Goal: Task Accomplishment & Management: Use online tool/utility

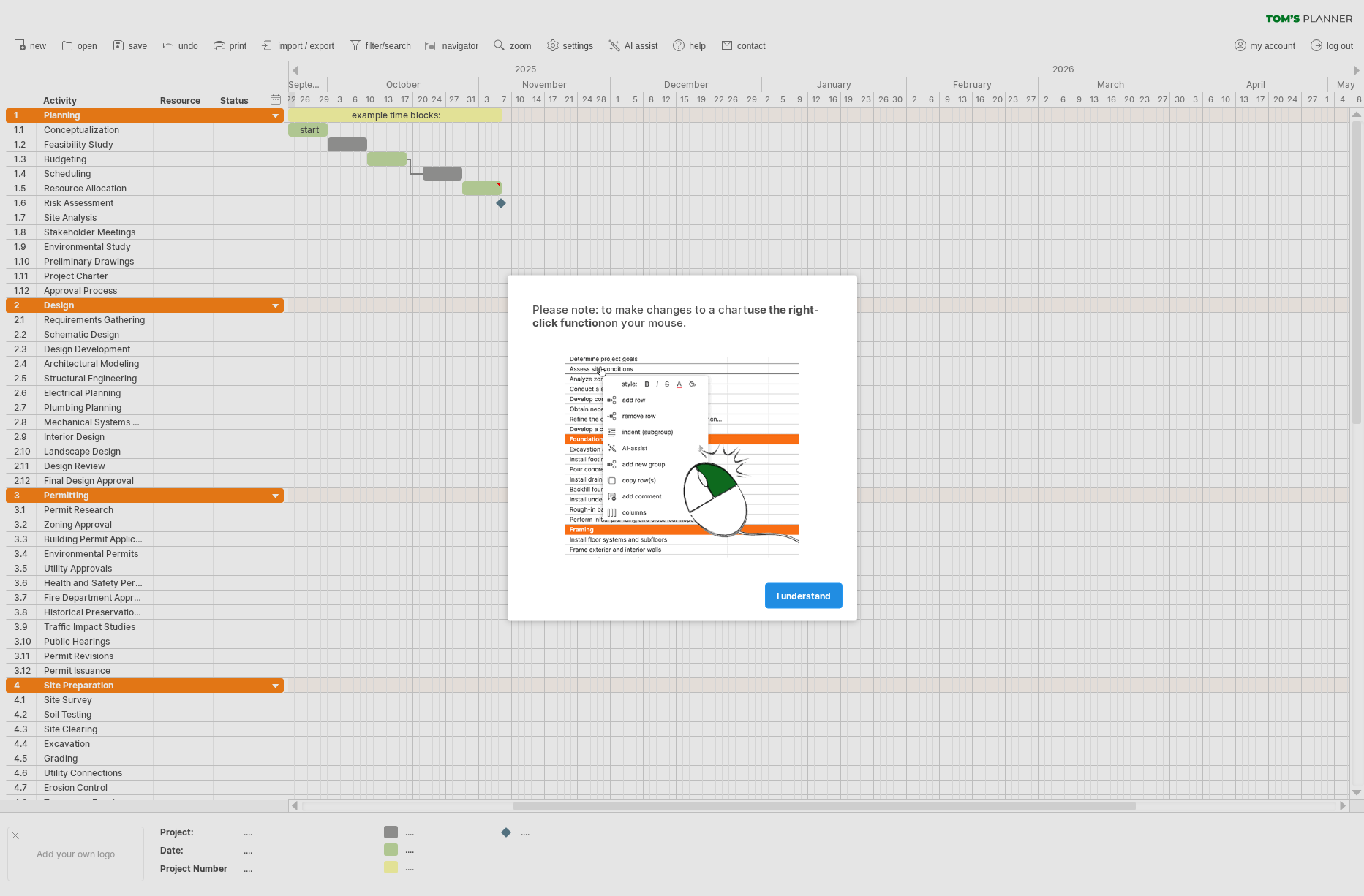
click at [804, 597] on span "I understand" at bounding box center [804, 596] width 54 height 11
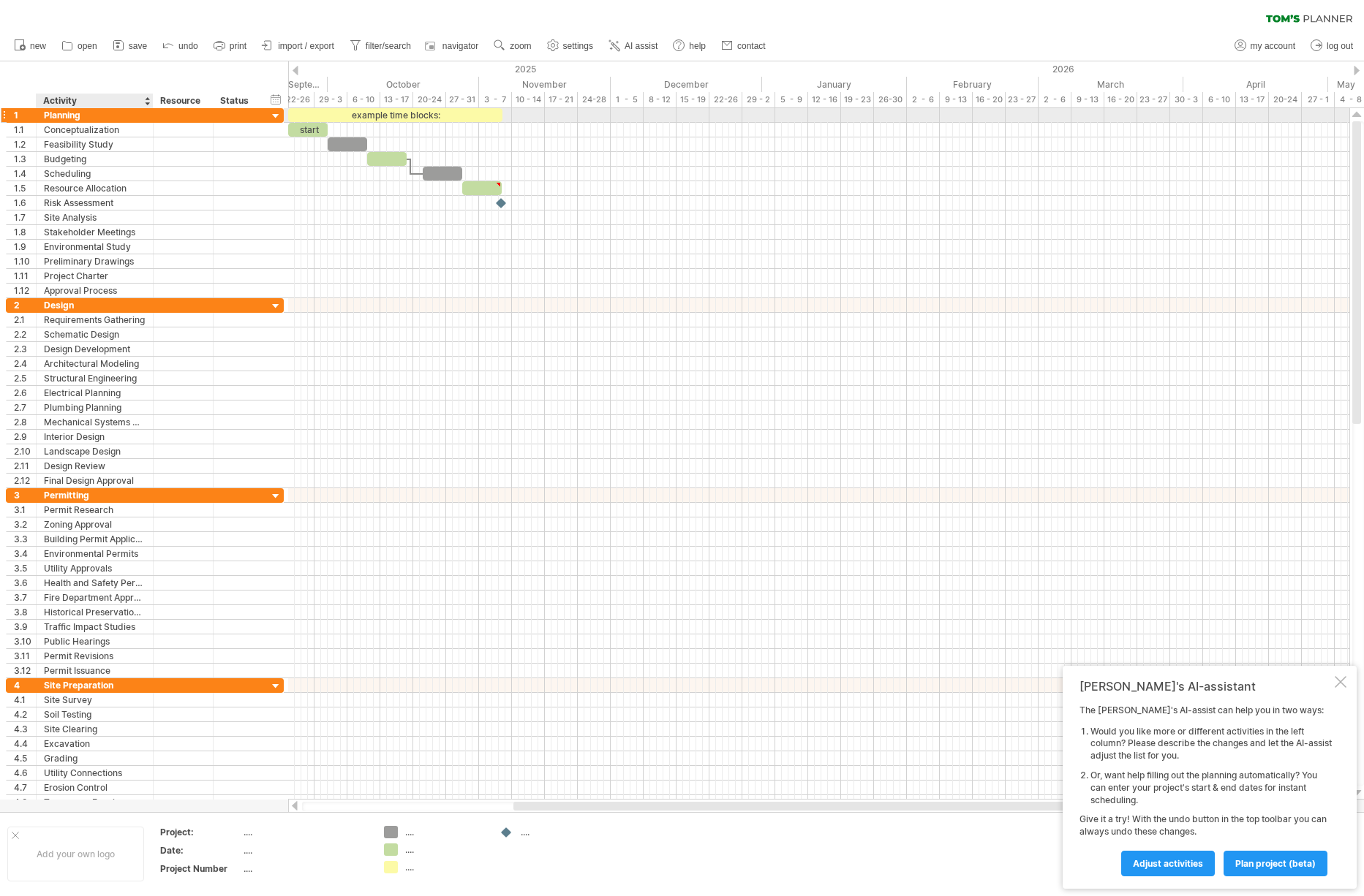
click at [56, 110] on div "Planning" at bounding box center [95, 115] width 101 height 14
click at [56, 110] on input "********" at bounding box center [95, 115] width 101 height 14
type input "**********"
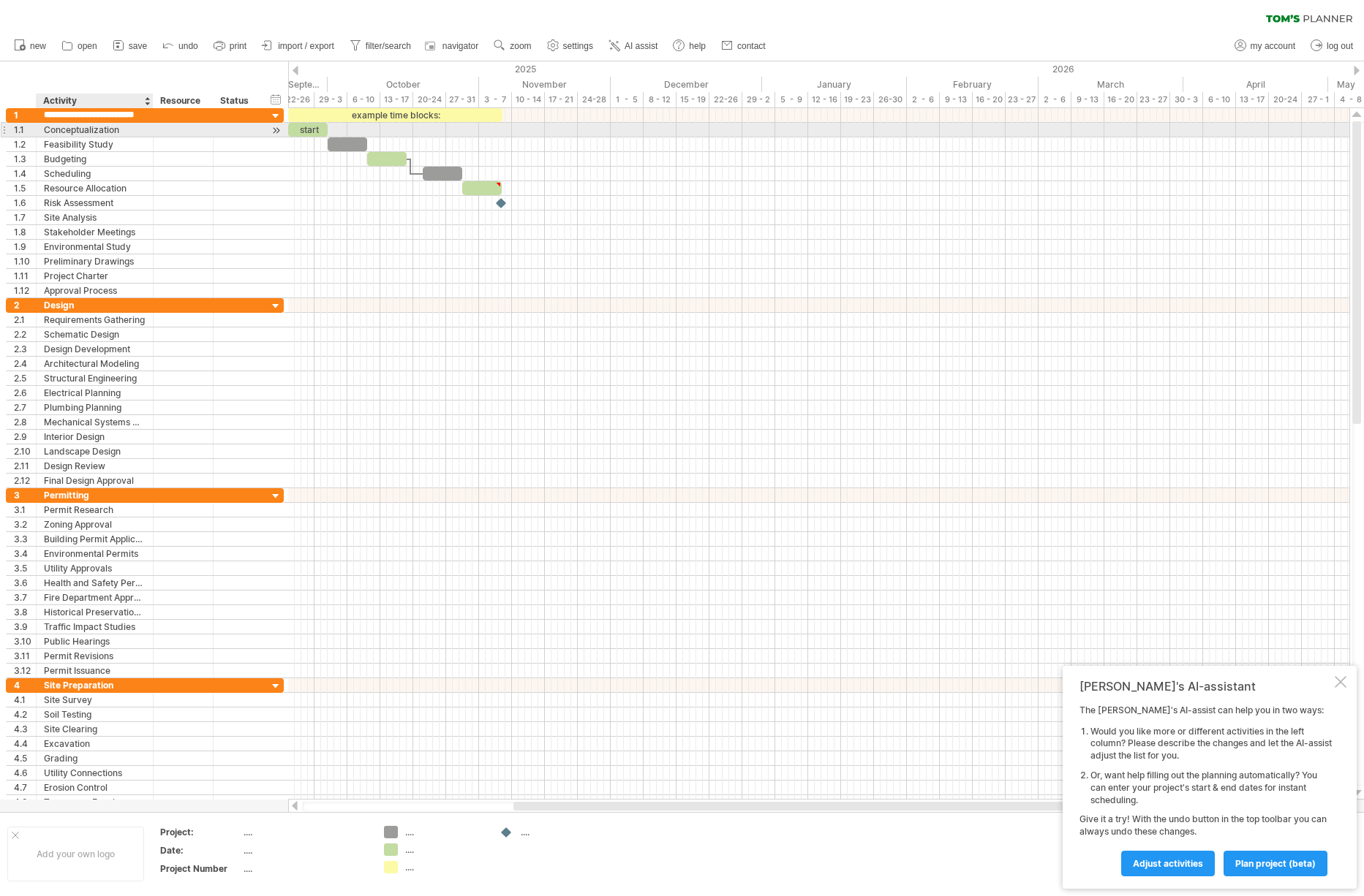
click at [57, 133] on div "Conceptualization" at bounding box center [95, 129] width 101 height 14
click at [47, 132] on input "**********" at bounding box center [95, 129] width 101 height 14
drag, startPoint x: 46, startPoint y: 132, endPoint x: 129, endPoint y: 134, distance: 83.0
click at [129, 134] on input "**********" at bounding box center [95, 129] width 101 height 14
type input "*******"
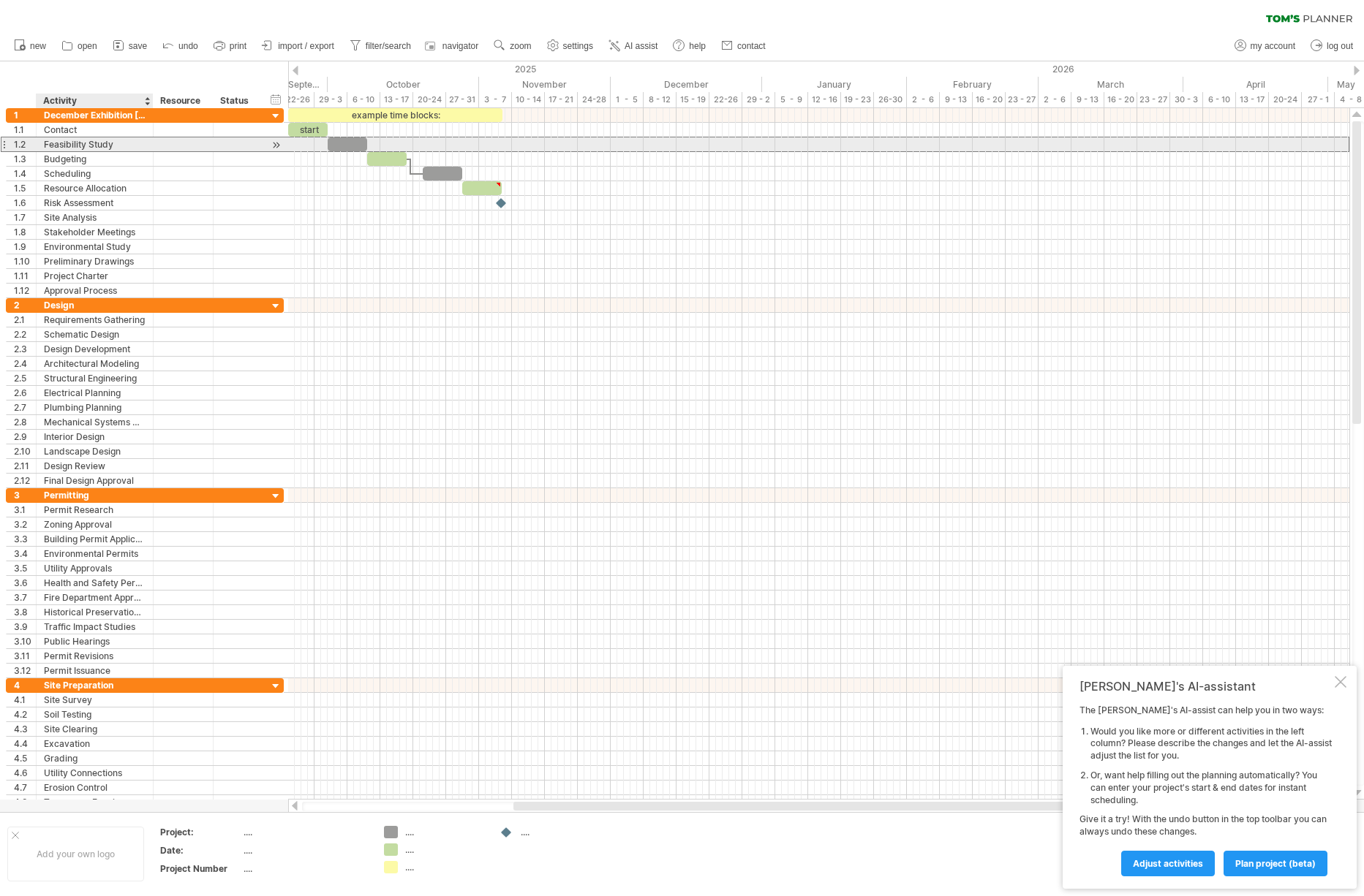
click at [128, 148] on div "Feasibility Study" at bounding box center [95, 144] width 101 height 14
drag, startPoint x: 128, startPoint y: 148, endPoint x: 39, endPoint y: 148, distance: 89.0
click at [39, 148] on div "**********" at bounding box center [95, 144] width 117 height 14
type input "**********"
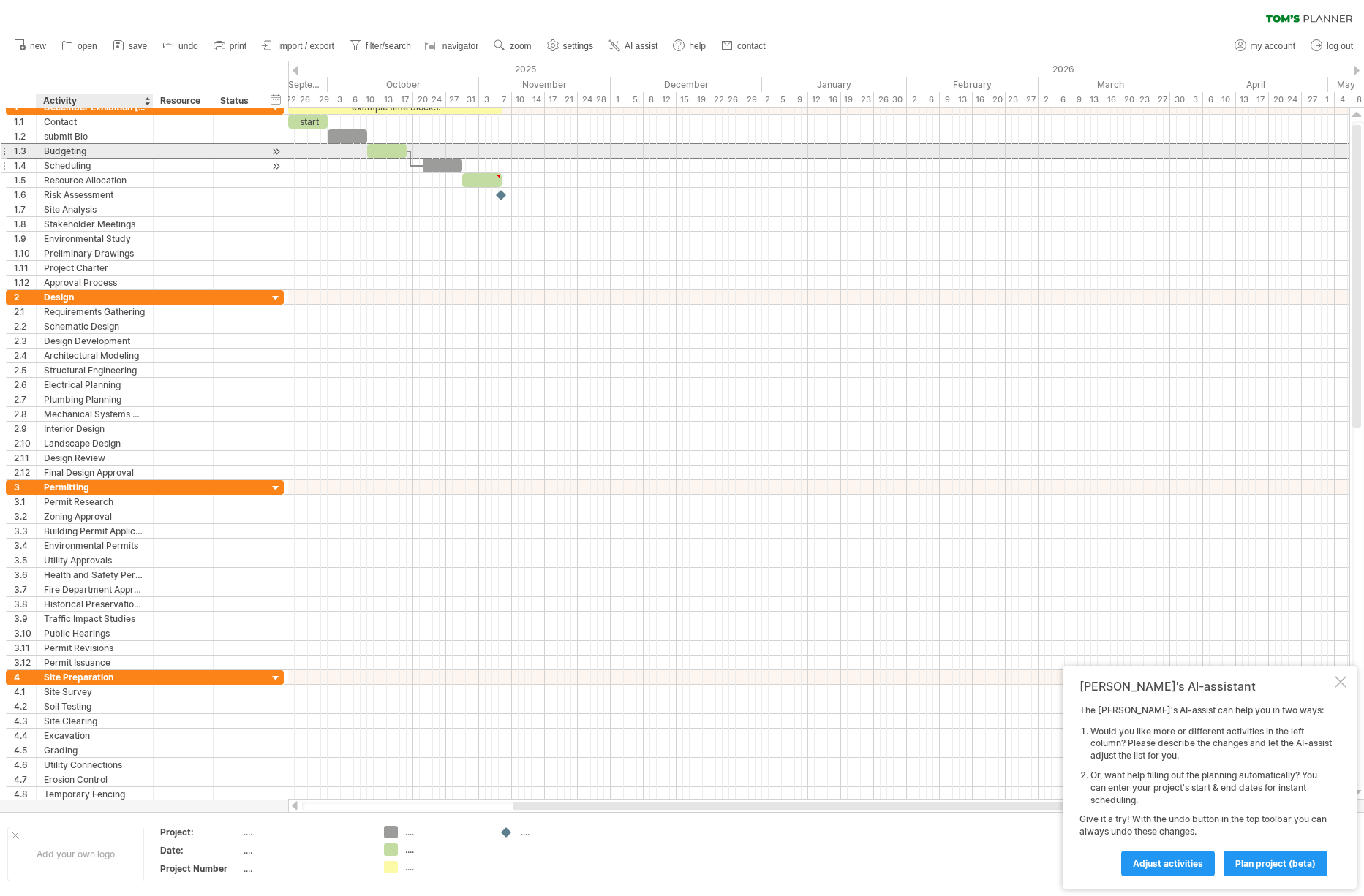
click at [88, 162] on div "**********" at bounding box center [145, 195] width 278 height 190
drag, startPoint x: 88, startPoint y: 154, endPoint x: 33, endPoint y: 155, distance: 55.0
click at [33, 155] on div "1.3 ********* Budgeting" at bounding box center [145, 151] width 278 height 15
drag, startPoint x: 40, startPoint y: 149, endPoint x: 48, endPoint y: 150, distance: 8.1
click at [46, 150] on div "********* Budgeting" at bounding box center [95, 151] width 117 height 14
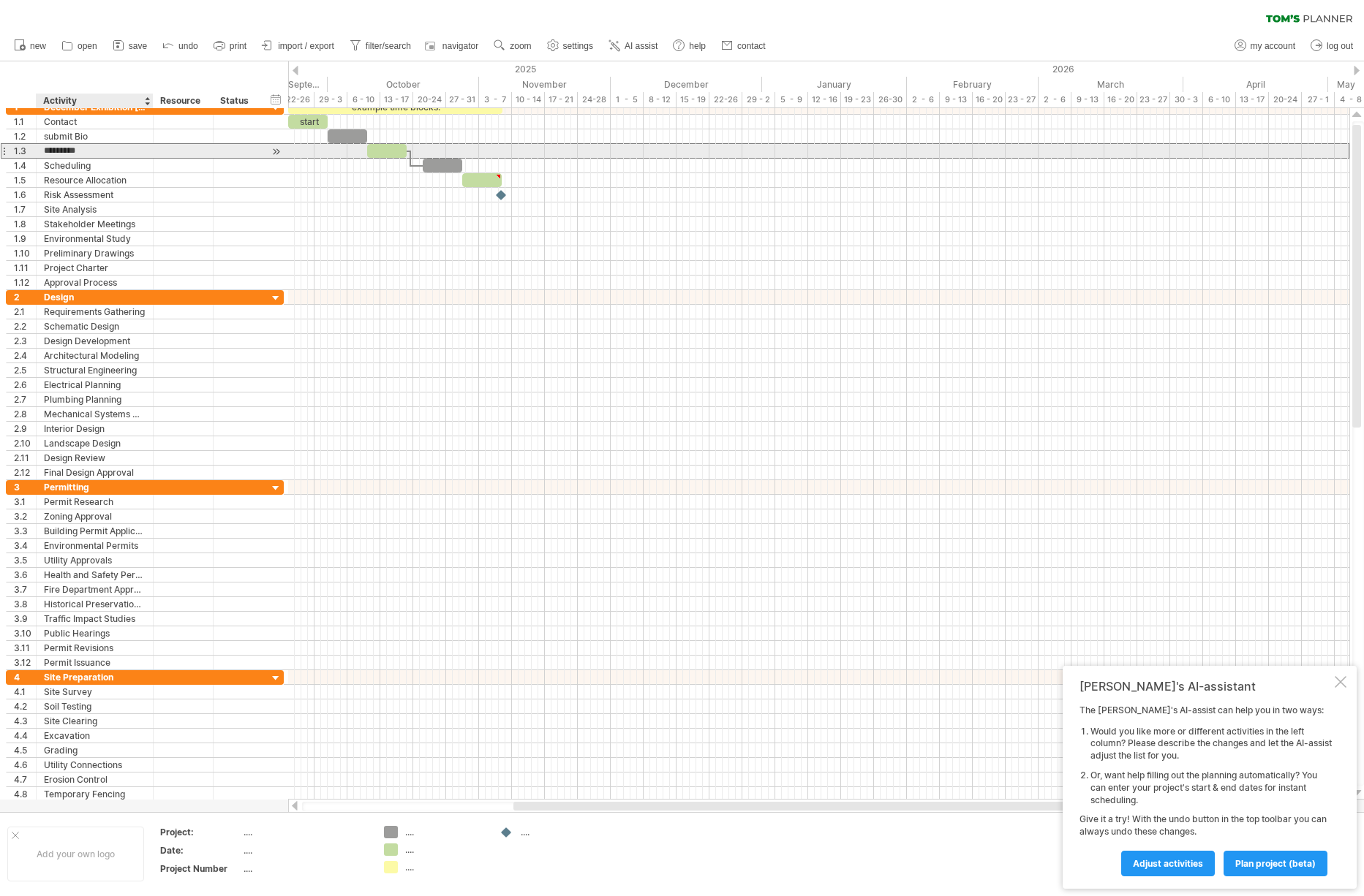
click at [48, 150] on input "*********" at bounding box center [95, 151] width 101 height 14
type input "******"
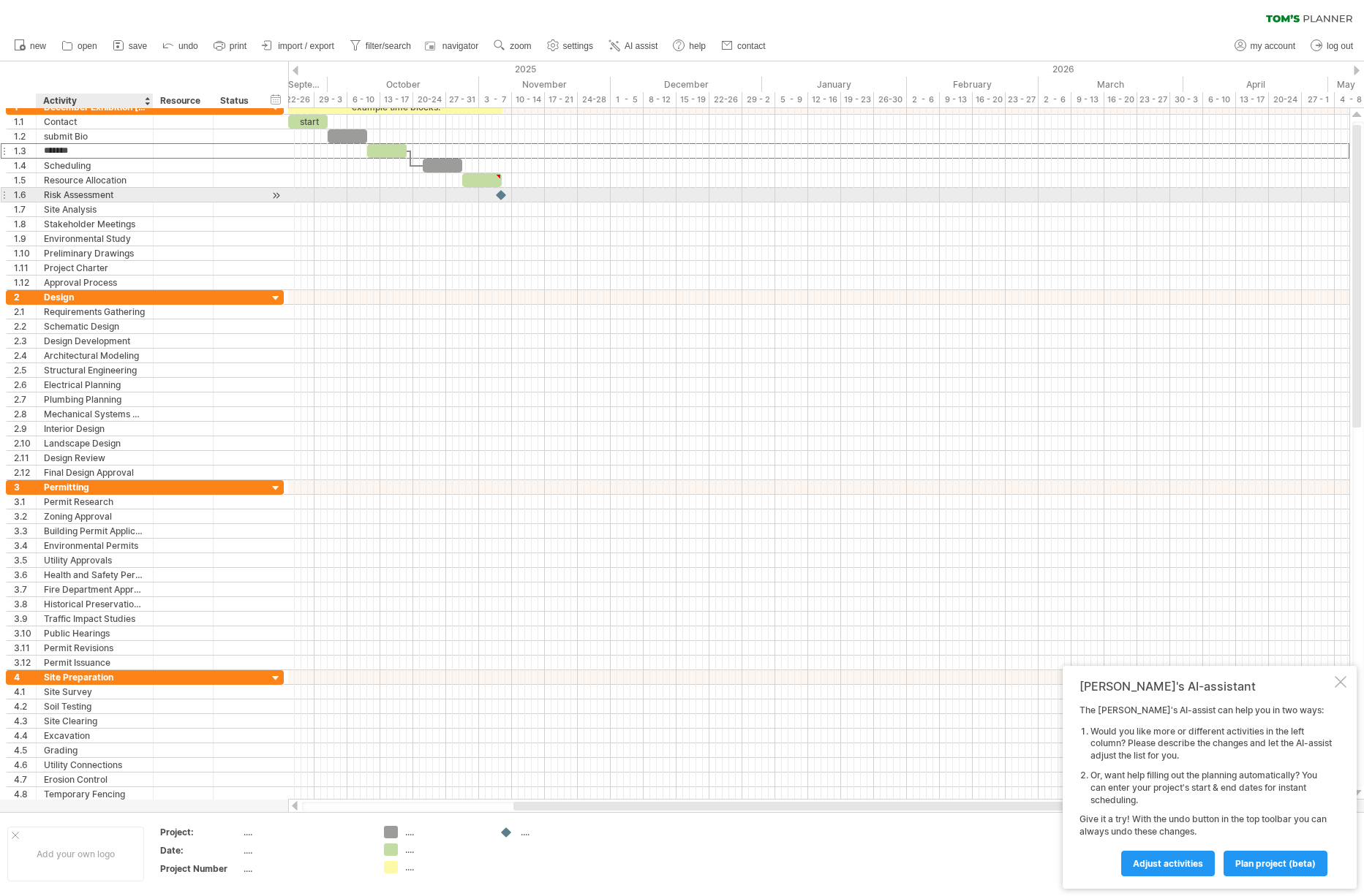
click at [96, 189] on div "Risk Assessment" at bounding box center [95, 195] width 101 height 14
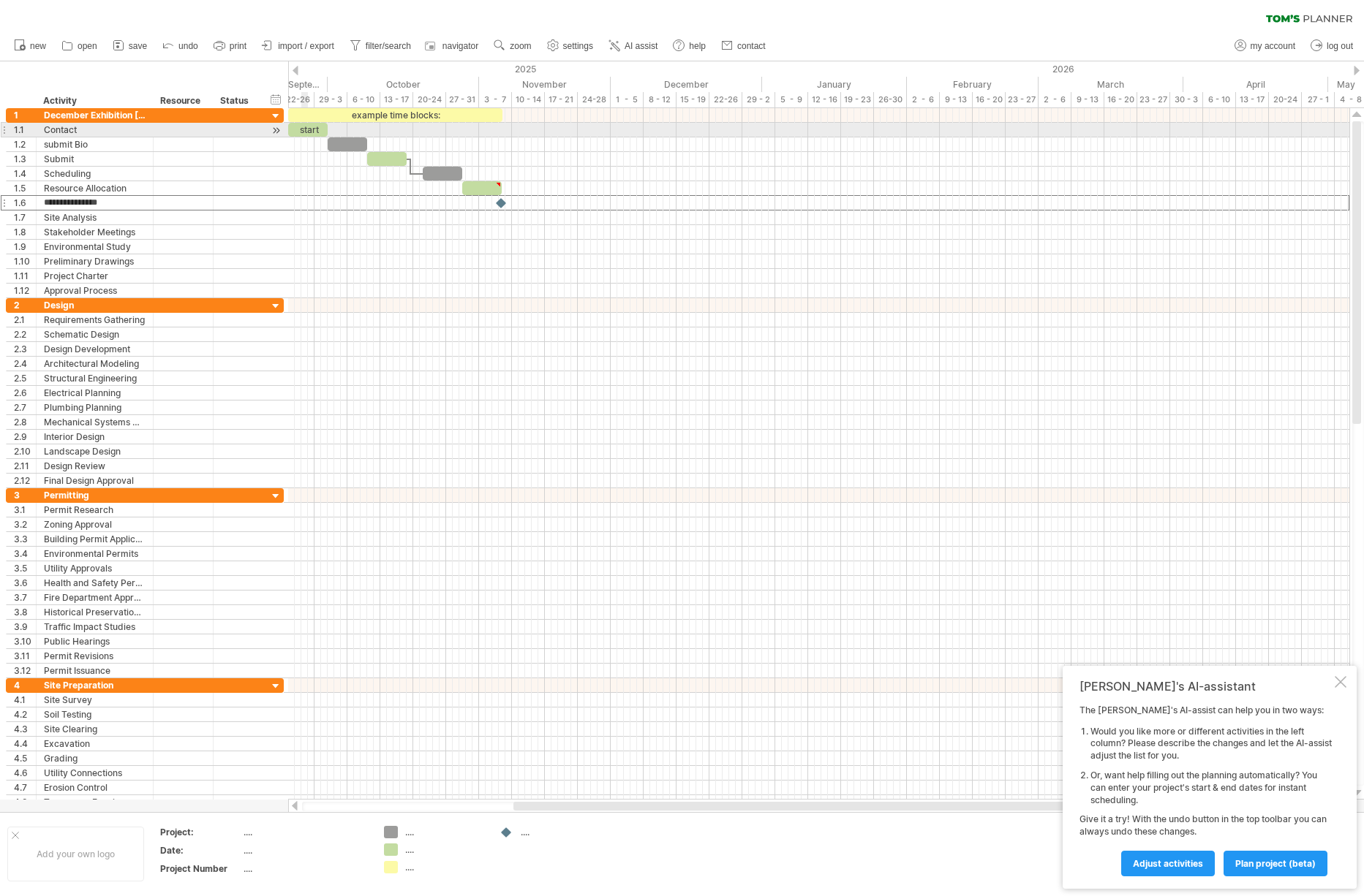
click at [305, 130] on div "start" at bounding box center [308, 129] width 40 height 14
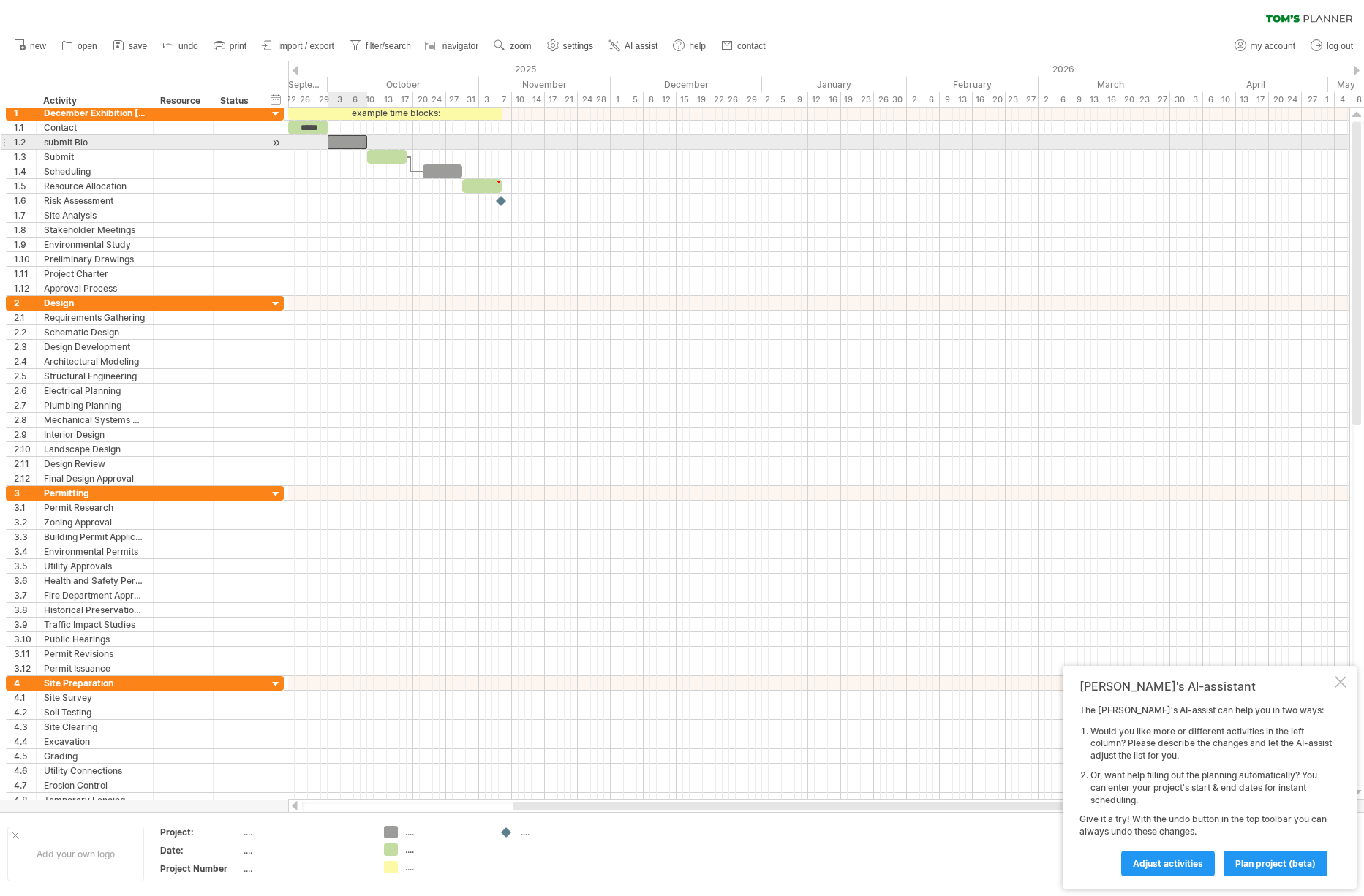
click at [344, 145] on div at bounding box center [348, 142] width 40 height 14
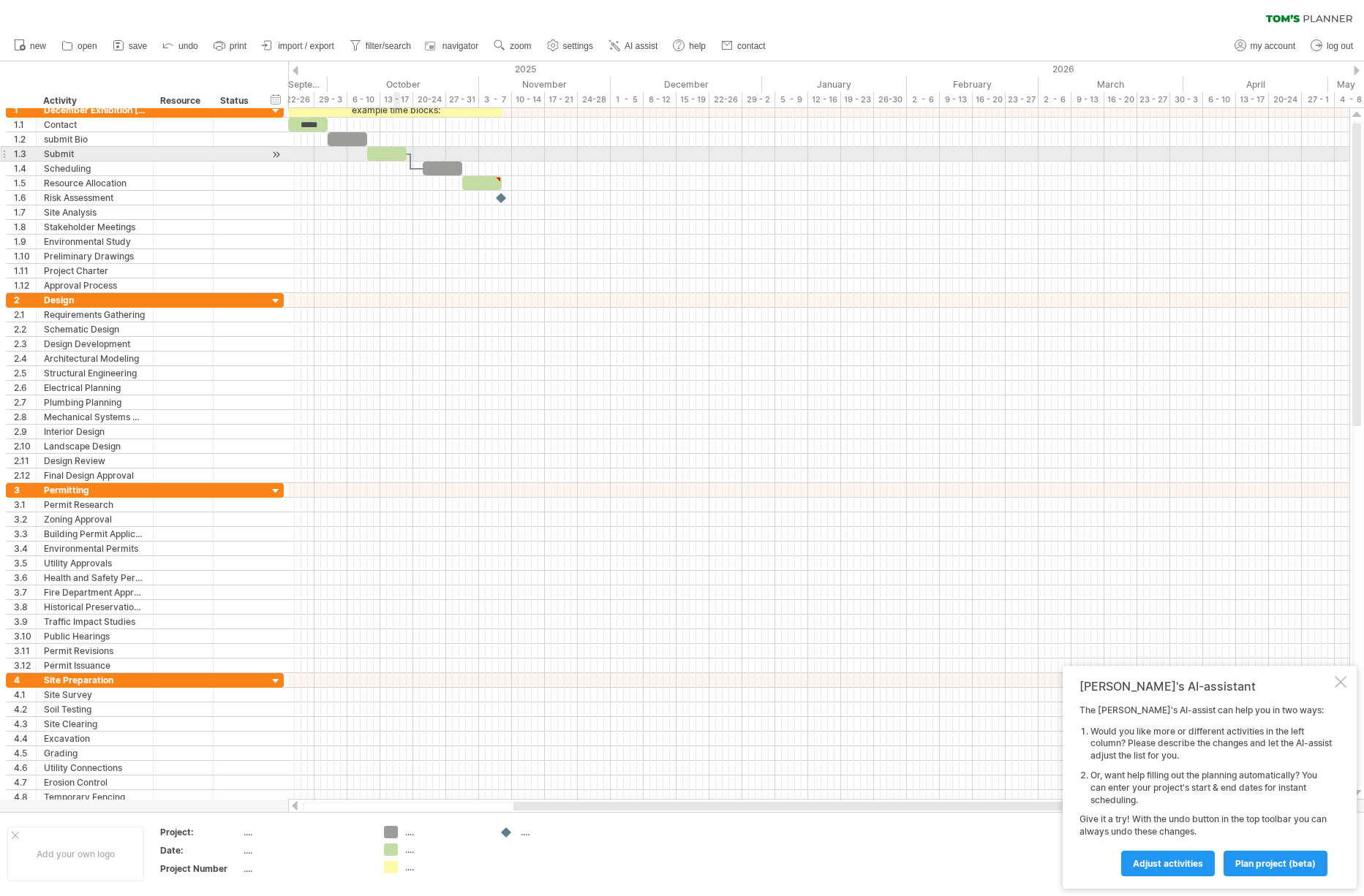
click at [397, 163] on div at bounding box center [818, 169] width 1061 height 15
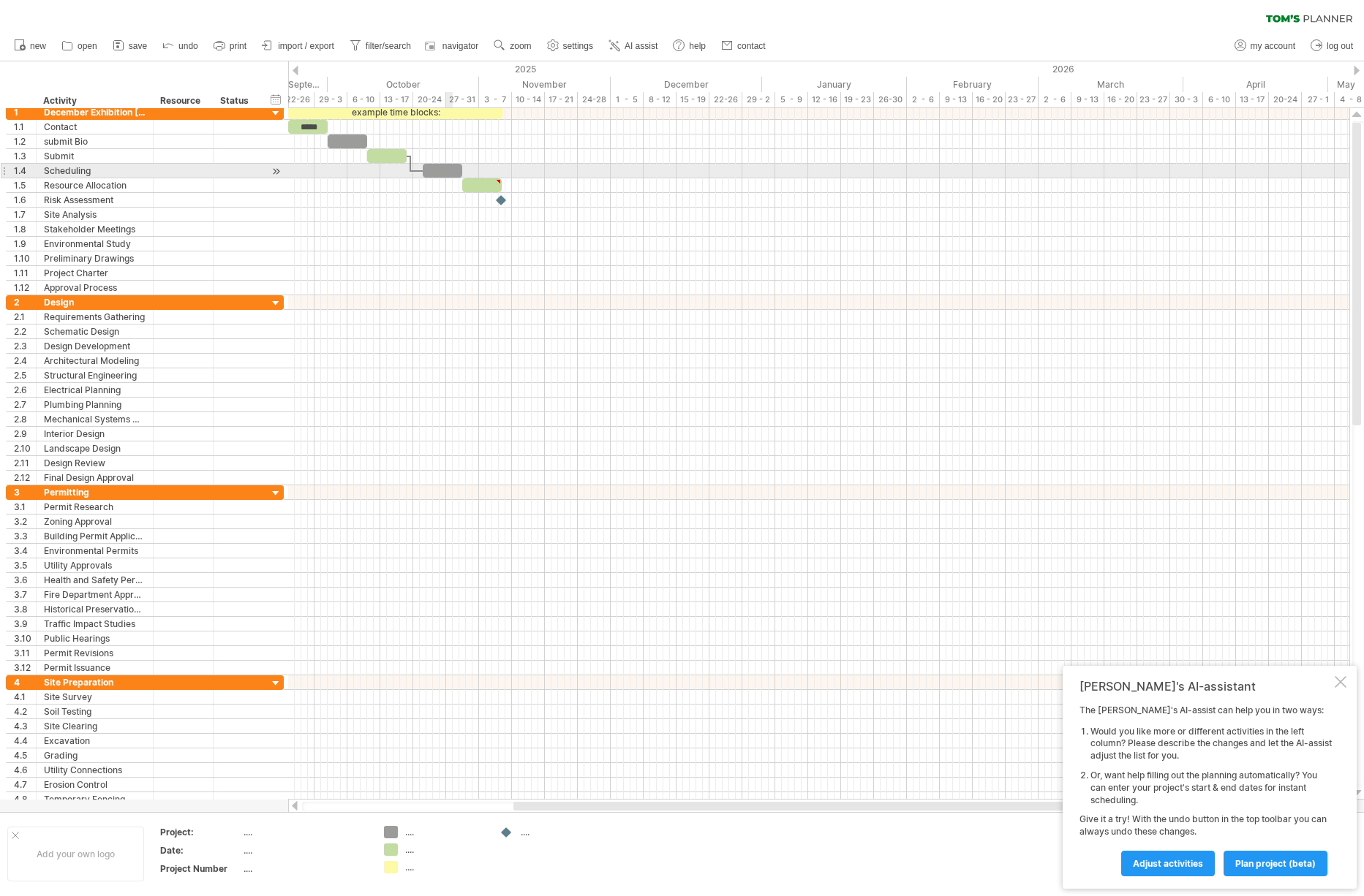
click at [447, 179] on div at bounding box center [818, 186] width 1061 height 15
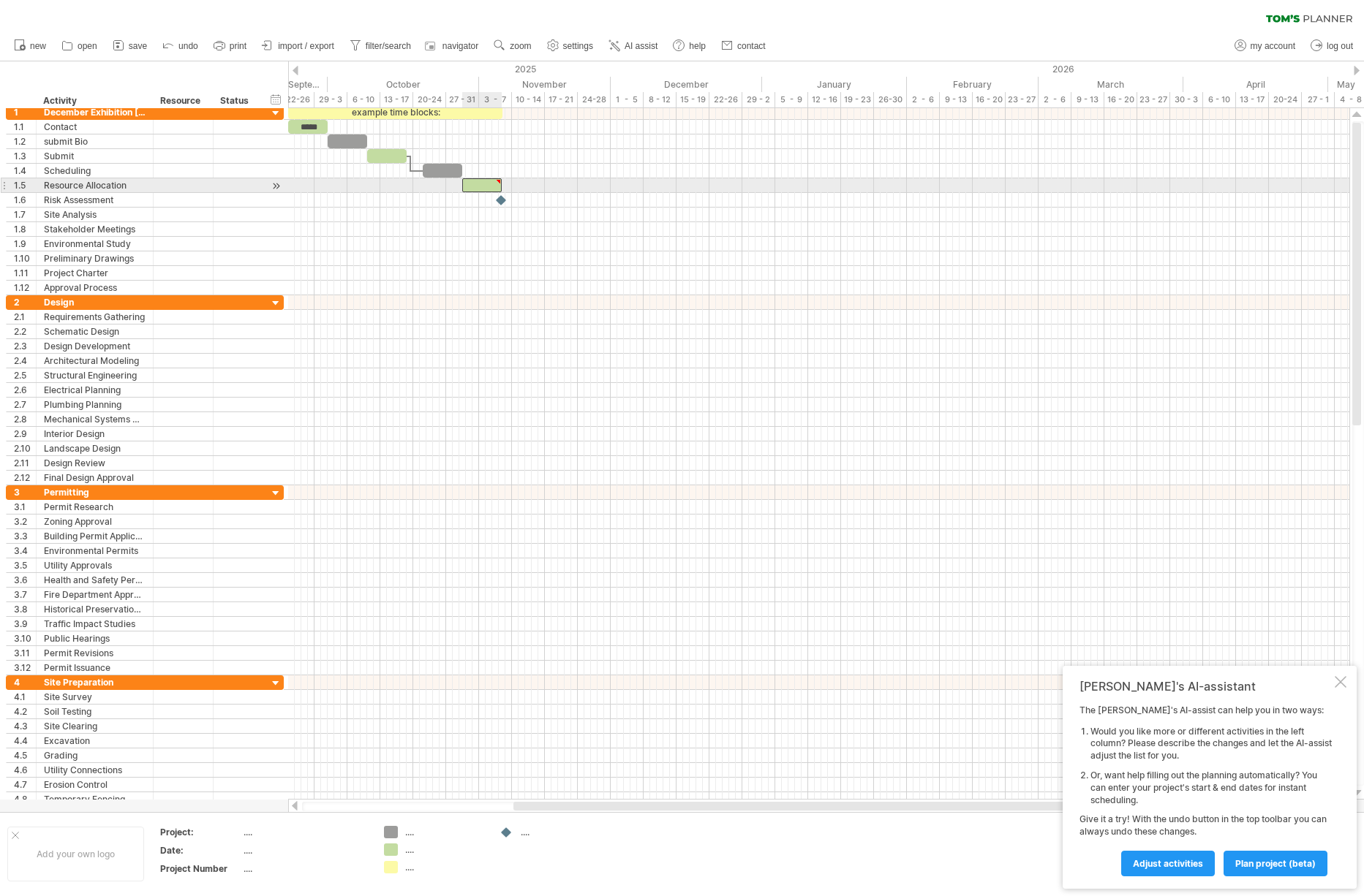
click at [489, 190] on div at bounding box center [482, 185] width 40 height 14
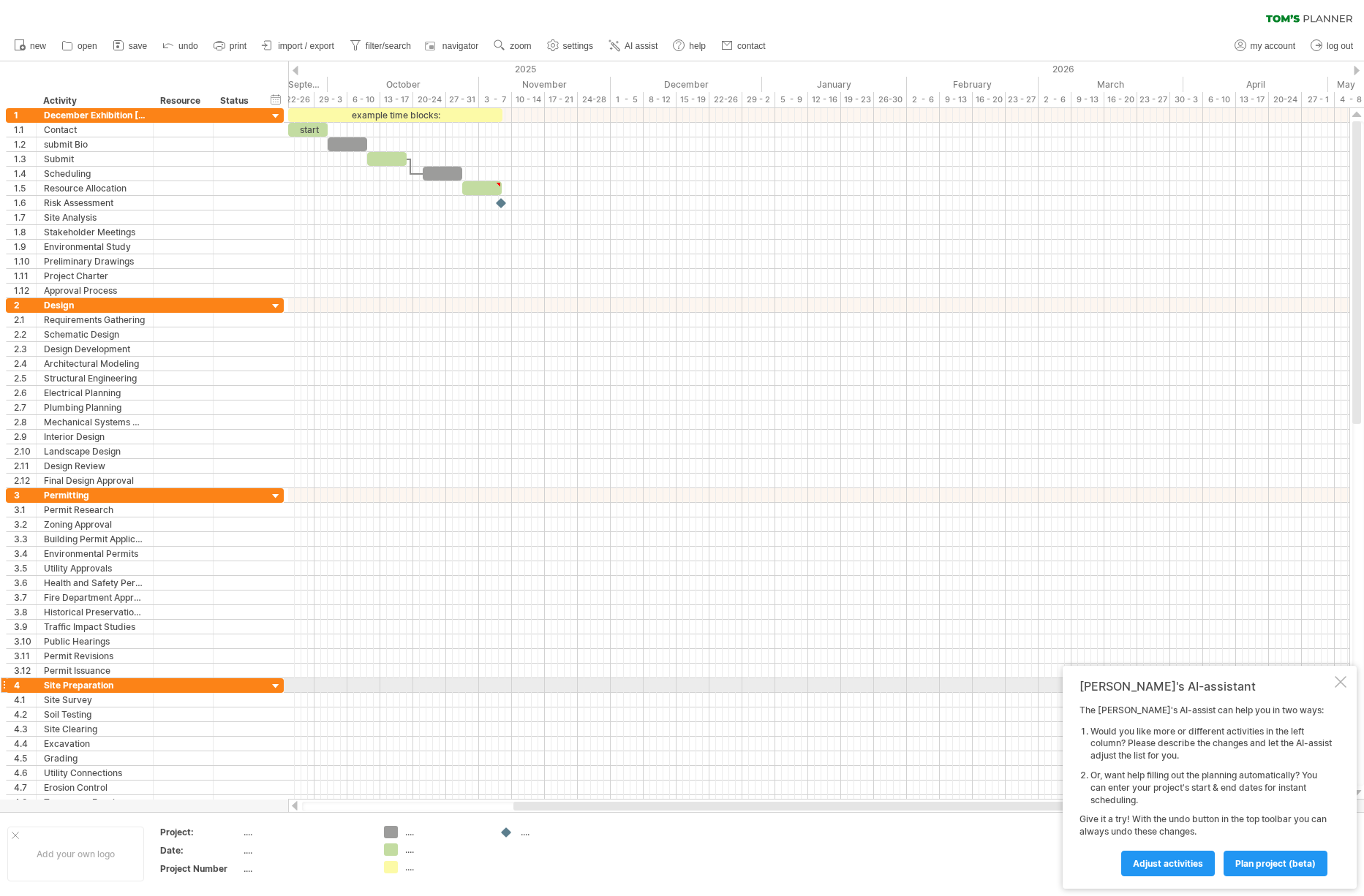
click at [1340, 684] on div at bounding box center [1340, 682] width 12 height 12
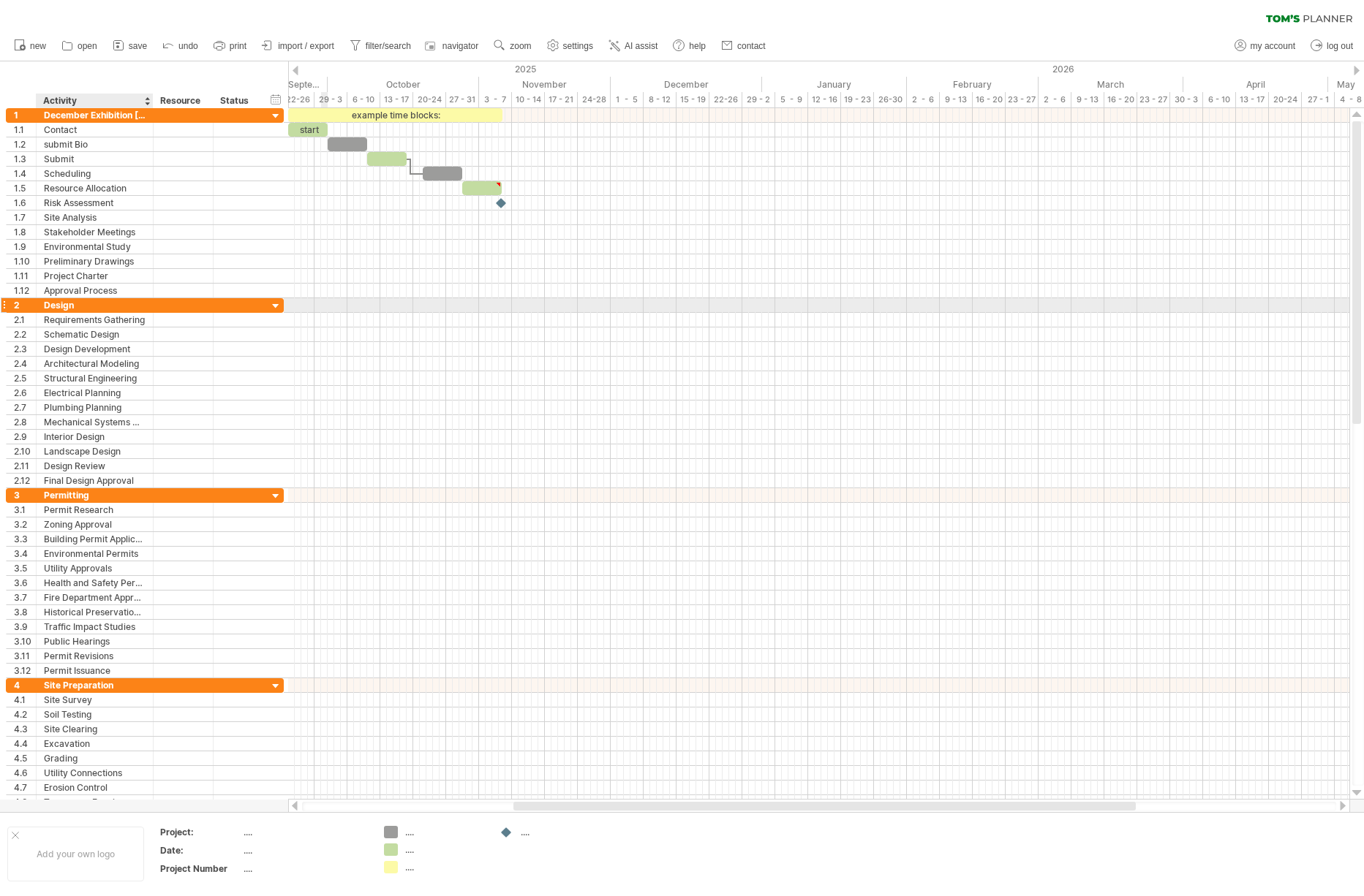
click at [63, 304] on div "Design" at bounding box center [95, 305] width 101 height 14
click at [63, 304] on input "******" at bounding box center [95, 305] width 101 height 14
type input "**********"
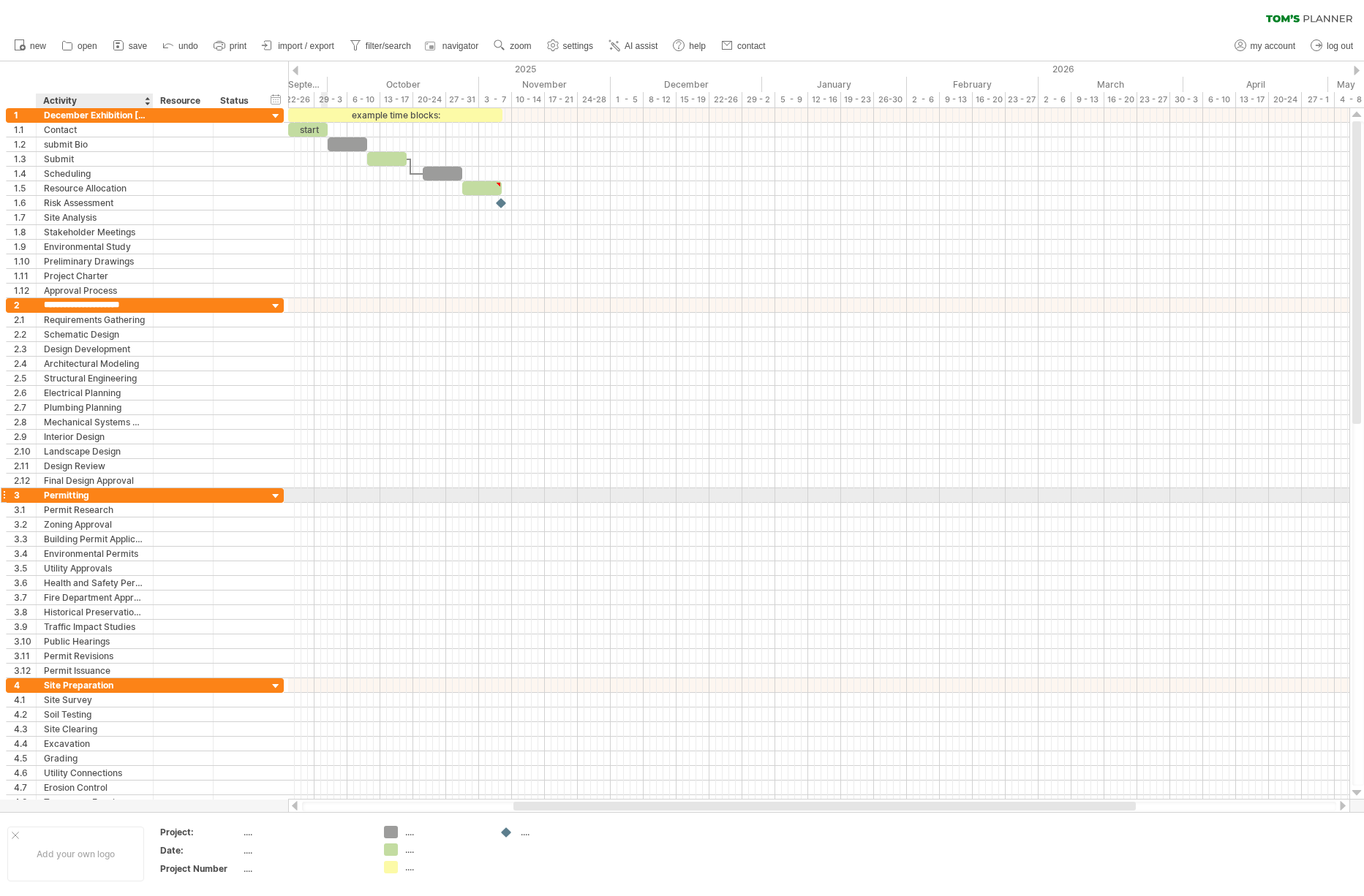
click at [73, 498] on div "**********" at bounding box center [145, 583] width 278 height 190
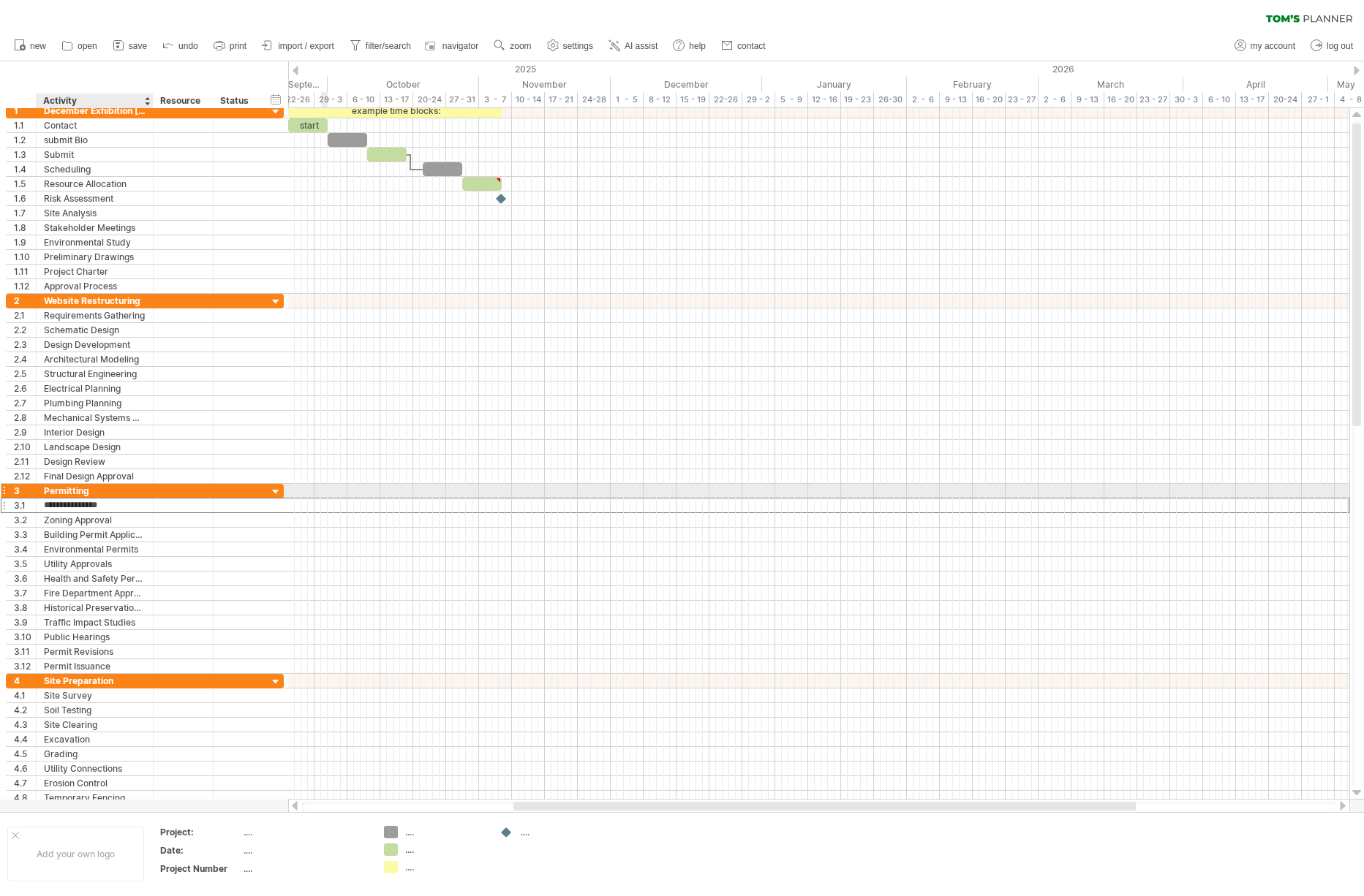
click at [73, 498] on div "**********" at bounding box center [145, 578] width 278 height 190
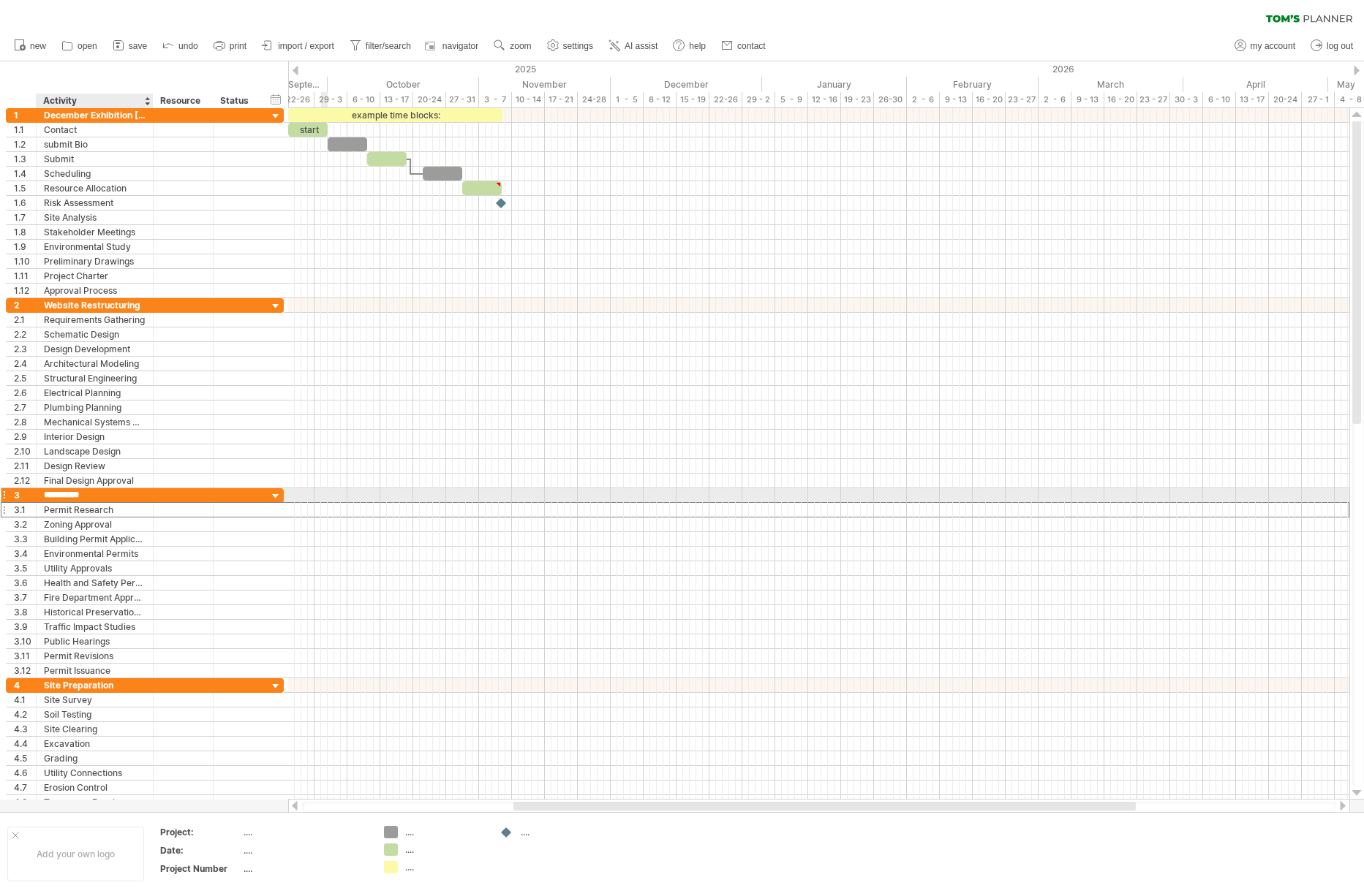
click at [73, 498] on input "**********" at bounding box center [95, 495] width 101 height 14
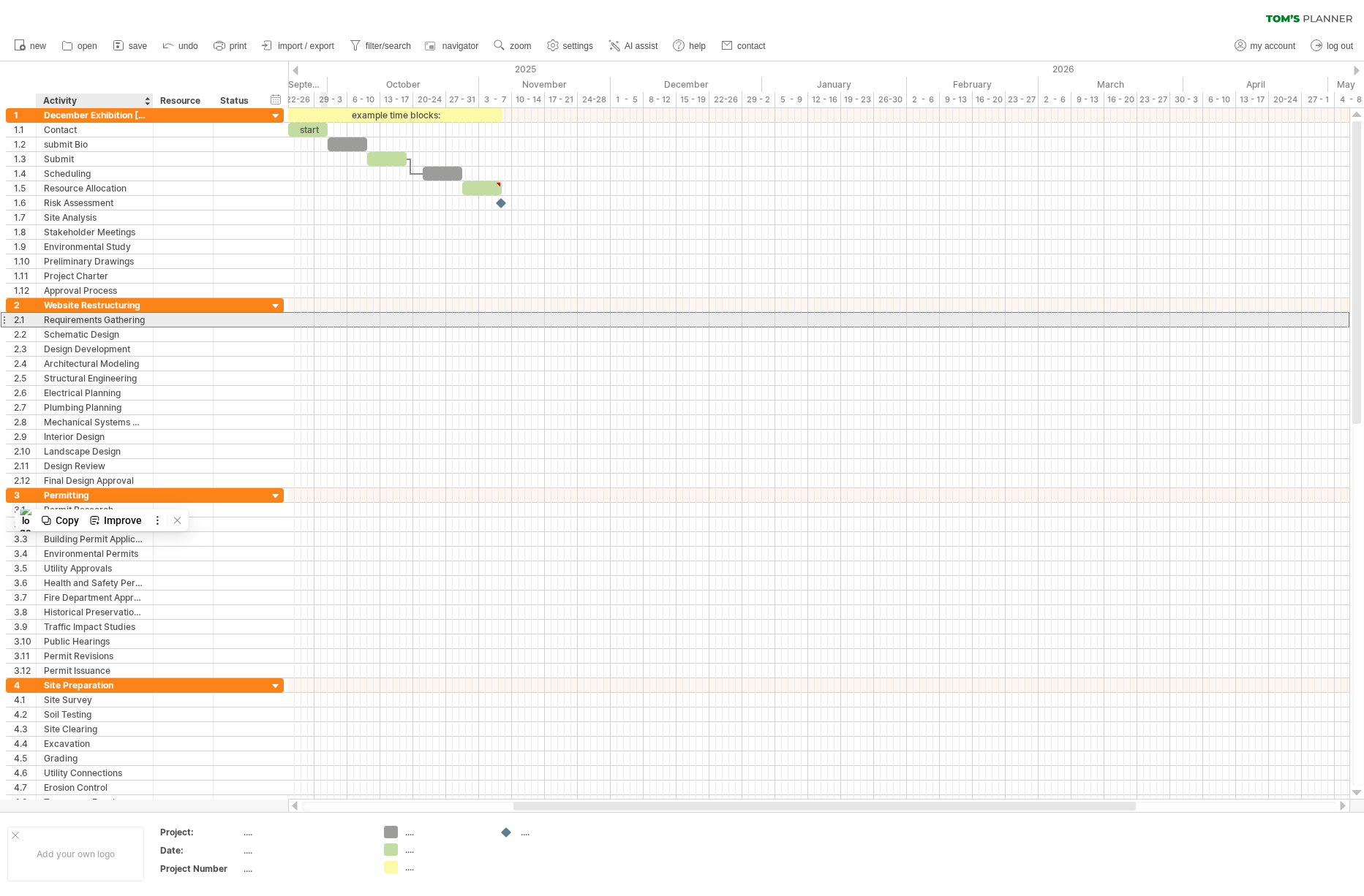
click at [132, 322] on div "Requirements Gathering" at bounding box center [95, 320] width 101 height 14
click at [132, 322] on input "**********" at bounding box center [95, 320] width 101 height 14
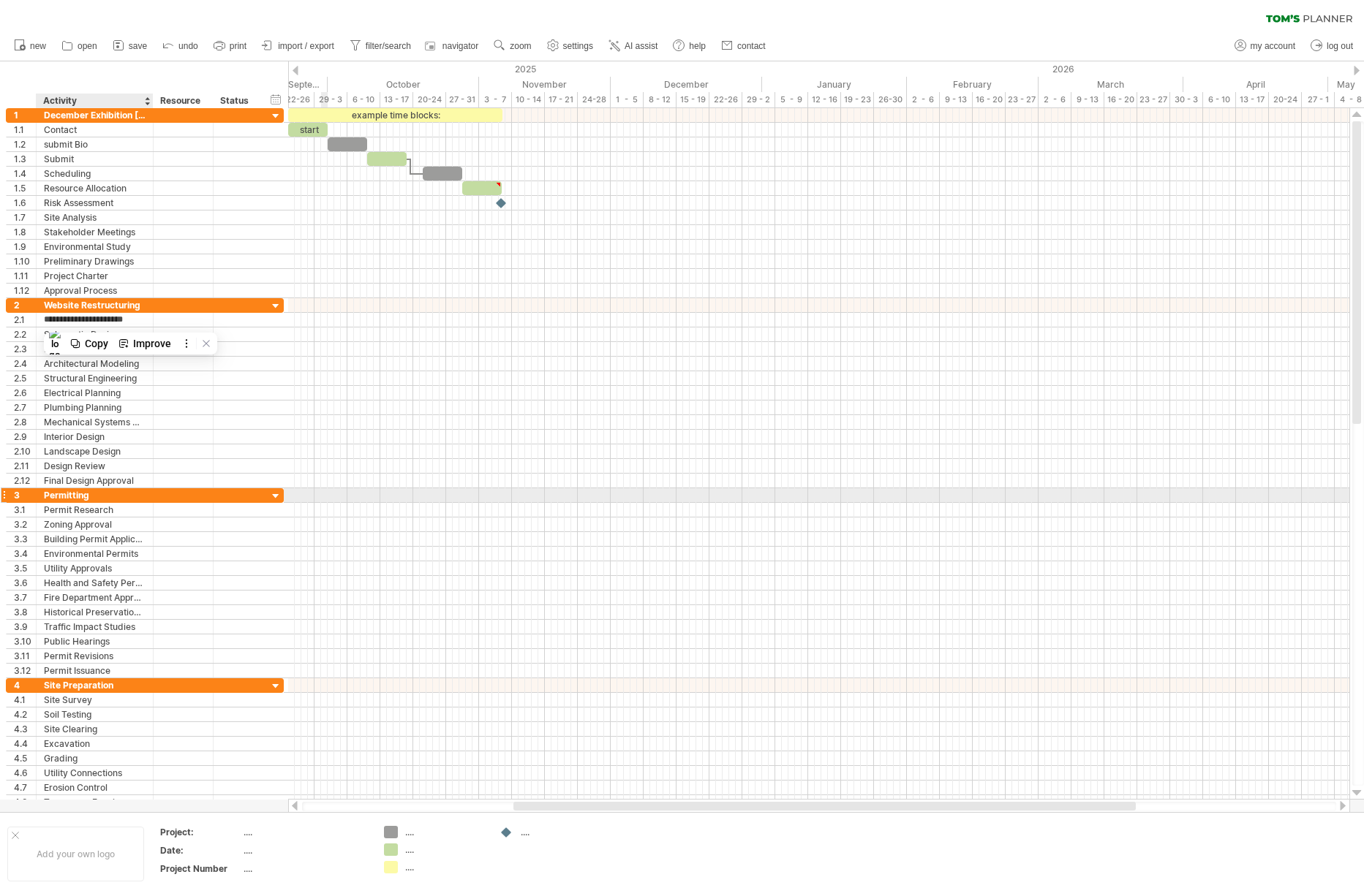
click at [75, 496] on div "Permitting" at bounding box center [95, 495] width 101 height 14
click at [75, 496] on input "**********" at bounding box center [95, 495] width 101 height 14
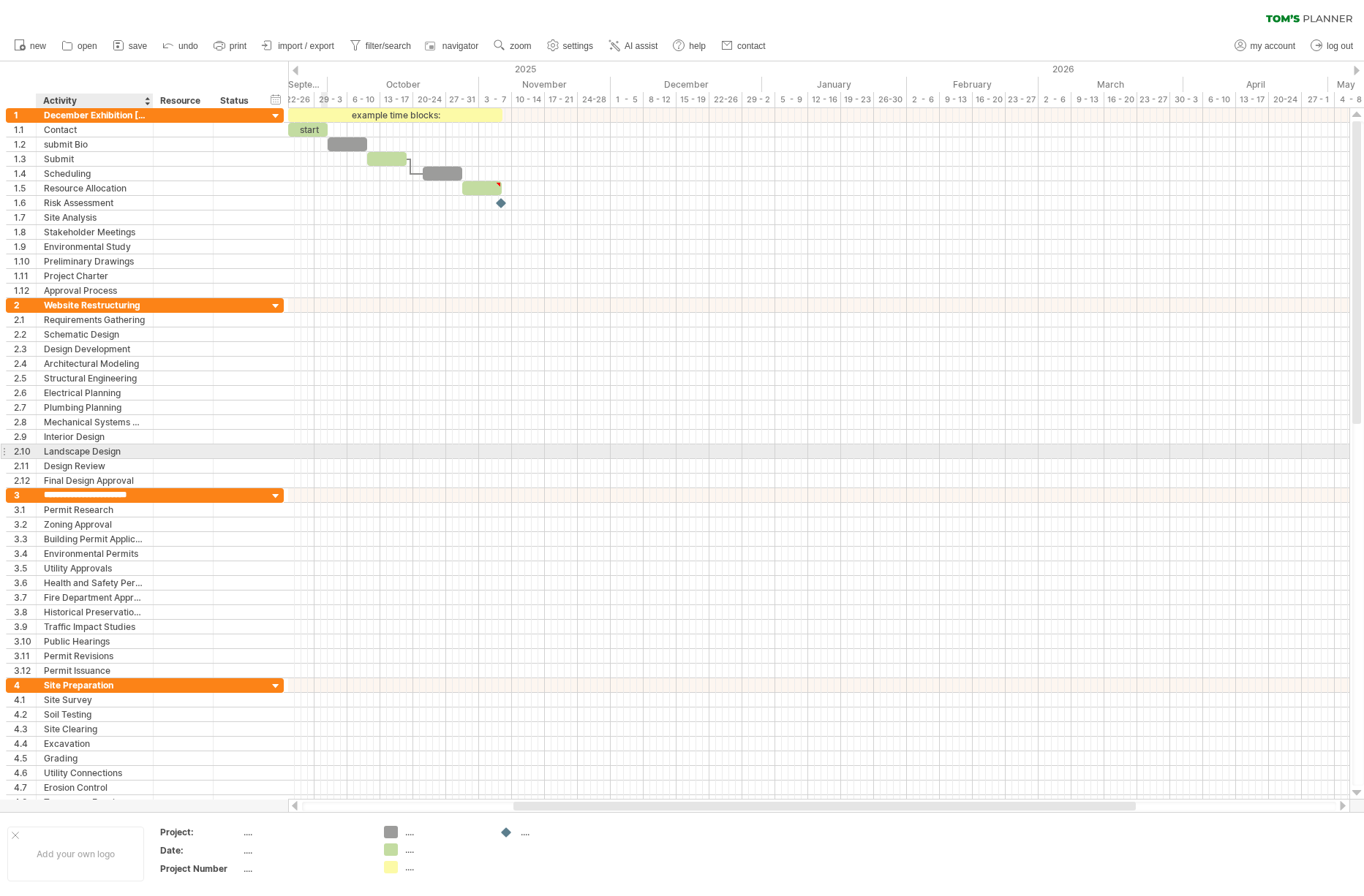
type input "**********"
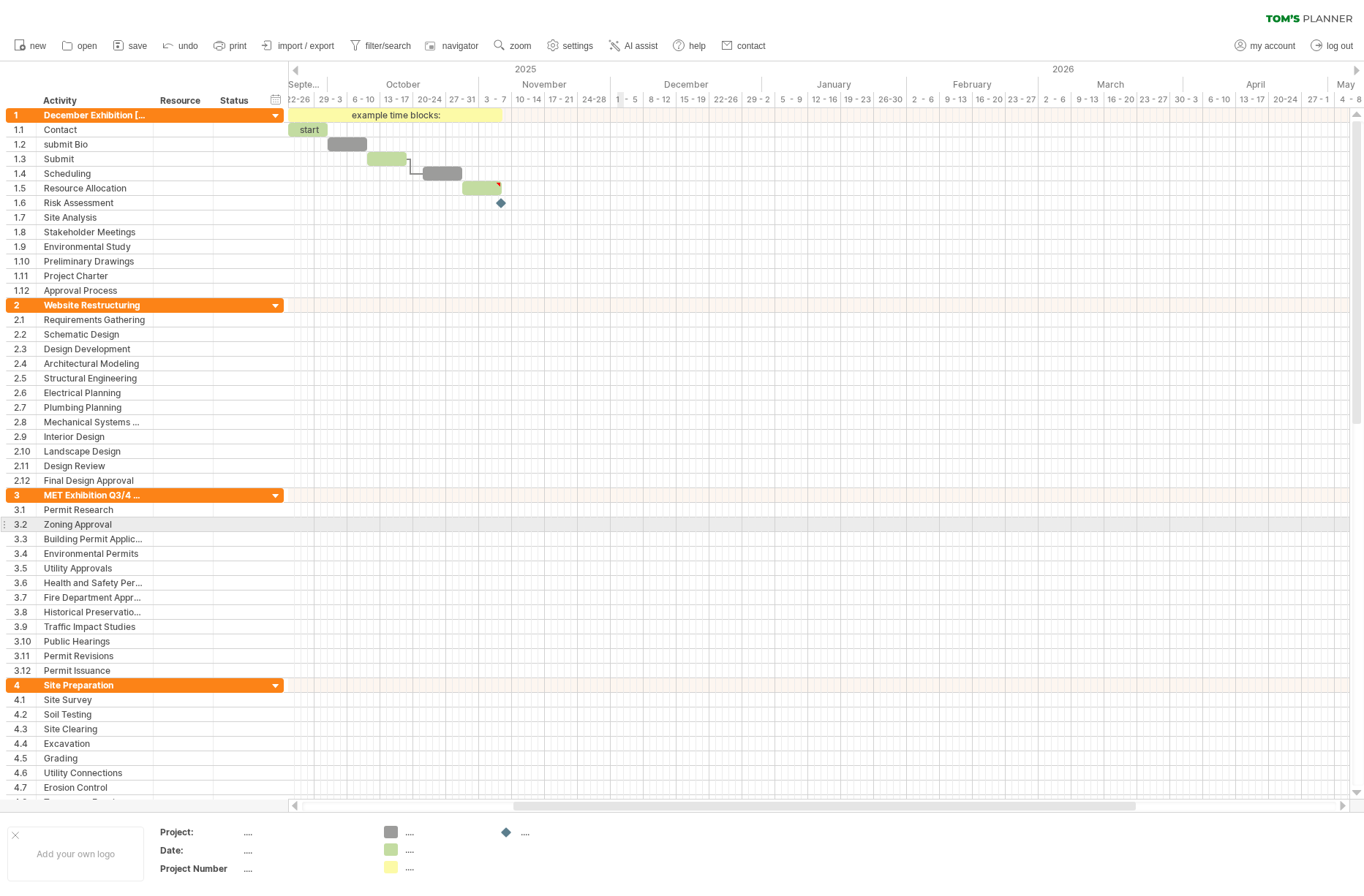
click at [621, 523] on div at bounding box center [818, 525] width 1061 height 15
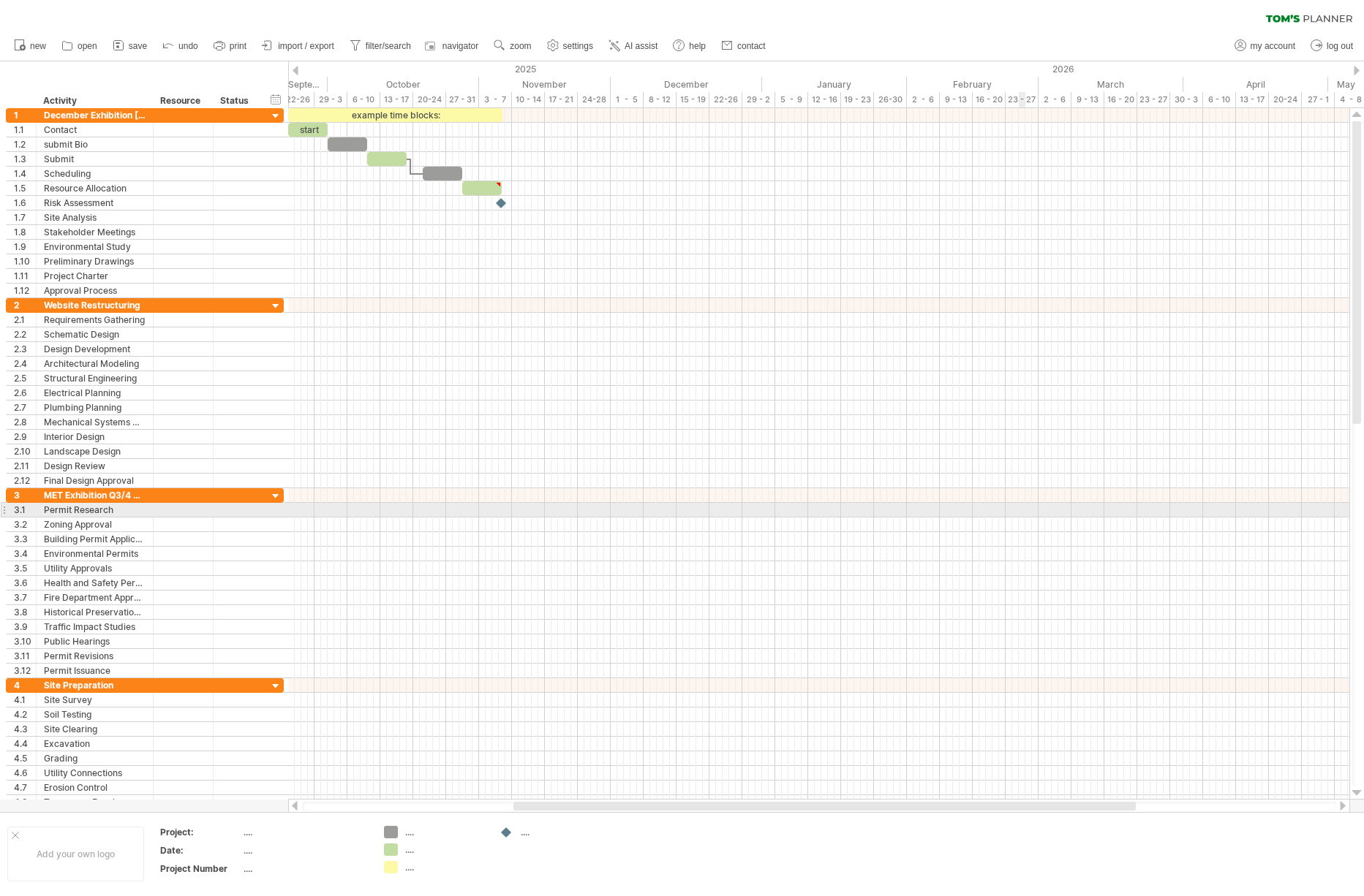
drag, startPoint x: 631, startPoint y: 515, endPoint x: 1024, endPoint y: 515, distance: 393.0
click at [1024, 515] on div at bounding box center [818, 510] width 1061 height 15
drag, startPoint x: 768, startPoint y: 512, endPoint x: 1063, endPoint y: 509, distance: 295.0
click at [1063, 509] on div at bounding box center [818, 510] width 1061 height 15
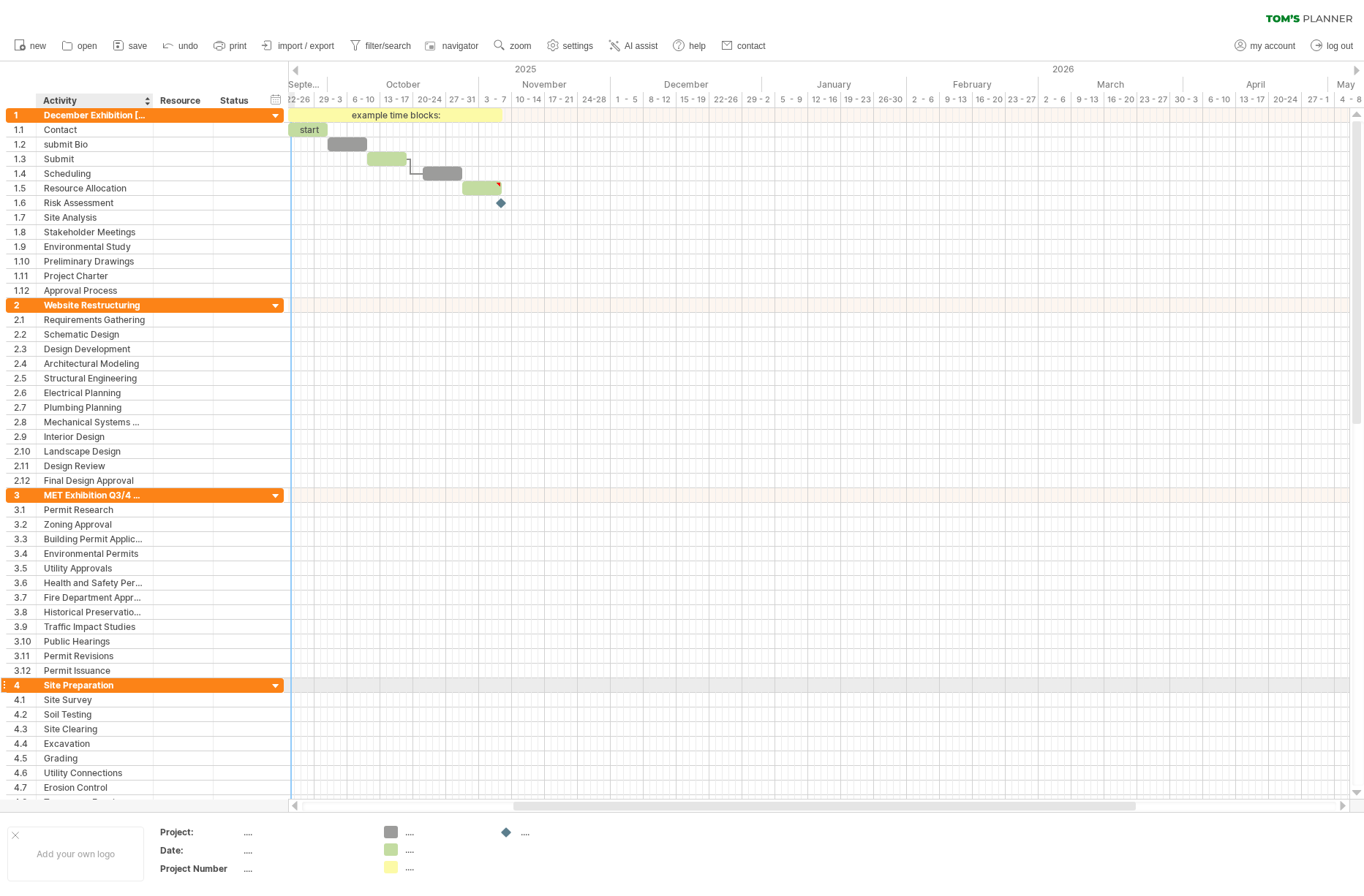
click at [82, 687] on div "Site Preparation" at bounding box center [95, 685] width 101 height 14
click at [82, 688] on input "**********" at bounding box center [95, 685] width 101 height 14
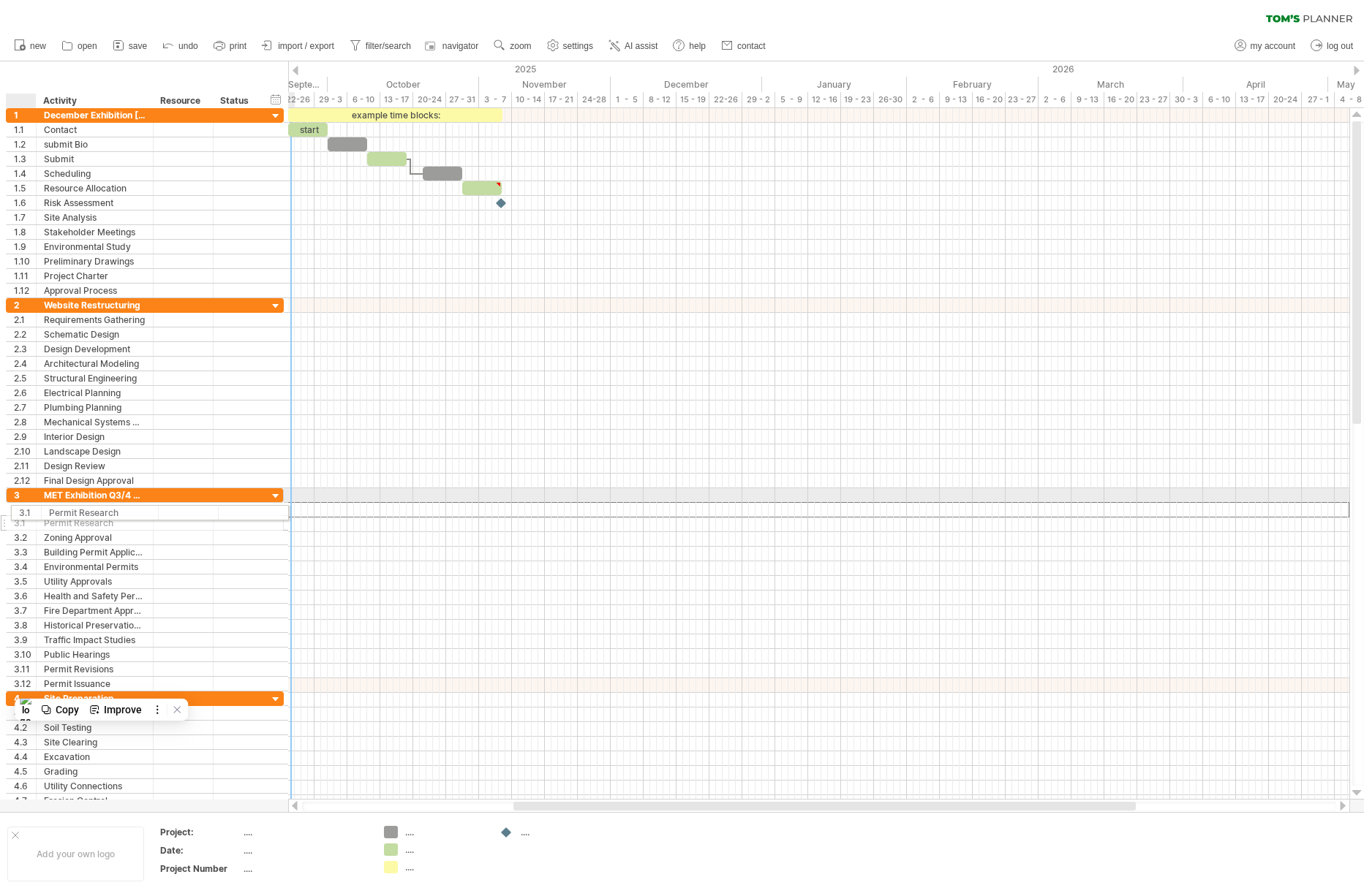
drag, startPoint x: 7, startPoint y: 513, endPoint x: 15, endPoint y: 510, distance: 8.5
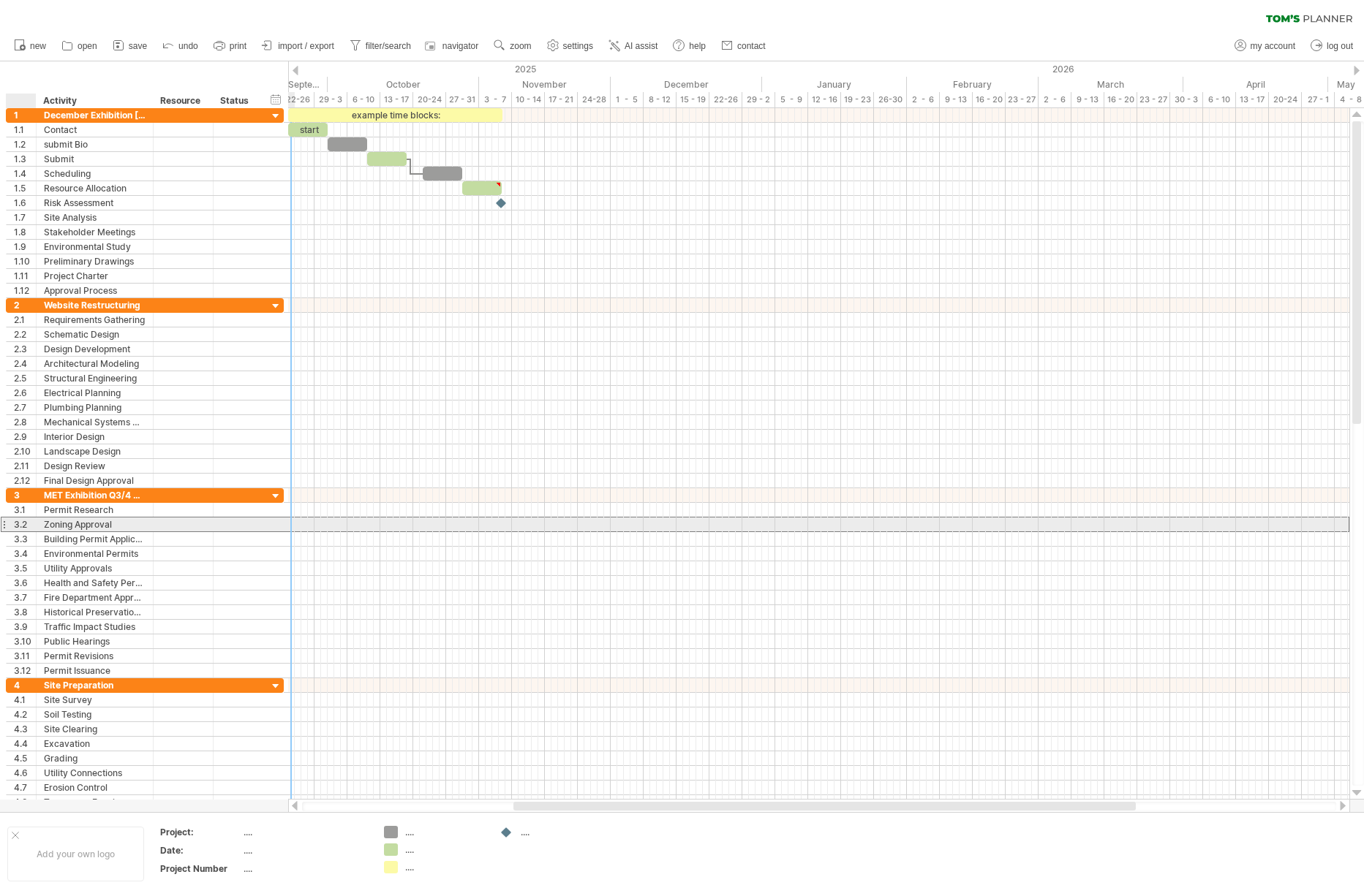
click at [44, 517] on div "Zoning Approval" at bounding box center [95, 524] width 101 height 14
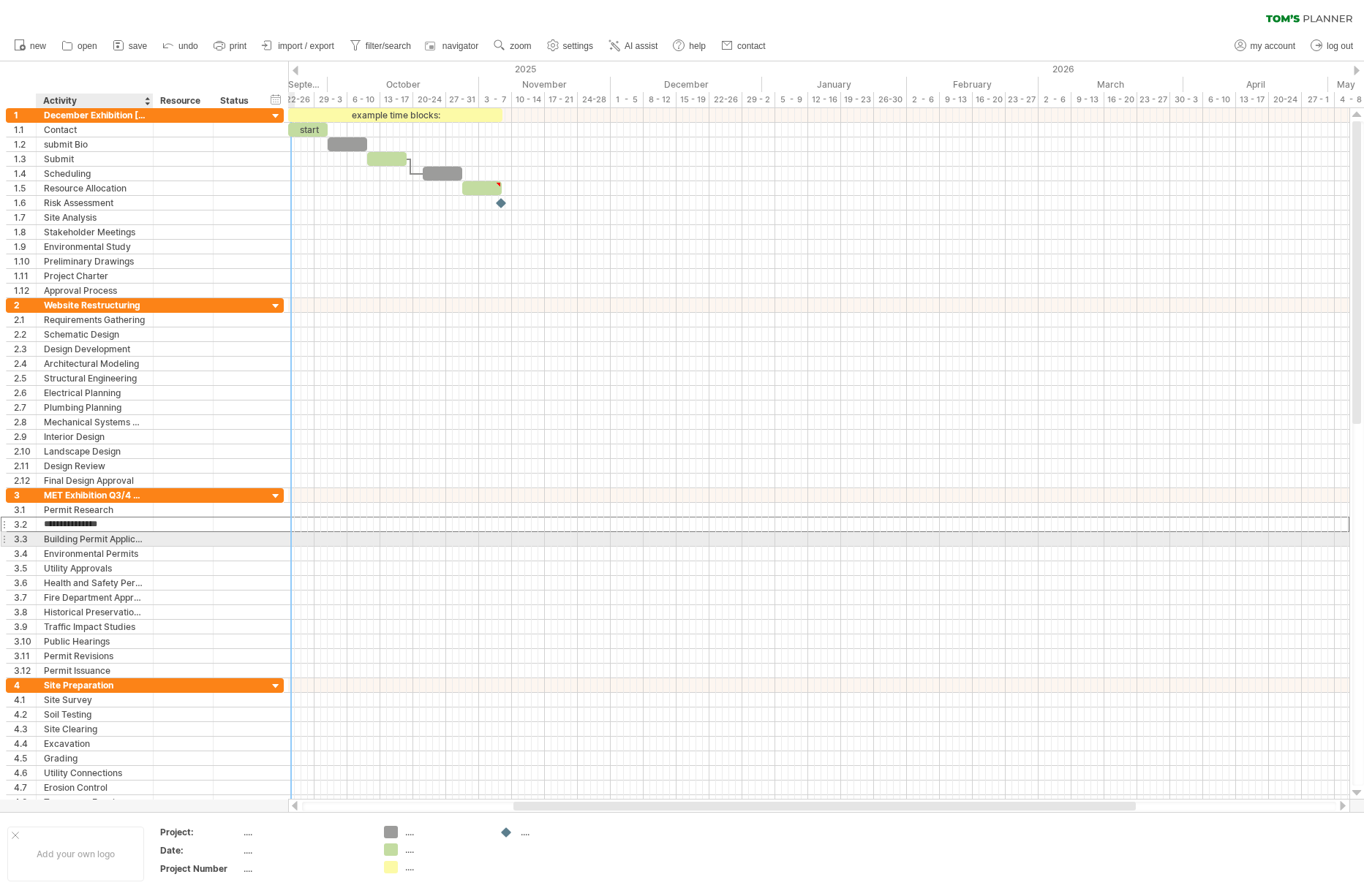
click at [54, 539] on div "Building Permit Application" at bounding box center [95, 539] width 101 height 14
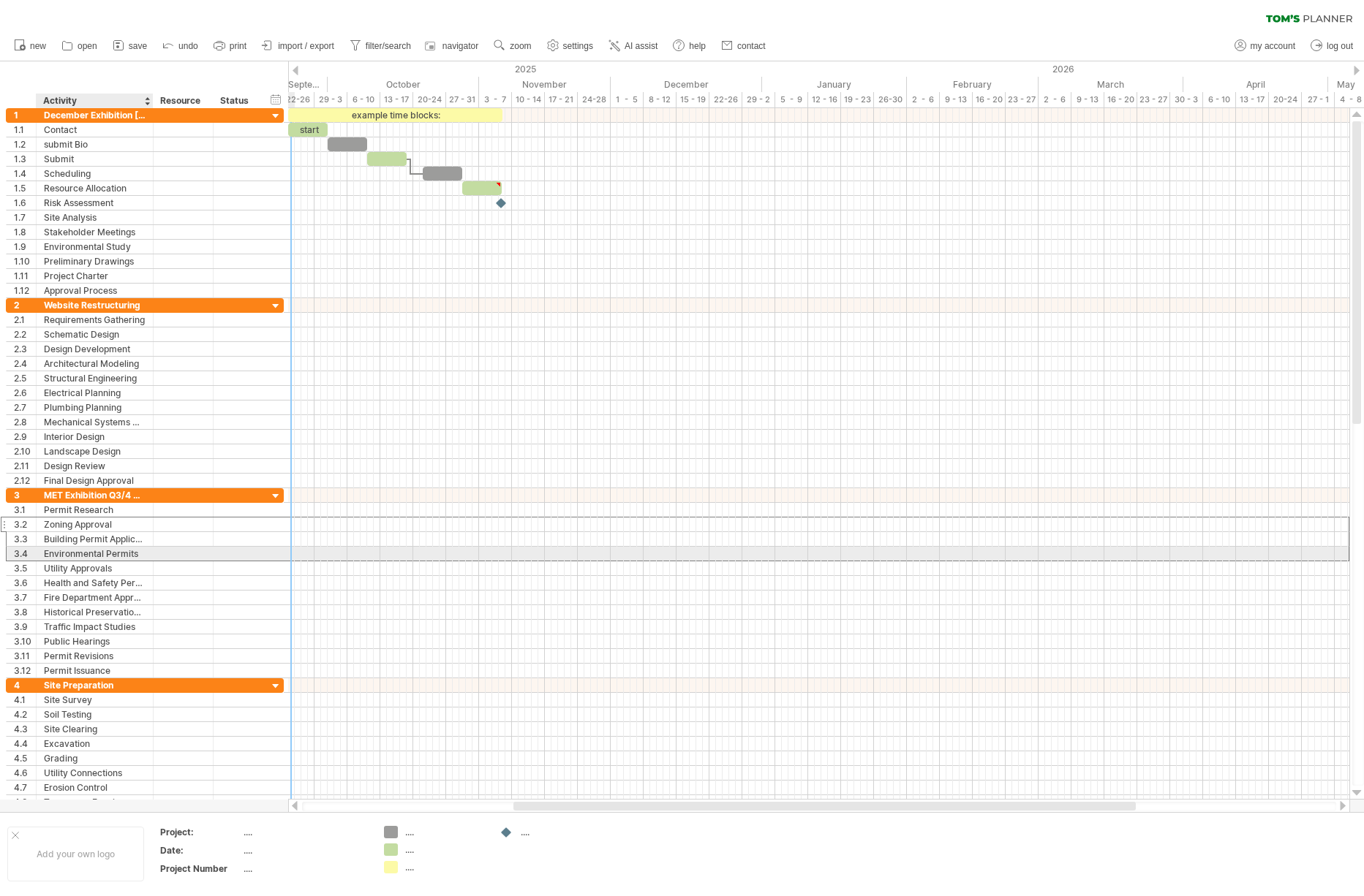
click at [56, 552] on div "Environmental Permits" at bounding box center [95, 553] width 101 height 14
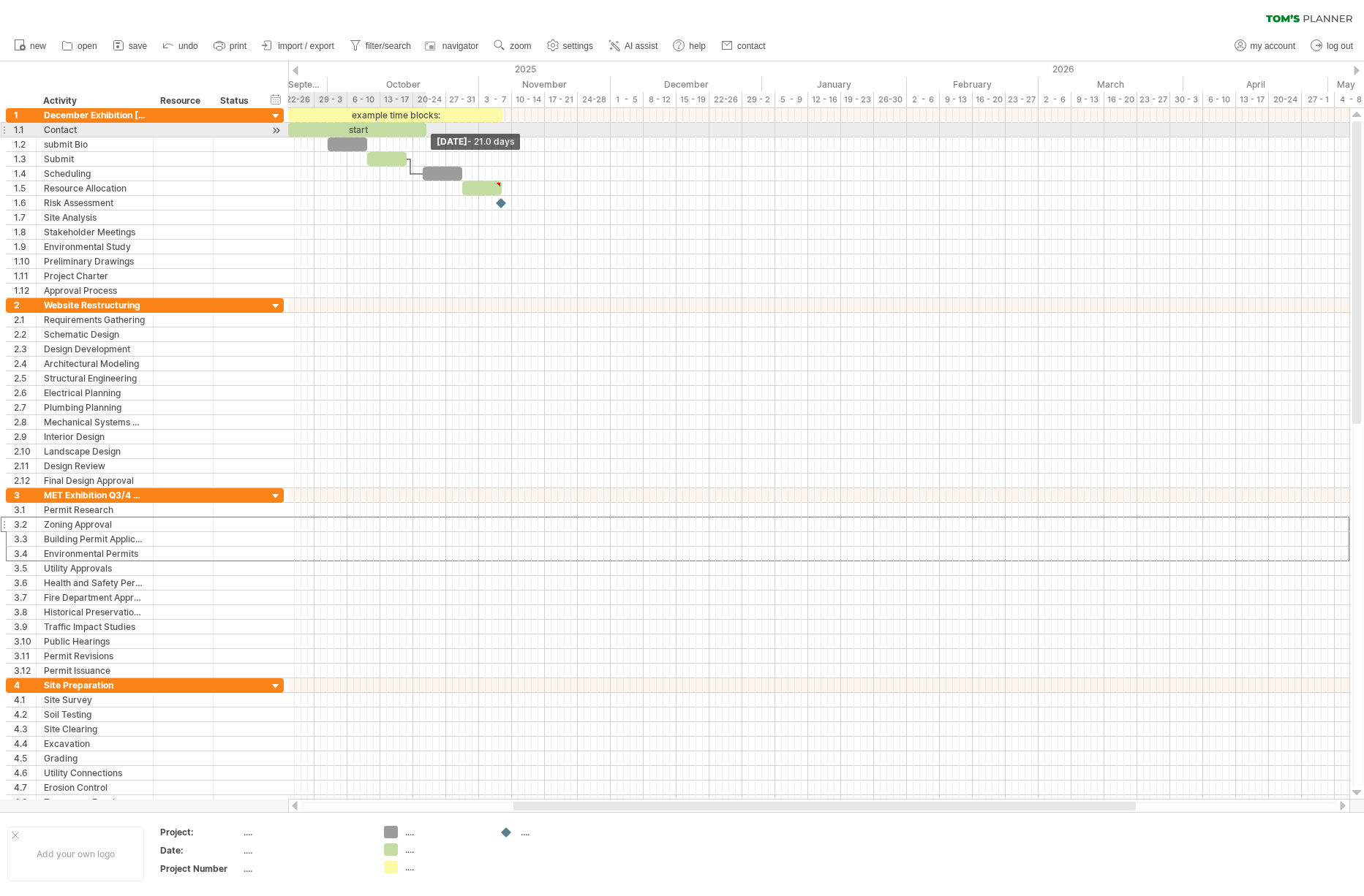
drag, startPoint x: 328, startPoint y: 129, endPoint x: 425, endPoint y: 130, distance: 97.0
click at [425, 130] on span at bounding box center [426, 129] width 6 height 14
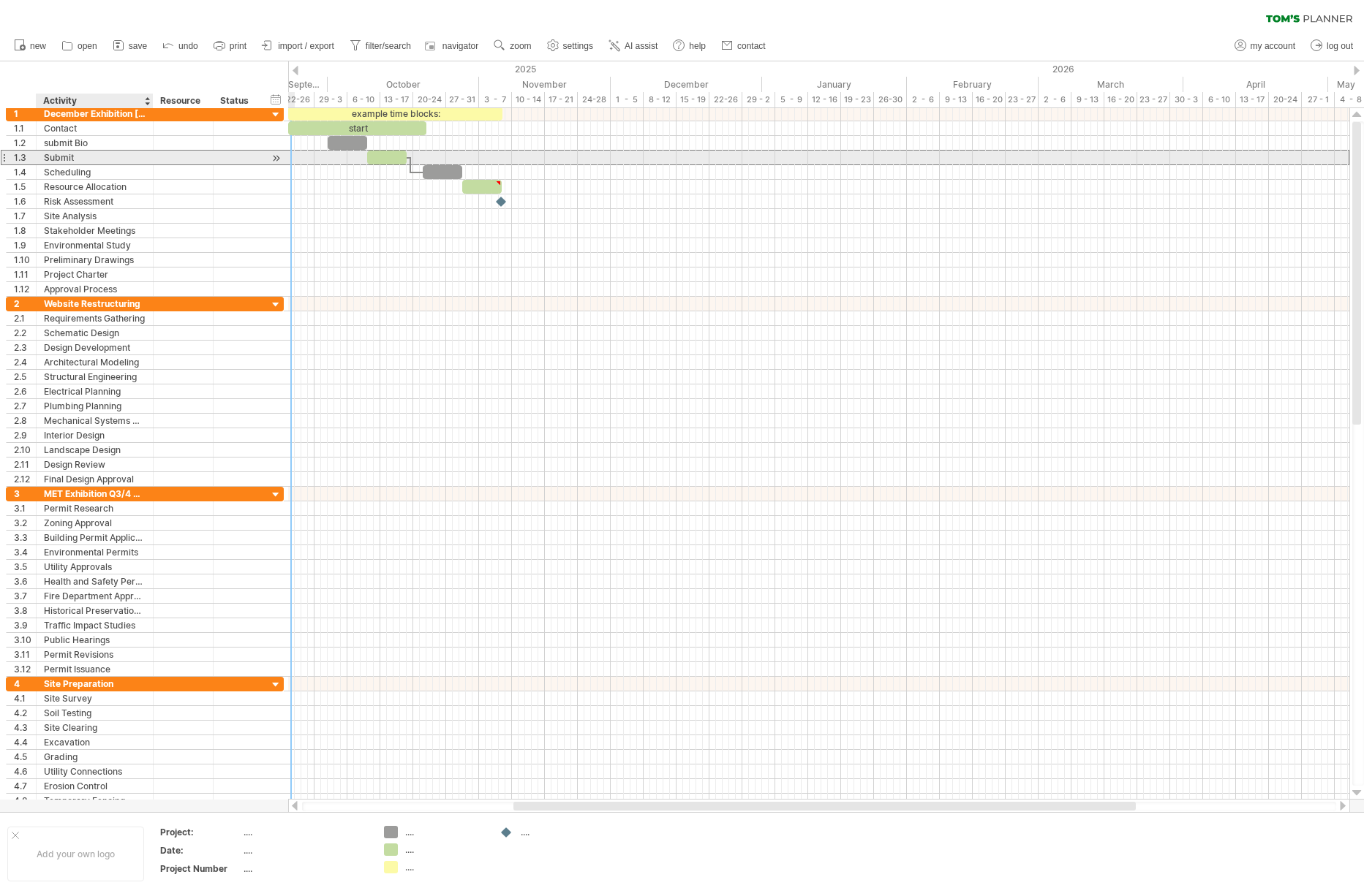
click at [97, 162] on div "Submit" at bounding box center [95, 157] width 101 height 14
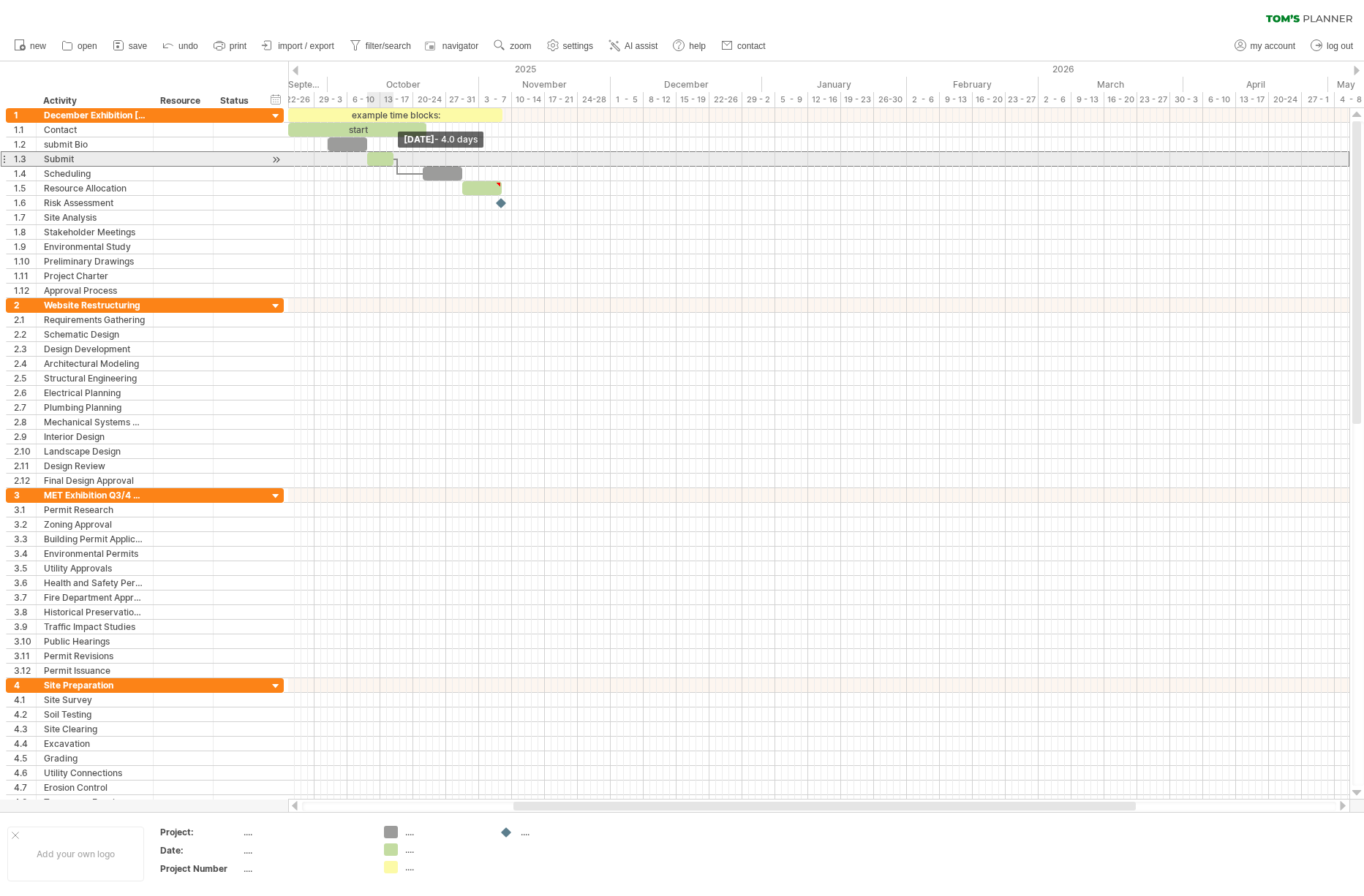
drag, startPoint x: 407, startPoint y: 160, endPoint x: 395, endPoint y: 160, distance: 12.0
click at [395, 160] on span at bounding box center [393, 159] width 6 height 14
drag, startPoint x: 382, startPoint y: 160, endPoint x: 553, endPoint y: 160, distance: 171.0
click at [553, 160] on div at bounding box center [548, 159] width 26 height 14
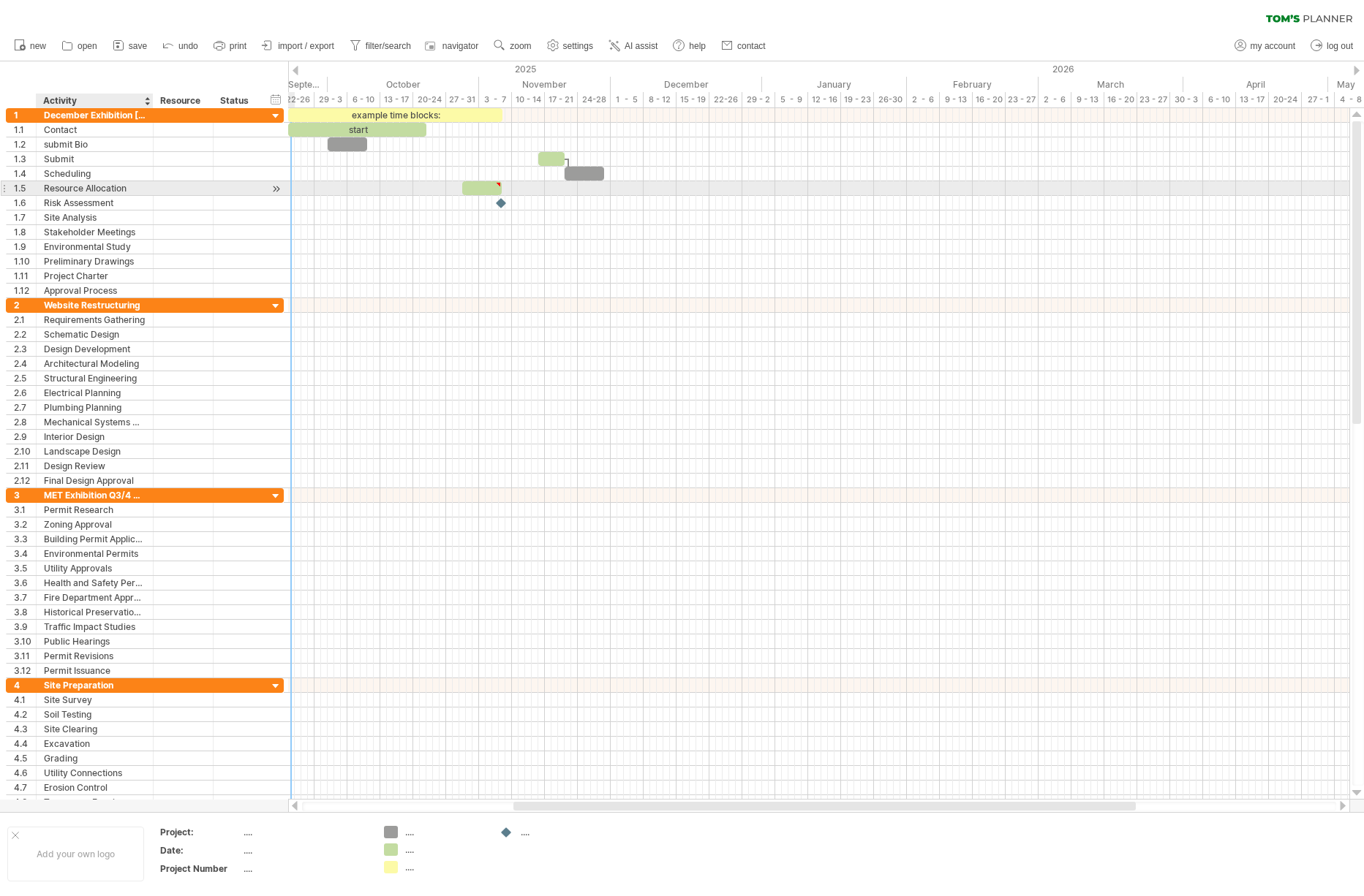
click at [90, 193] on div "Resource Allocation" at bounding box center [95, 188] width 101 height 14
drag, startPoint x: 479, startPoint y: 188, endPoint x: 389, endPoint y: 190, distance: 90.0
click at [389, 190] on div at bounding box center [390, 188] width 40 height 14
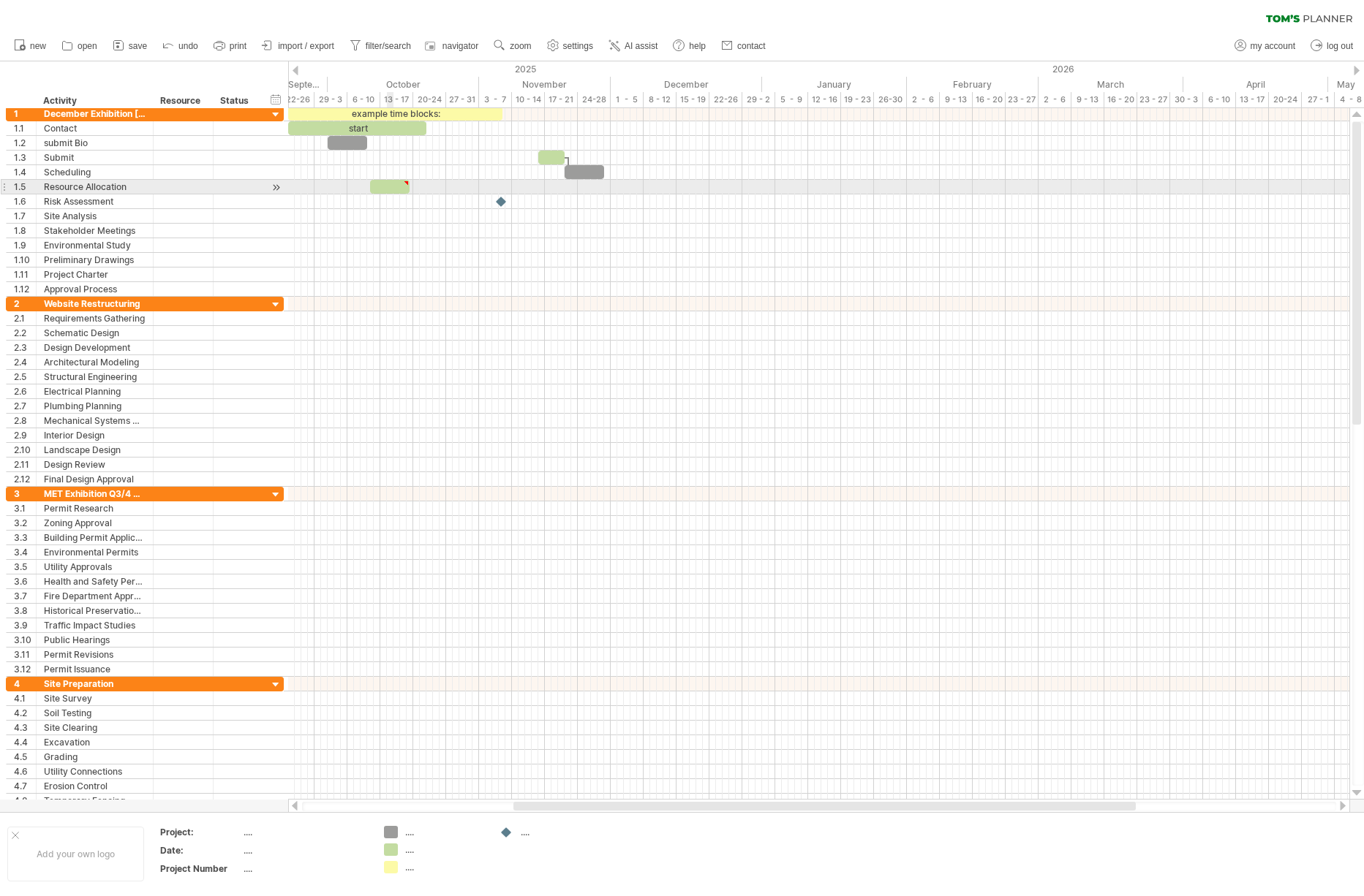
type textarea "**********"
drag, startPoint x: 390, startPoint y: 188, endPoint x: 452, endPoint y: 190, distance: 62.0
click at [452, 190] on div at bounding box center [453, 187] width 40 height 14
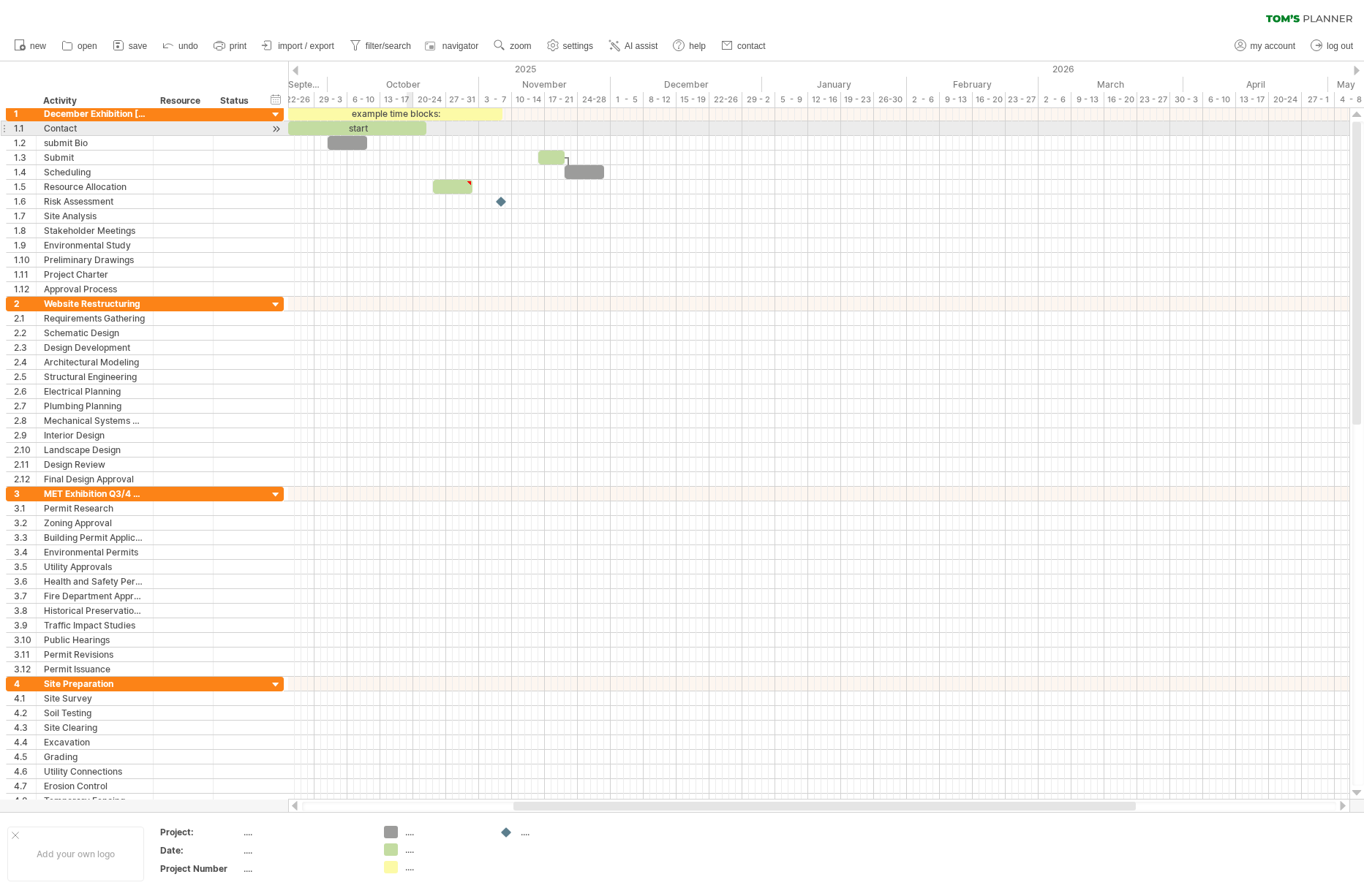
click at [407, 134] on div "start" at bounding box center [357, 128] width 138 height 14
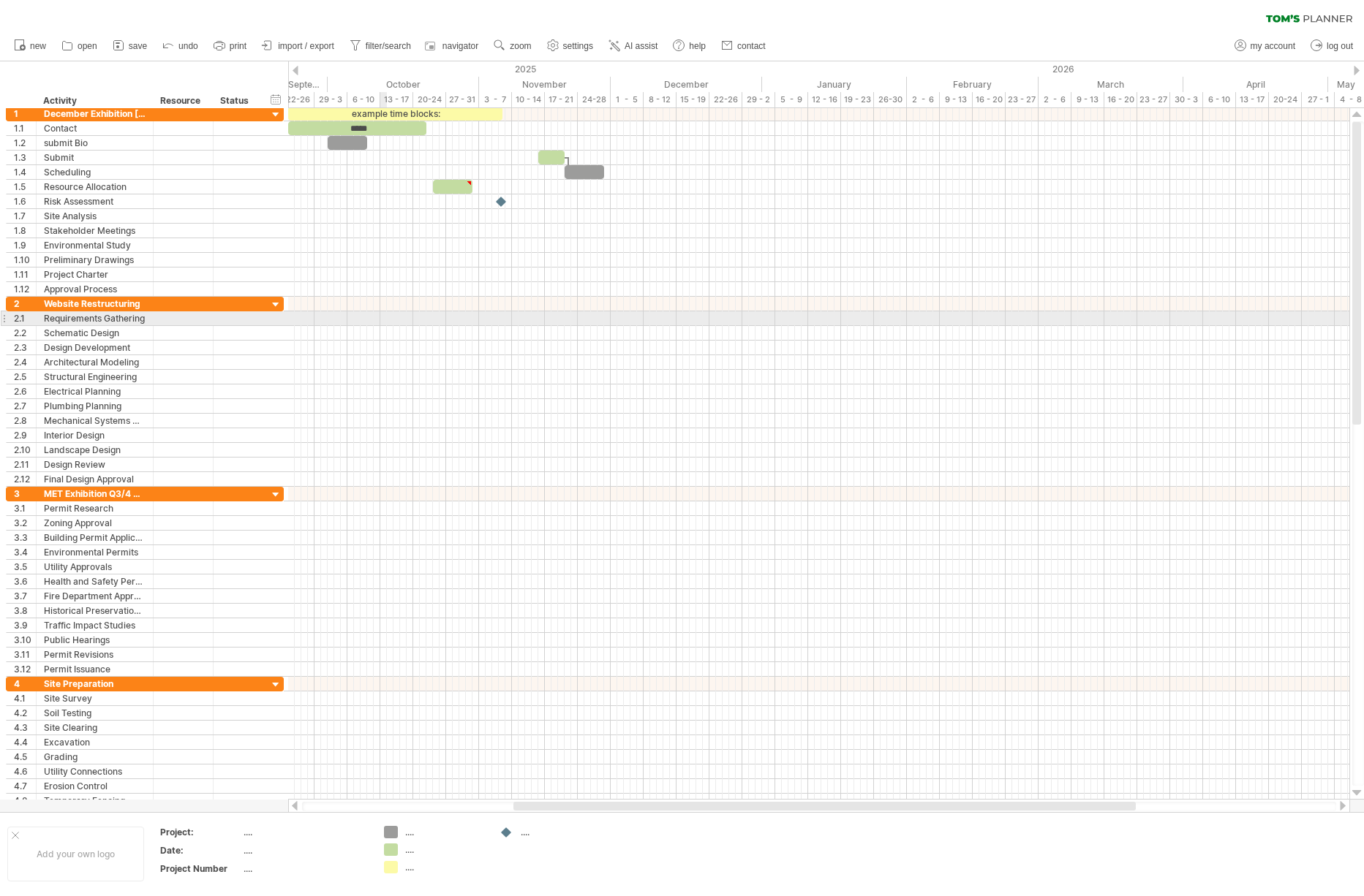
click at [380, 326] on div at bounding box center [818, 334] width 1061 height 15
click at [382, 325] on div at bounding box center [818, 319] width 1061 height 15
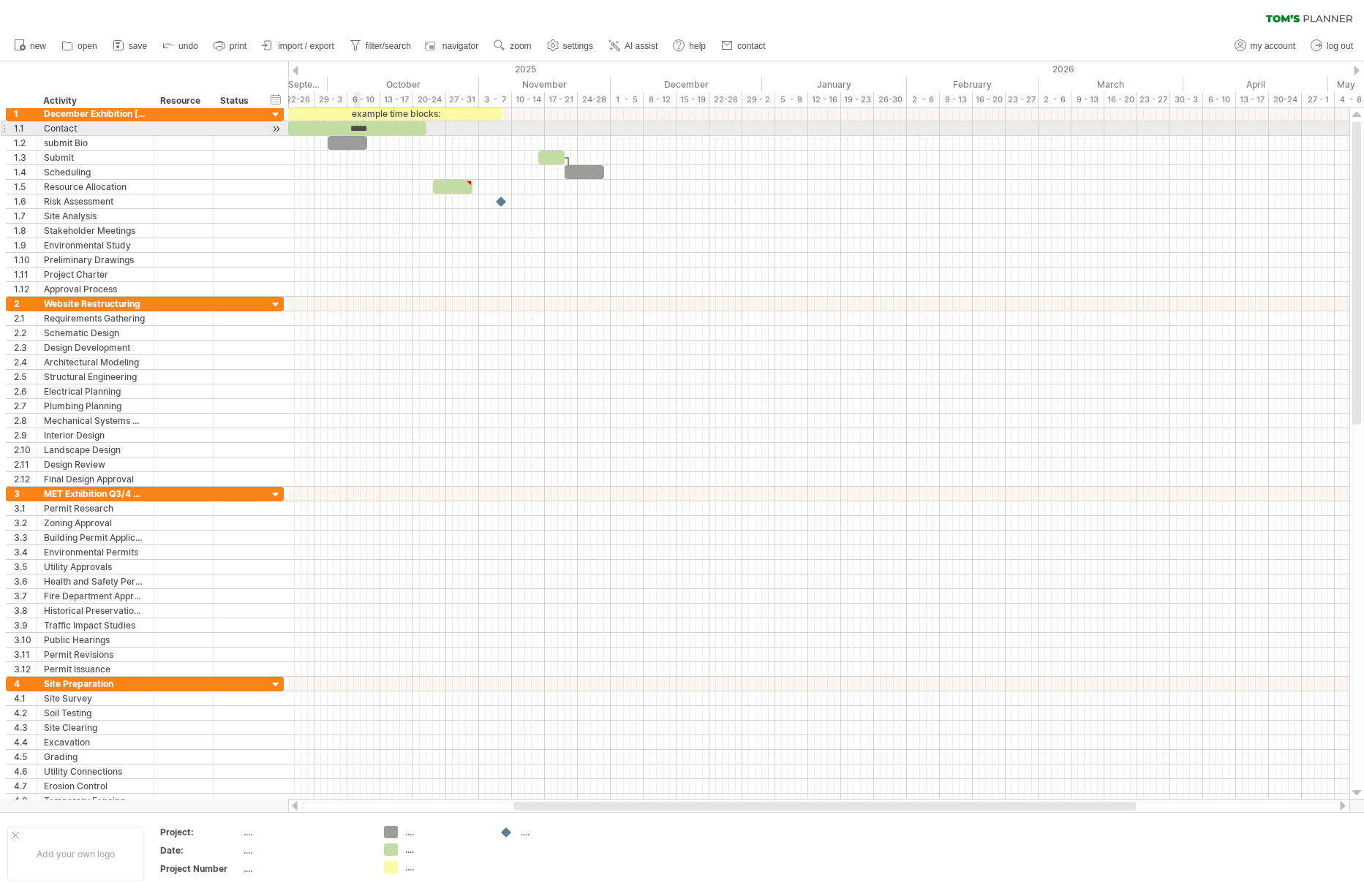
click at [359, 127] on div "*****" at bounding box center [357, 128] width 138 height 14
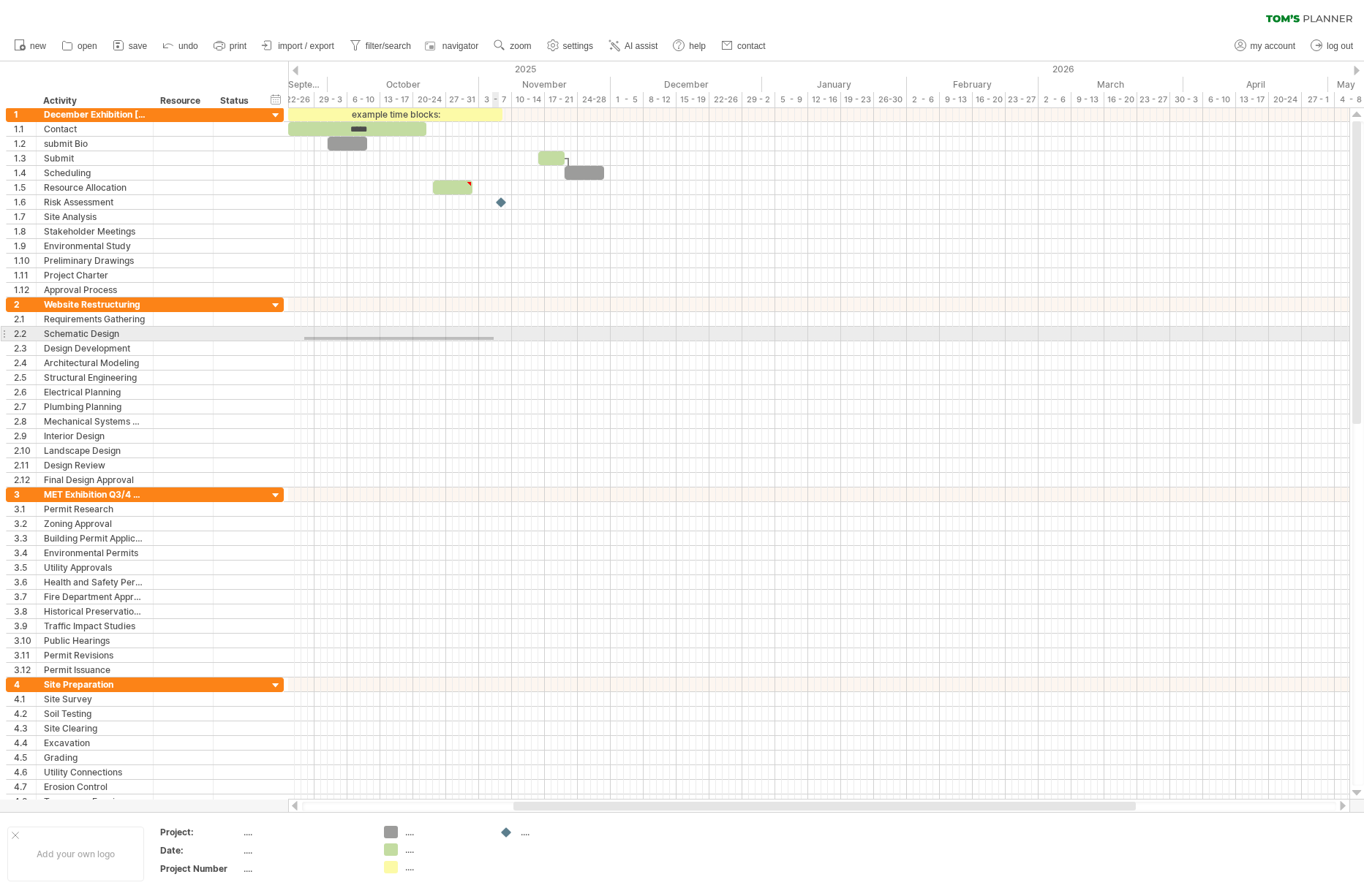
drag, startPoint x: 304, startPoint y: 337, endPoint x: 493, endPoint y: 340, distance: 189.0
click at [493, 340] on div at bounding box center [818, 334] width 1061 height 15
drag, startPoint x: 454, startPoint y: 338, endPoint x: 633, endPoint y: 339, distance: 179.0
click at [633, 339] on div at bounding box center [818, 335] width 1061 height 15
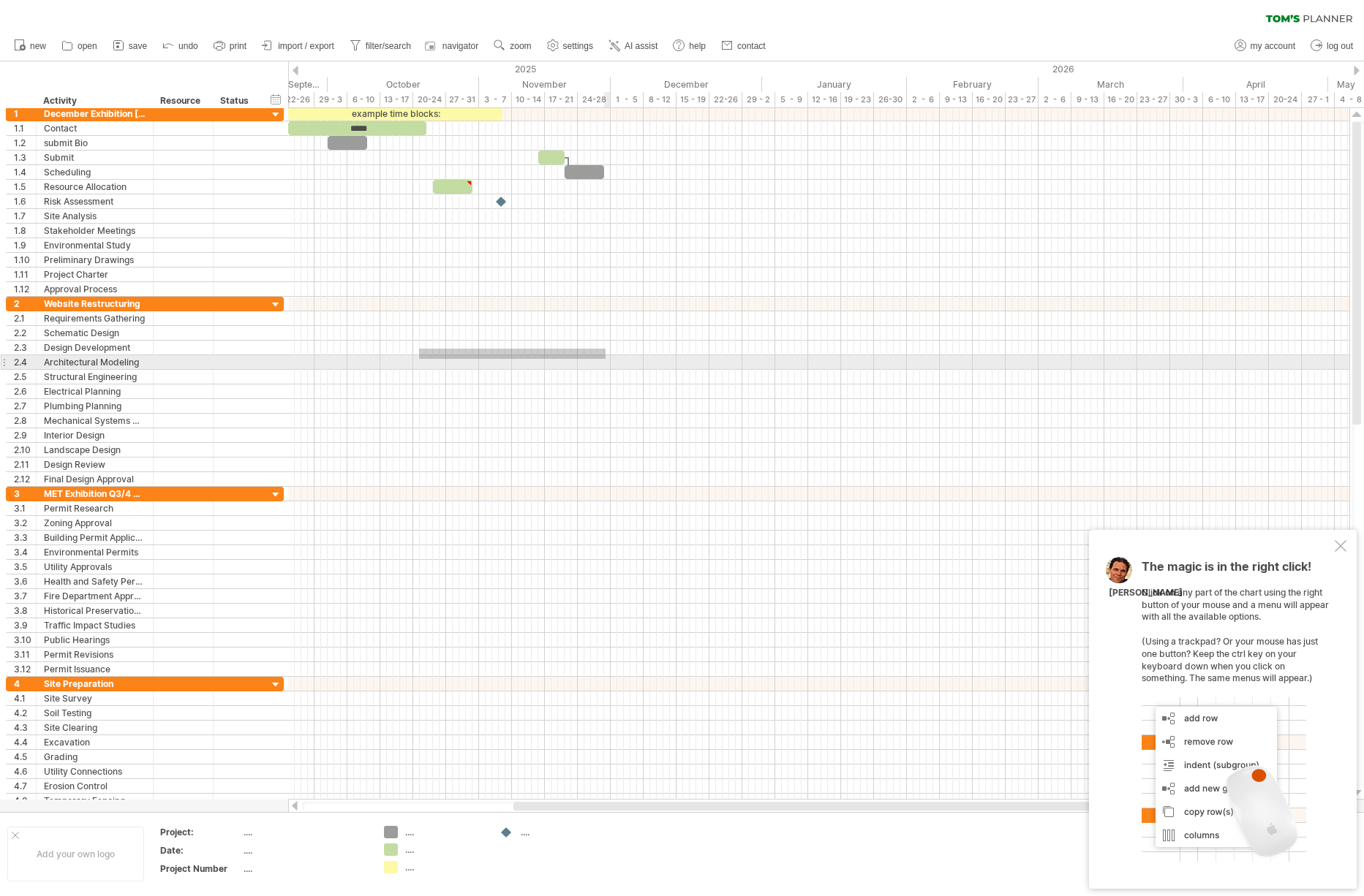
drag, startPoint x: 419, startPoint y: 348, endPoint x: 606, endPoint y: 359, distance: 187.3
click at [606, 359] on div at bounding box center [818, 392] width 1061 height 190
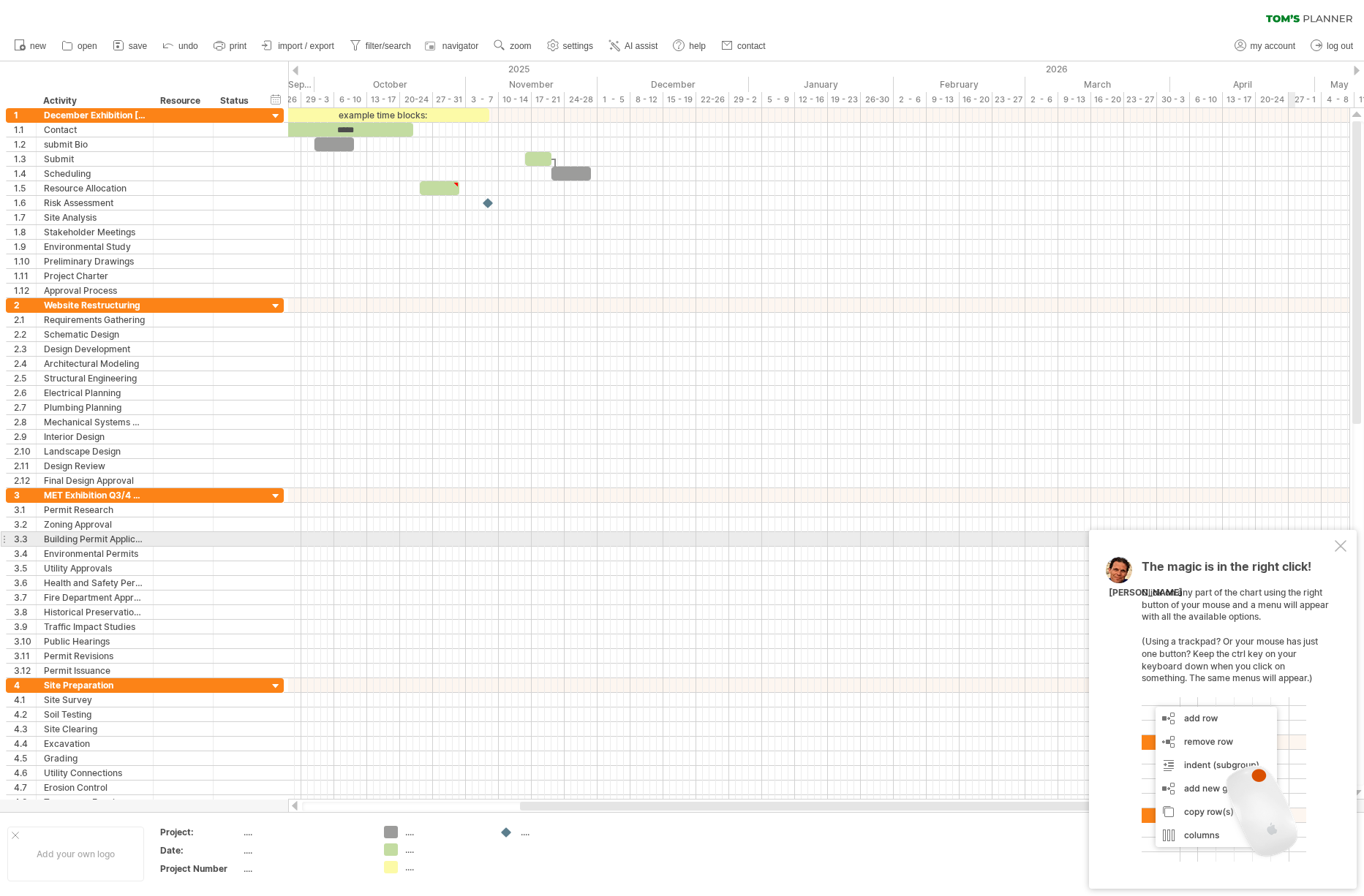
click at [1335, 543] on div at bounding box center [1340, 546] width 12 height 12
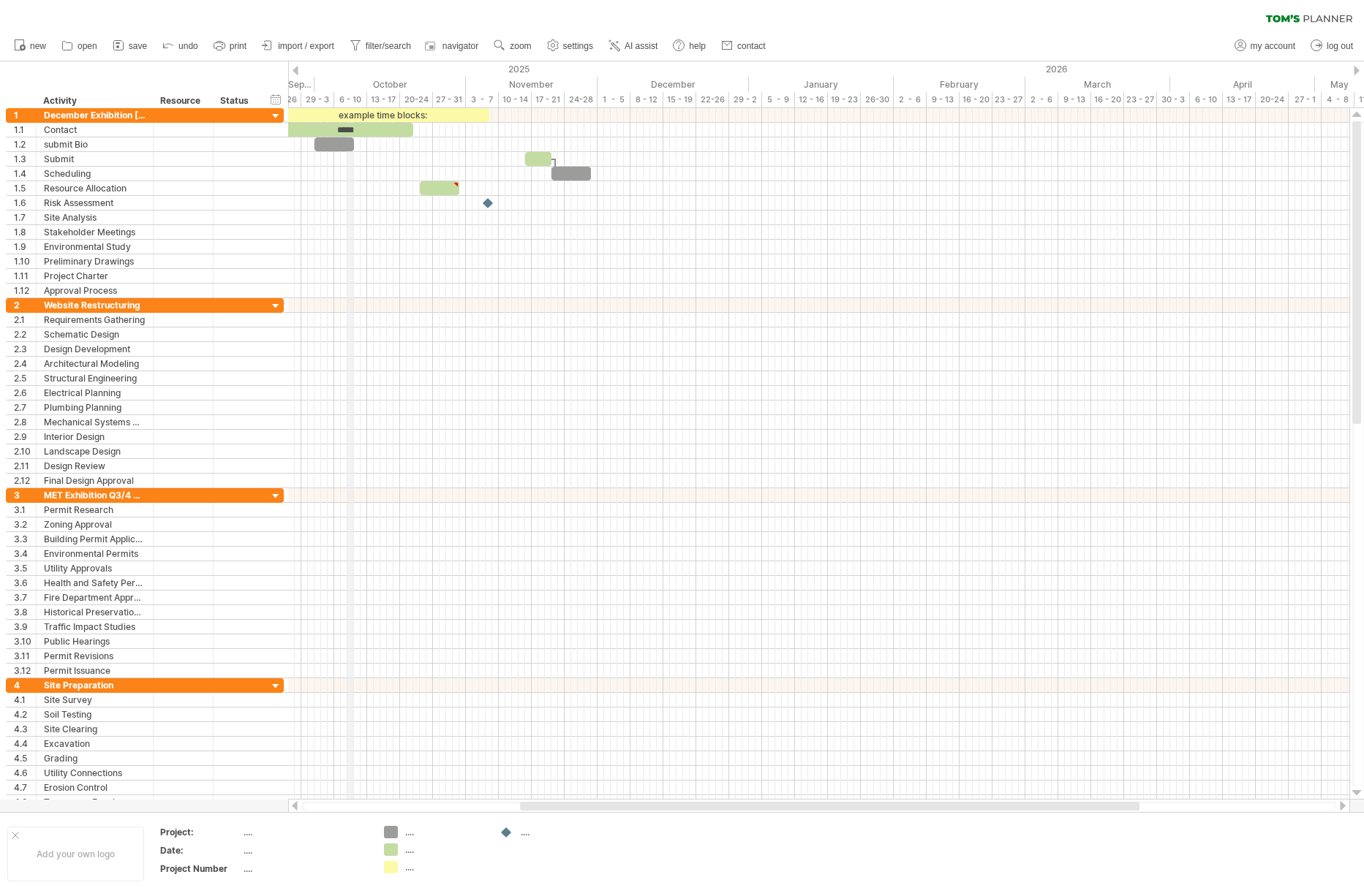
click at [347, 95] on div "6 - 10" at bounding box center [351, 99] width 33 height 15
click at [388, 94] on div "13 - 17" at bounding box center [383, 99] width 33 height 15
click at [416, 95] on div "20-24" at bounding box center [416, 99] width 33 height 15
click at [363, 84] on div "October" at bounding box center [390, 84] width 151 height 15
click at [551, 84] on div "November" at bounding box center [532, 84] width 132 height 15
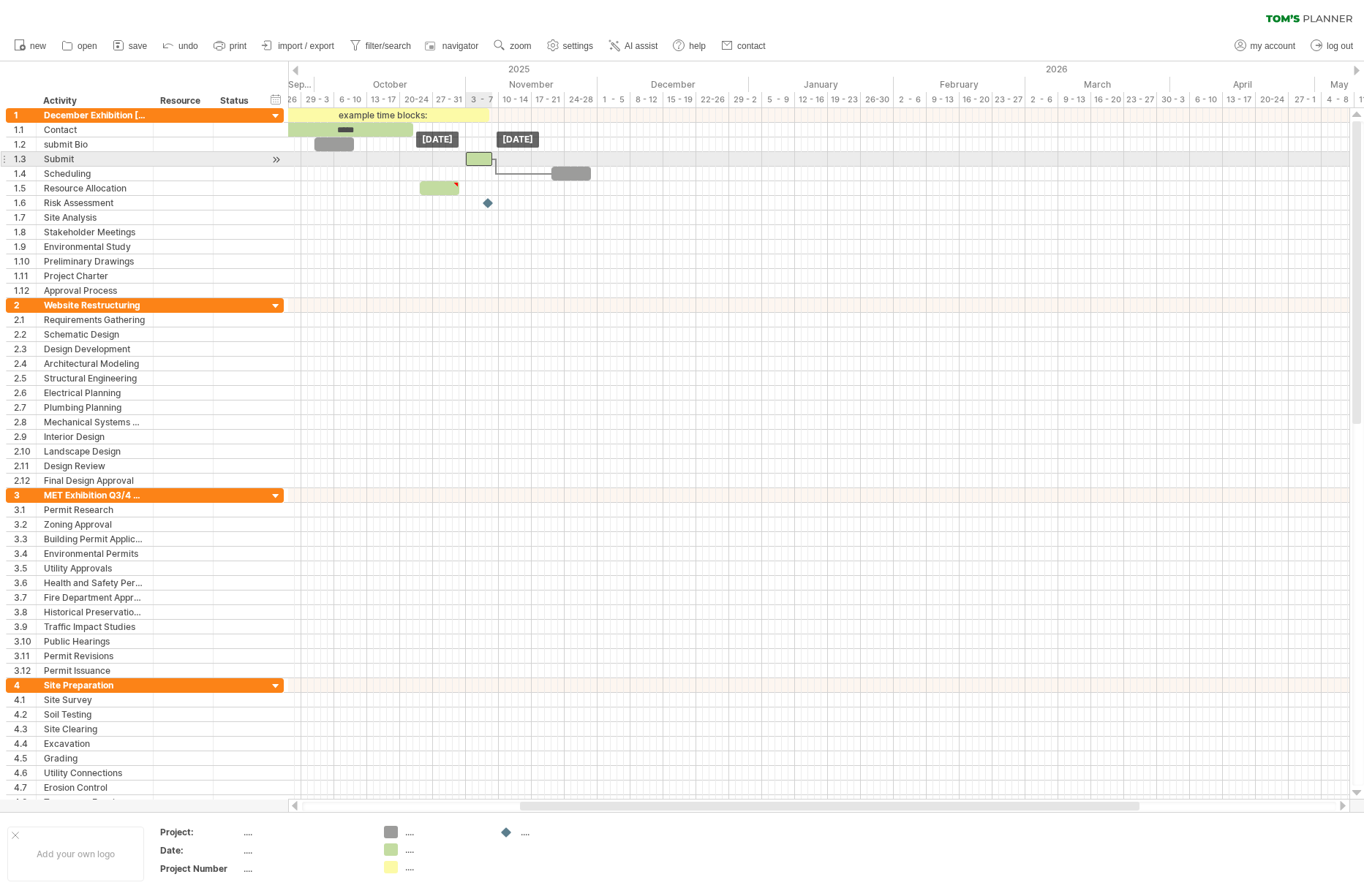
drag, startPoint x: 544, startPoint y: 162, endPoint x: 339, endPoint y: 179, distance: 205.7
click at [484, 166] on div "example time blocks: ***** [DATE] [DATE]" at bounding box center [818, 454] width 1061 height 692
click at [82, 162] on div "Submit" at bounding box center [95, 159] width 101 height 14
click at [82, 162] on input "******" at bounding box center [95, 159] width 101 height 14
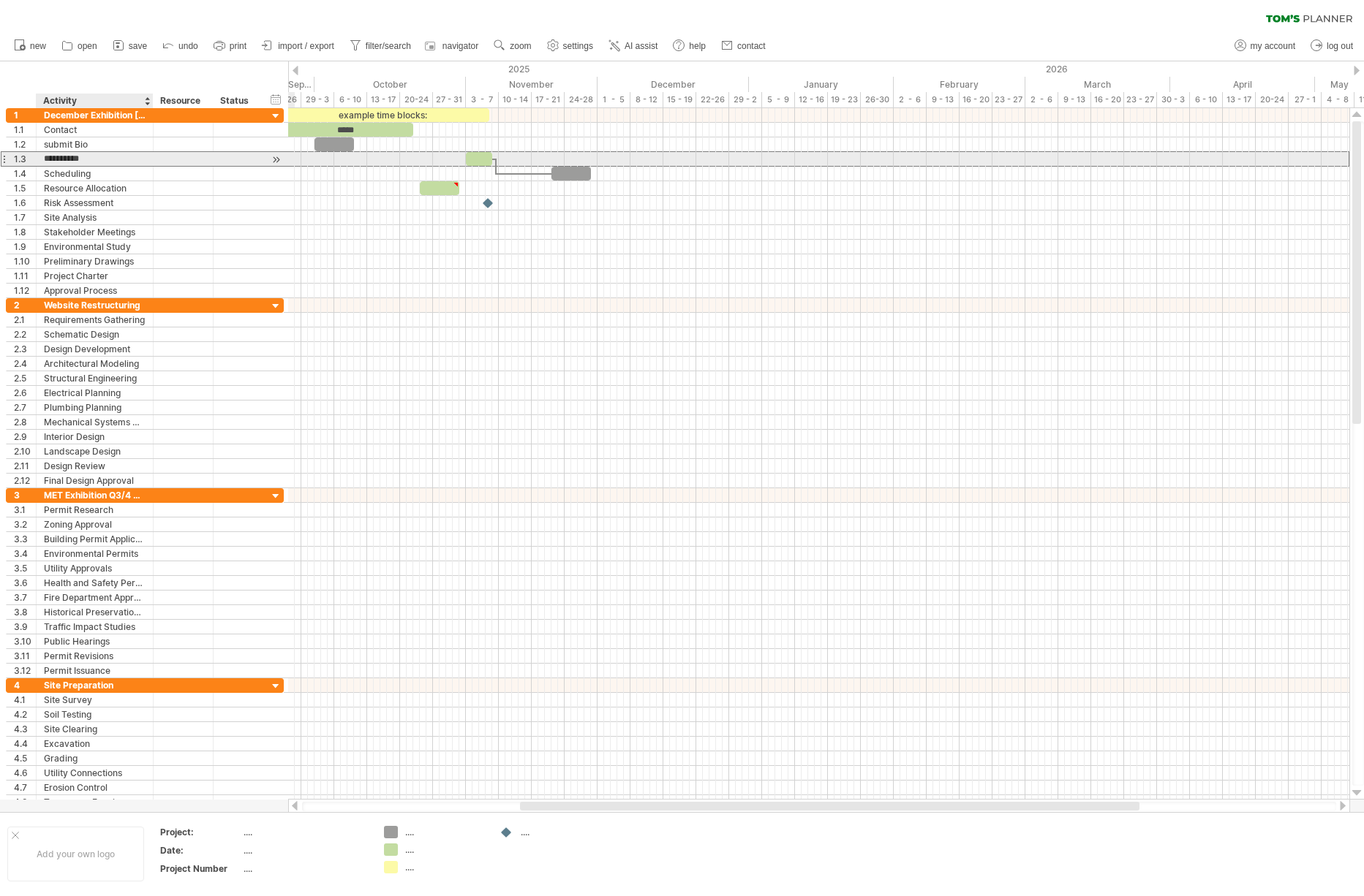
type input "**********"
click at [489, 157] on span at bounding box center [492, 159] width 6 height 14
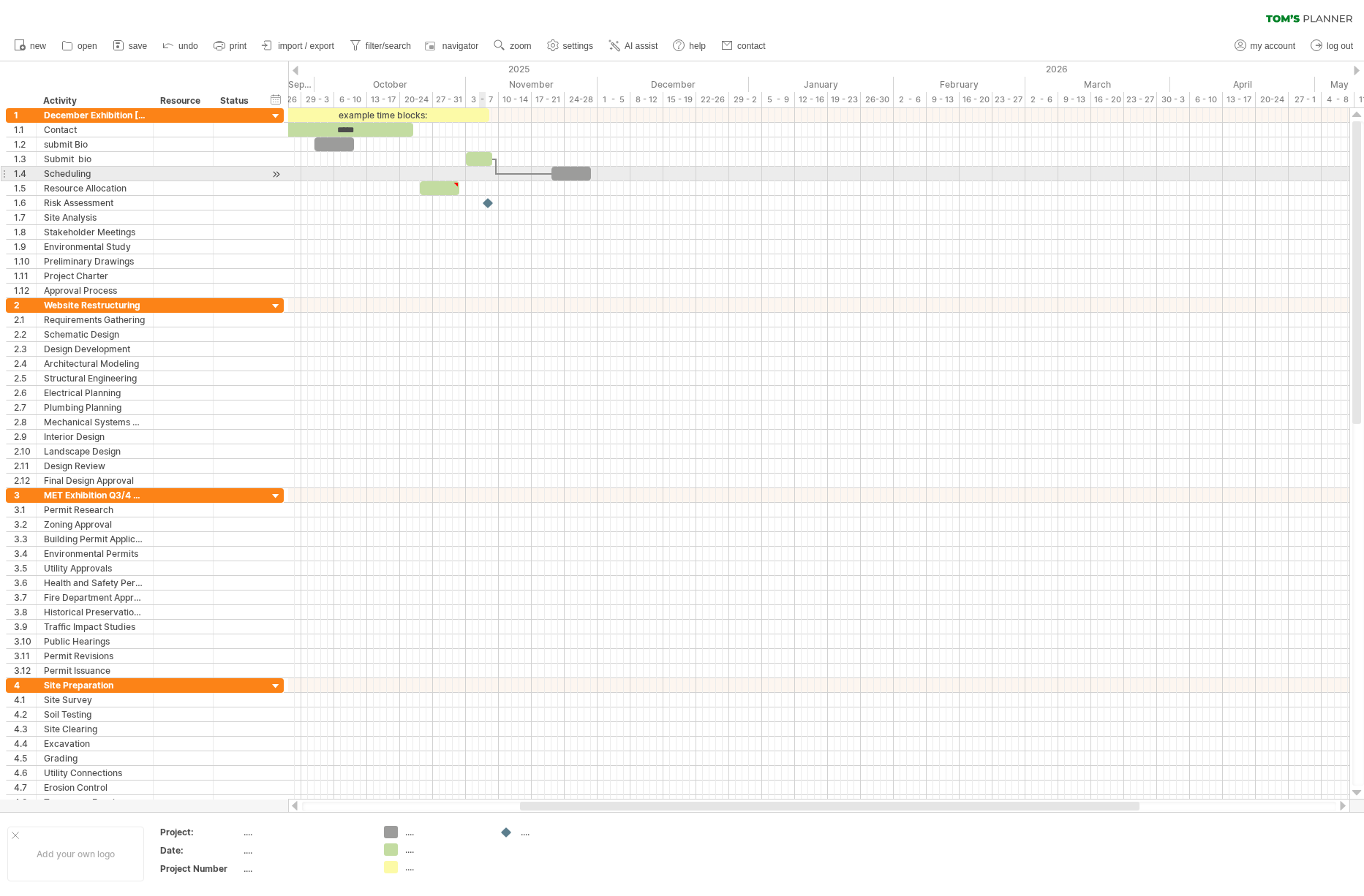
click at [480, 176] on div at bounding box center [818, 174] width 1061 height 15
click at [93, 179] on div "Scheduling" at bounding box center [95, 173] width 101 height 14
click at [93, 179] on input "**********" at bounding box center [95, 173] width 101 height 14
click at [96, 176] on input "**********" at bounding box center [95, 173] width 101 height 14
click at [97, 176] on input "**********" at bounding box center [95, 173] width 101 height 14
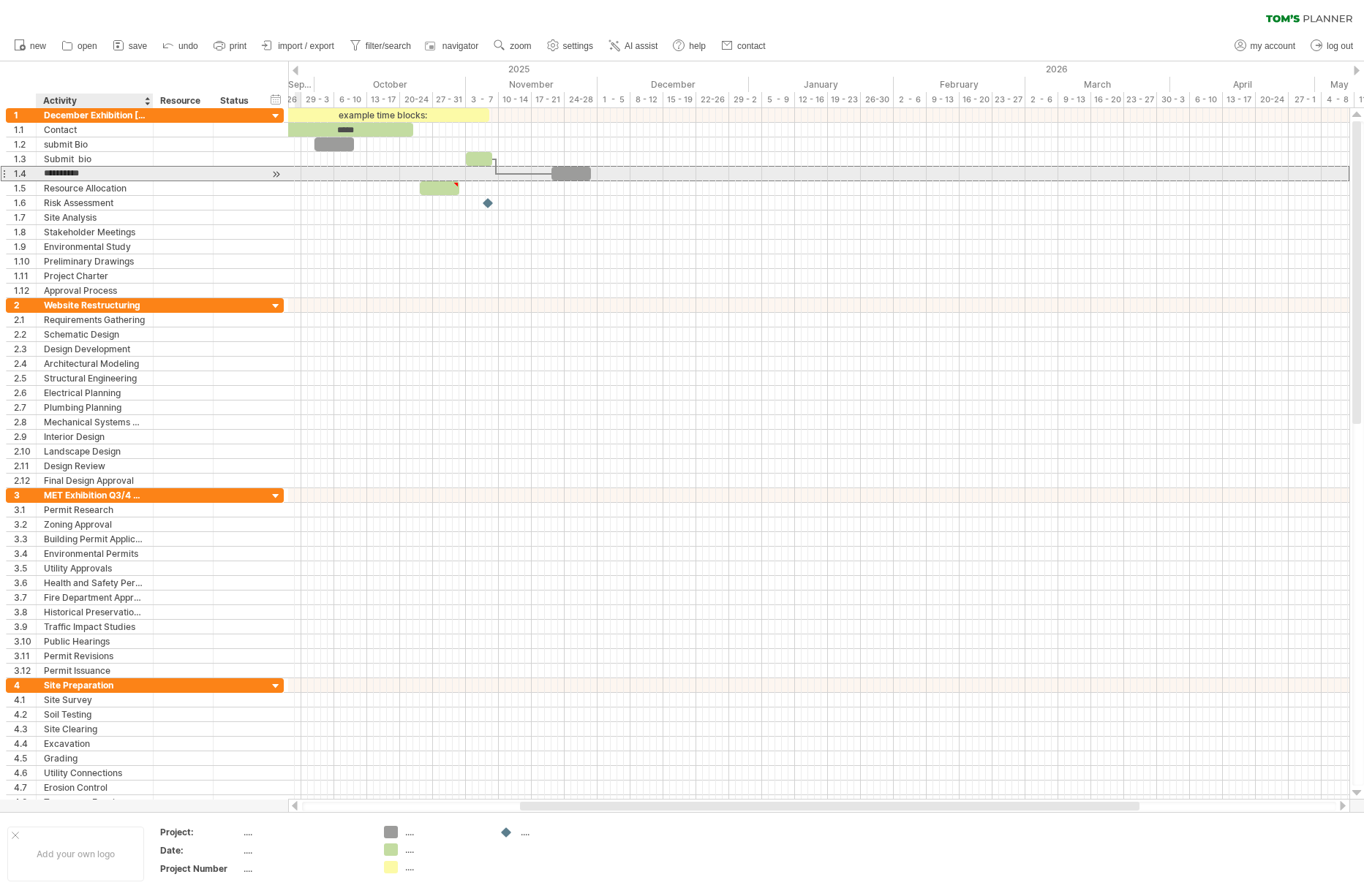
click at [97, 176] on input "**********" at bounding box center [95, 173] width 101 height 14
click at [504, 175] on div at bounding box center [524, 174] width 55 height 4
drag, startPoint x: 574, startPoint y: 173, endPoint x: 520, endPoint y: 176, distance: 54.1
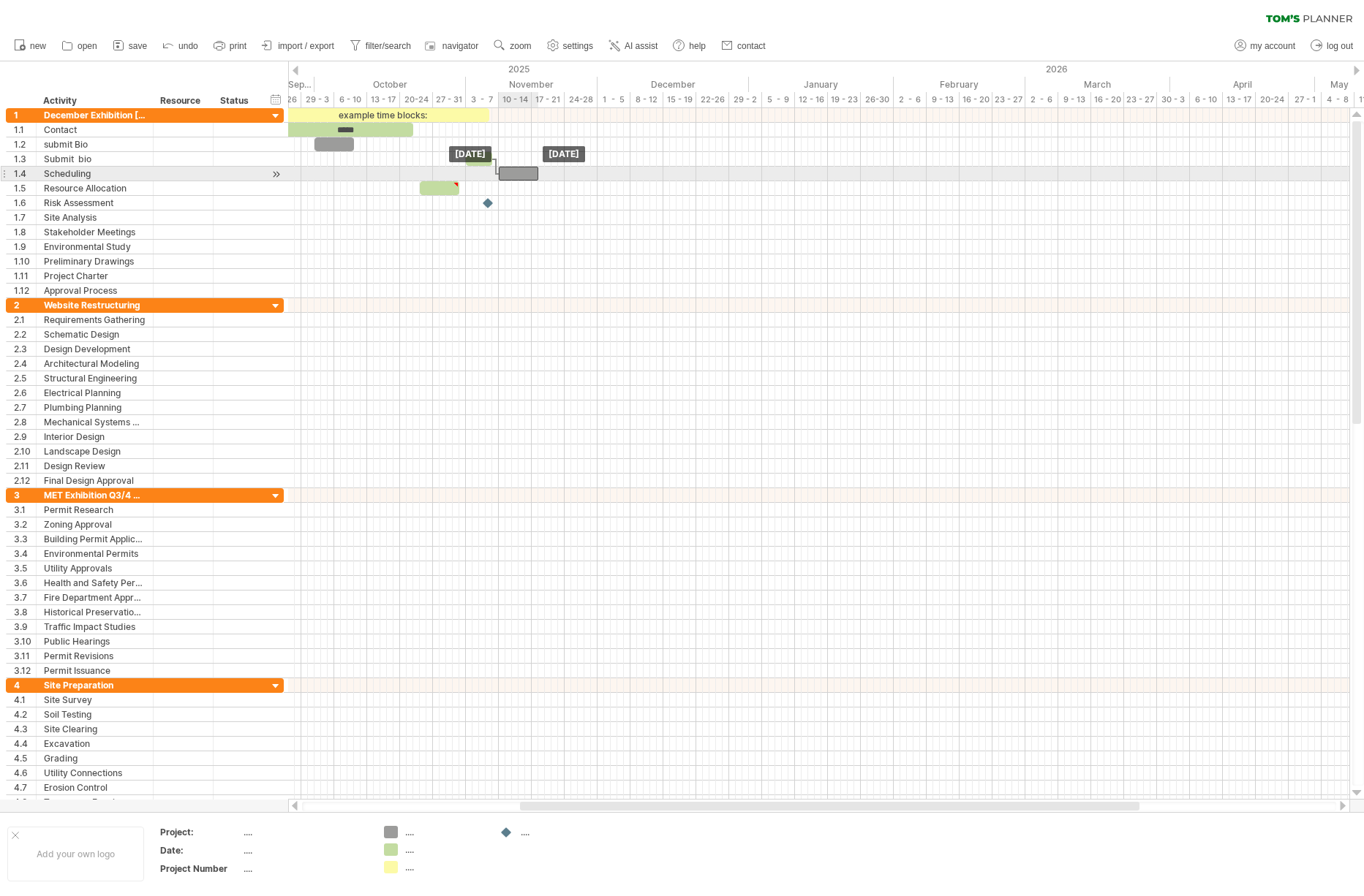
click at [520, 176] on div at bounding box center [518, 173] width 40 height 14
click at [515, 173] on div at bounding box center [518, 173] width 40 height 14
click at [82, 179] on div "Scheduling" at bounding box center [95, 173] width 101 height 14
click at [82, 179] on input "**********" at bounding box center [95, 173] width 101 height 14
click at [111, 178] on input "**********" at bounding box center [95, 173] width 101 height 14
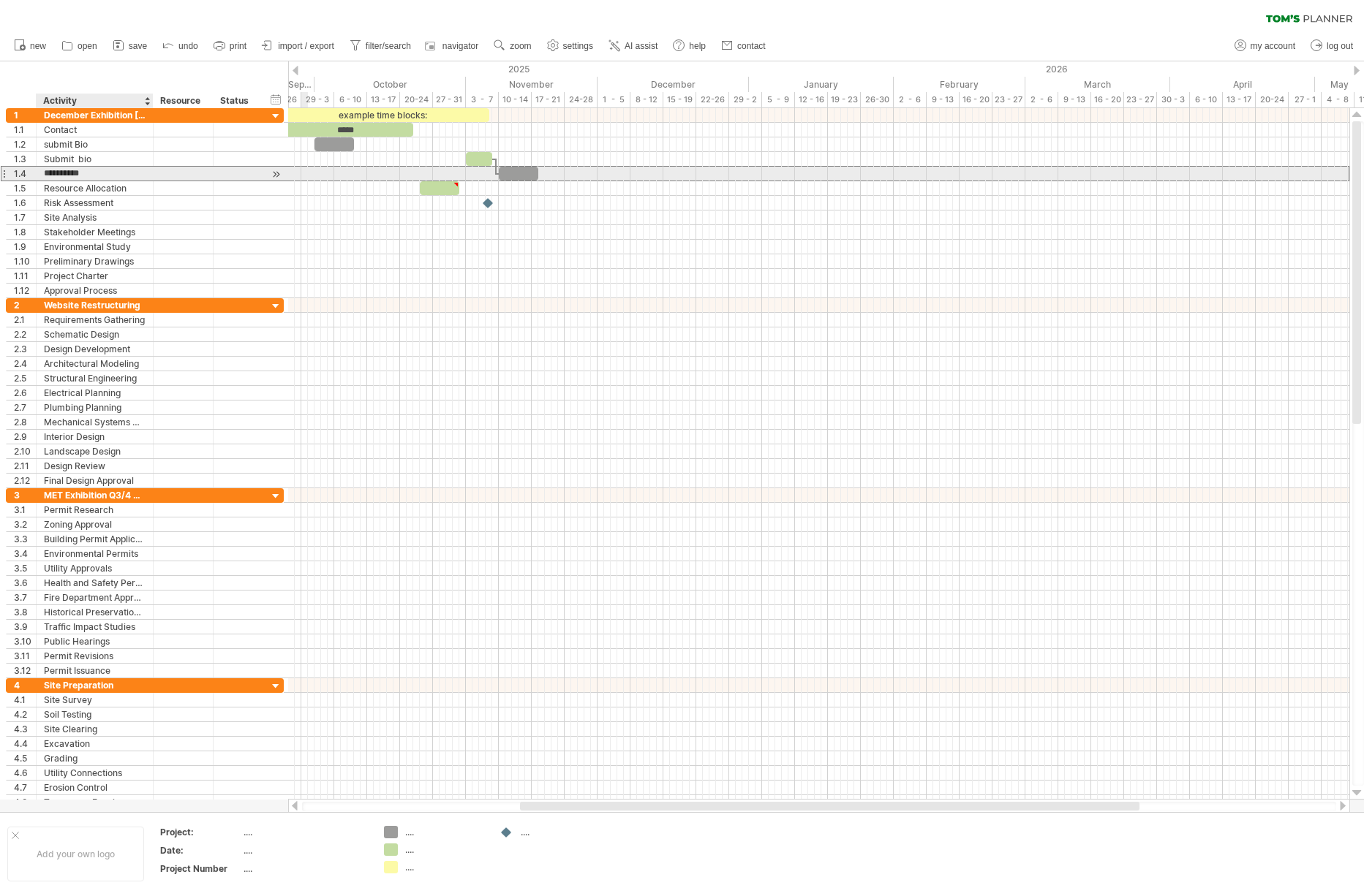
click at [111, 176] on input "**********" at bounding box center [95, 173] width 101 height 14
type input "**********"
click at [507, 177] on div at bounding box center [518, 173] width 40 height 14
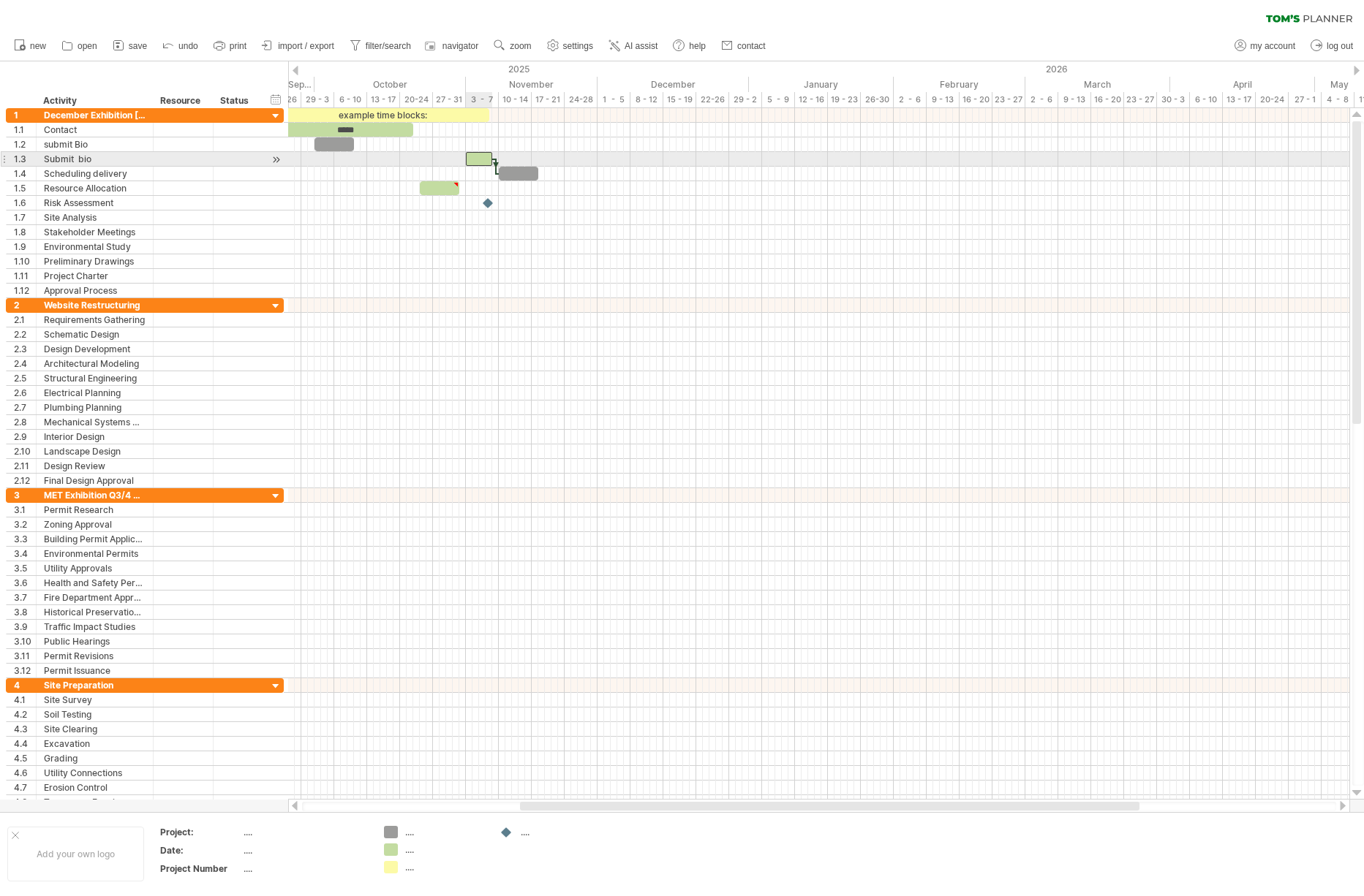
click at [477, 159] on div at bounding box center [479, 159] width 26 height 14
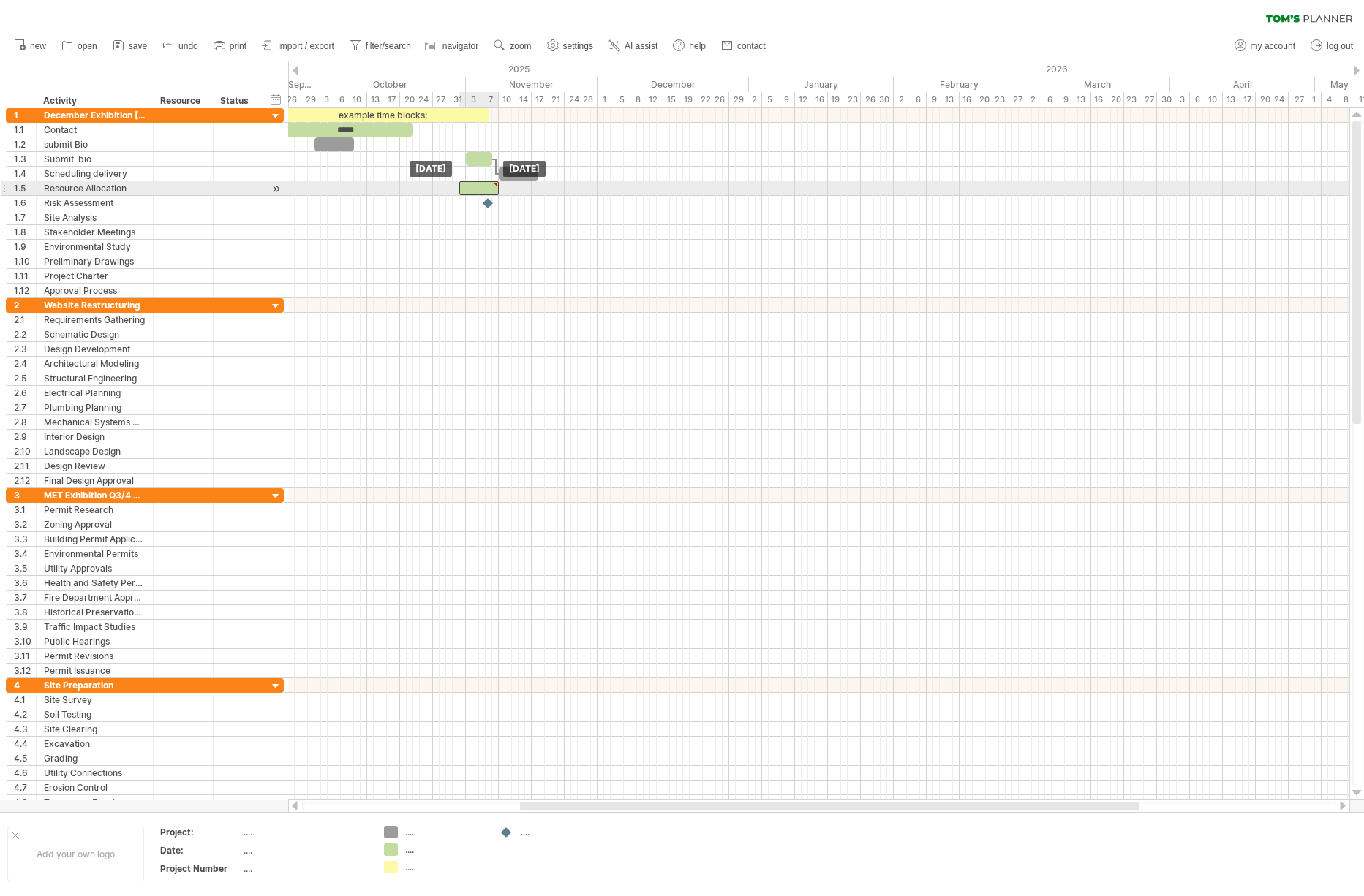
drag, startPoint x: 440, startPoint y: 190, endPoint x: 478, endPoint y: 190, distance: 38.0
click at [478, 190] on div at bounding box center [479, 188] width 40 height 14
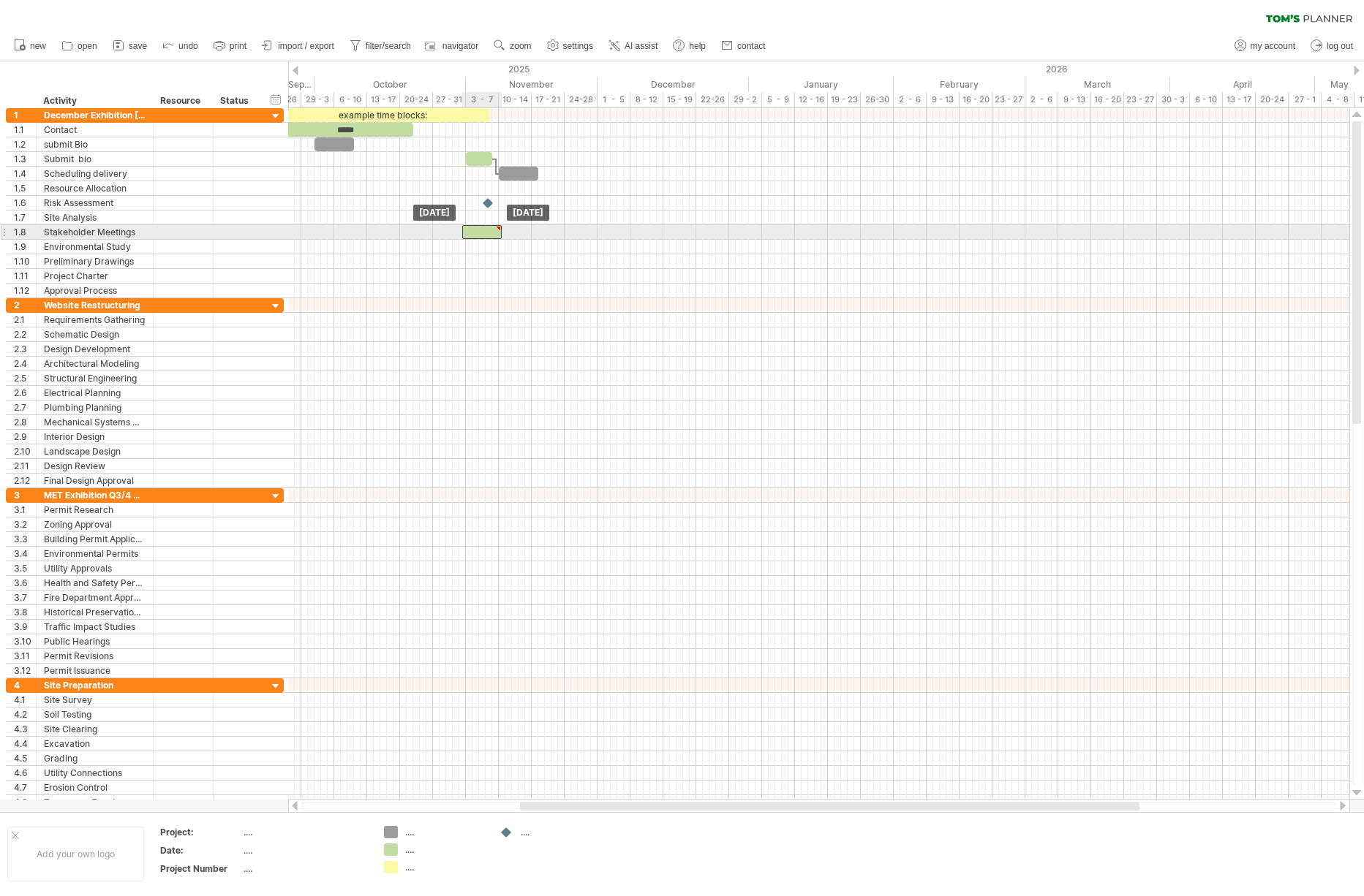
drag, startPoint x: 478, startPoint y: 190, endPoint x: 480, endPoint y: 232, distance: 42.0
click at [481, 229] on div at bounding box center [482, 232] width 40 height 14
paste div
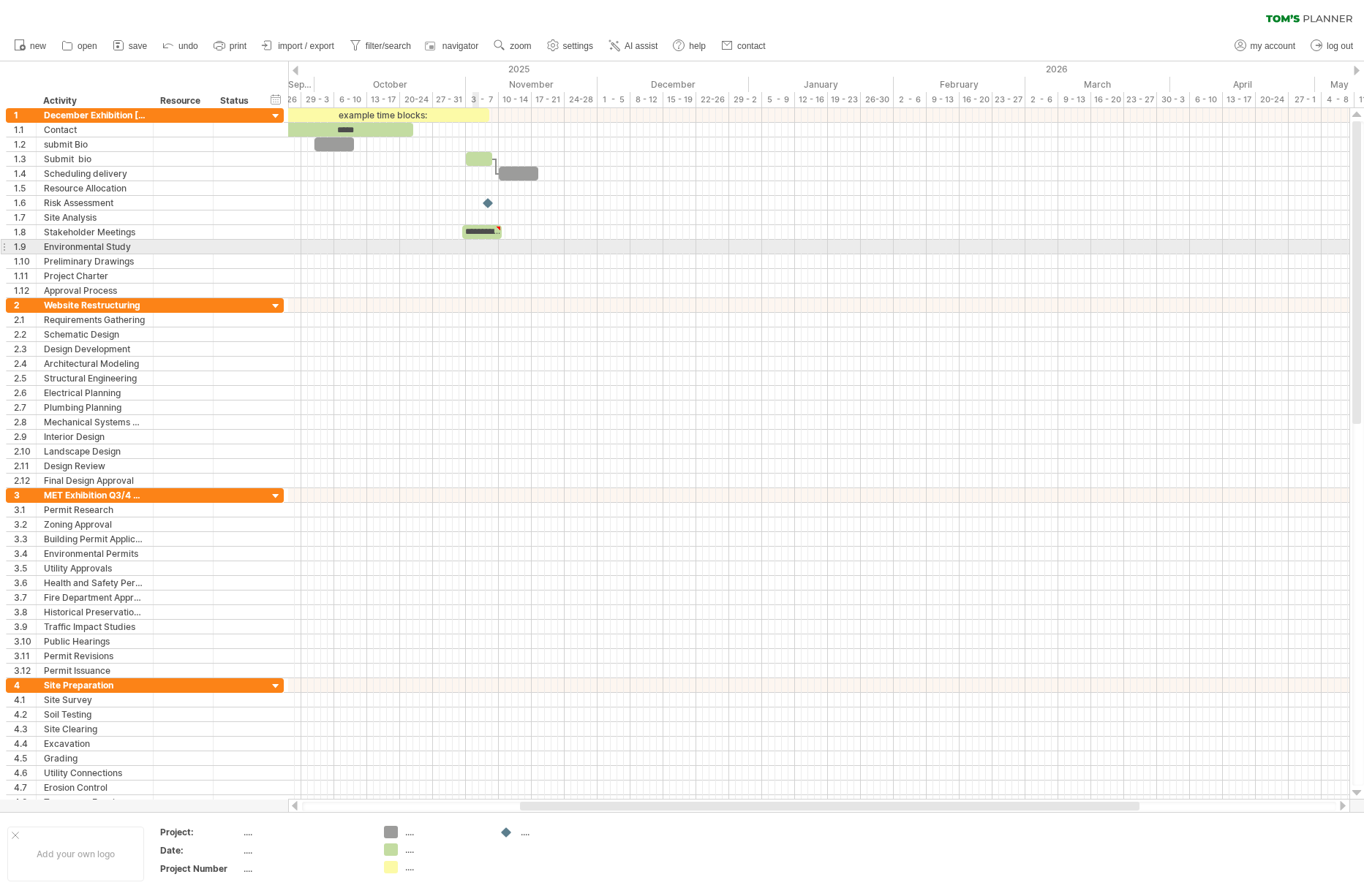
click at [478, 245] on div at bounding box center [818, 247] width 1061 height 15
click at [477, 245] on div at bounding box center [818, 247] width 1061 height 15
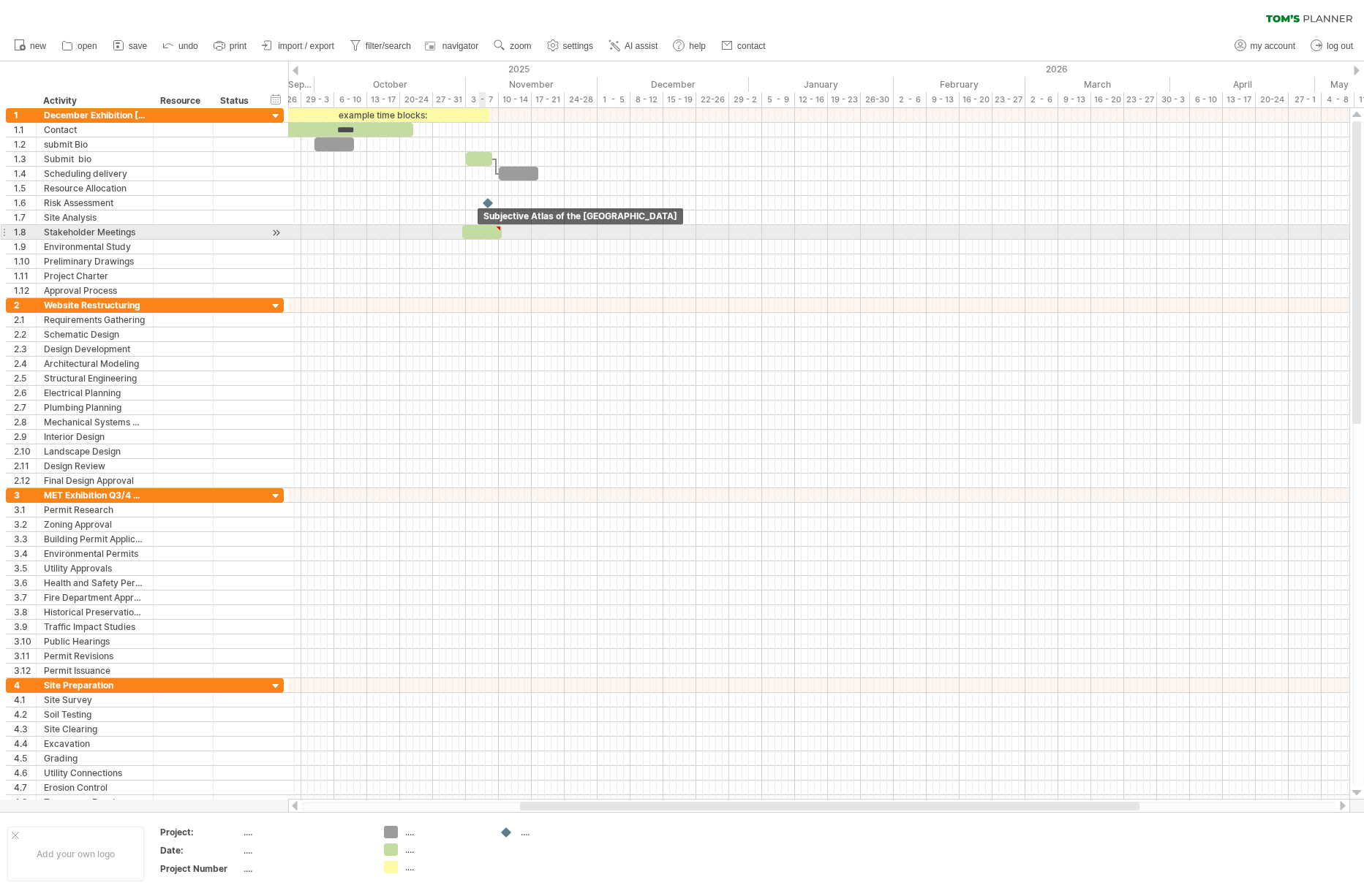
scroll to position [0, 0]
click at [479, 232] on div at bounding box center [482, 232] width 40 height 14
click at [529, 235] on div at bounding box center [818, 232] width 1061 height 15
click at [485, 233] on div at bounding box center [482, 232] width 40 height 14
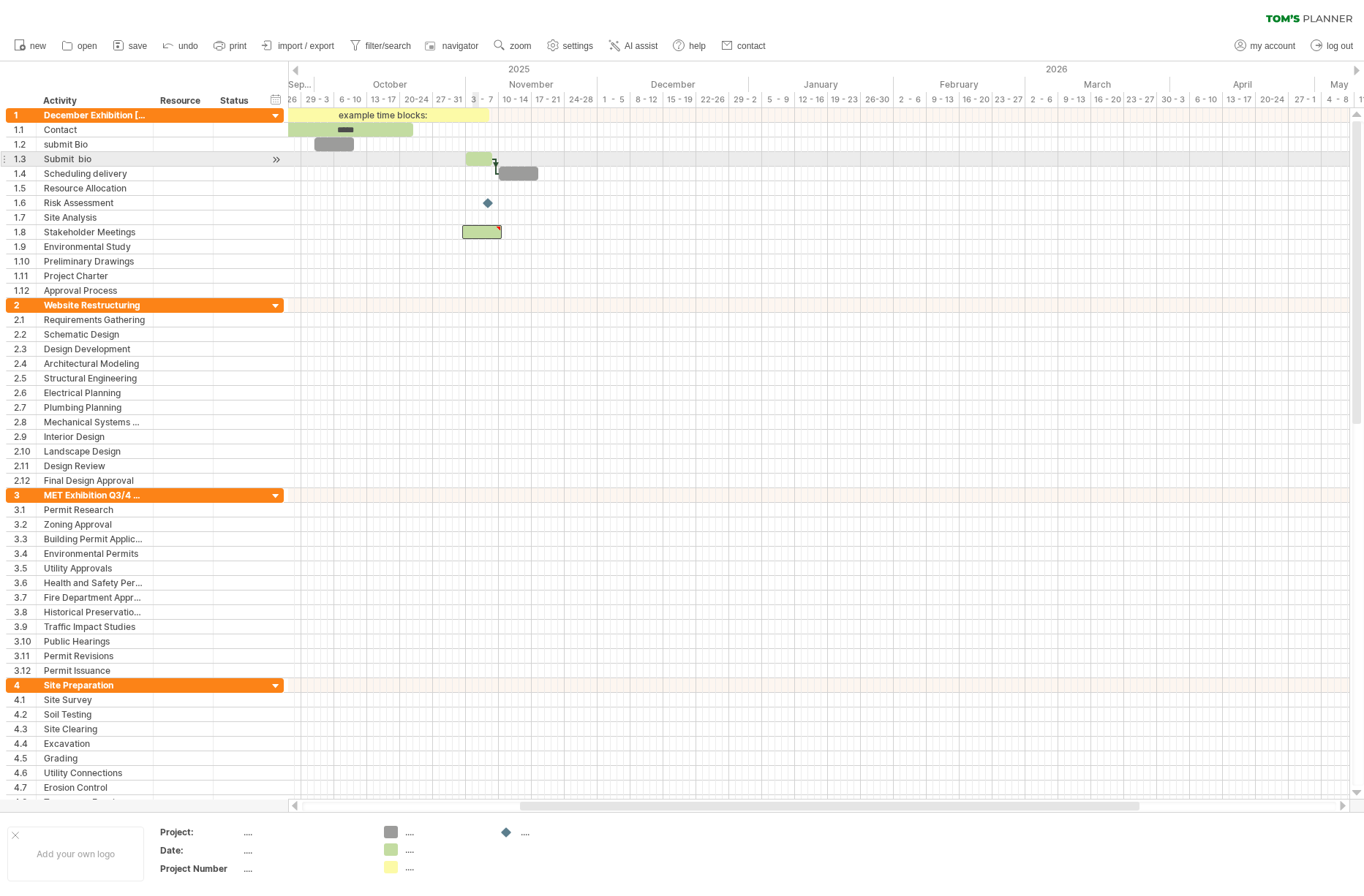
click at [477, 165] on div at bounding box center [479, 159] width 26 height 14
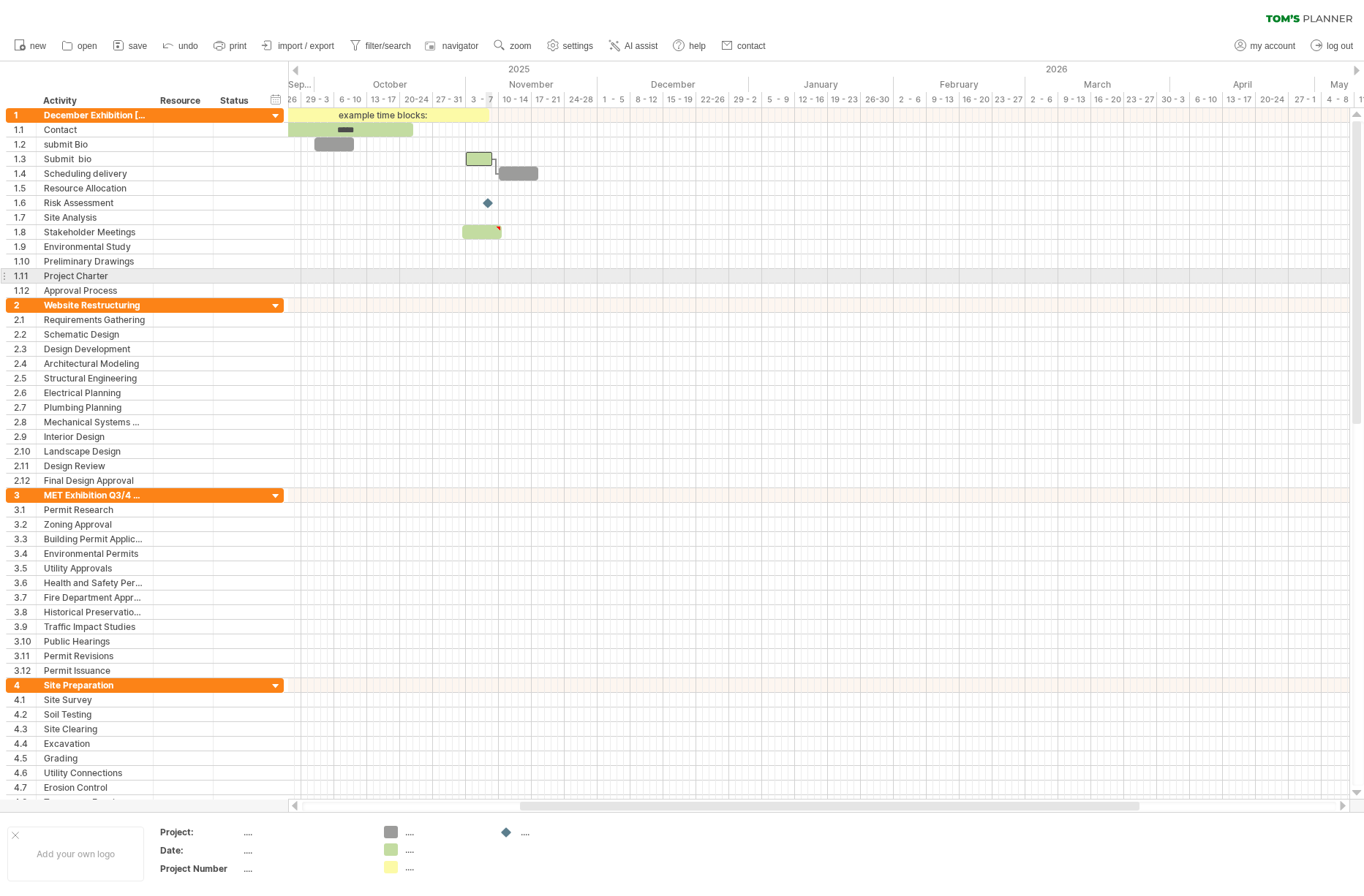
click at [490, 280] on div at bounding box center [818, 276] width 1061 height 15
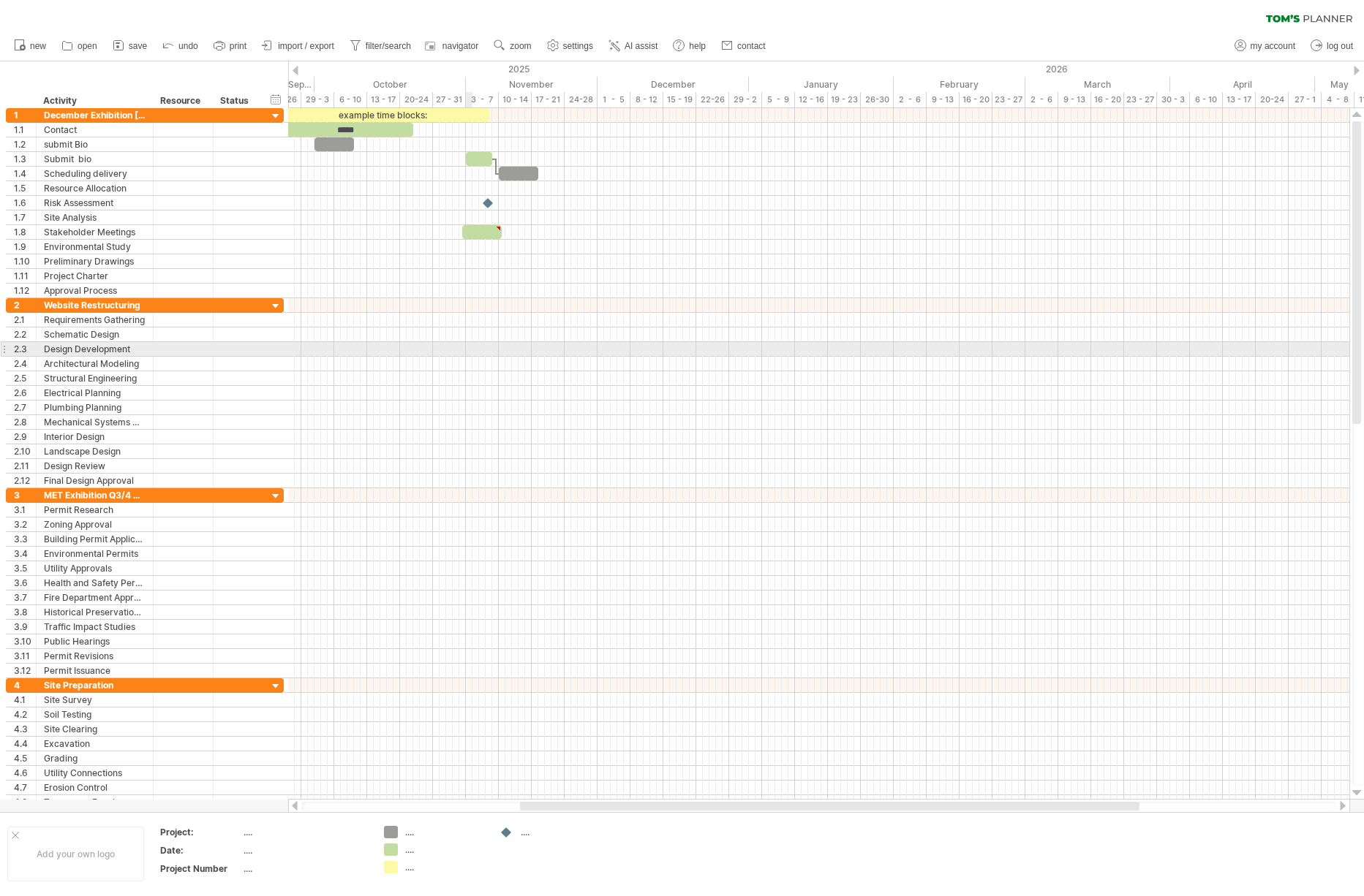
click at [472, 352] on div at bounding box center [818, 349] width 1061 height 15
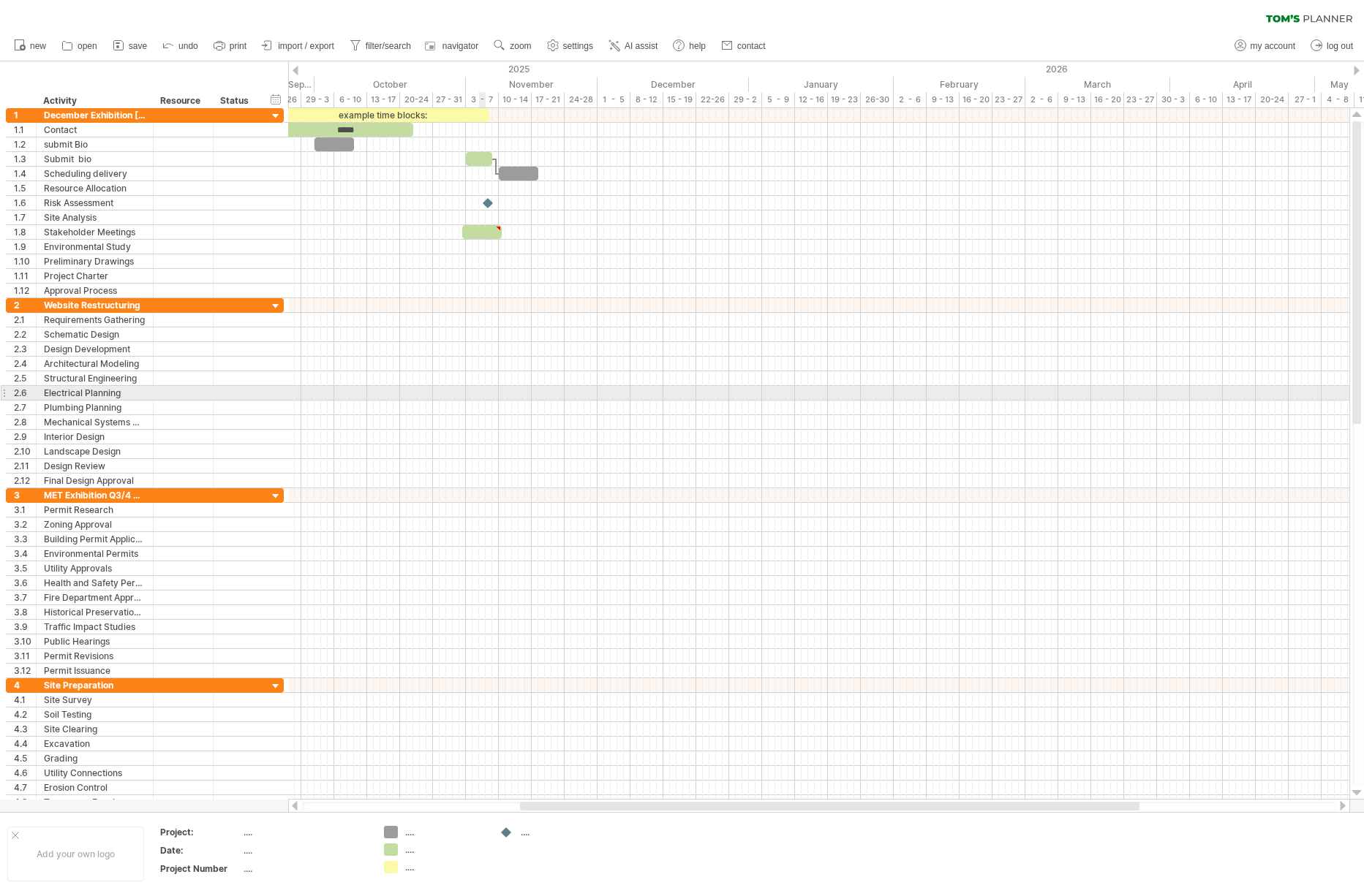
click at [479, 393] on div at bounding box center [818, 393] width 1061 height 15
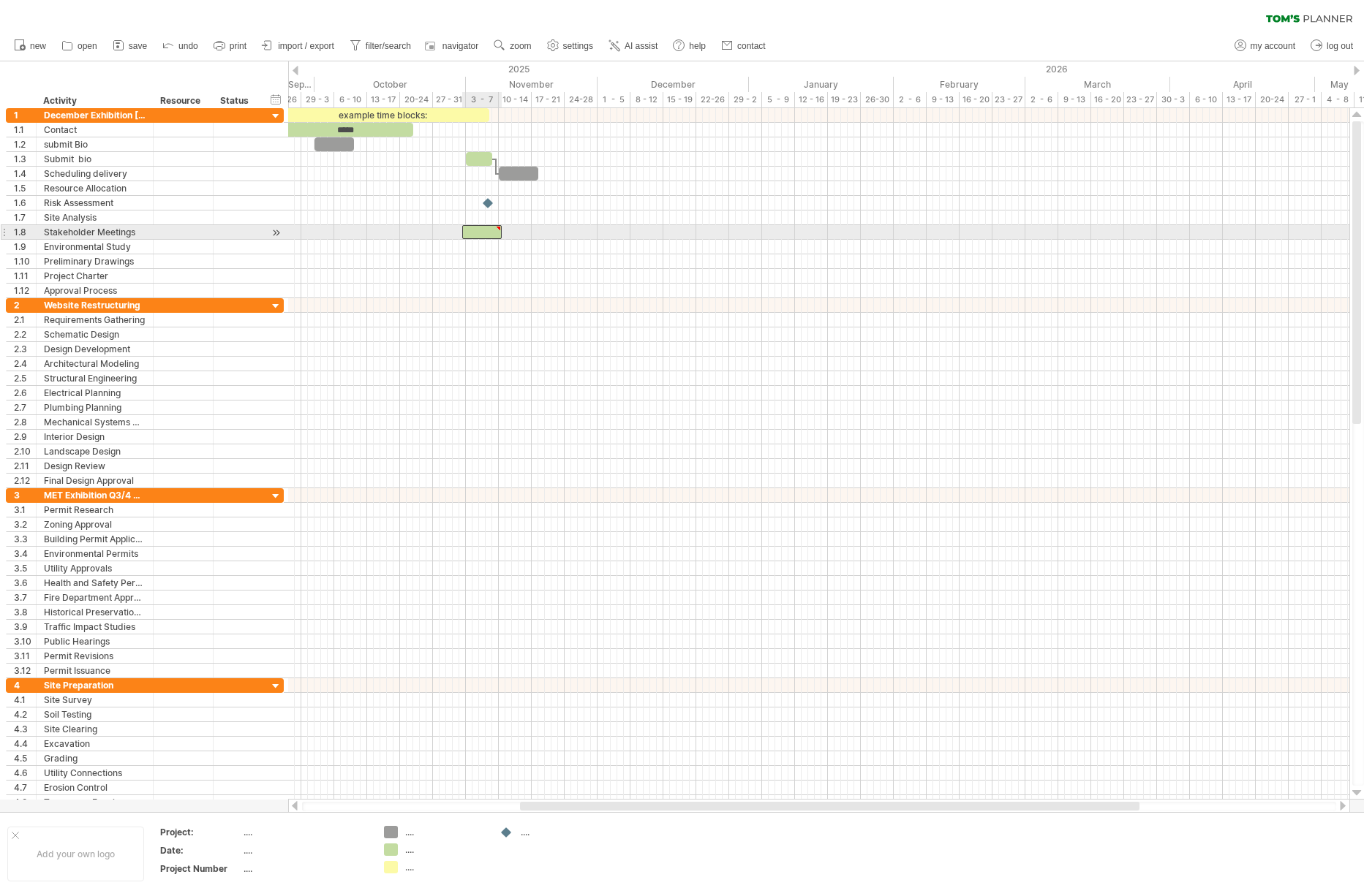
click at [474, 233] on div at bounding box center [482, 232] width 40 height 14
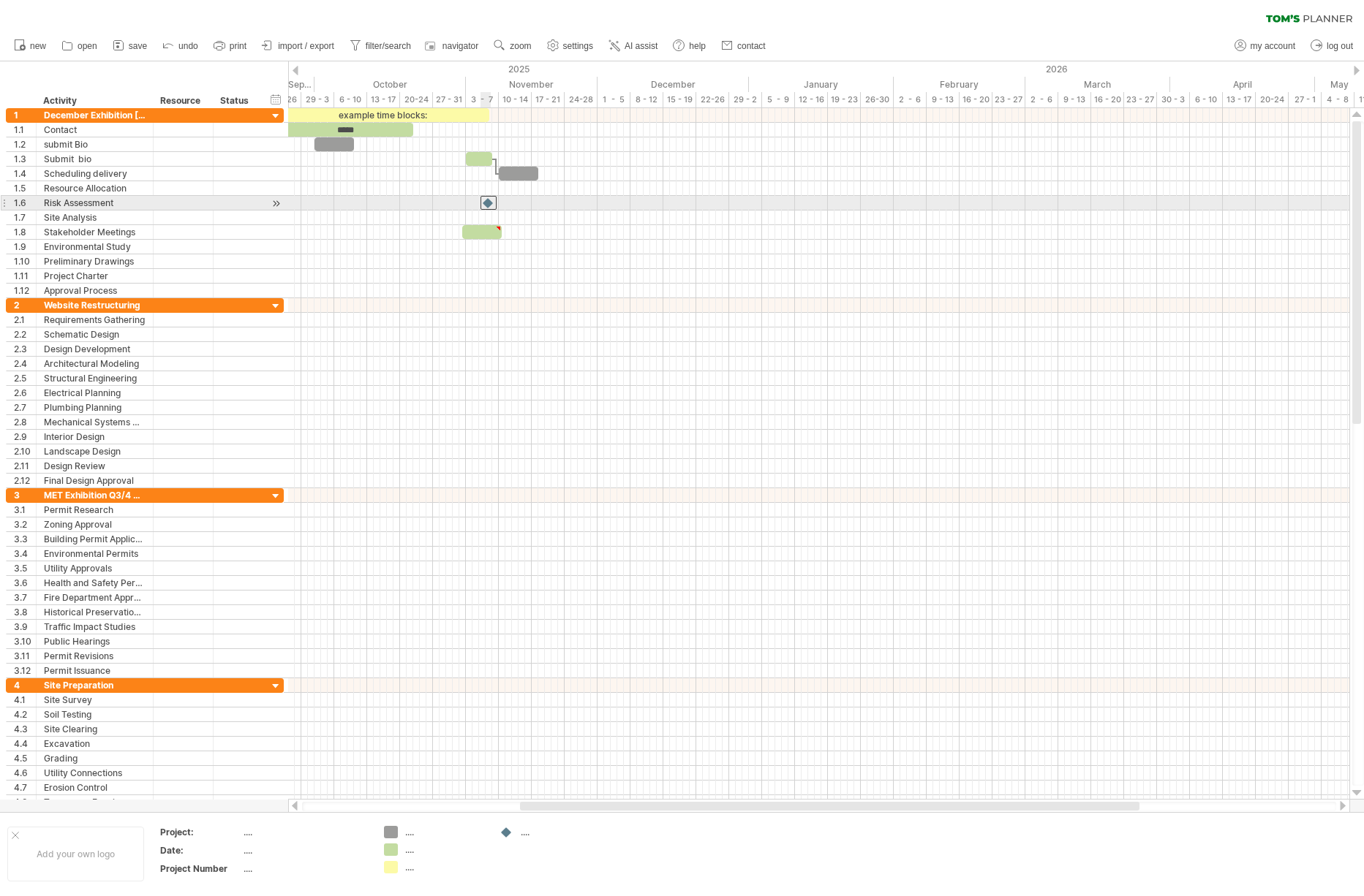
click at [488, 204] on div at bounding box center [488, 203] width 16 height 14
click at [96, 203] on div "Risk Assessment" at bounding box center [95, 203] width 101 height 14
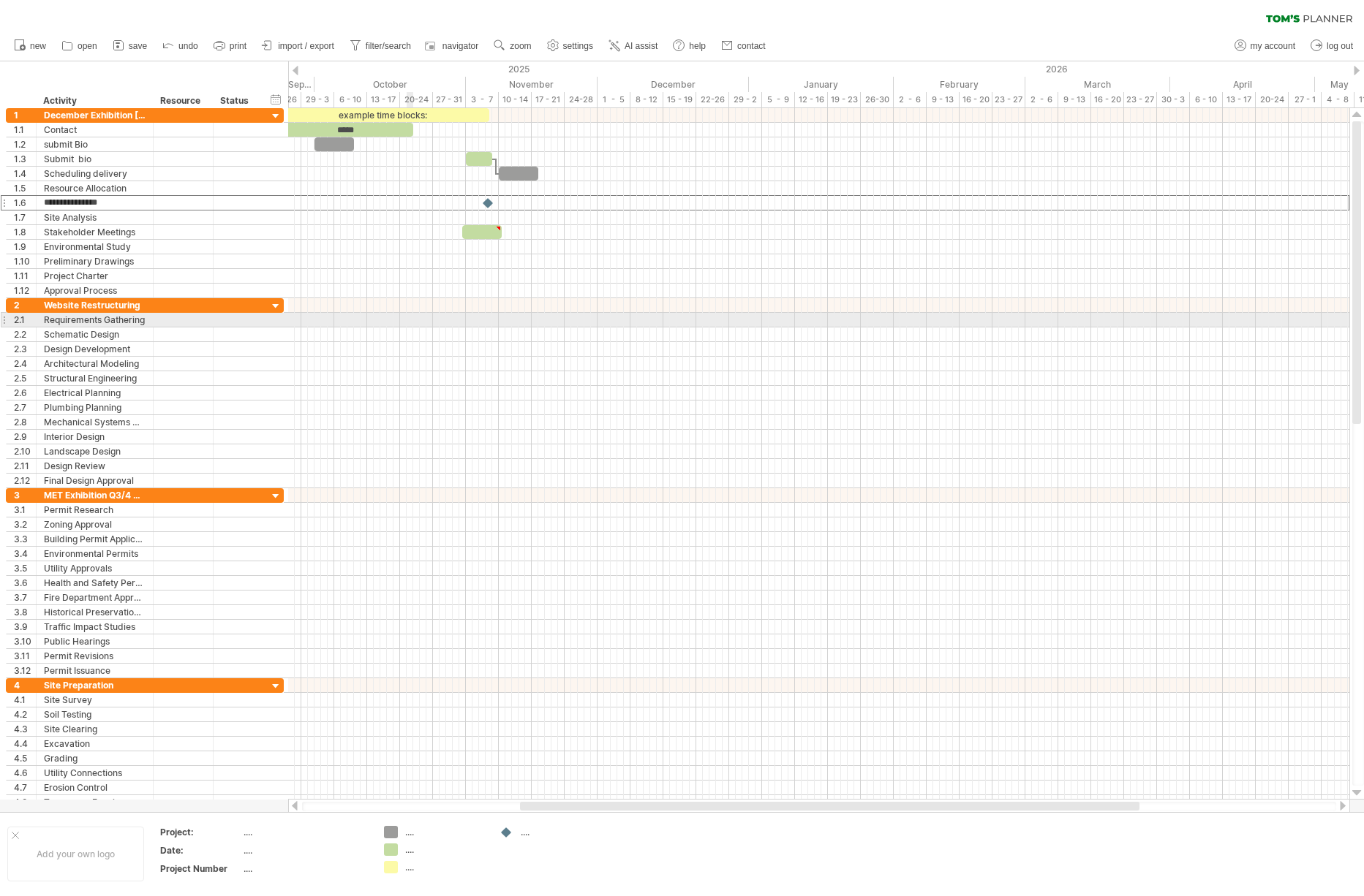
click at [413, 314] on div at bounding box center [818, 320] width 1061 height 15
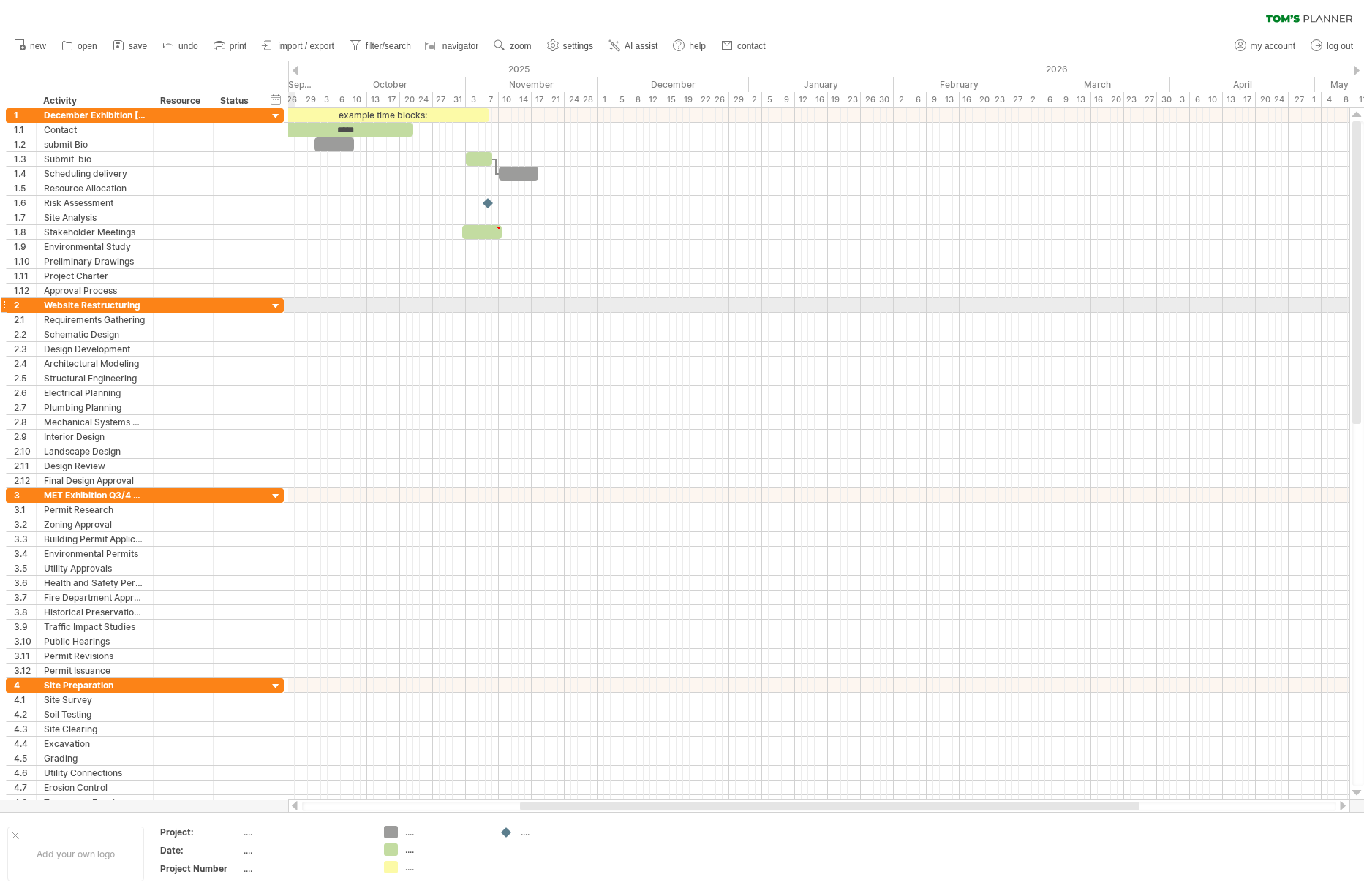
click at [272, 309] on div at bounding box center [276, 307] width 14 height 14
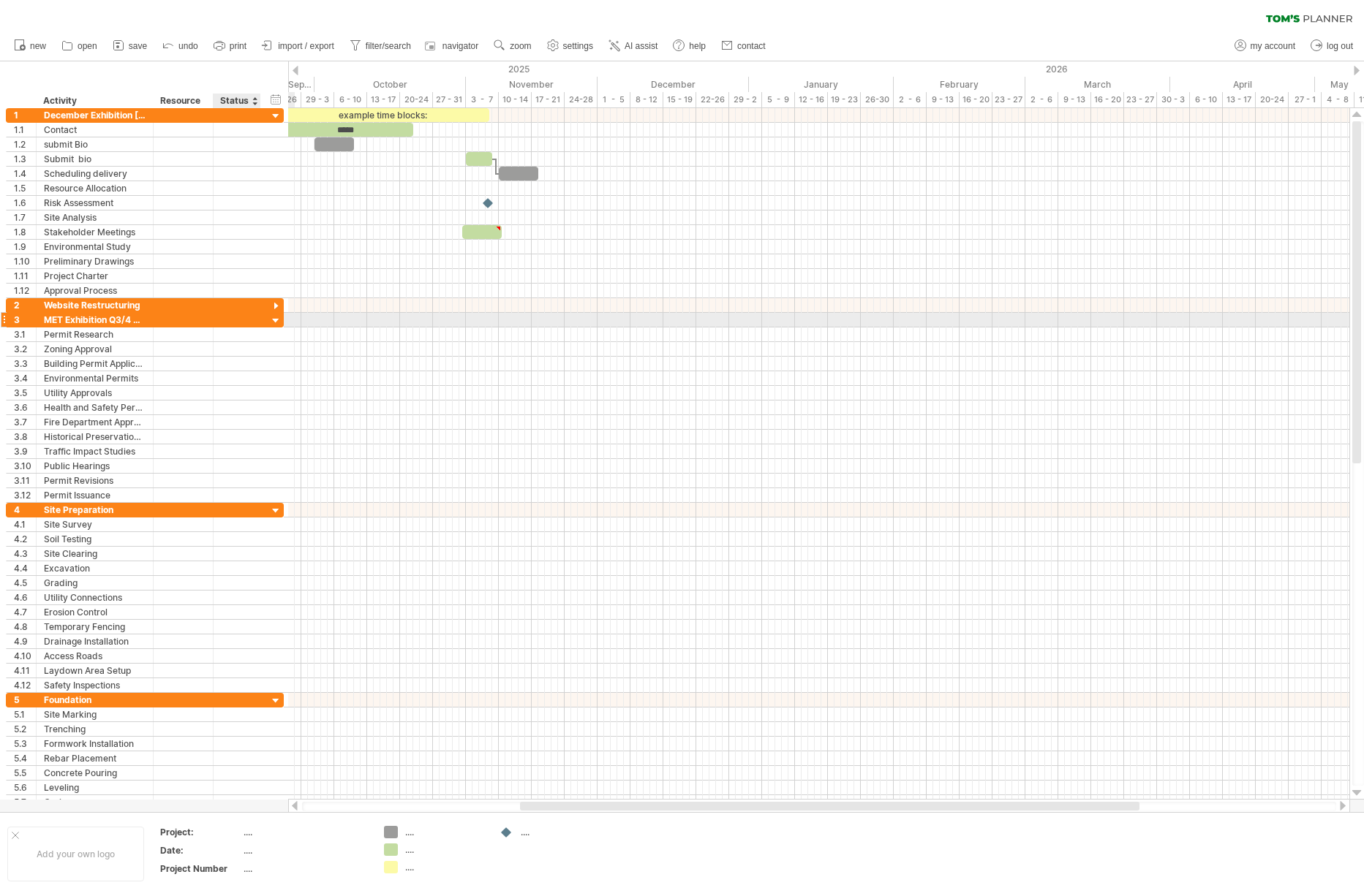
click at [271, 320] on div at bounding box center [276, 321] width 14 height 14
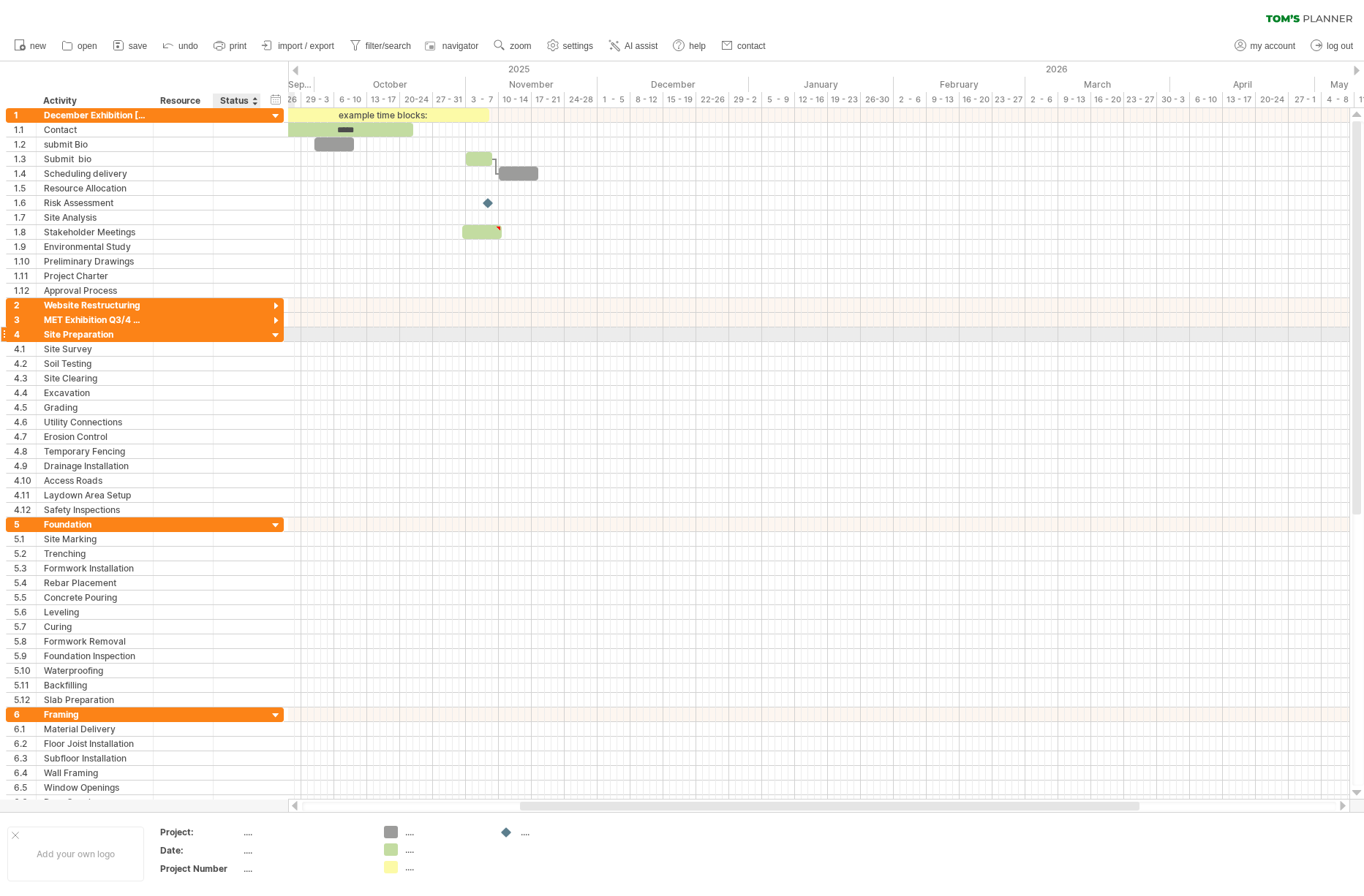
click at [273, 337] on div at bounding box center [276, 336] width 14 height 14
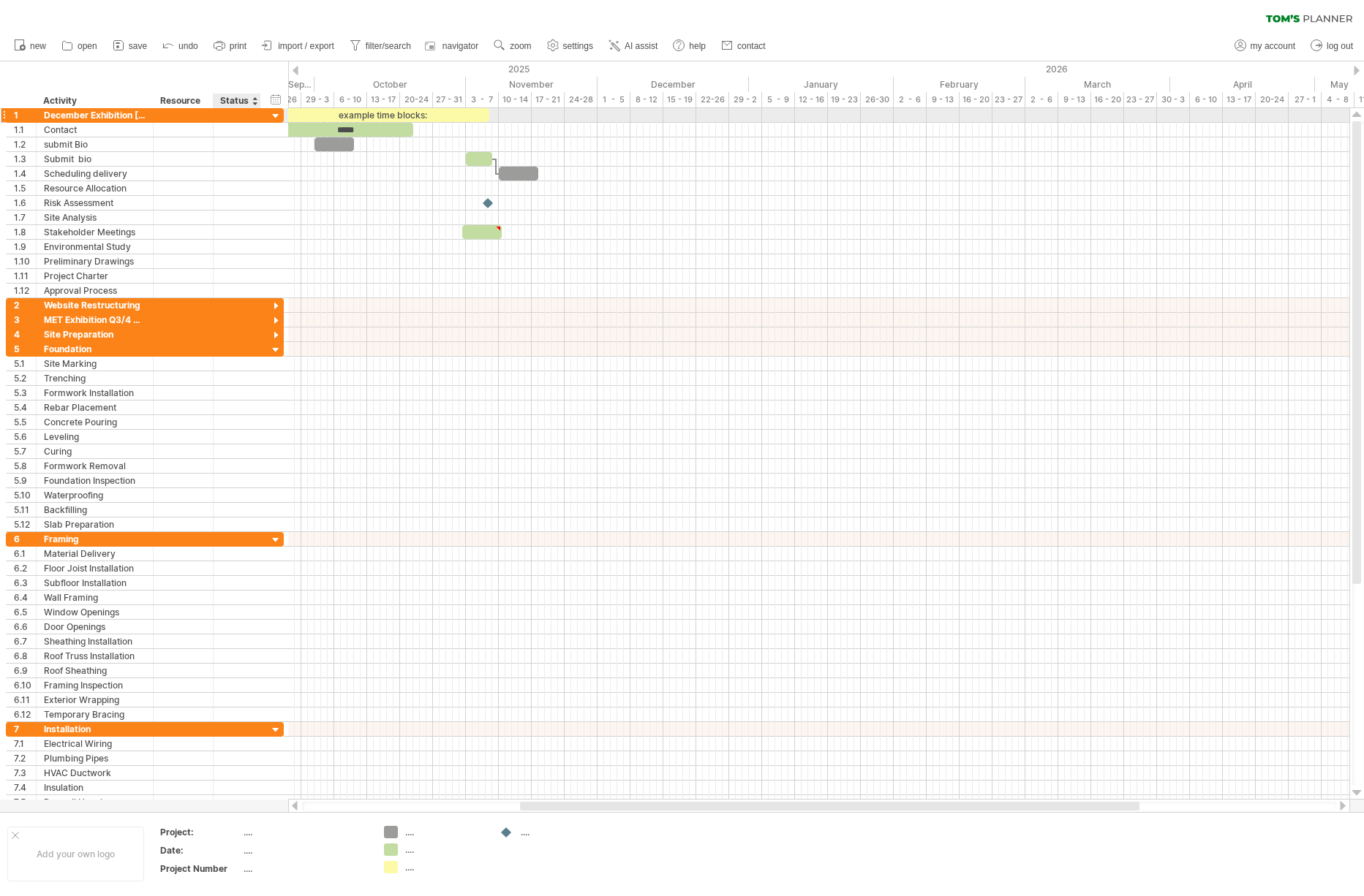
click at [276, 112] on div at bounding box center [276, 116] width 14 height 14
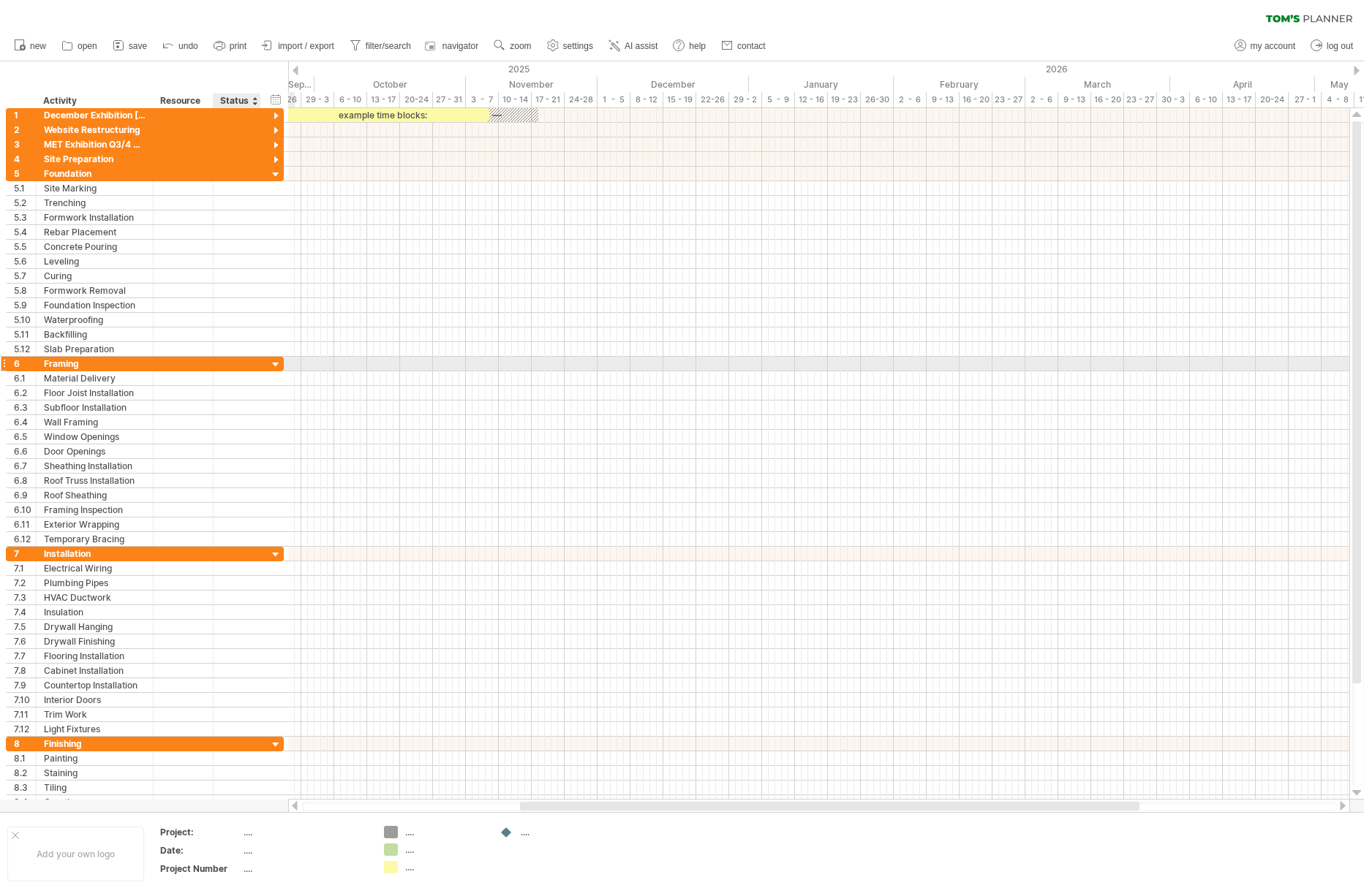
click at [272, 363] on div at bounding box center [276, 365] width 14 height 14
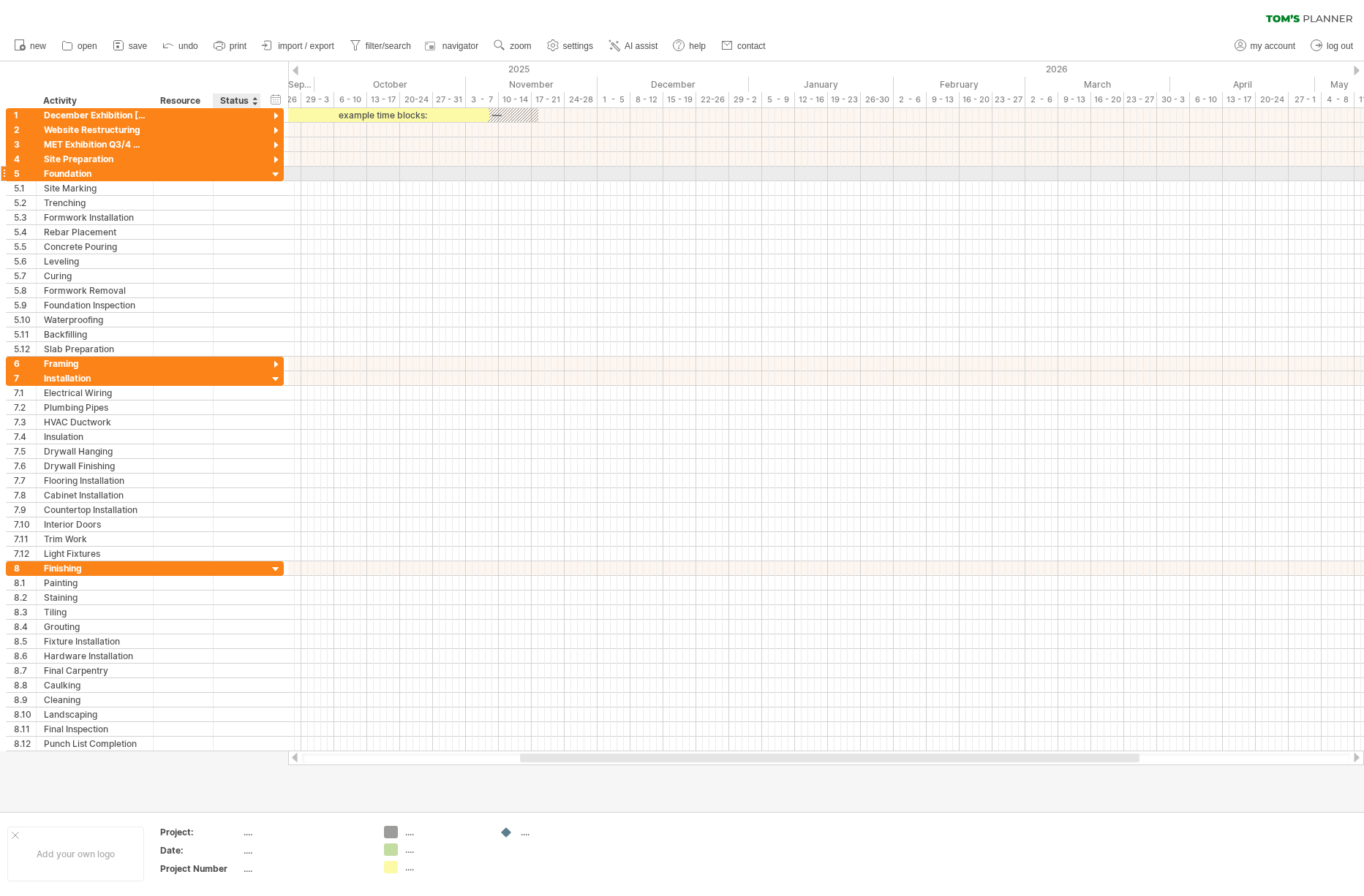
click at [274, 175] on div at bounding box center [276, 175] width 14 height 14
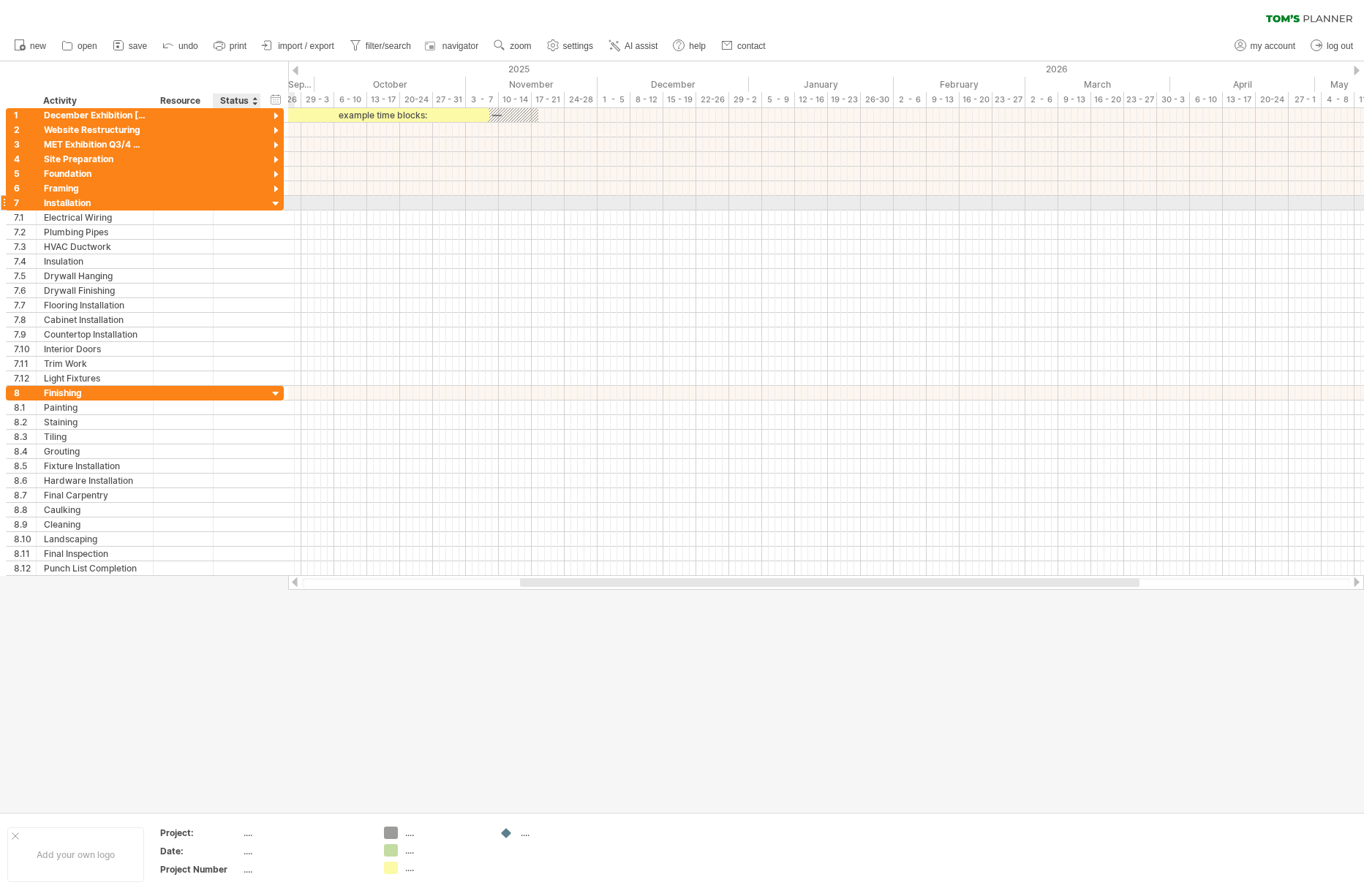
click at [277, 204] on div at bounding box center [276, 204] width 14 height 14
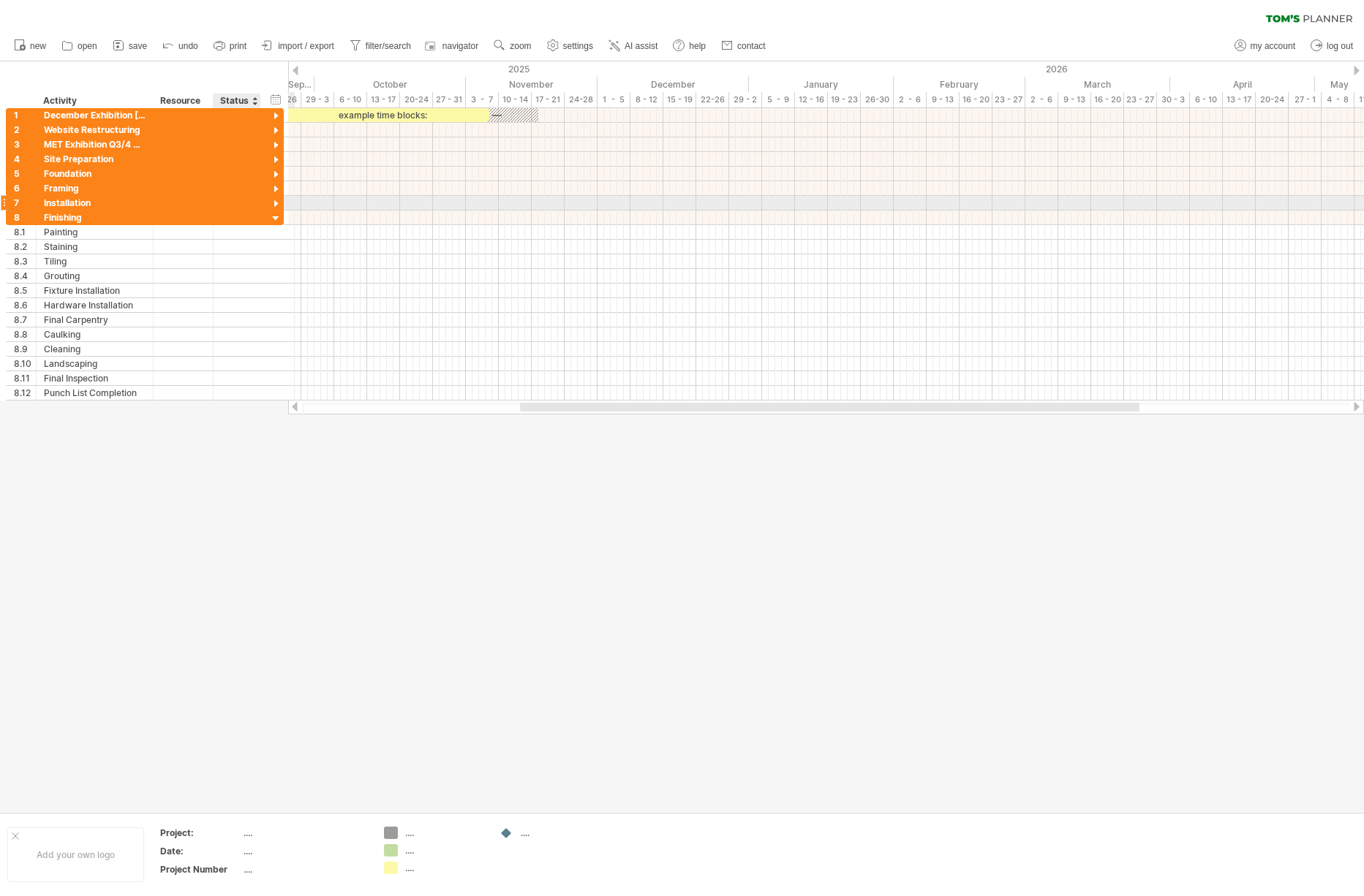
click at [277, 204] on div at bounding box center [276, 204] width 14 height 14
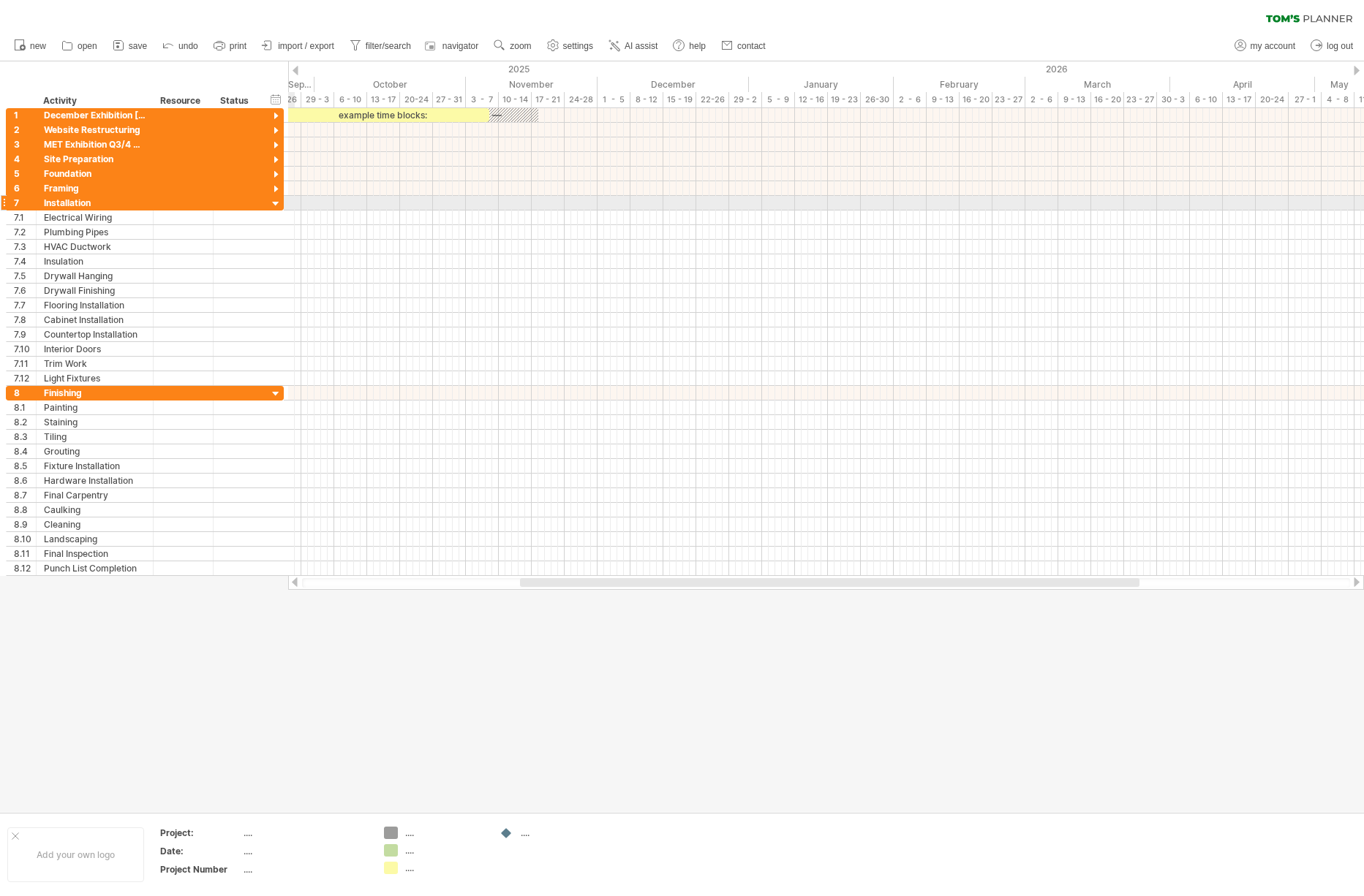
click at [278, 201] on div at bounding box center [276, 204] width 14 height 14
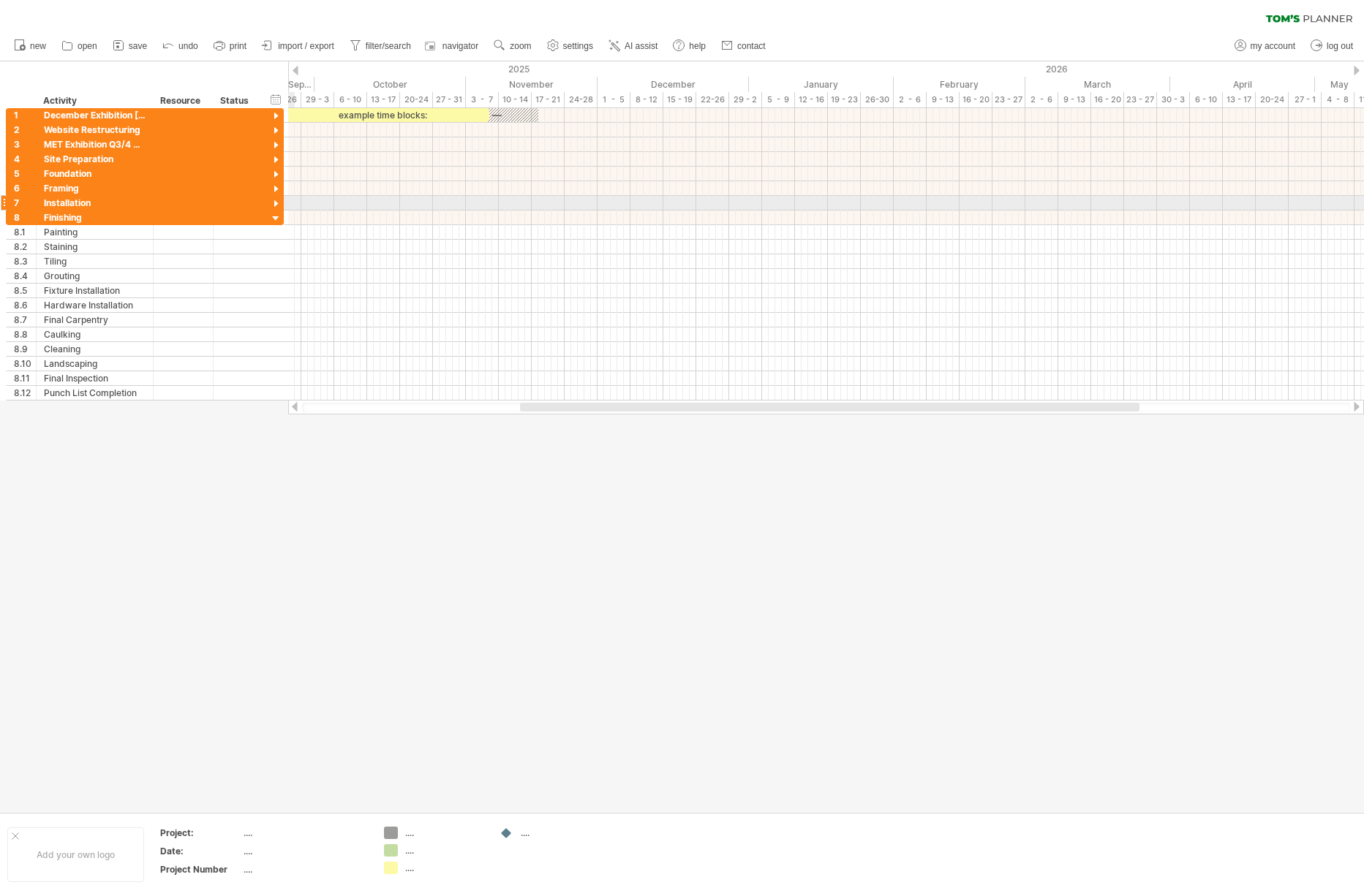
click at [278, 201] on div at bounding box center [276, 204] width 14 height 14
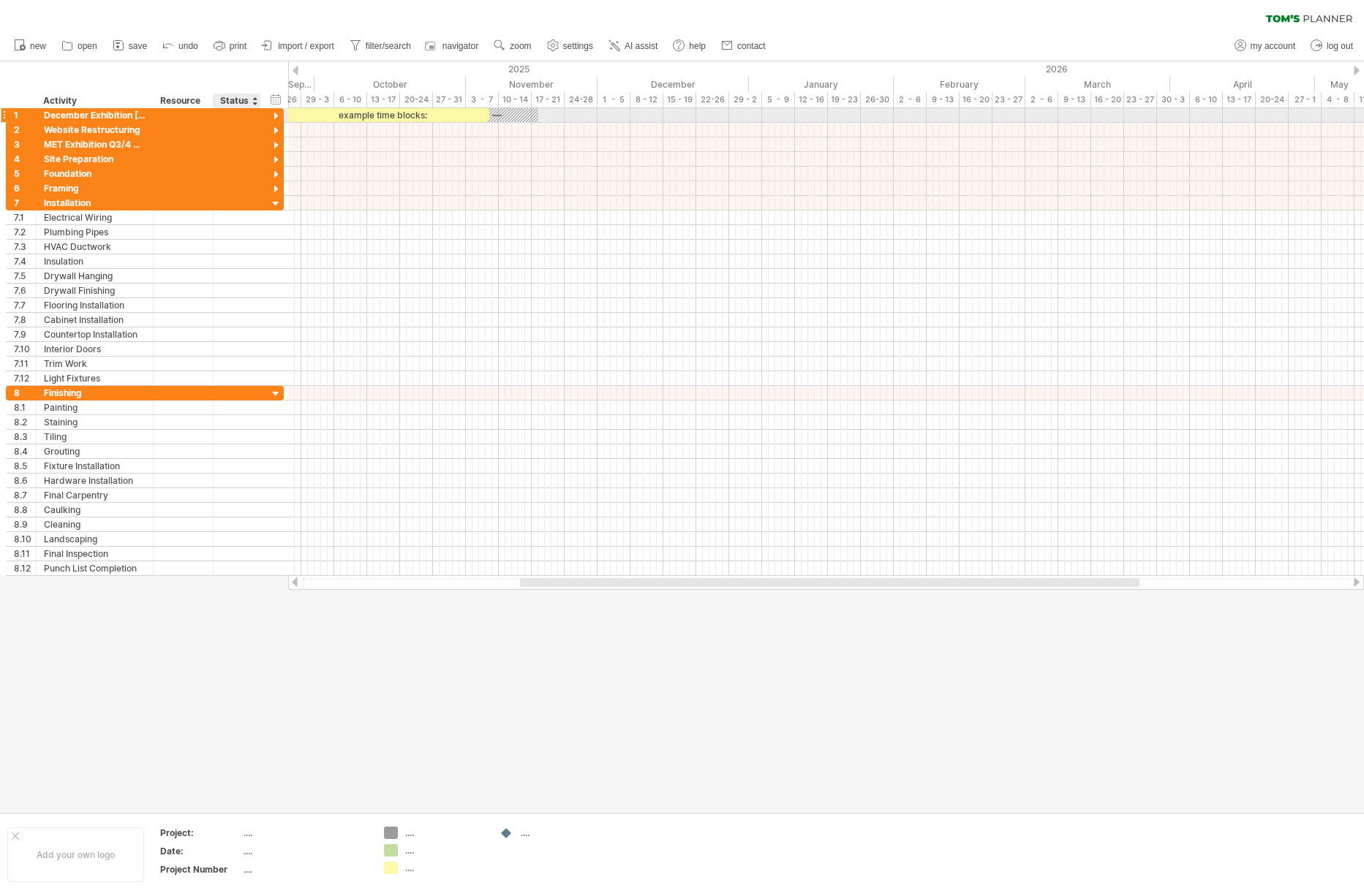
click at [273, 112] on div at bounding box center [276, 116] width 14 height 14
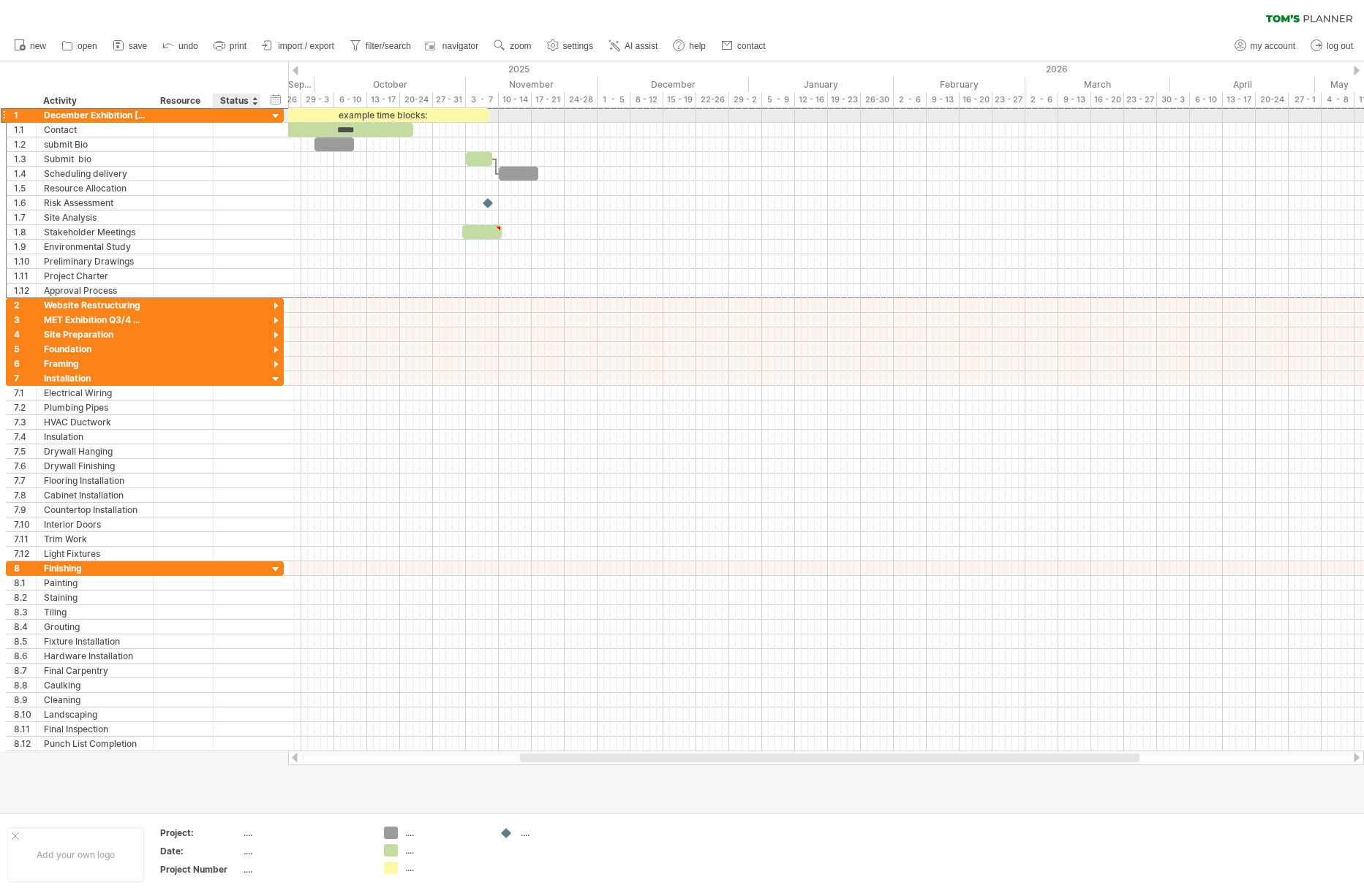
click at [263, 118] on div "**********" at bounding box center [145, 115] width 278 height 15
click at [278, 116] on div at bounding box center [276, 116] width 14 height 14
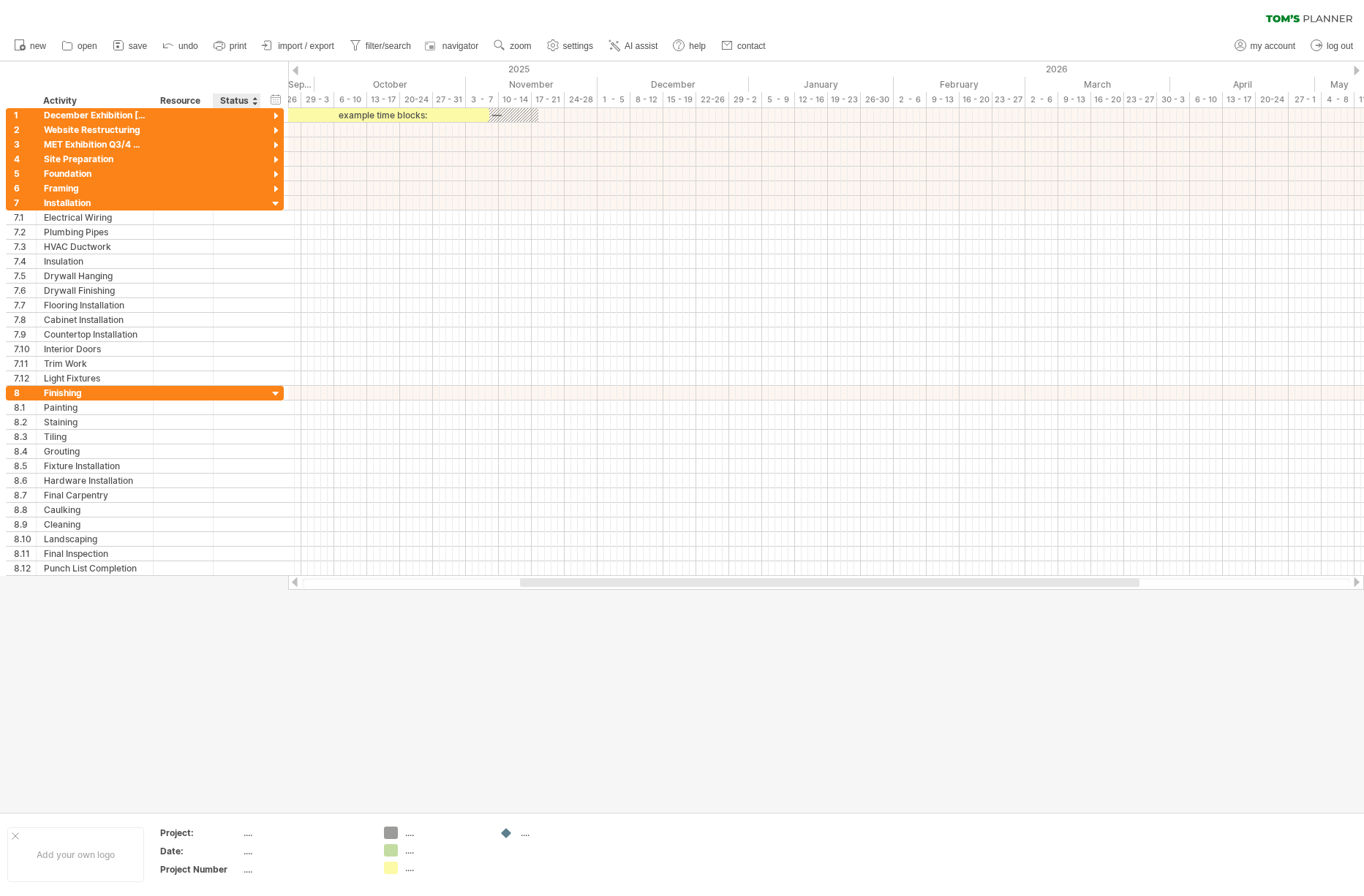
click at [258, 103] on div at bounding box center [260, 101] width 5 height 15
click at [252, 101] on div at bounding box center [254, 101] width 6 height 15
click at [242, 121] on div at bounding box center [237, 115] width 32 height 14
click at [274, 114] on div at bounding box center [276, 116] width 14 height 14
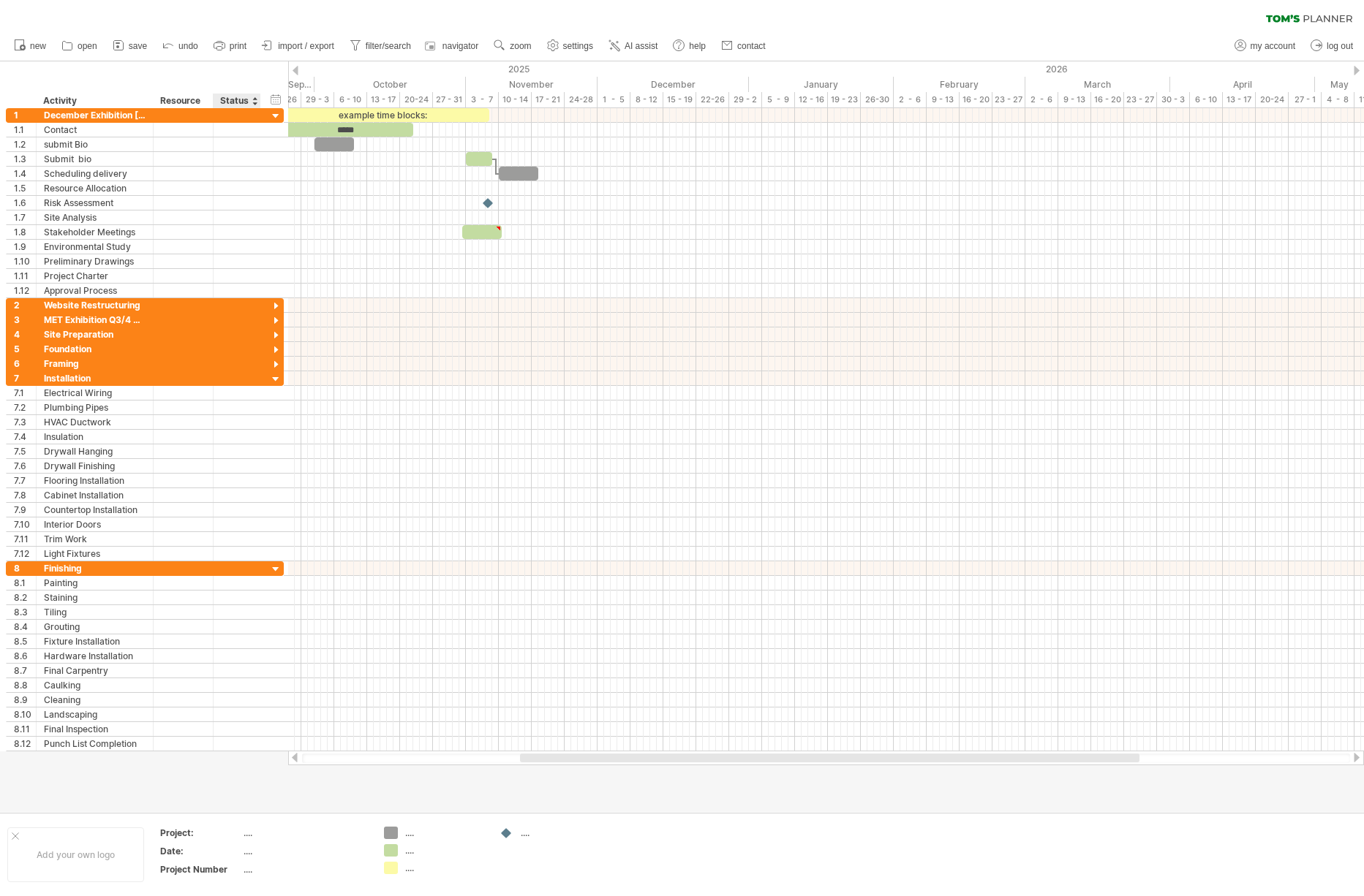
click at [251, 100] on div "Status" at bounding box center [236, 101] width 32 height 15
click at [256, 101] on div at bounding box center [254, 101] width 6 height 15
click at [190, 100] on div "Resource" at bounding box center [182, 101] width 45 height 15
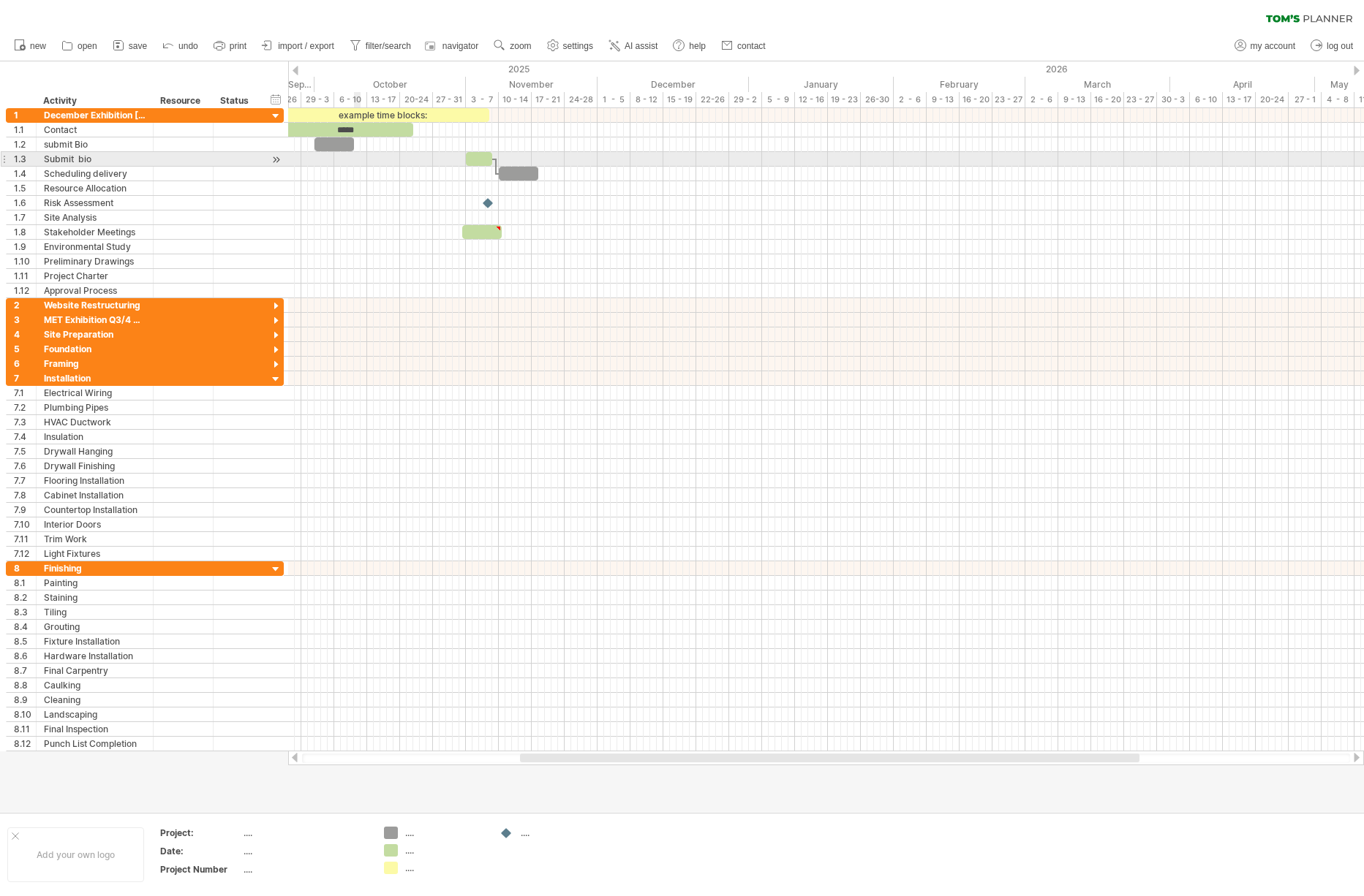
click at [357, 162] on div at bounding box center [826, 160] width 1076 height 15
click at [400, 156] on div at bounding box center [826, 160] width 1076 height 15
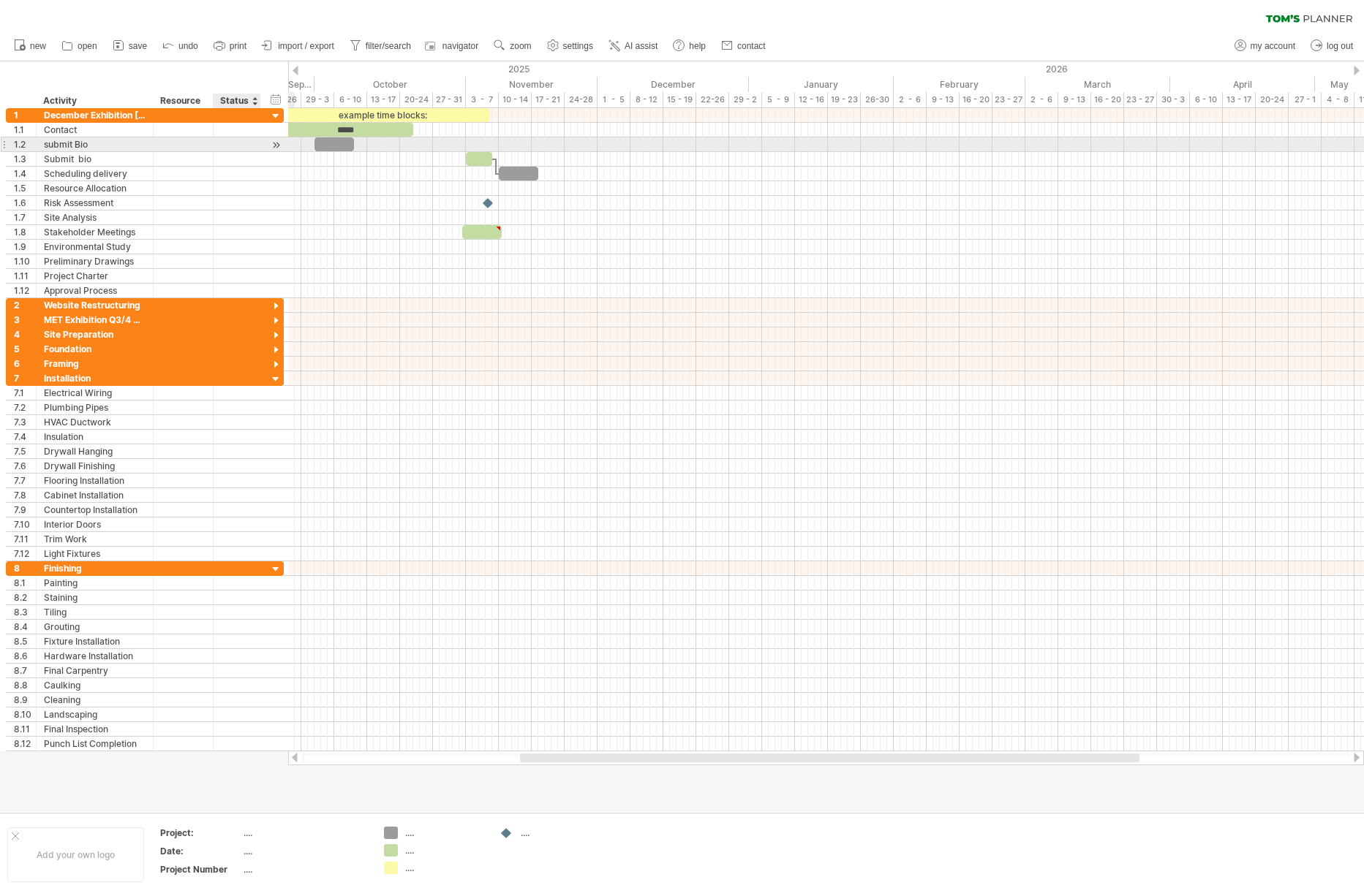
click at [276, 145] on div at bounding box center [276, 145] width 14 height 15
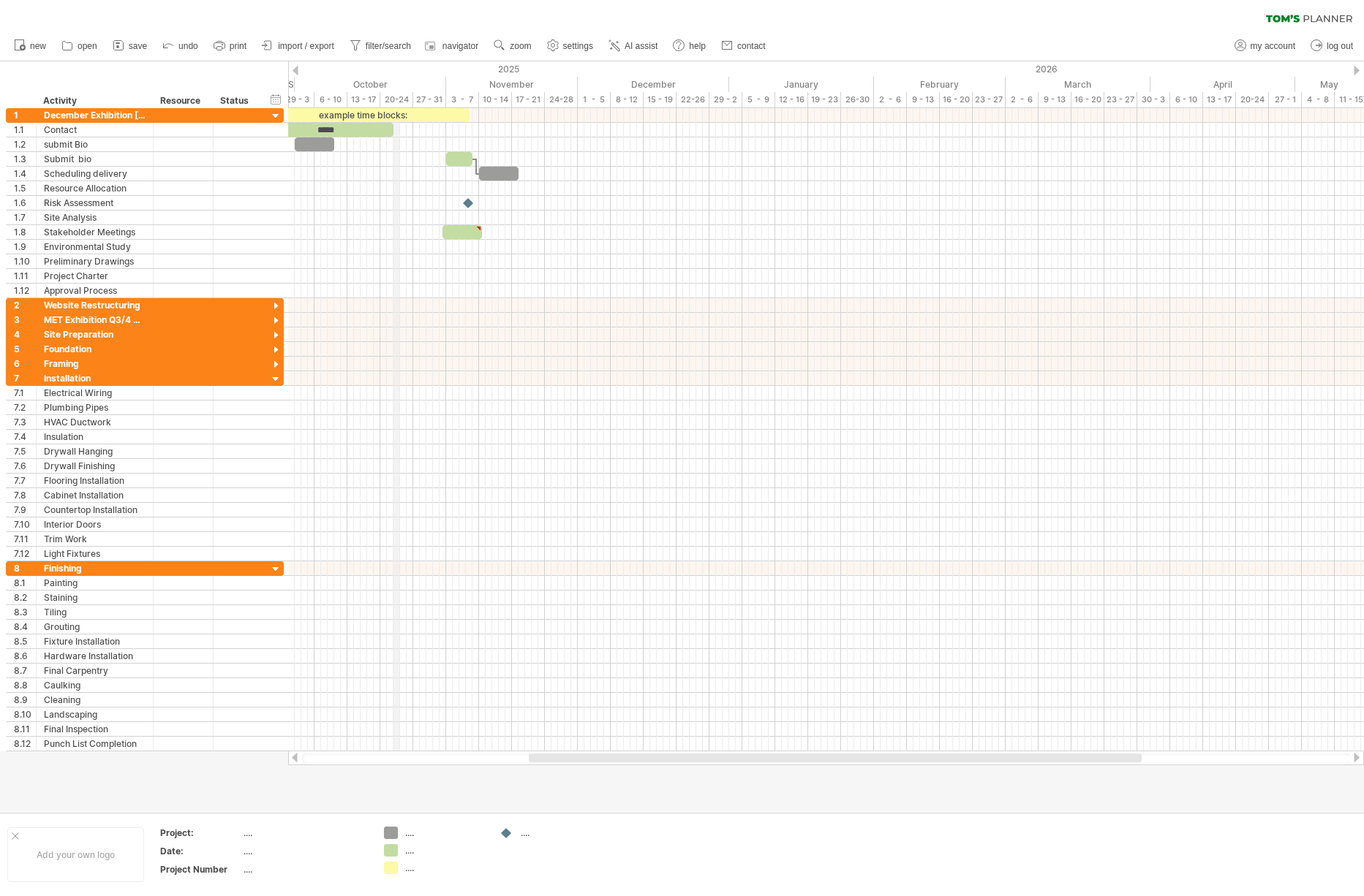
click at [396, 96] on div "20-24" at bounding box center [396, 99] width 33 height 15
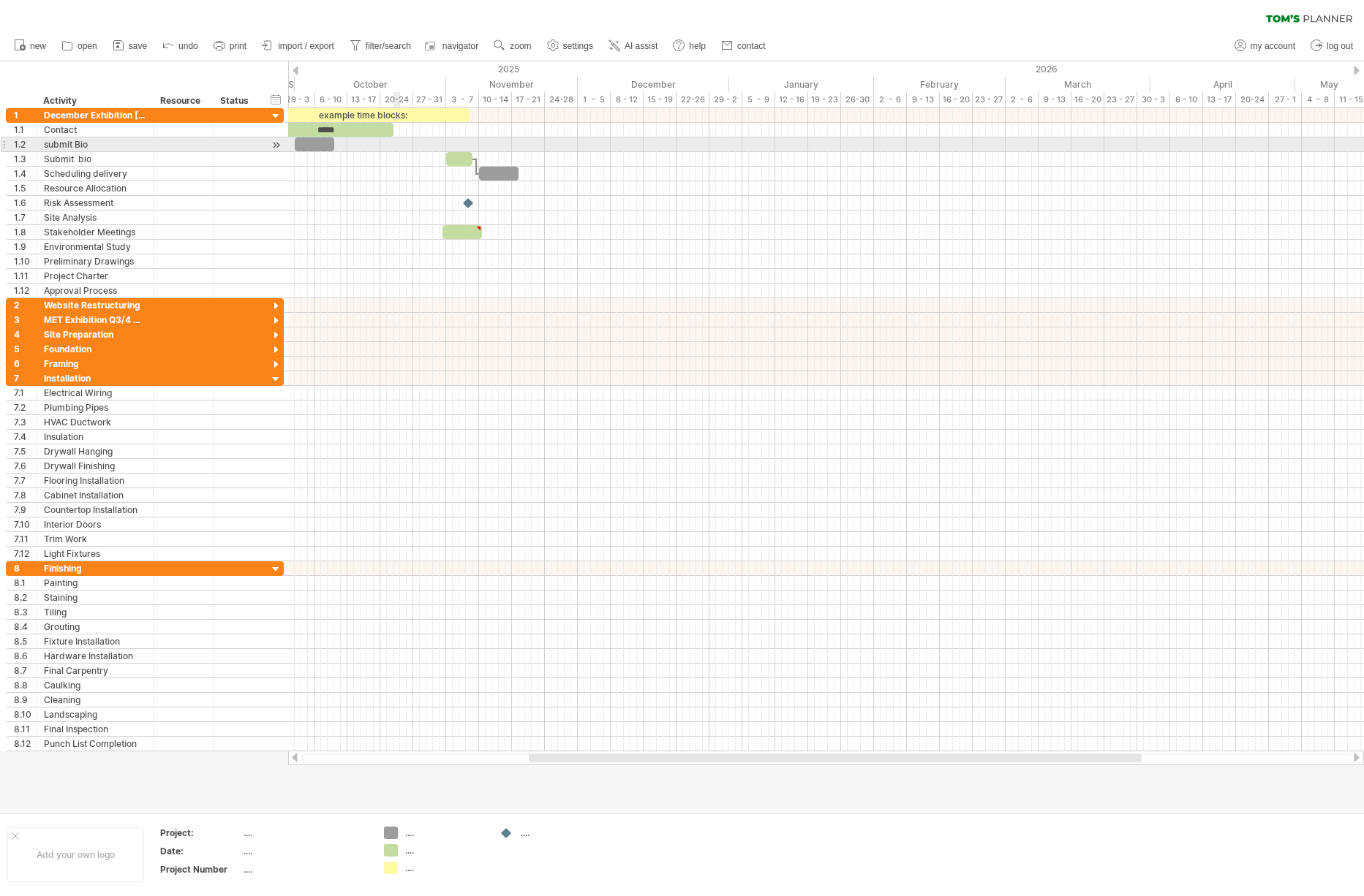
click at [397, 142] on div at bounding box center [826, 145] width 1076 height 15
click at [398, 143] on div at bounding box center [826, 145] width 1076 height 15
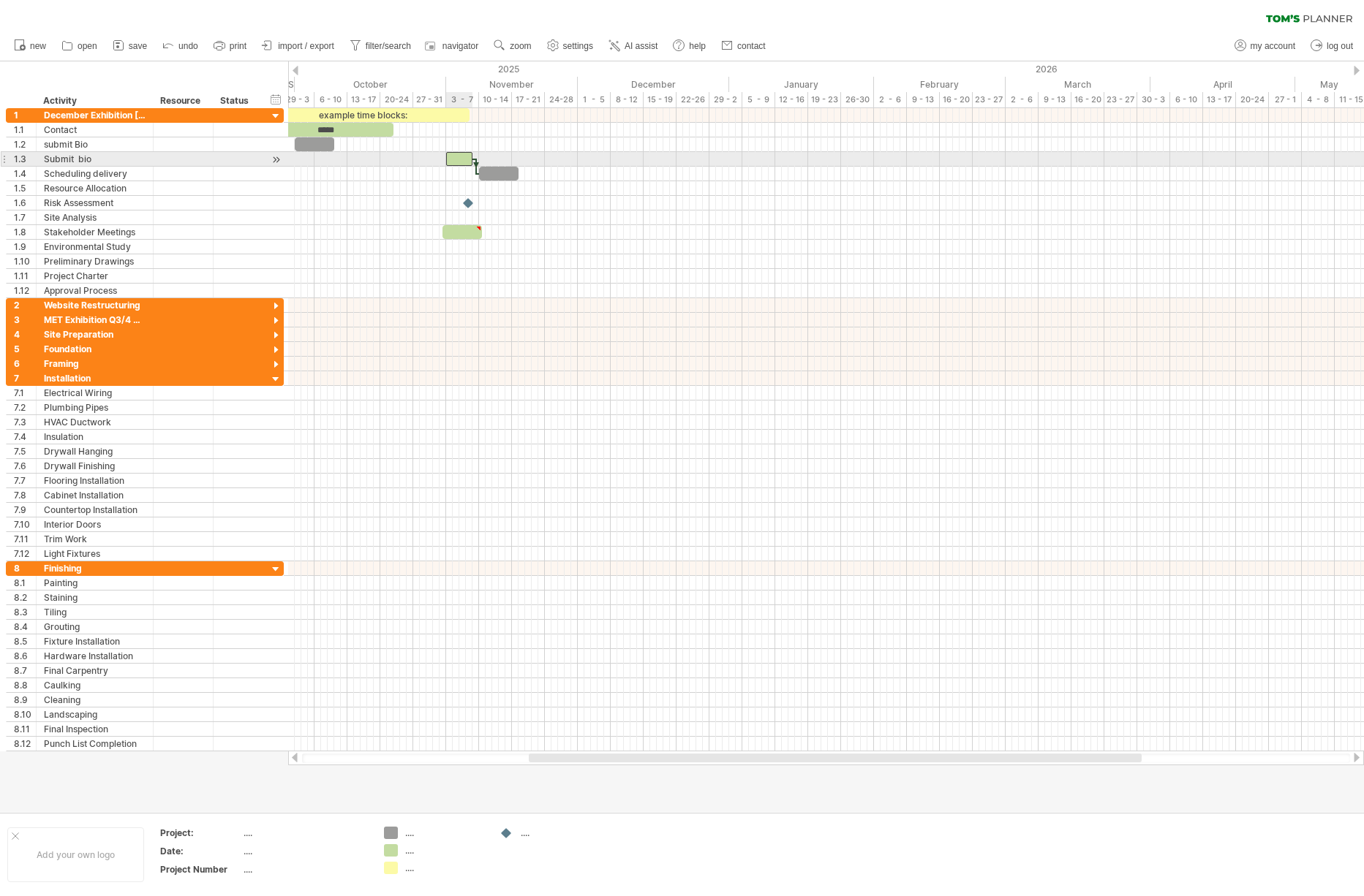
click at [464, 157] on div at bounding box center [460, 159] width 26 height 14
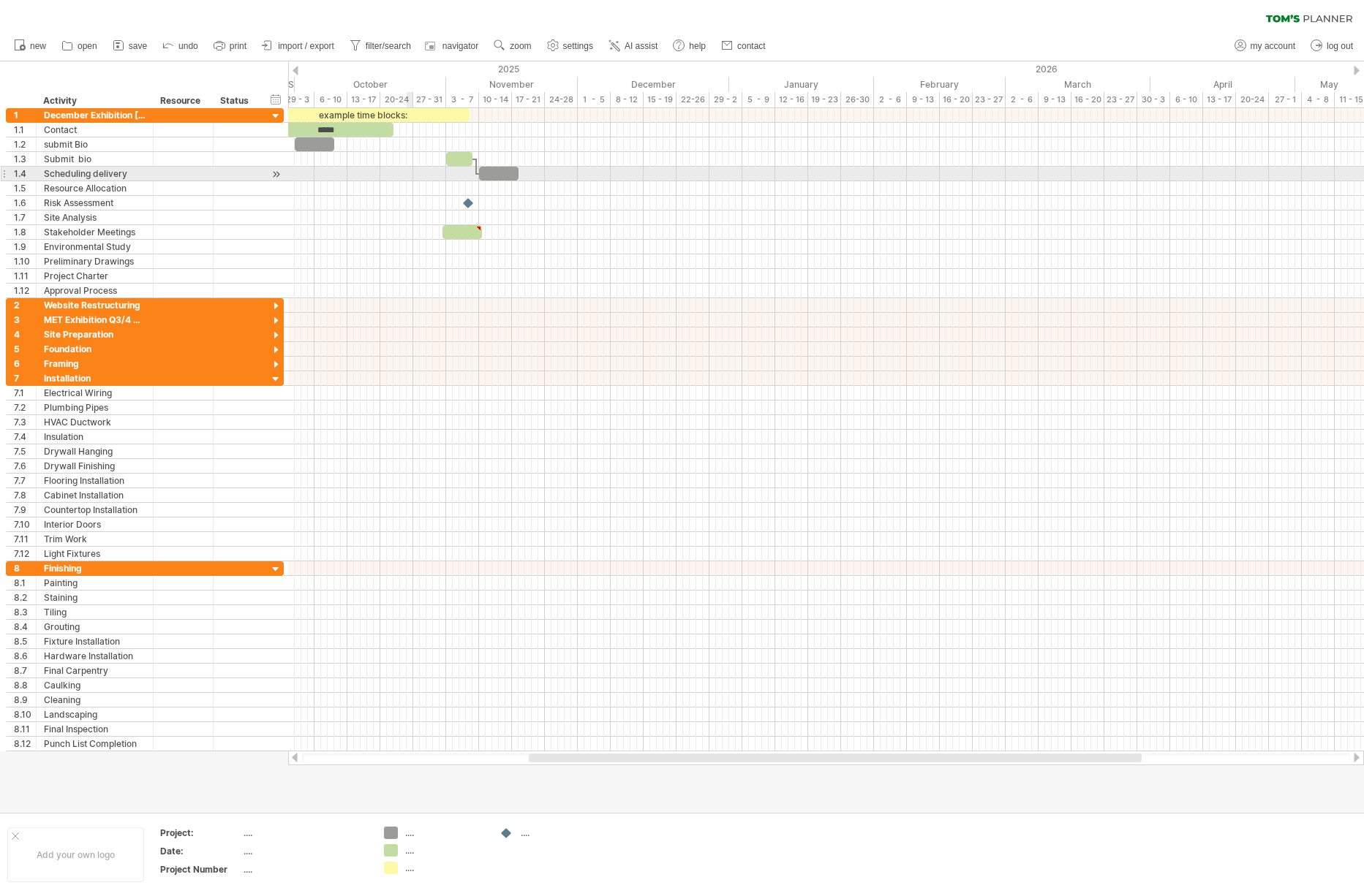
click at [409, 174] on div at bounding box center [826, 174] width 1076 height 15
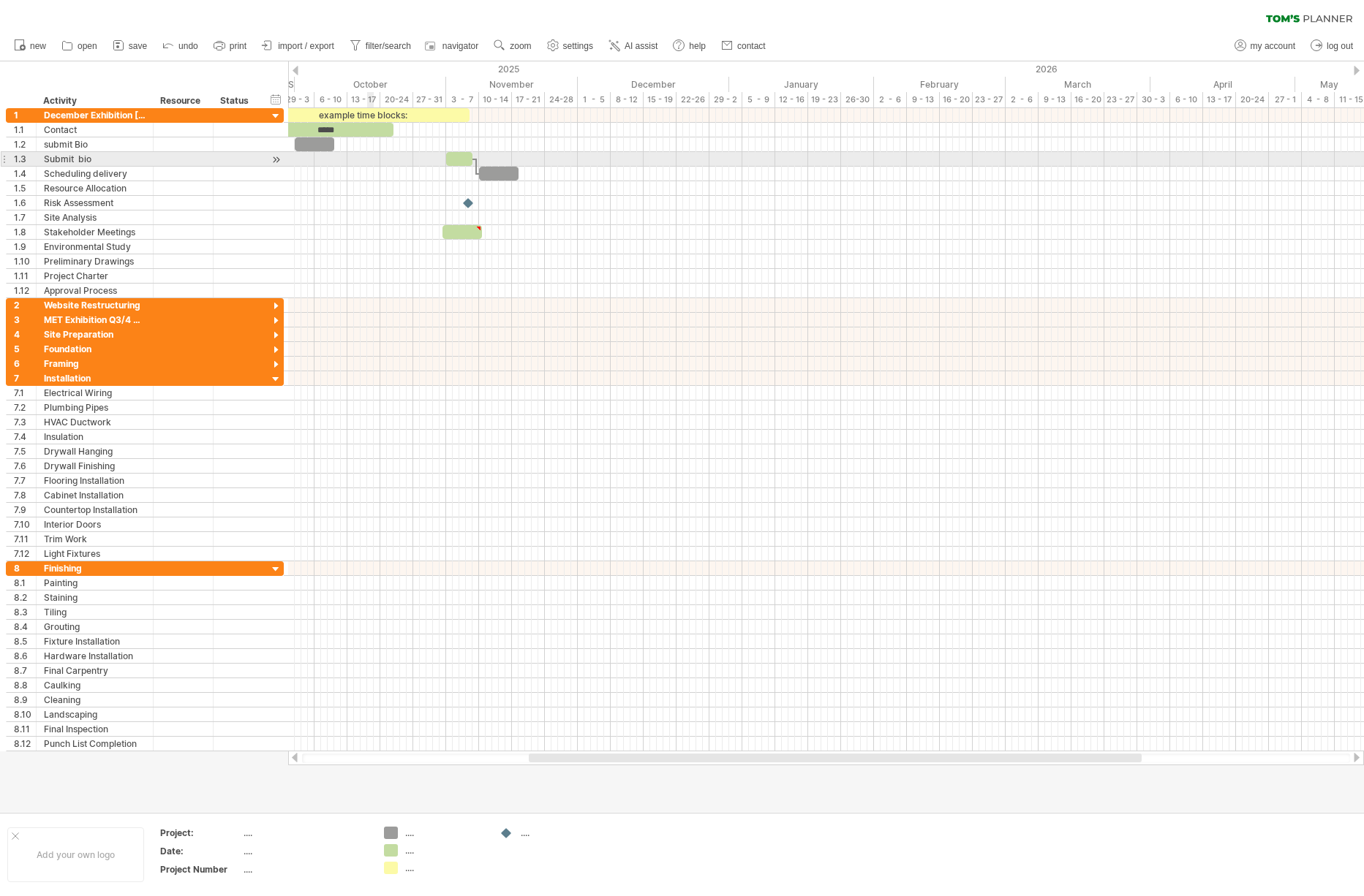
click at [372, 163] on div at bounding box center [826, 160] width 1076 height 15
click at [462, 158] on div at bounding box center [460, 159] width 26 height 14
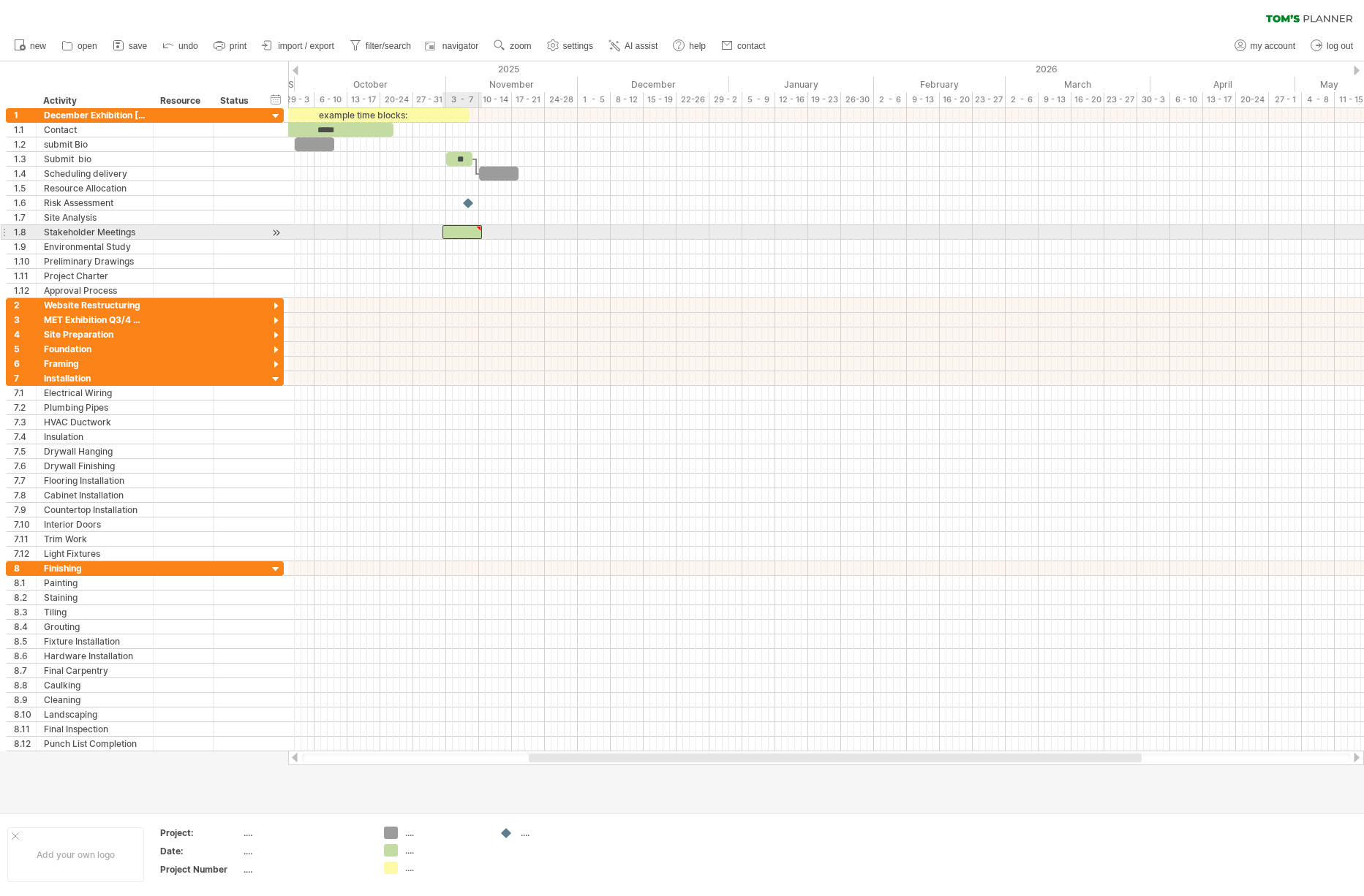
click at [457, 232] on div at bounding box center [463, 232] width 40 height 14
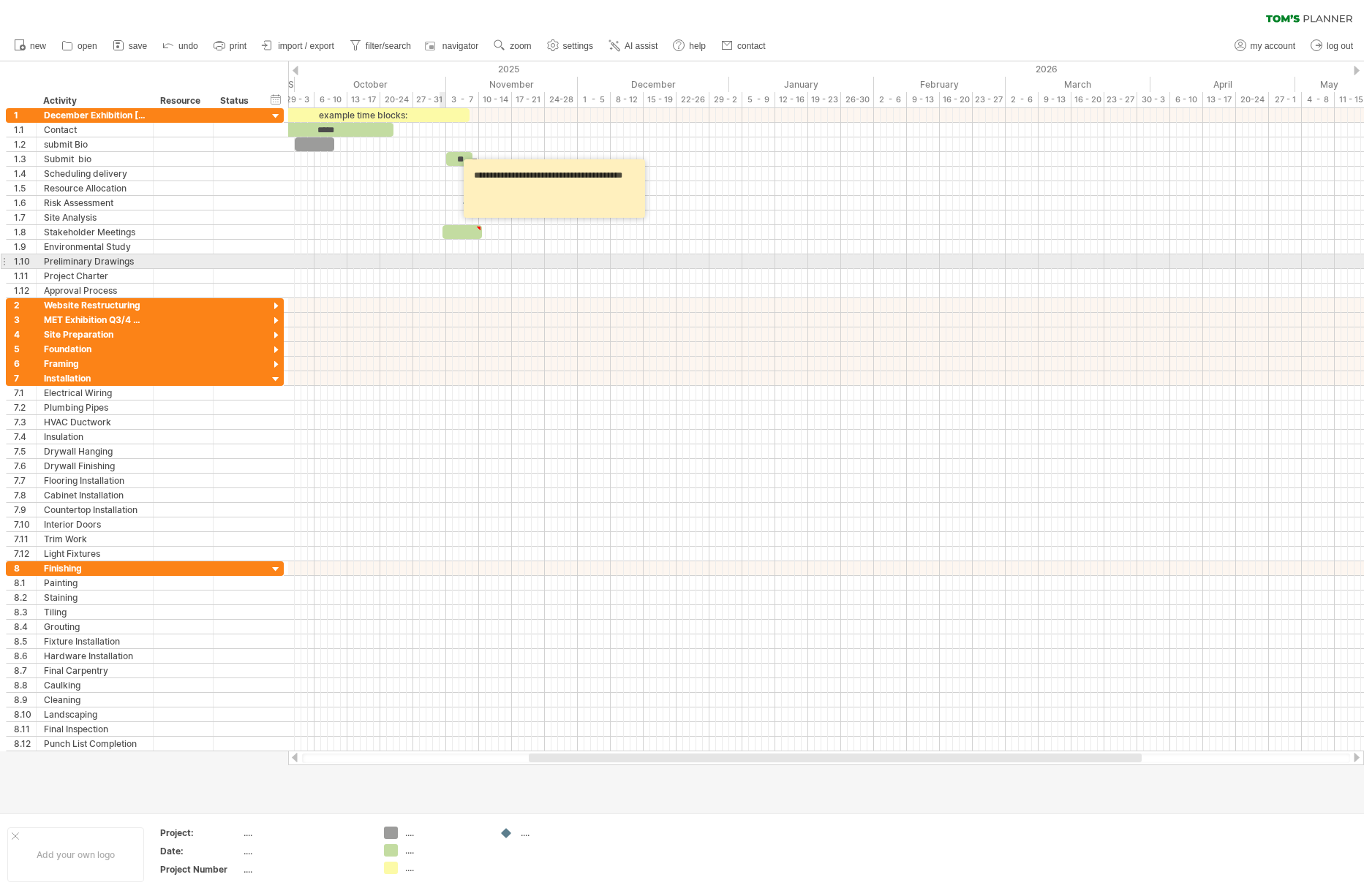
click at [443, 261] on div at bounding box center [826, 262] width 1076 height 15
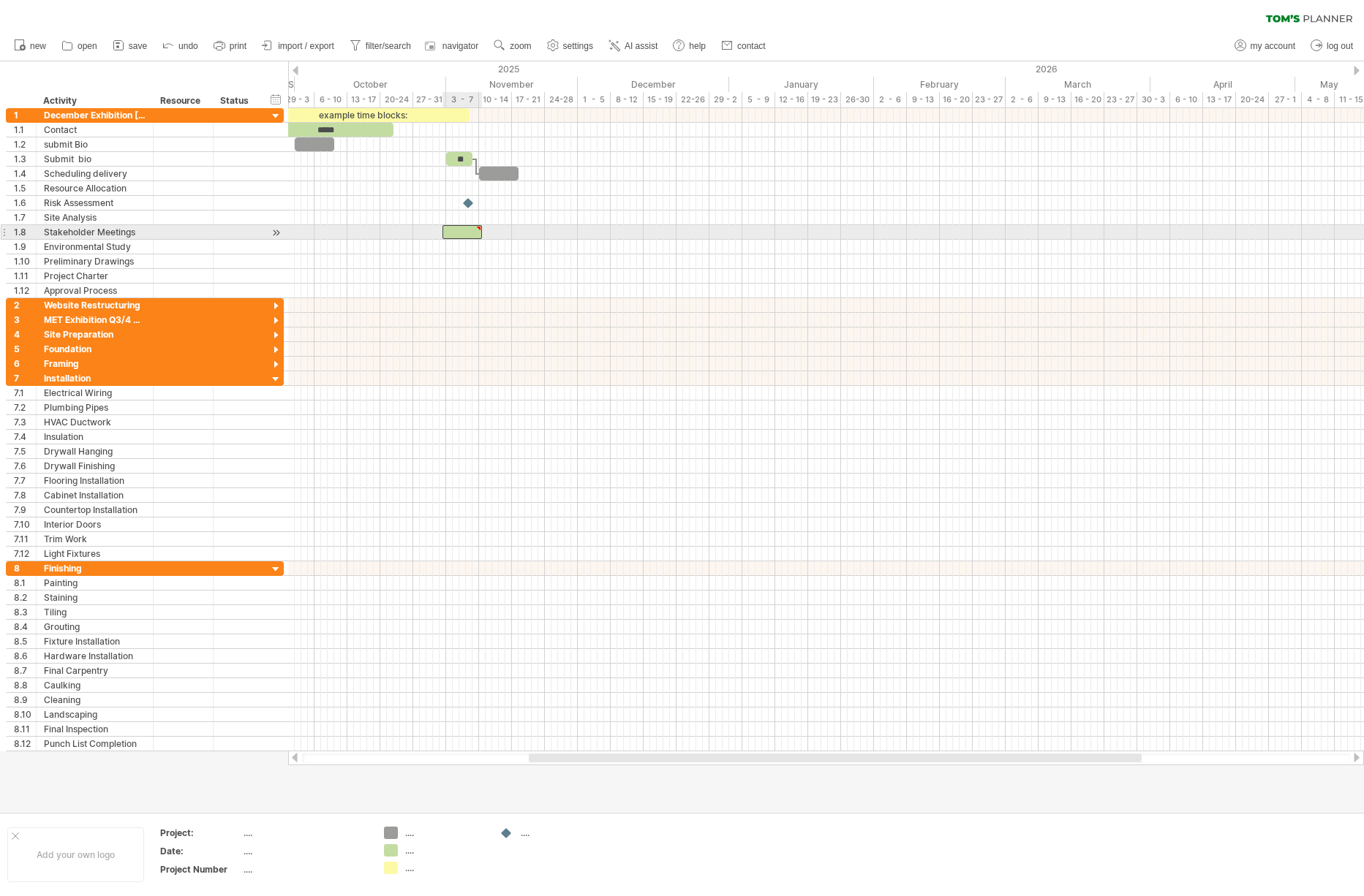
click at [460, 233] on div at bounding box center [463, 232] width 40 height 14
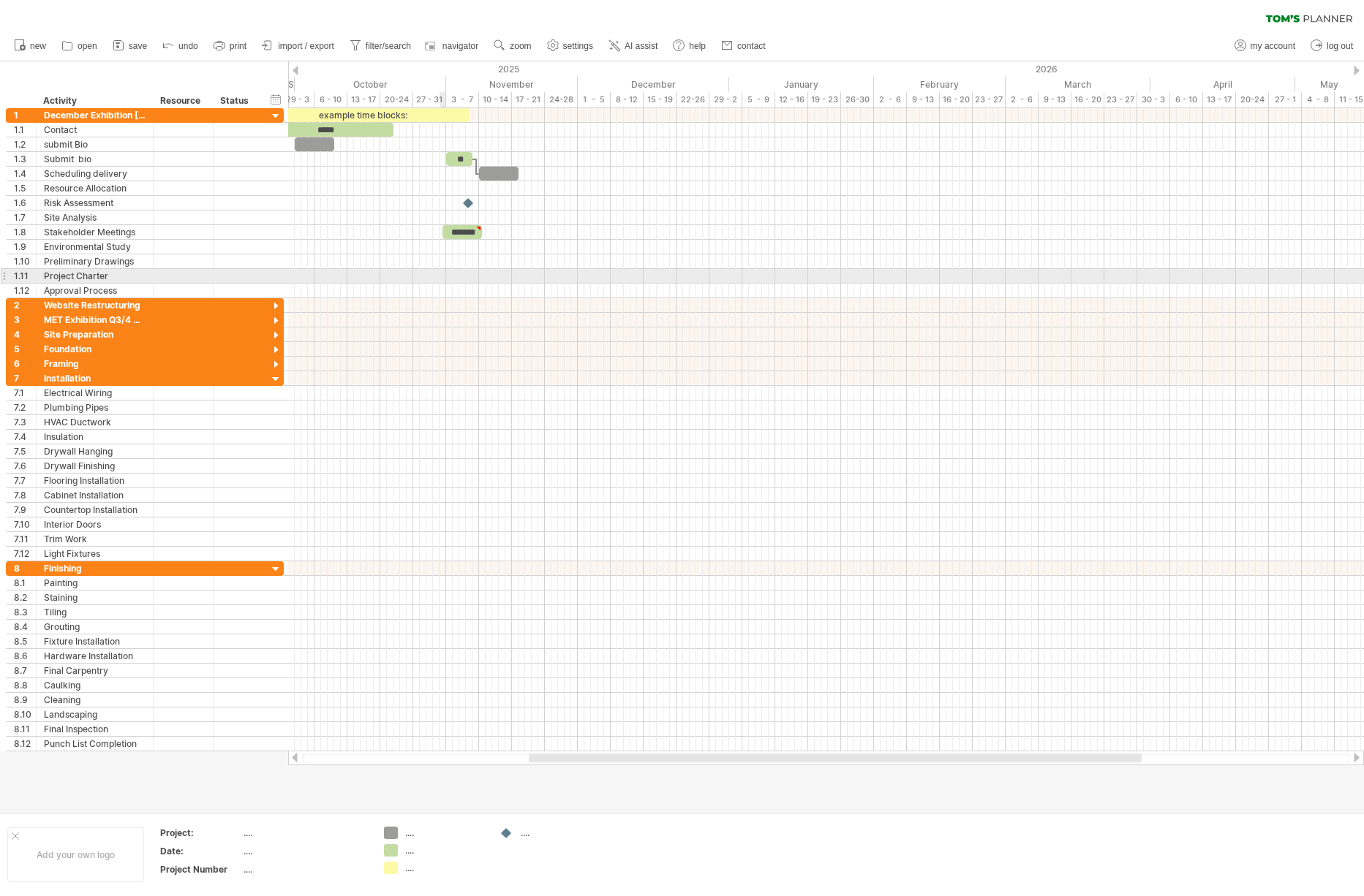
click at [446, 284] on div at bounding box center [826, 291] width 1076 height 15
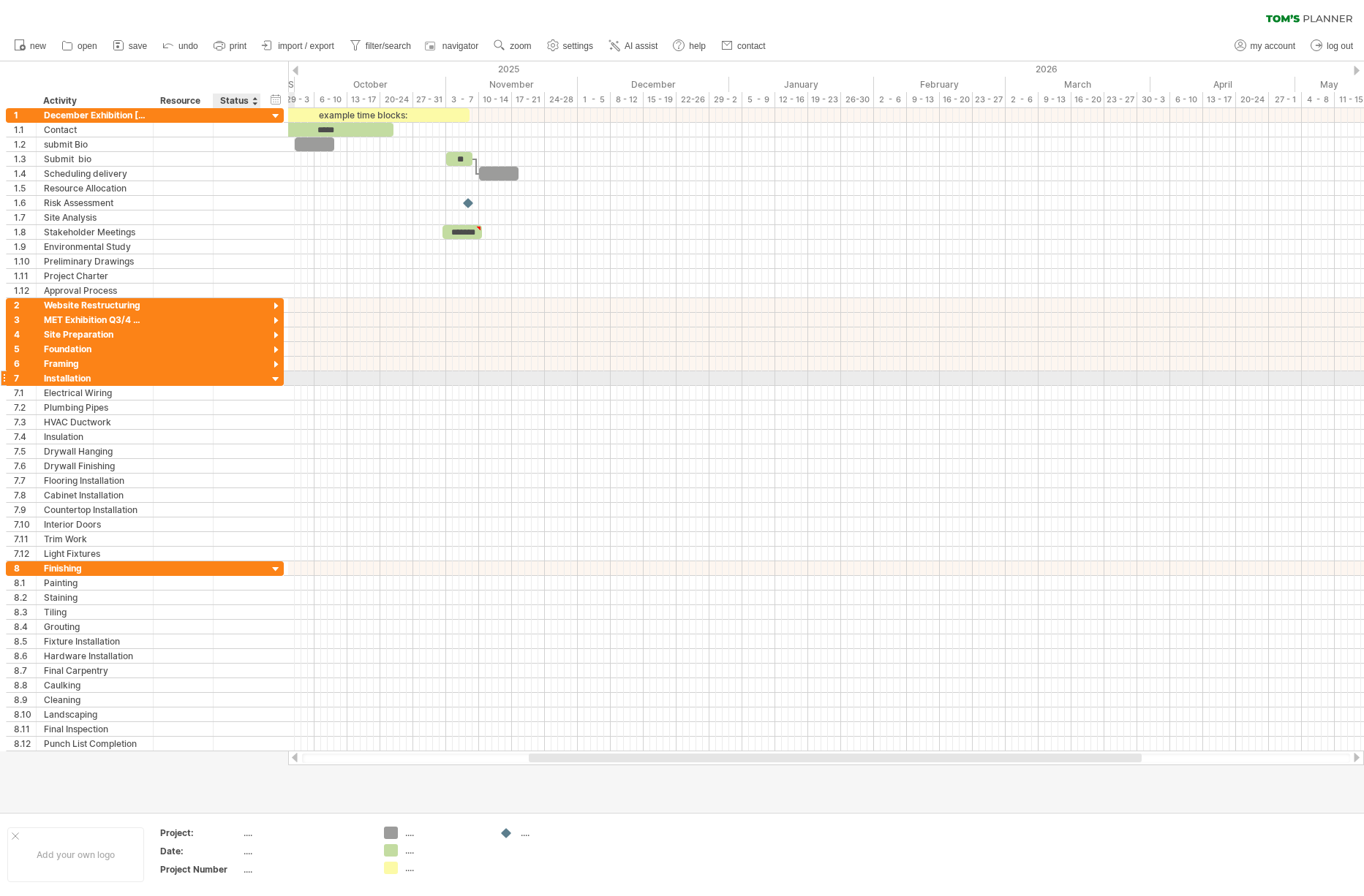
click at [277, 381] on div at bounding box center [276, 379] width 14 height 14
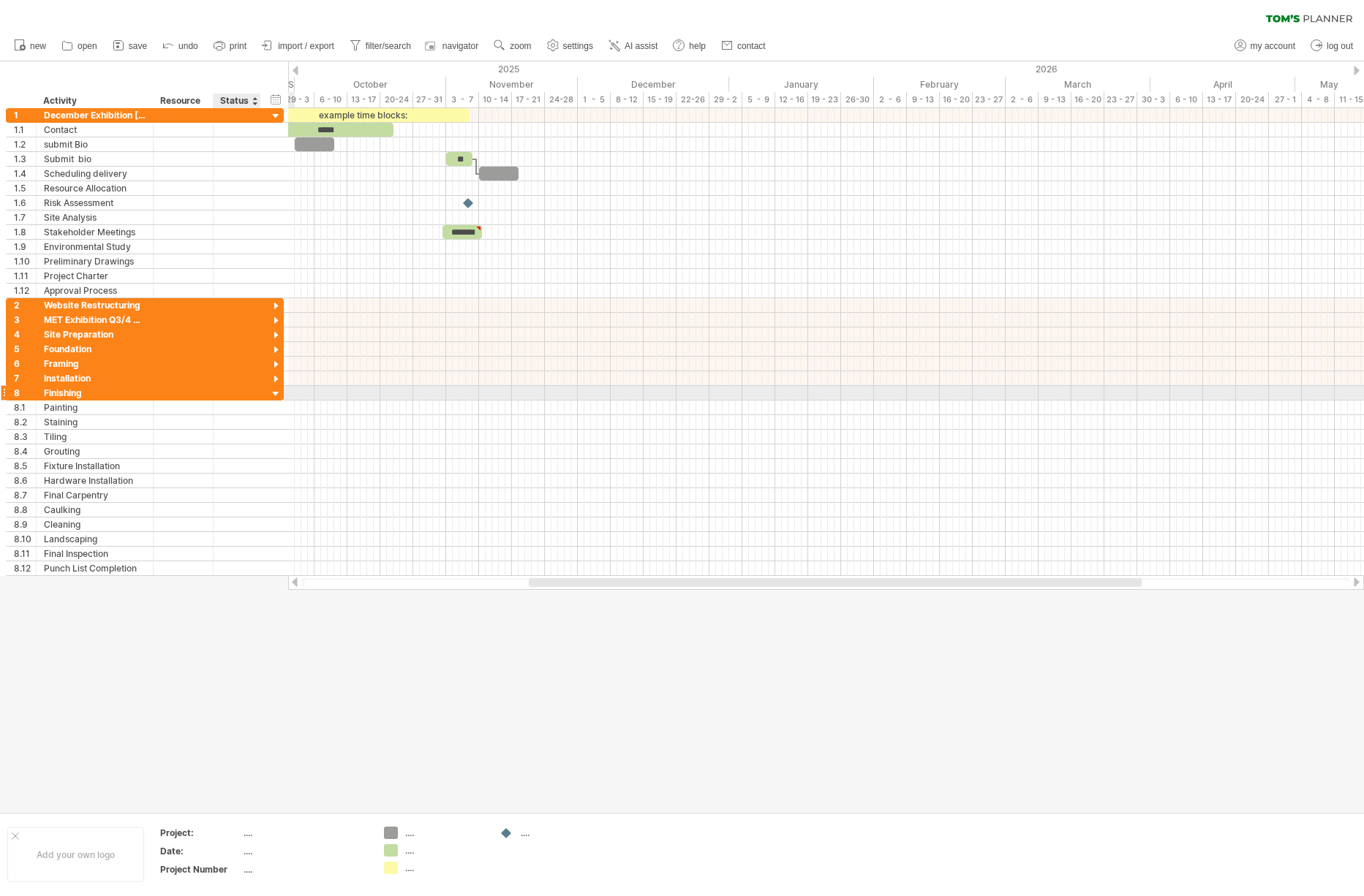
click at [276, 390] on div at bounding box center [276, 394] width 14 height 14
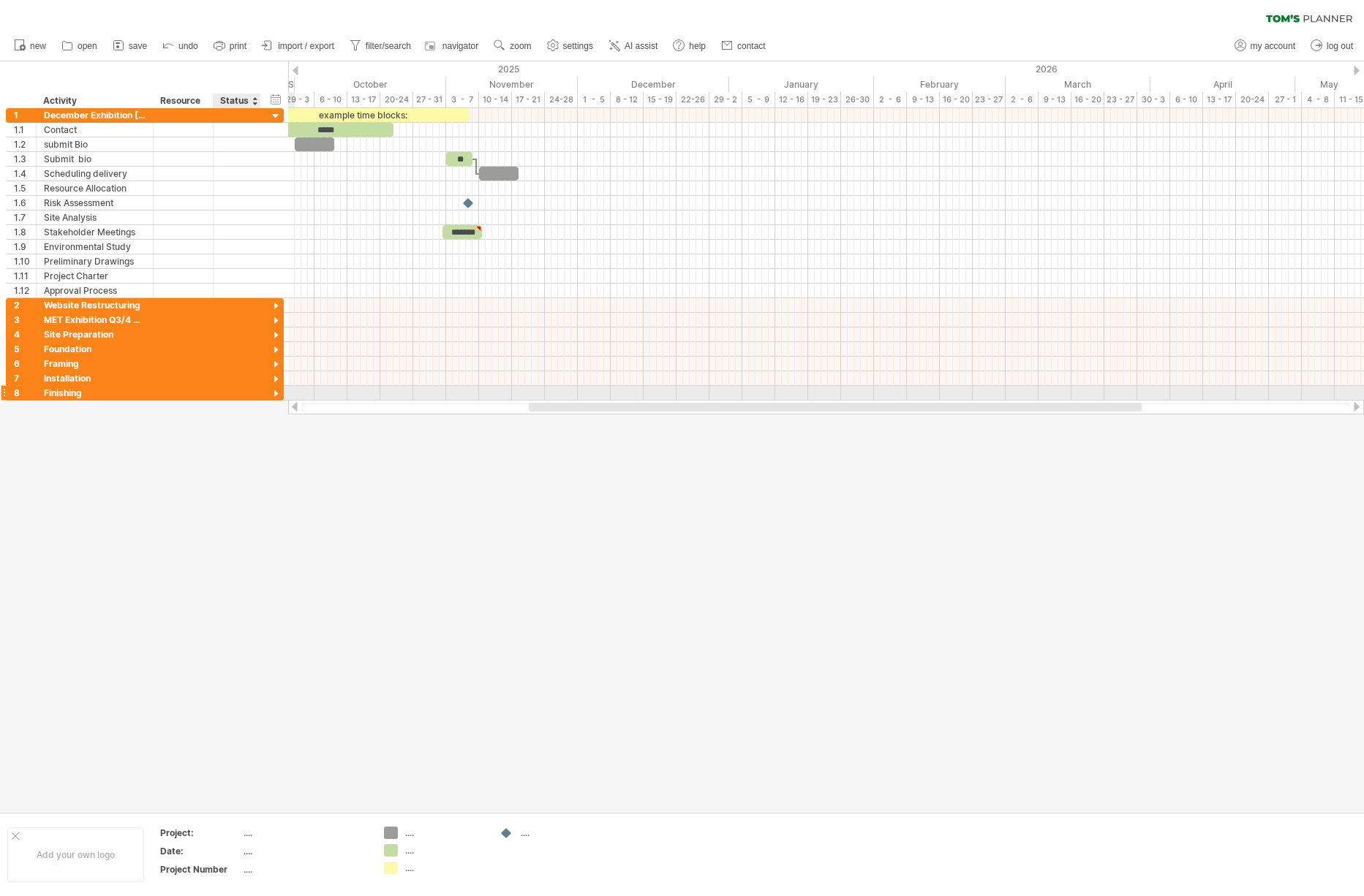
click at [276, 390] on div at bounding box center [276, 394] width 14 height 14
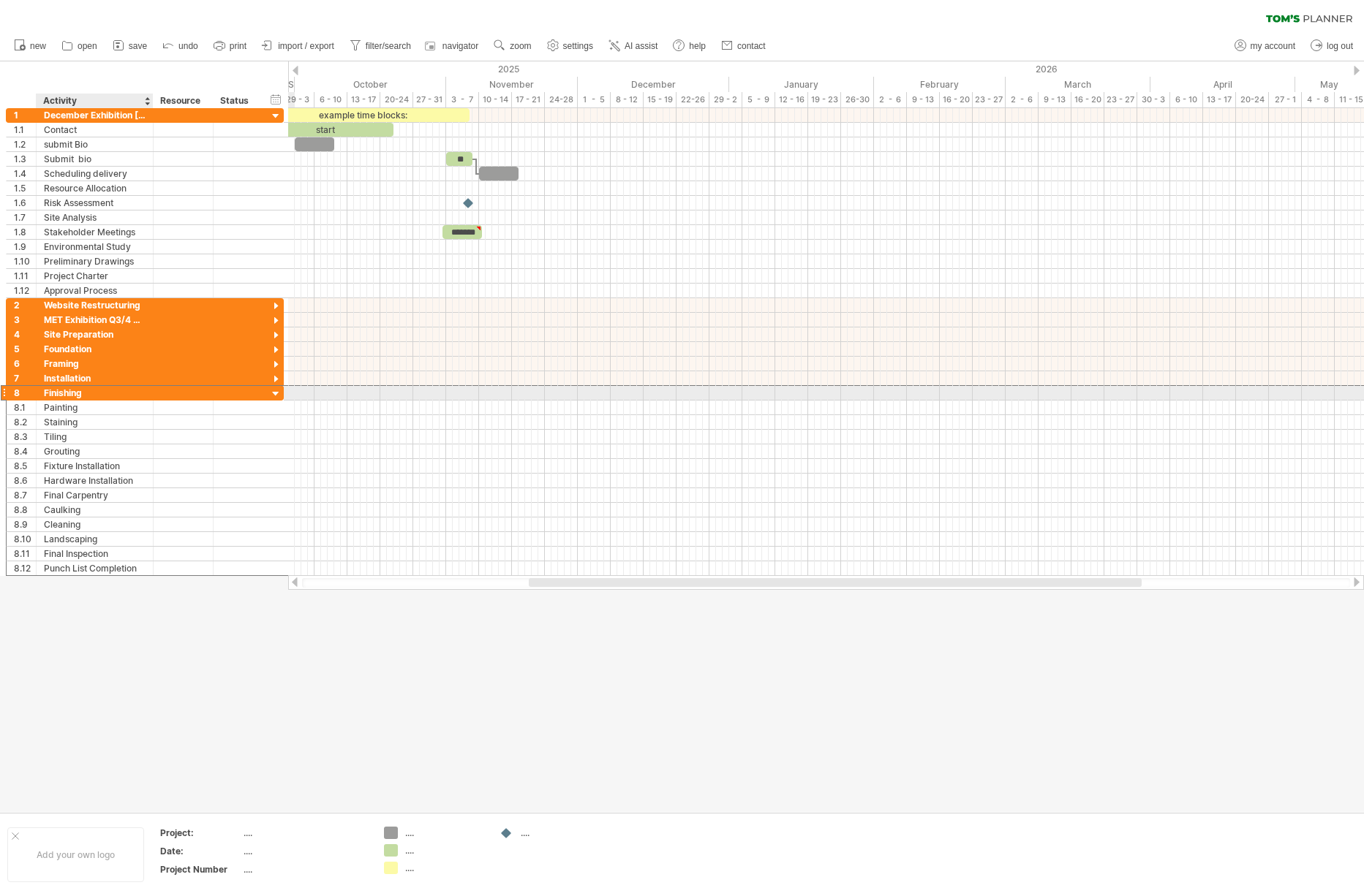
click at [60, 397] on div "Finishing" at bounding box center [95, 393] width 101 height 14
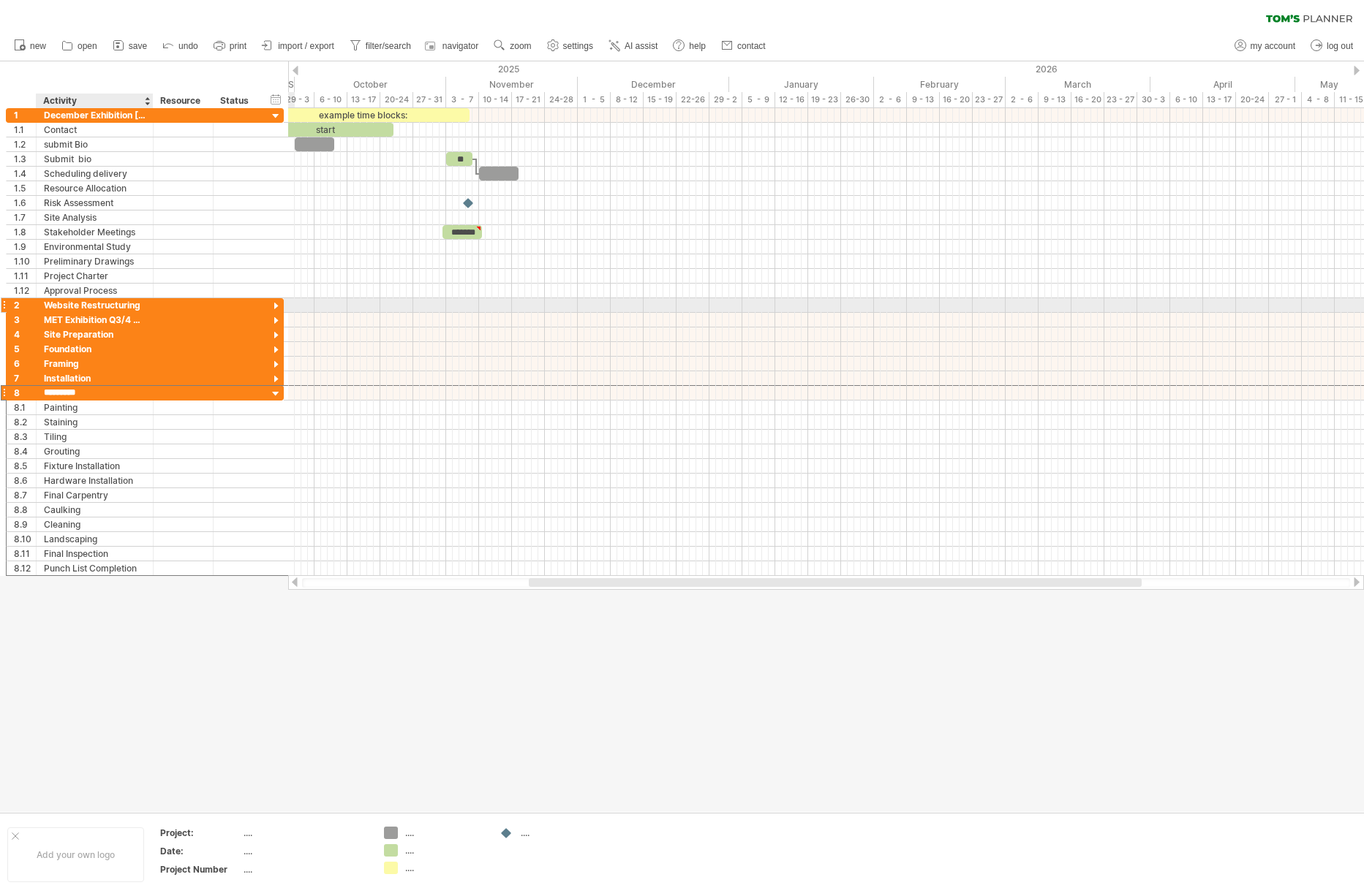
click at [63, 303] on div "Website Restructuring" at bounding box center [95, 305] width 101 height 14
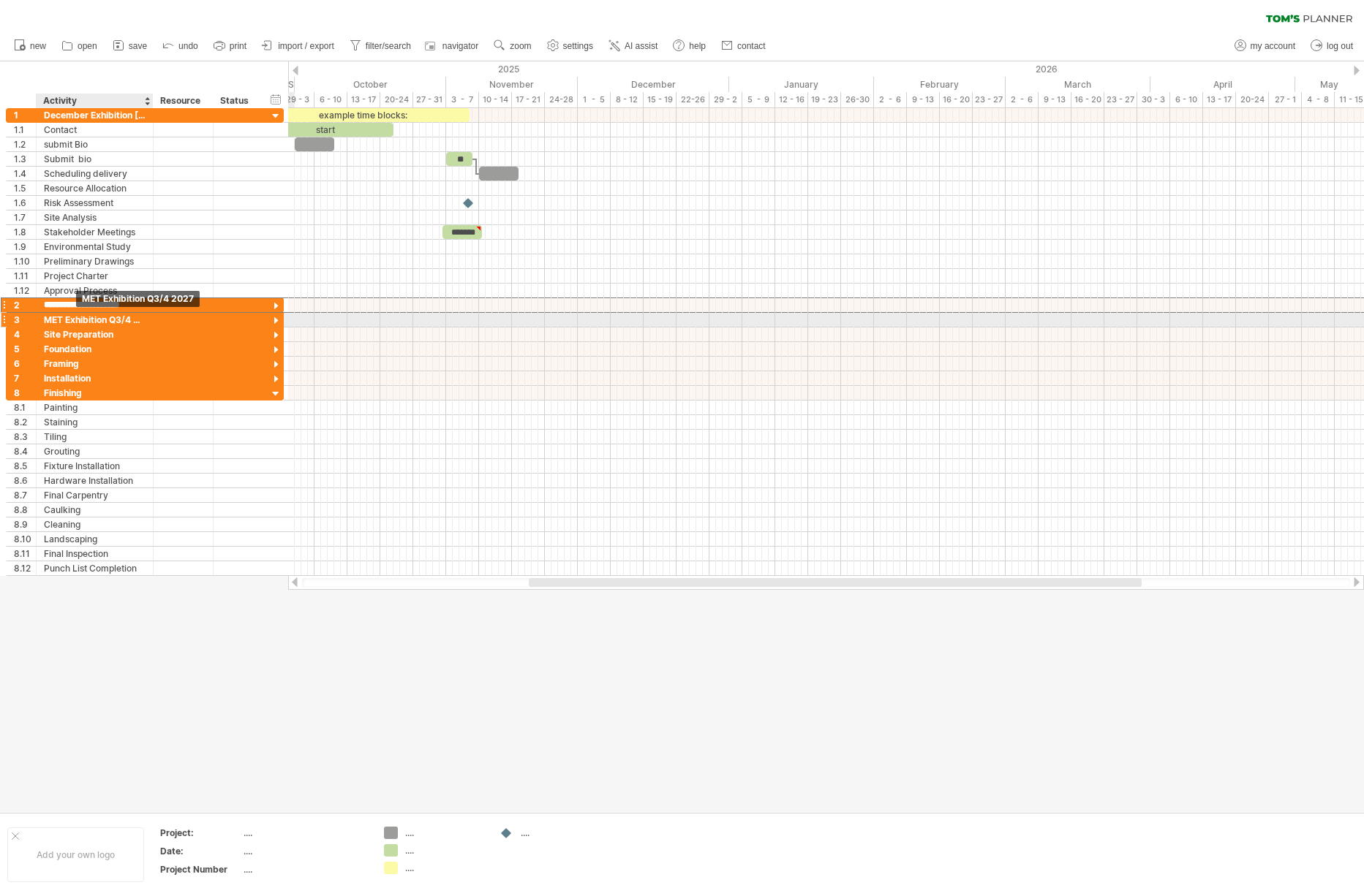
click at [79, 320] on div "MET Exhibition Q3/4 2027" at bounding box center [95, 320] width 101 height 14
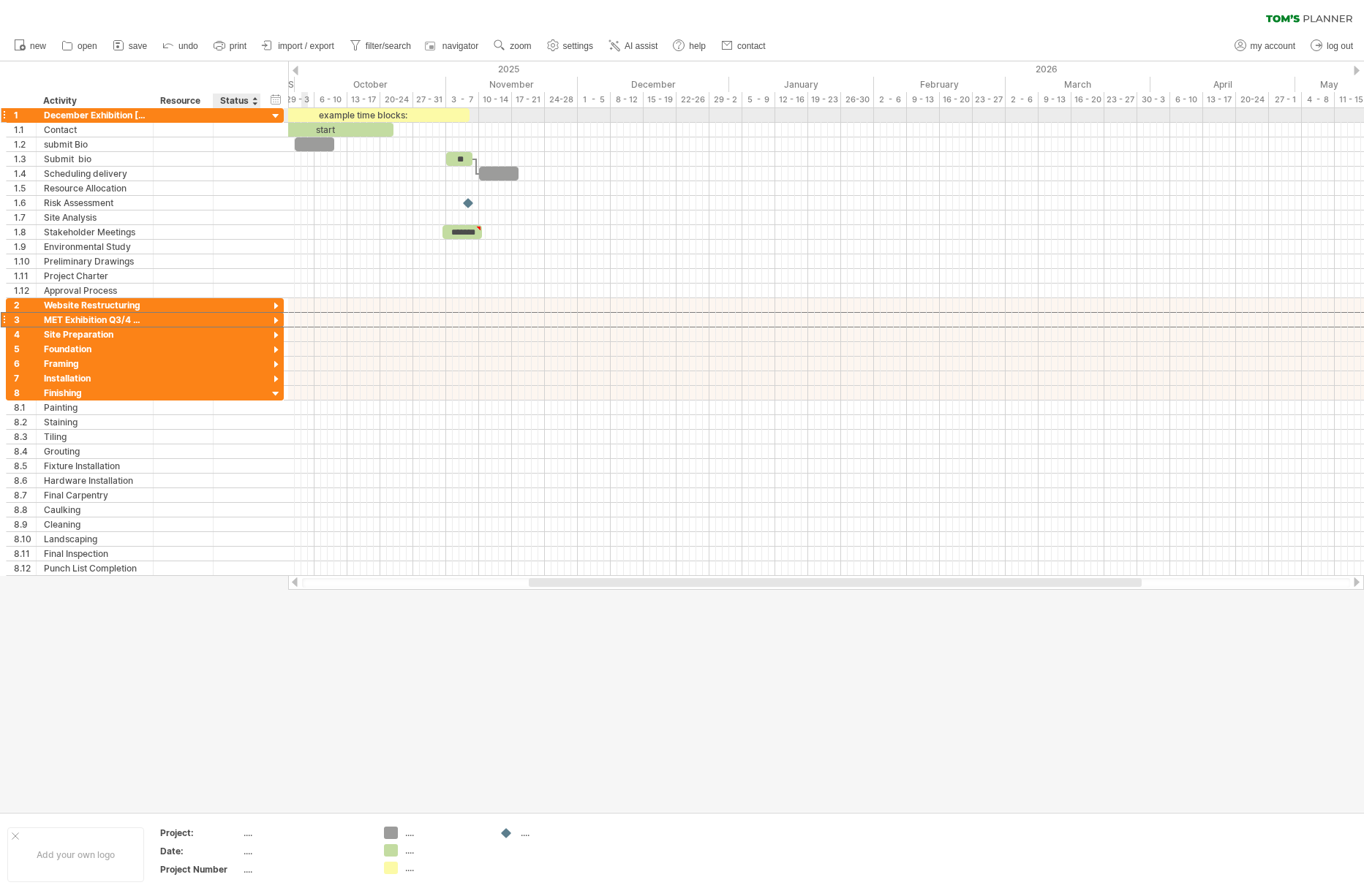
click at [274, 112] on div at bounding box center [276, 116] width 14 height 14
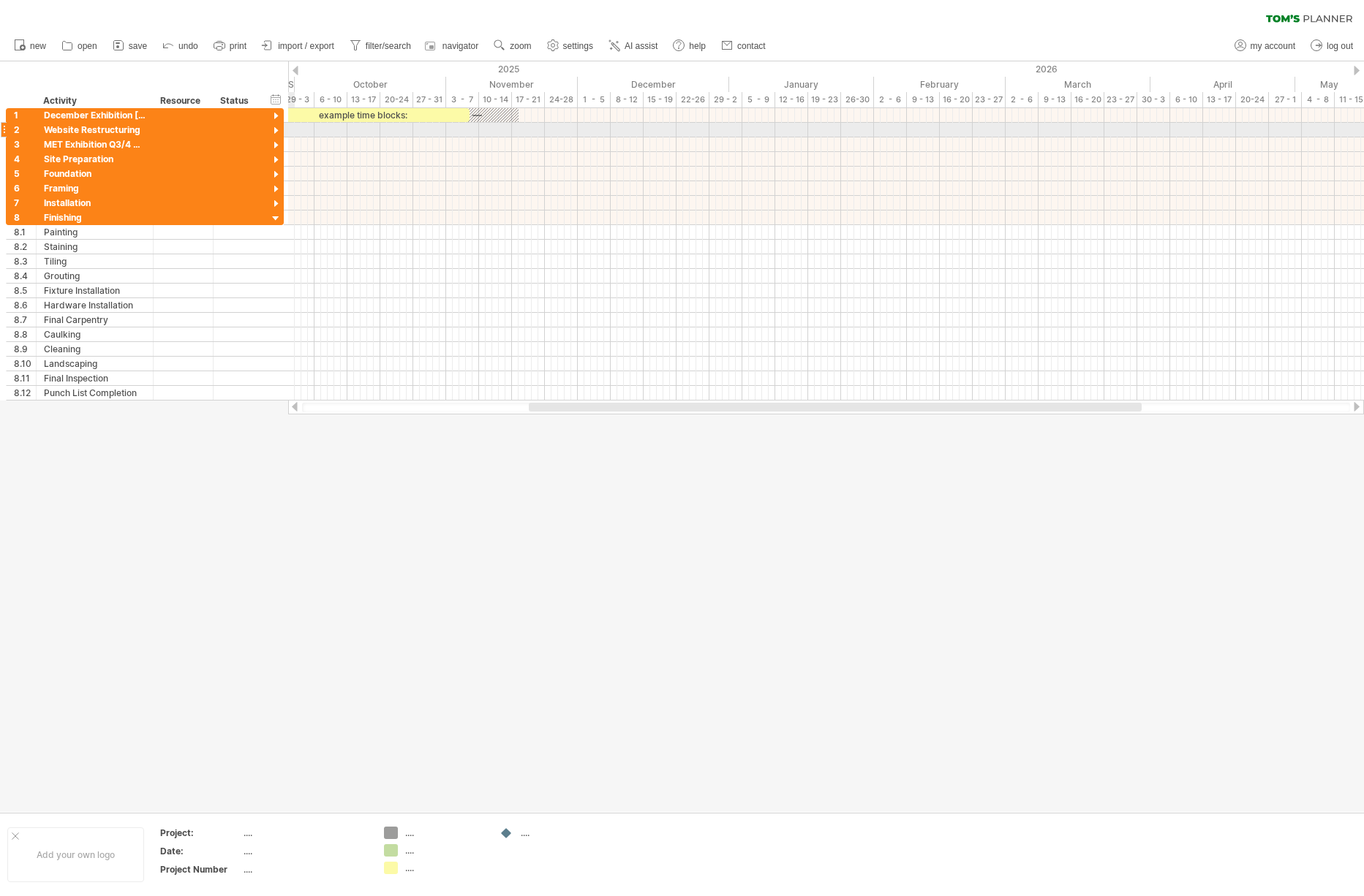
click at [276, 127] on div at bounding box center [276, 131] width 14 height 14
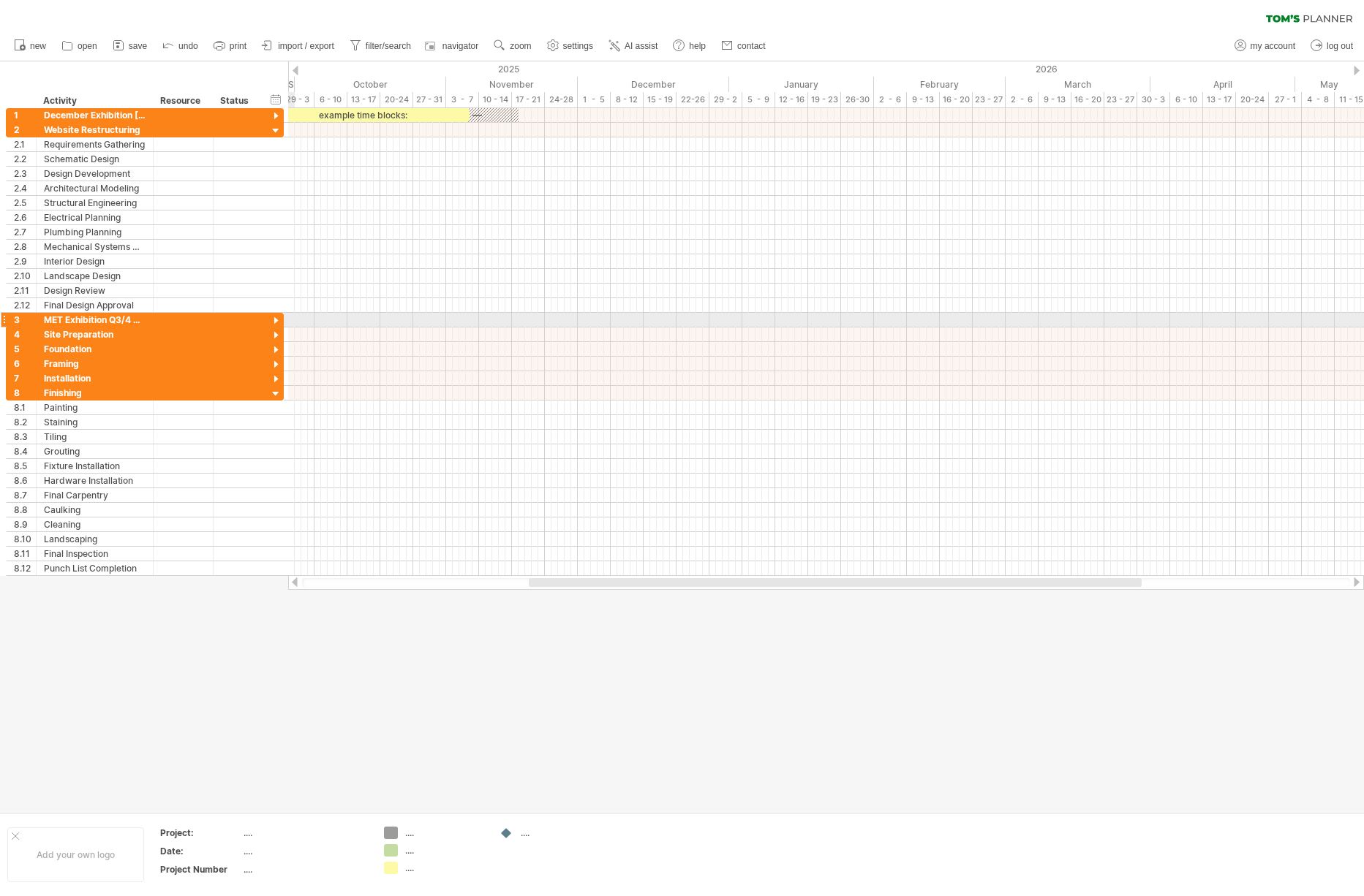
click at [276, 319] on div at bounding box center [276, 321] width 14 height 14
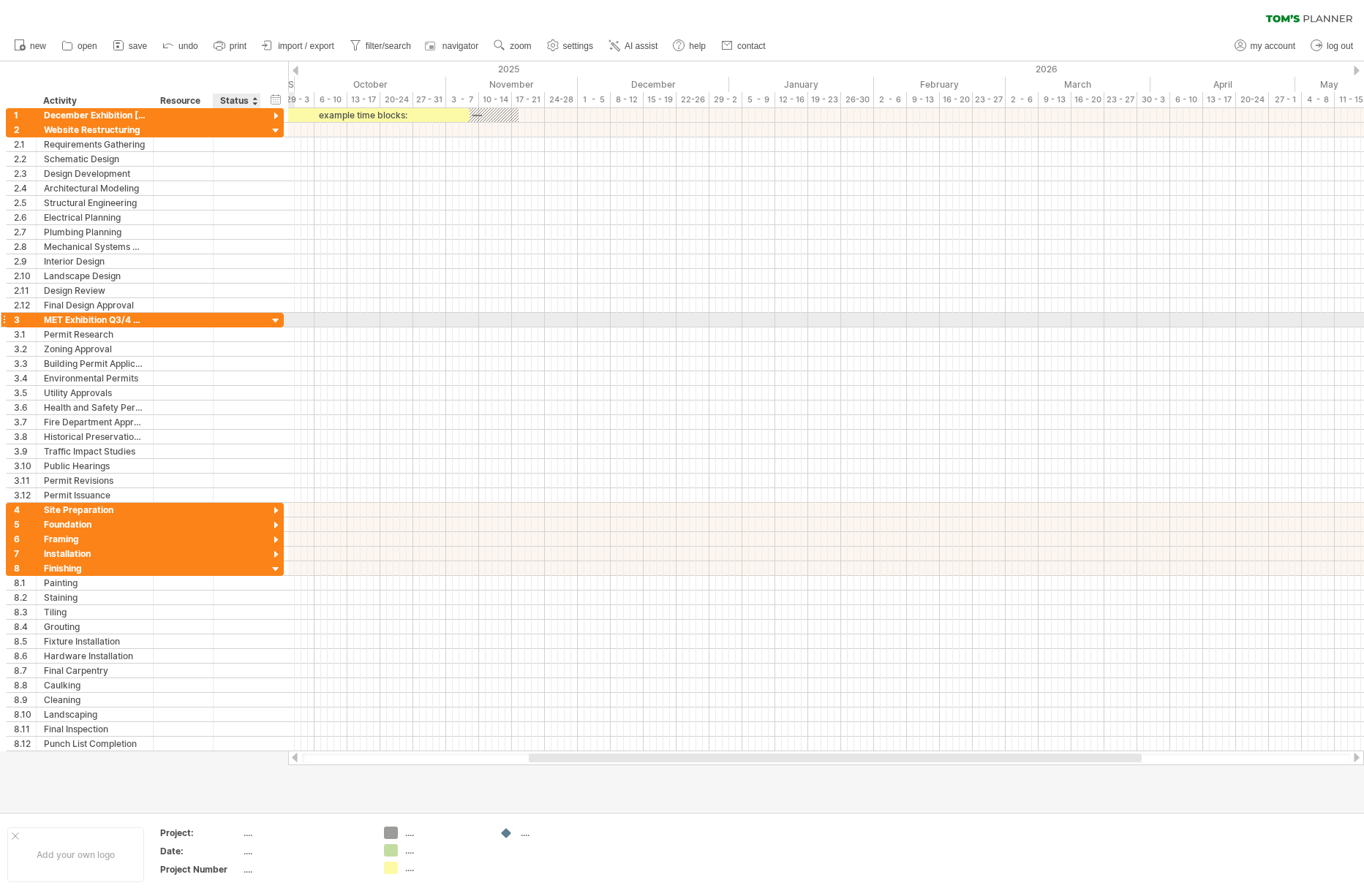
click at [277, 318] on div at bounding box center [276, 321] width 14 height 14
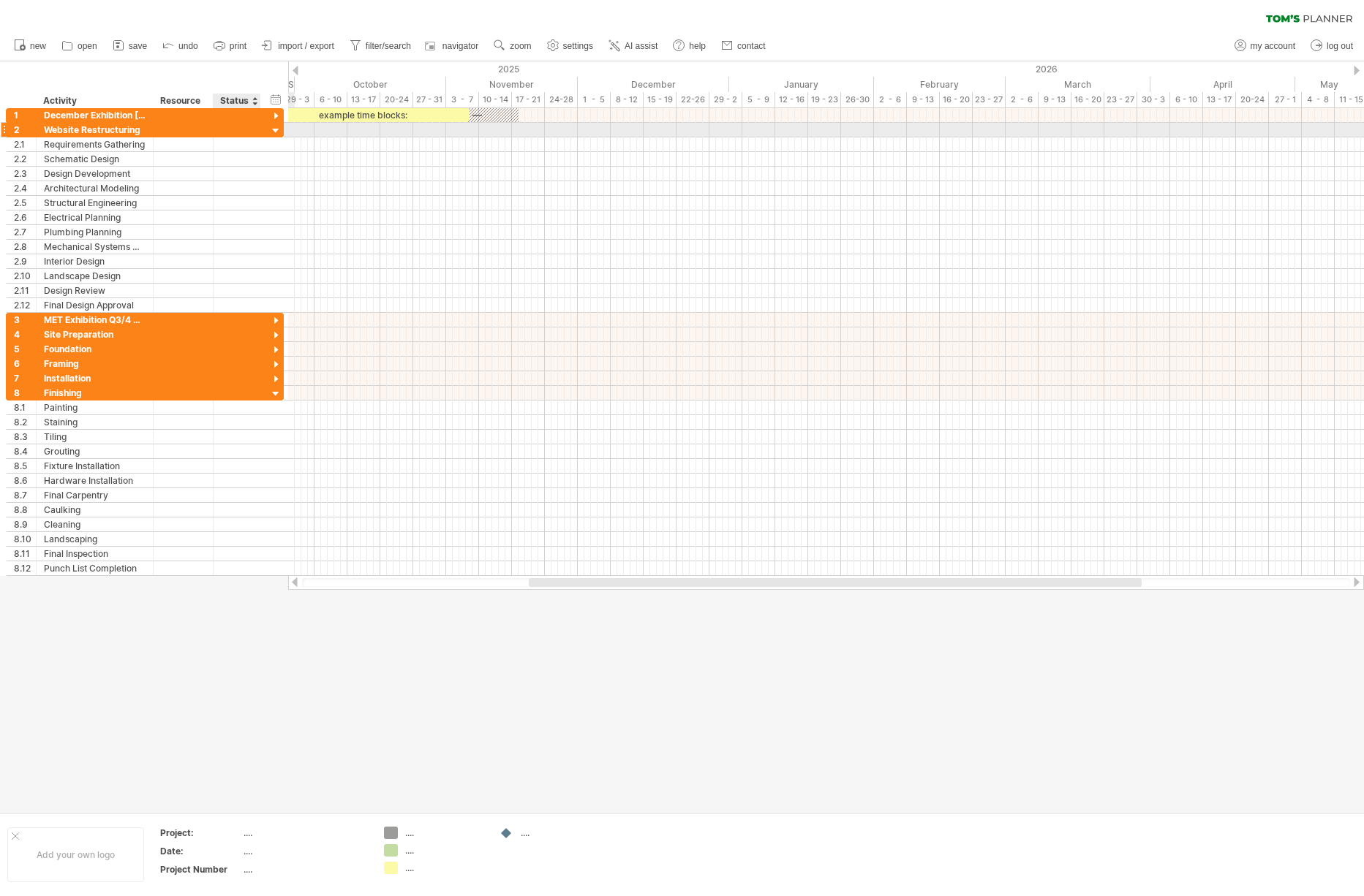
click at [275, 129] on div at bounding box center [276, 131] width 14 height 14
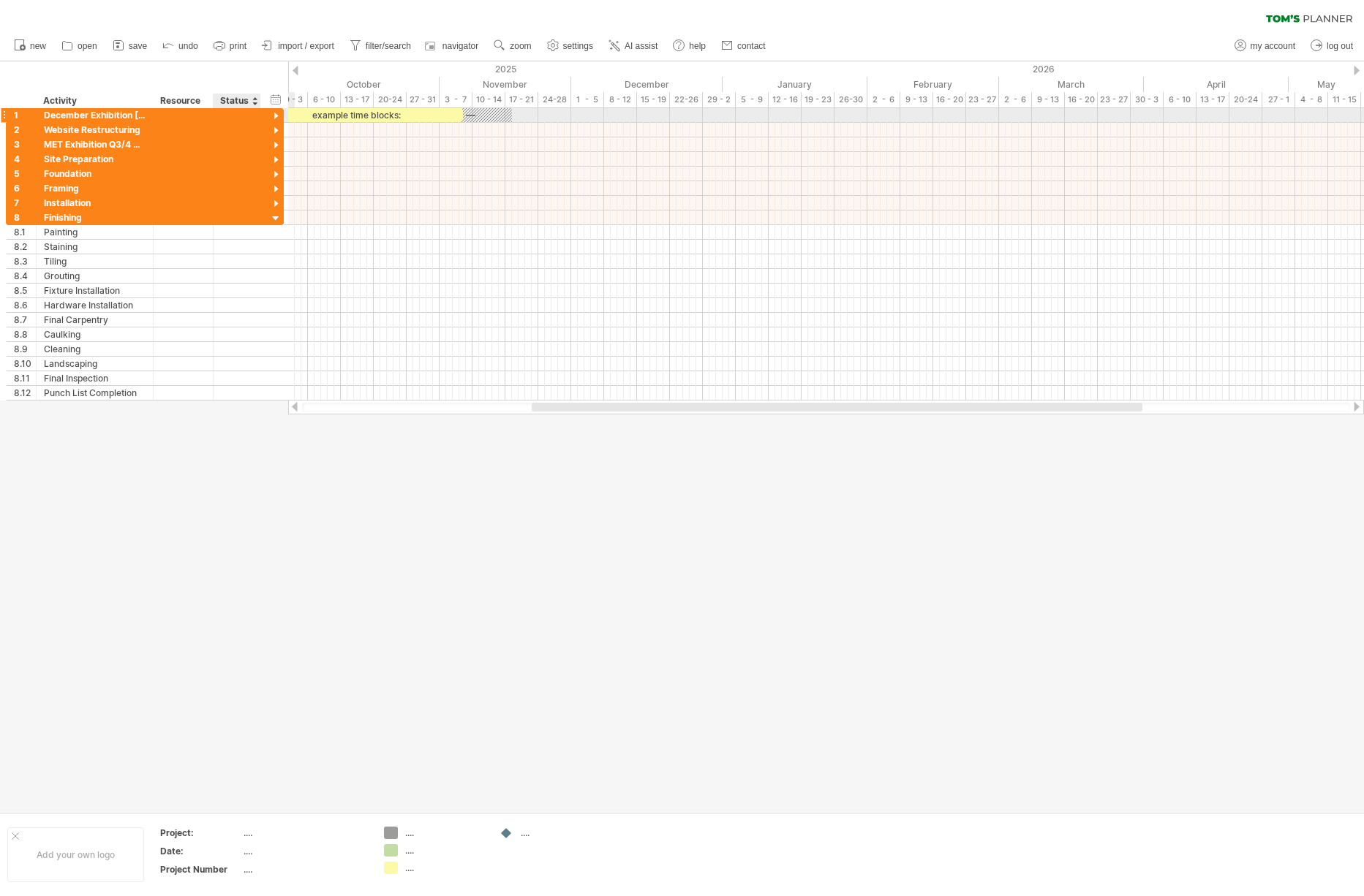
click at [278, 118] on div at bounding box center [276, 116] width 14 height 14
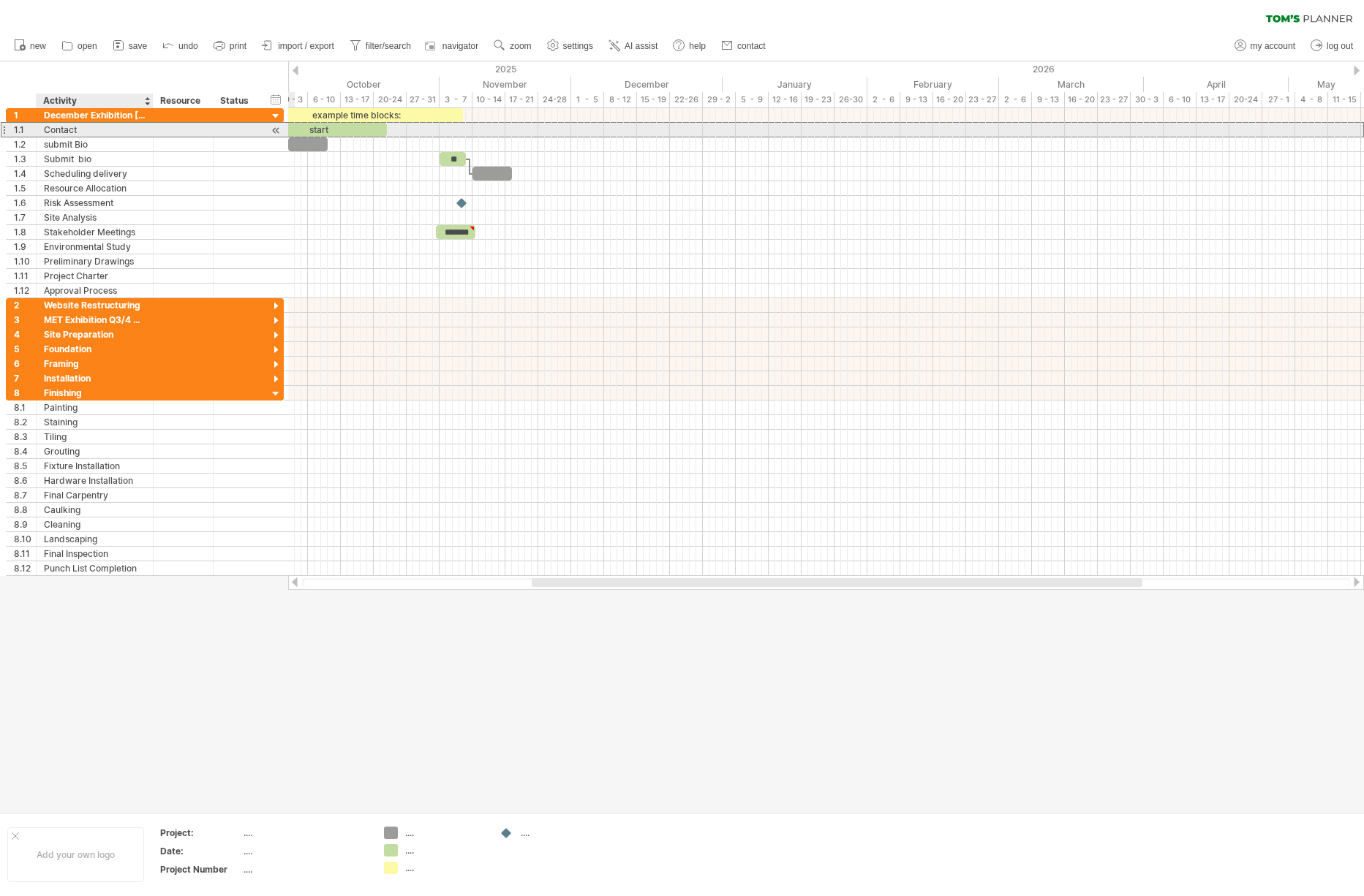
click at [110, 133] on div "Contact" at bounding box center [95, 129] width 101 height 14
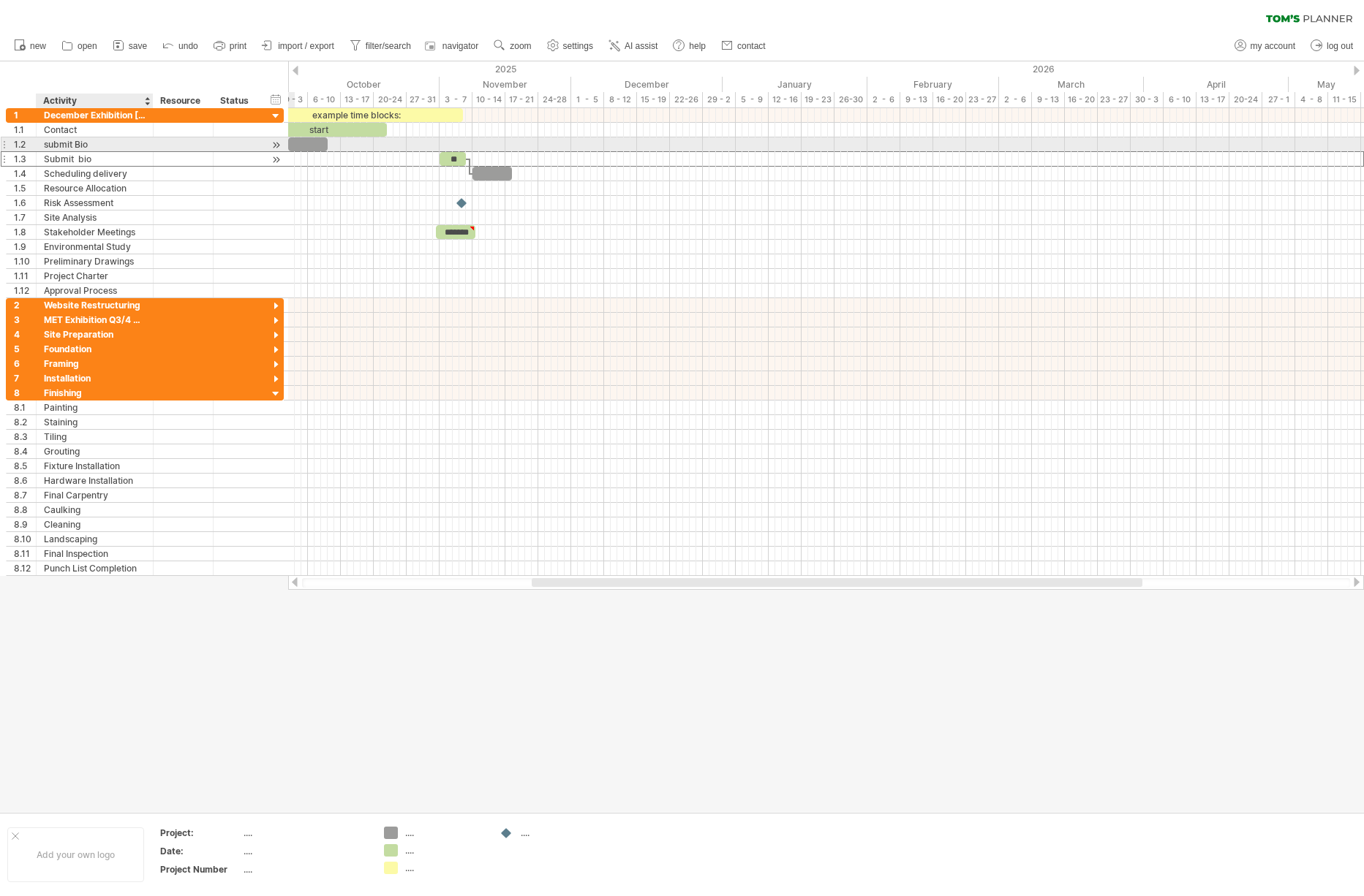
click at [105, 152] on div "Submit bio" at bounding box center [95, 159] width 101 height 14
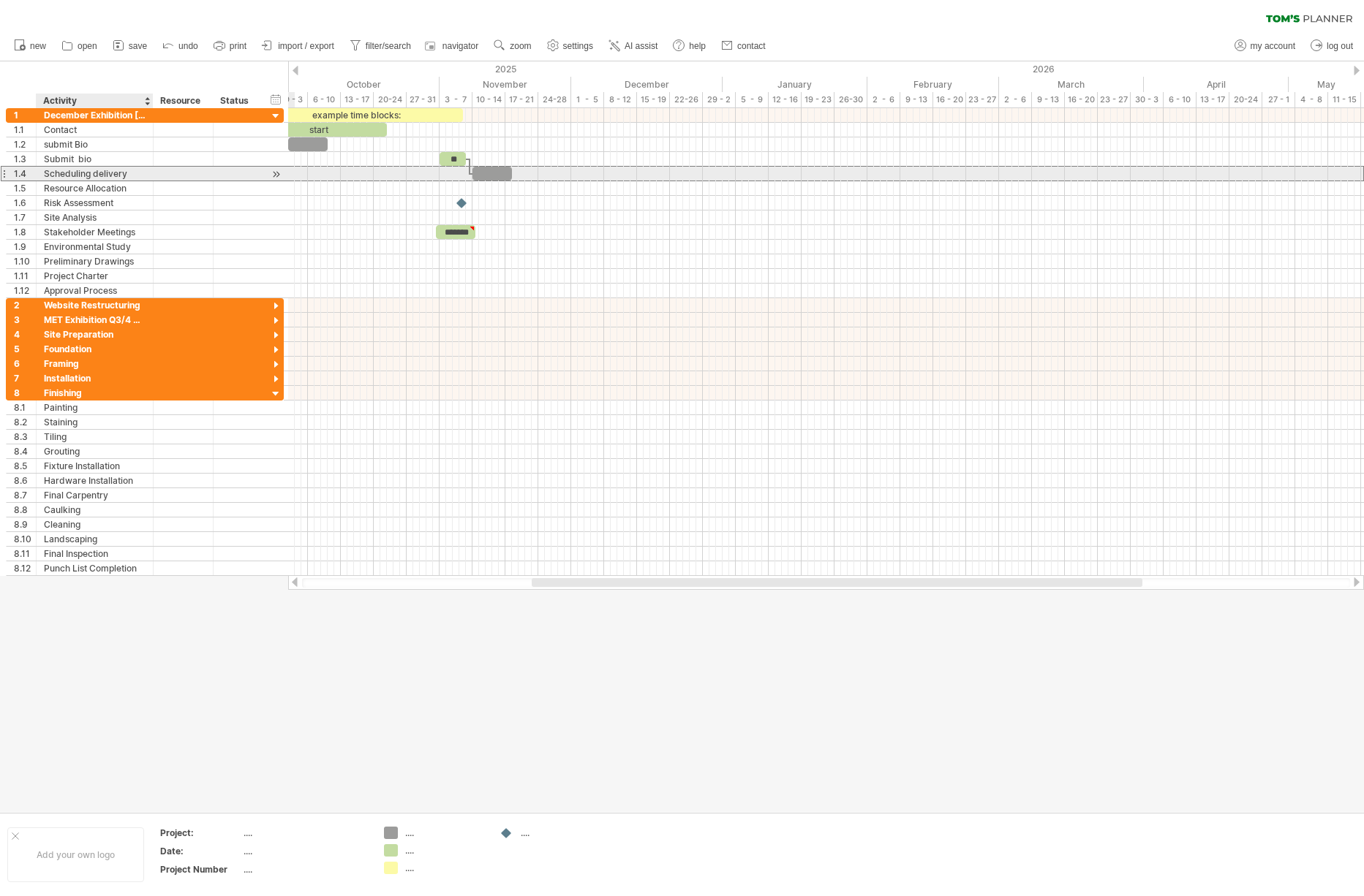
click at [103, 173] on div "Scheduling delivery" at bounding box center [95, 173] width 101 height 14
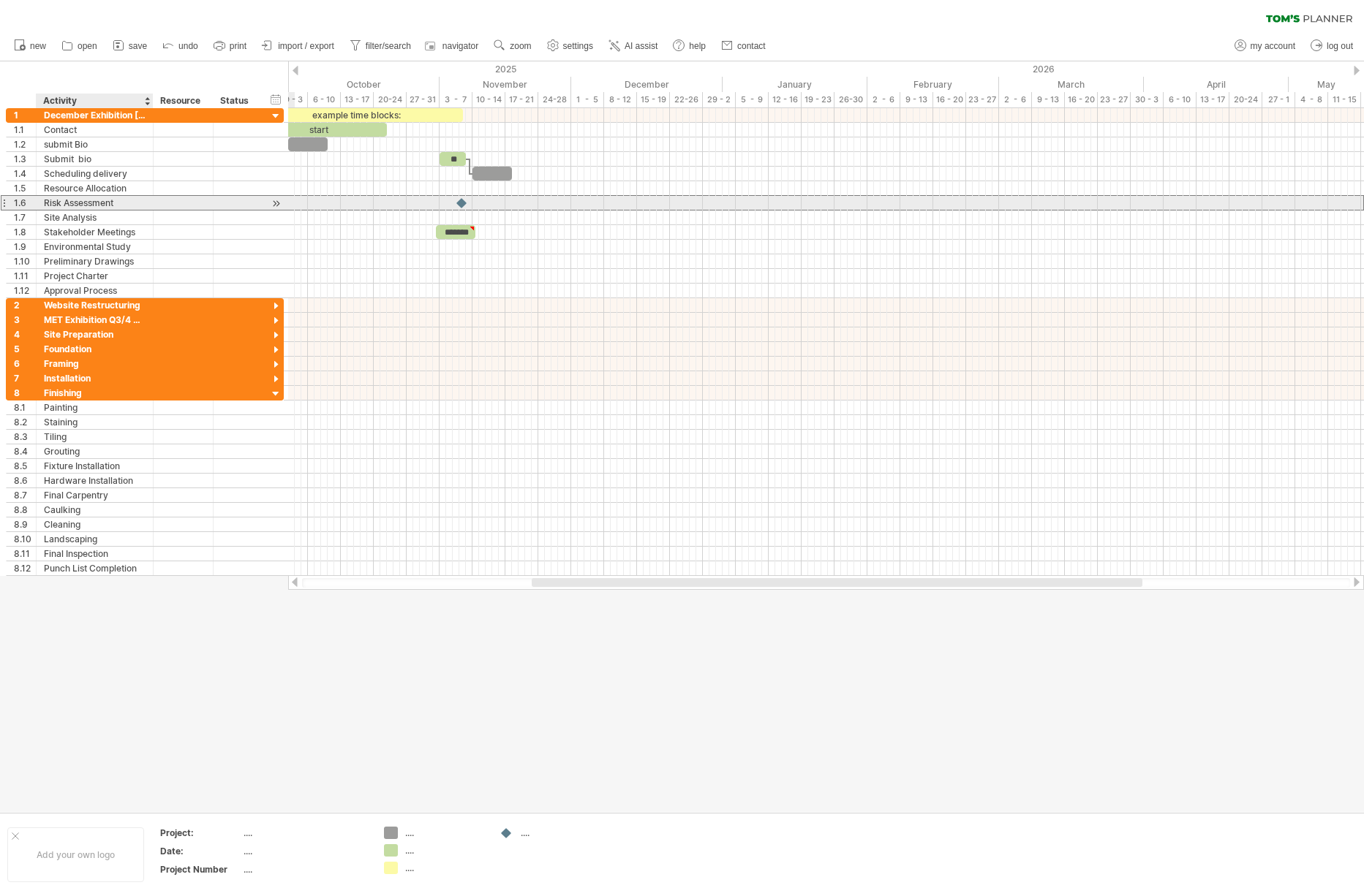
click at [102, 205] on div "Risk Assessment" at bounding box center [95, 203] width 101 height 14
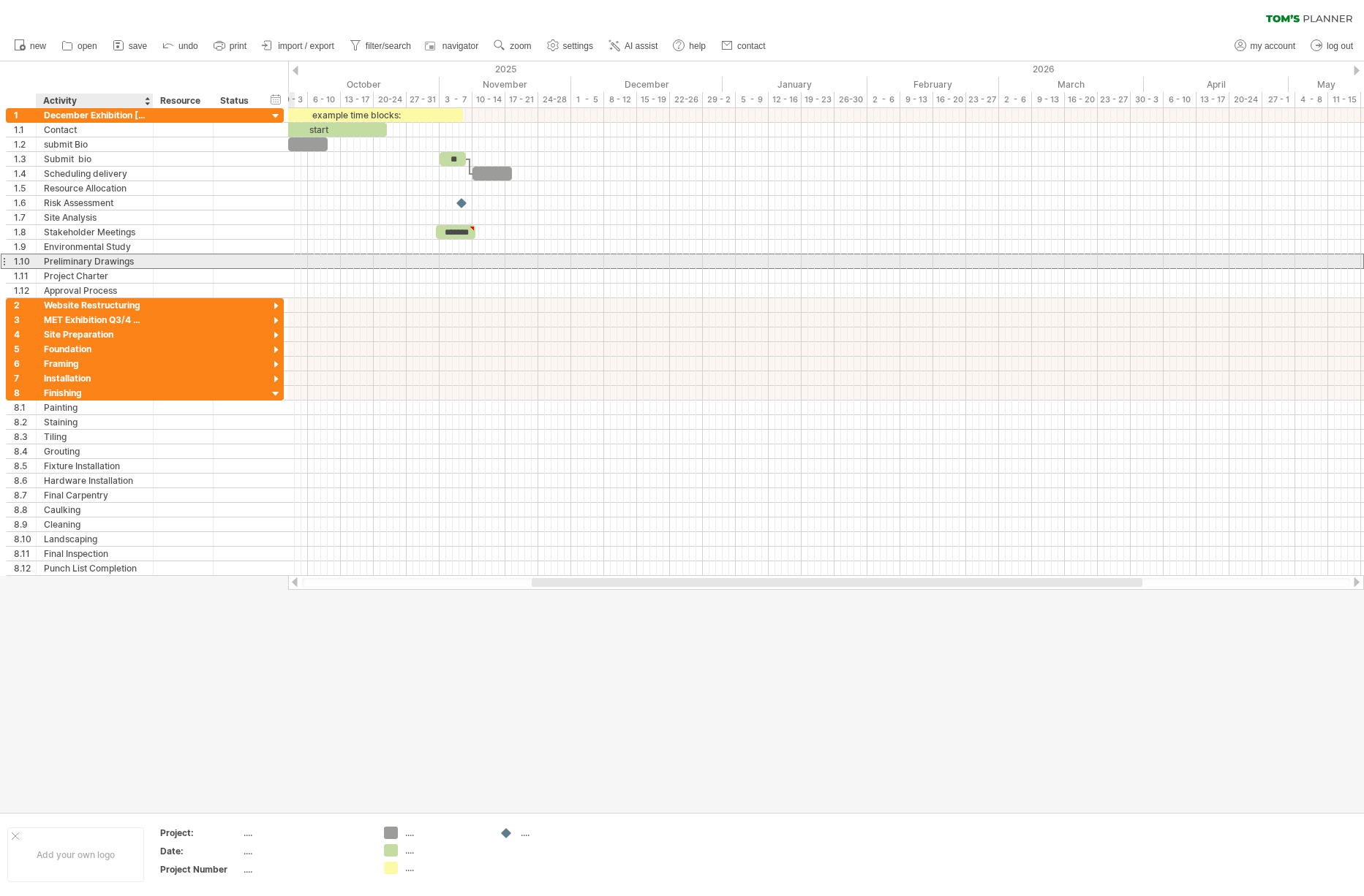
click at [119, 262] on div "Preliminary Drawings" at bounding box center [95, 261] width 101 height 14
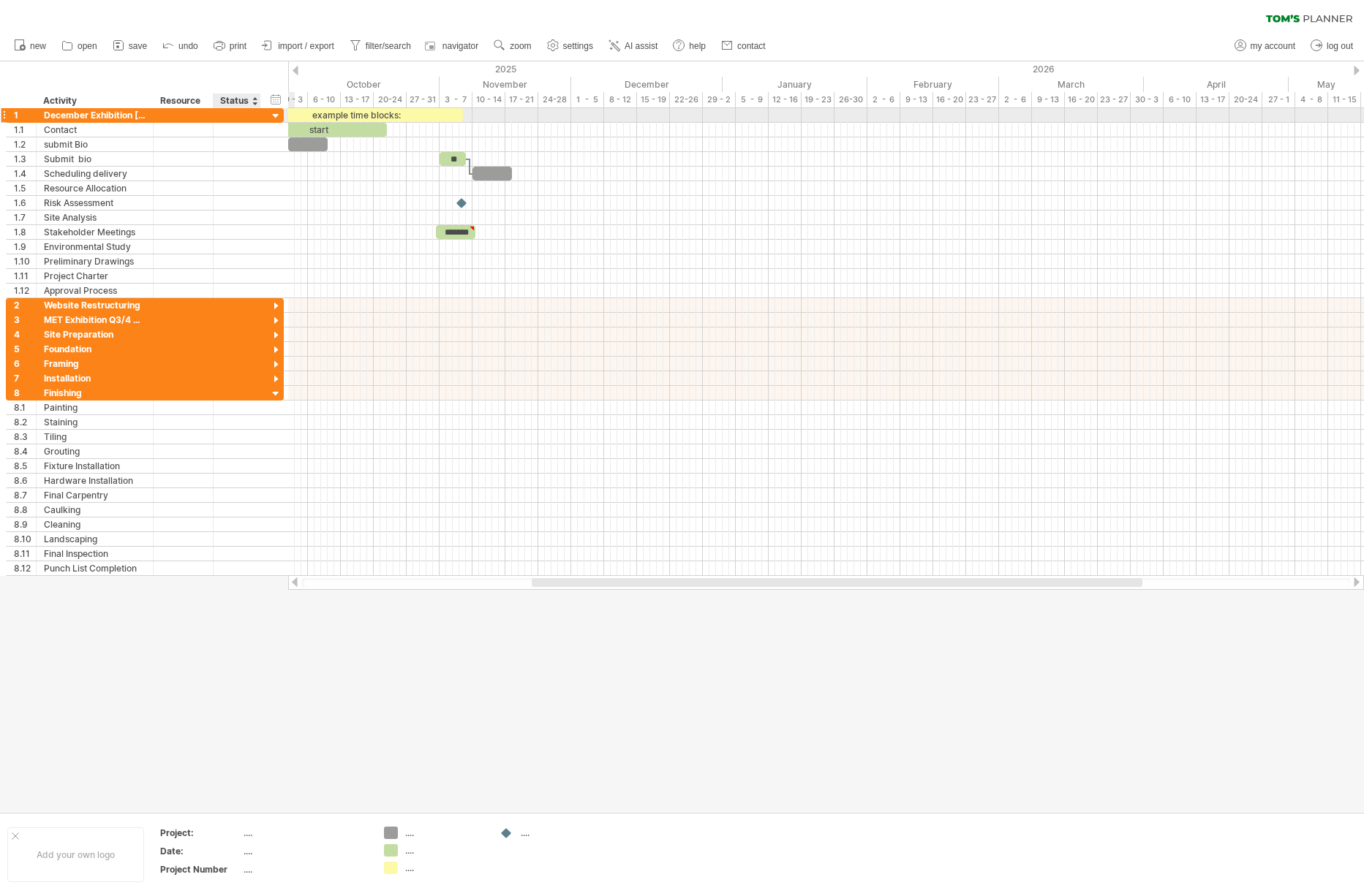
click at [277, 115] on div at bounding box center [276, 116] width 14 height 14
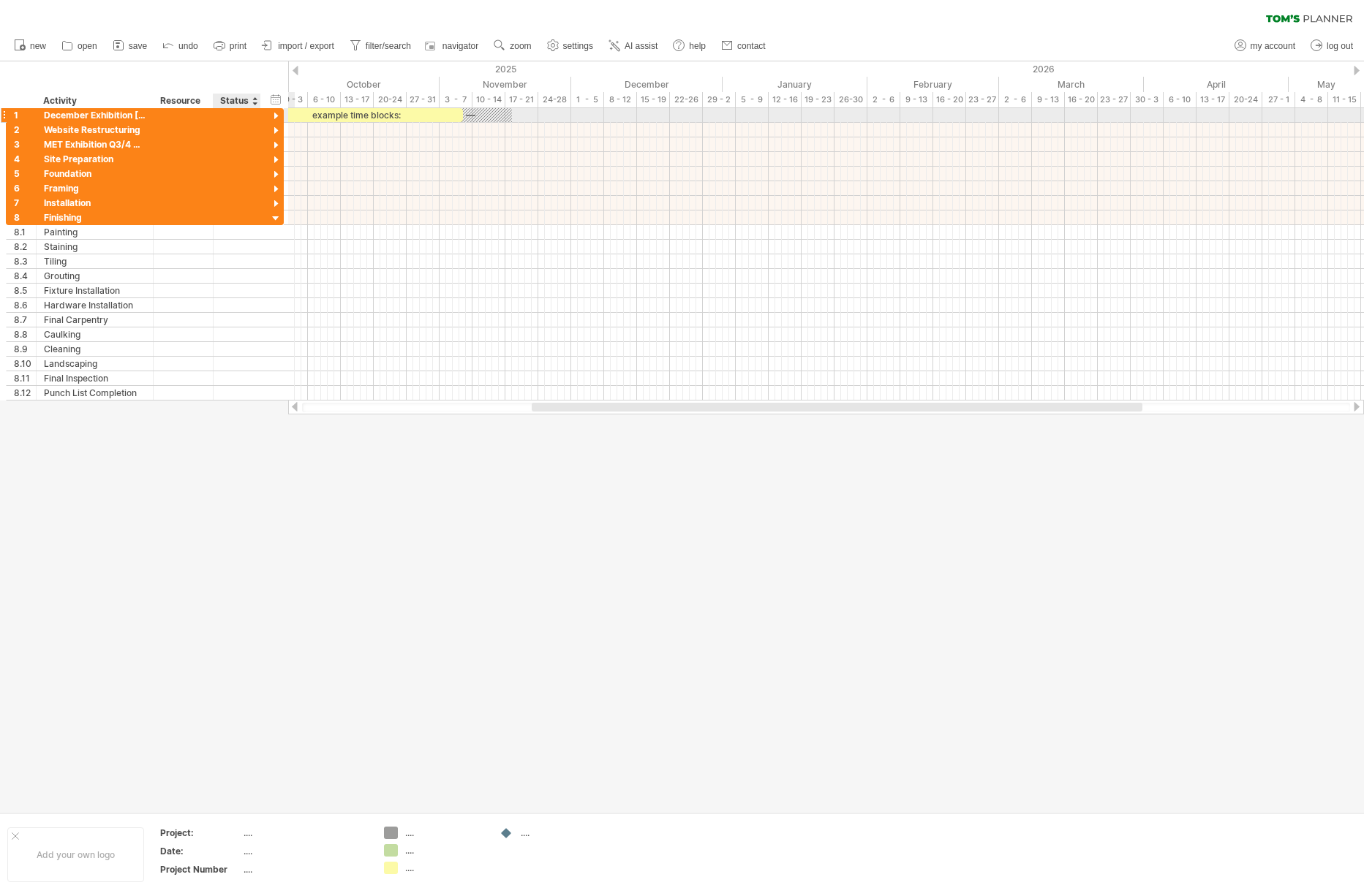
click at [274, 112] on div at bounding box center [276, 116] width 14 height 14
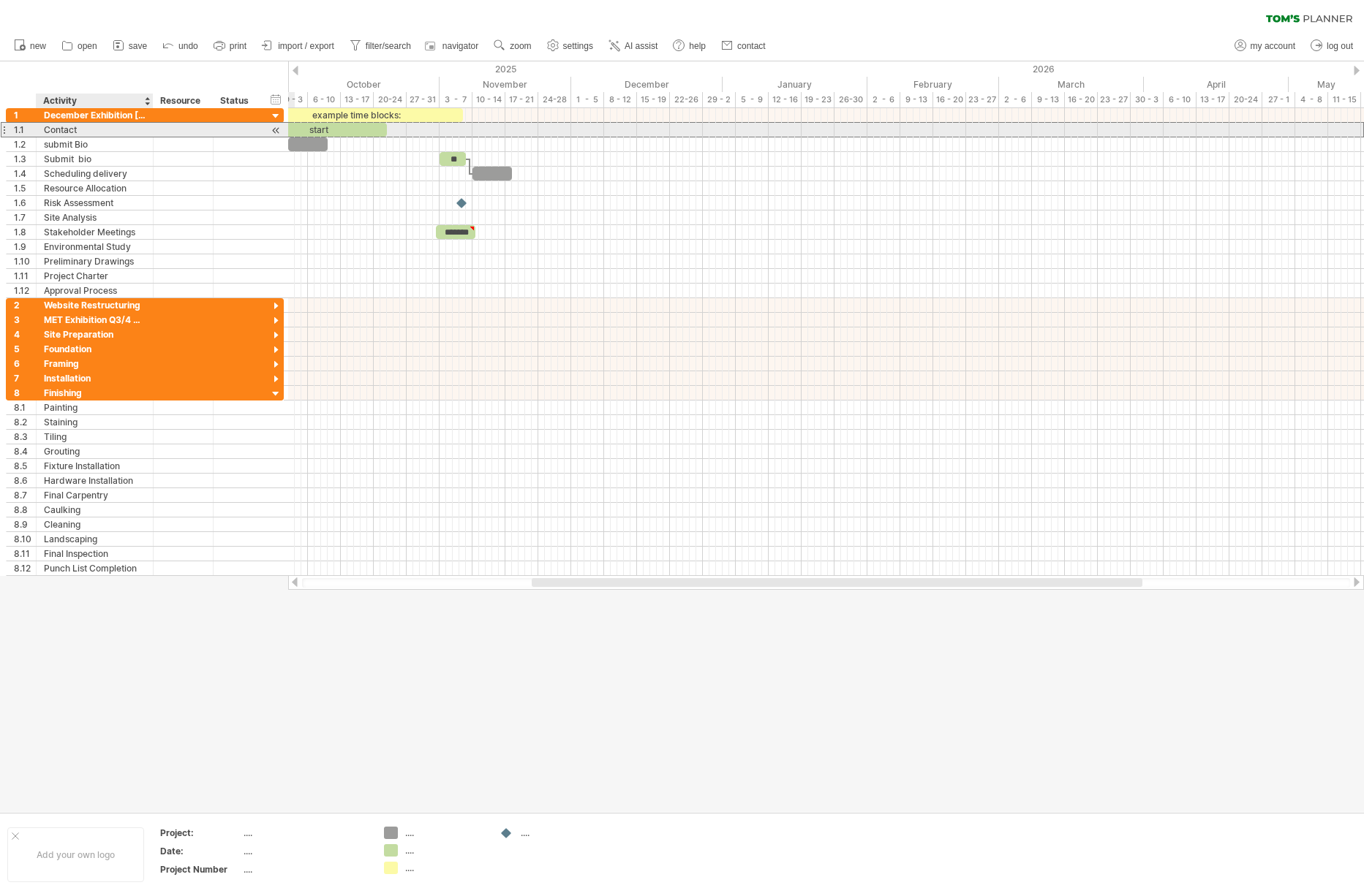
click at [104, 135] on div "Contact" at bounding box center [95, 129] width 101 height 14
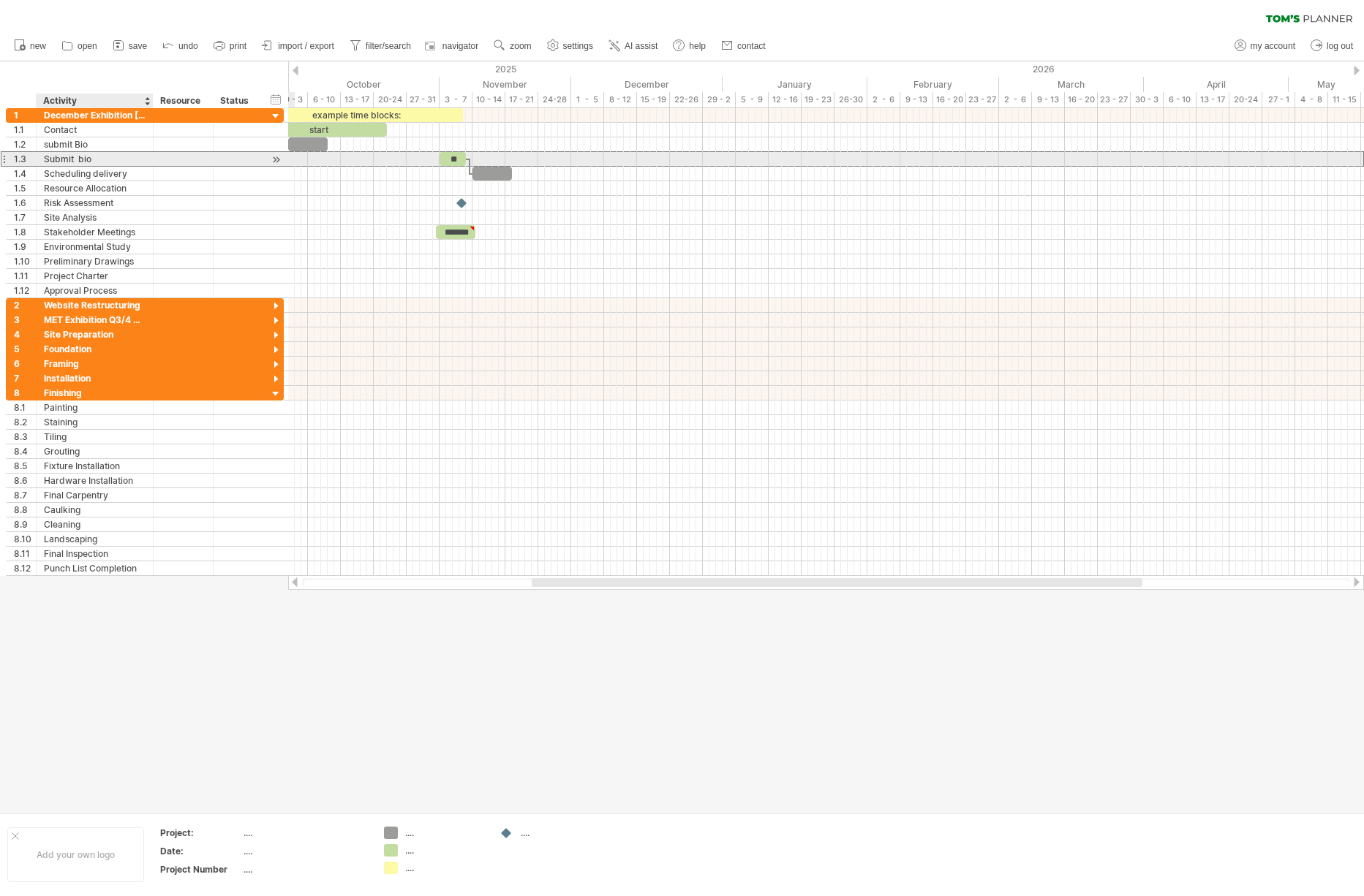
click at [93, 157] on div "Submit bio" at bounding box center [95, 159] width 101 height 14
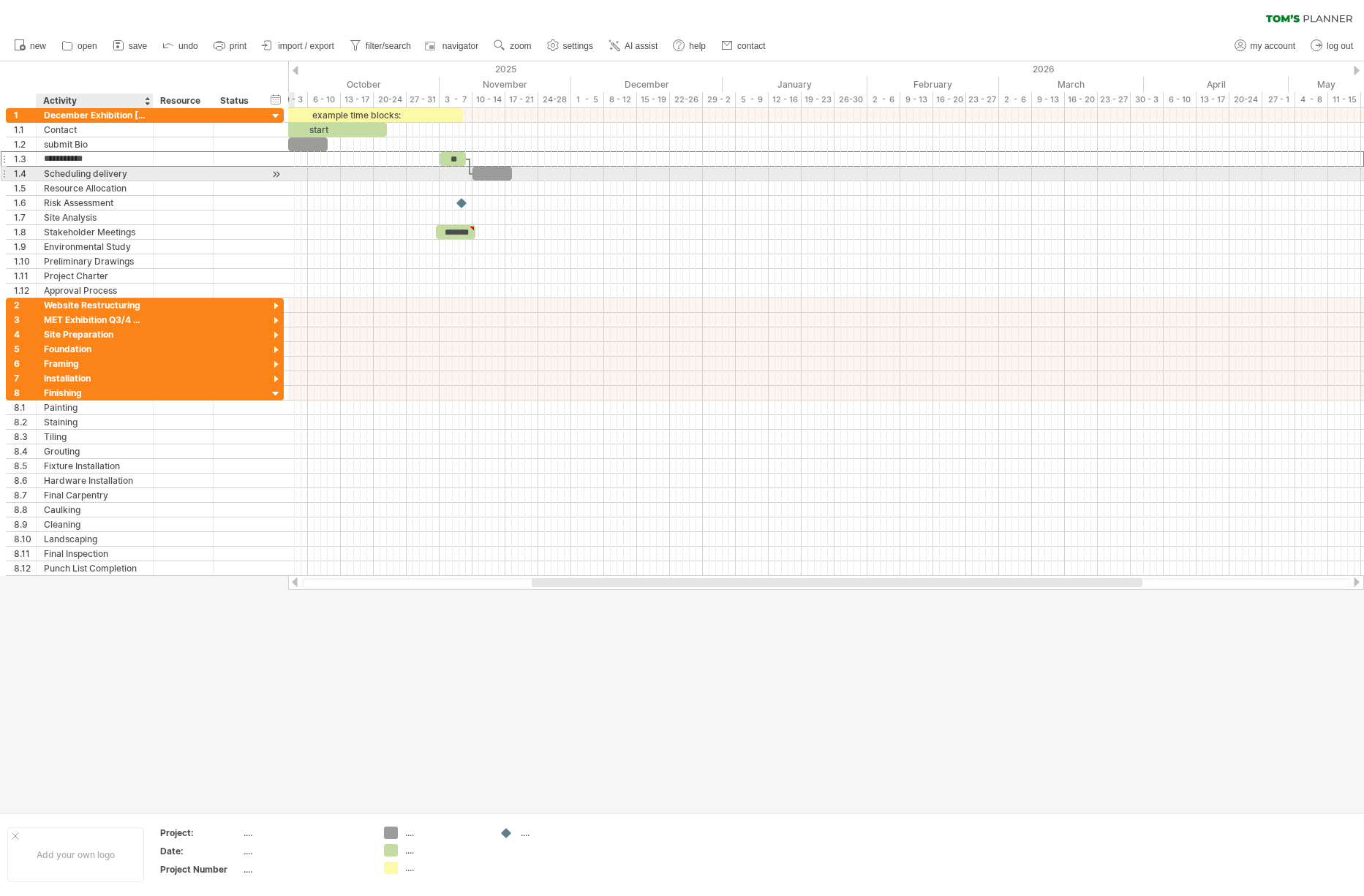
click at [94, 177] on div "Scheduling delivery" at bounding box center [95, 173] width 101 height 14
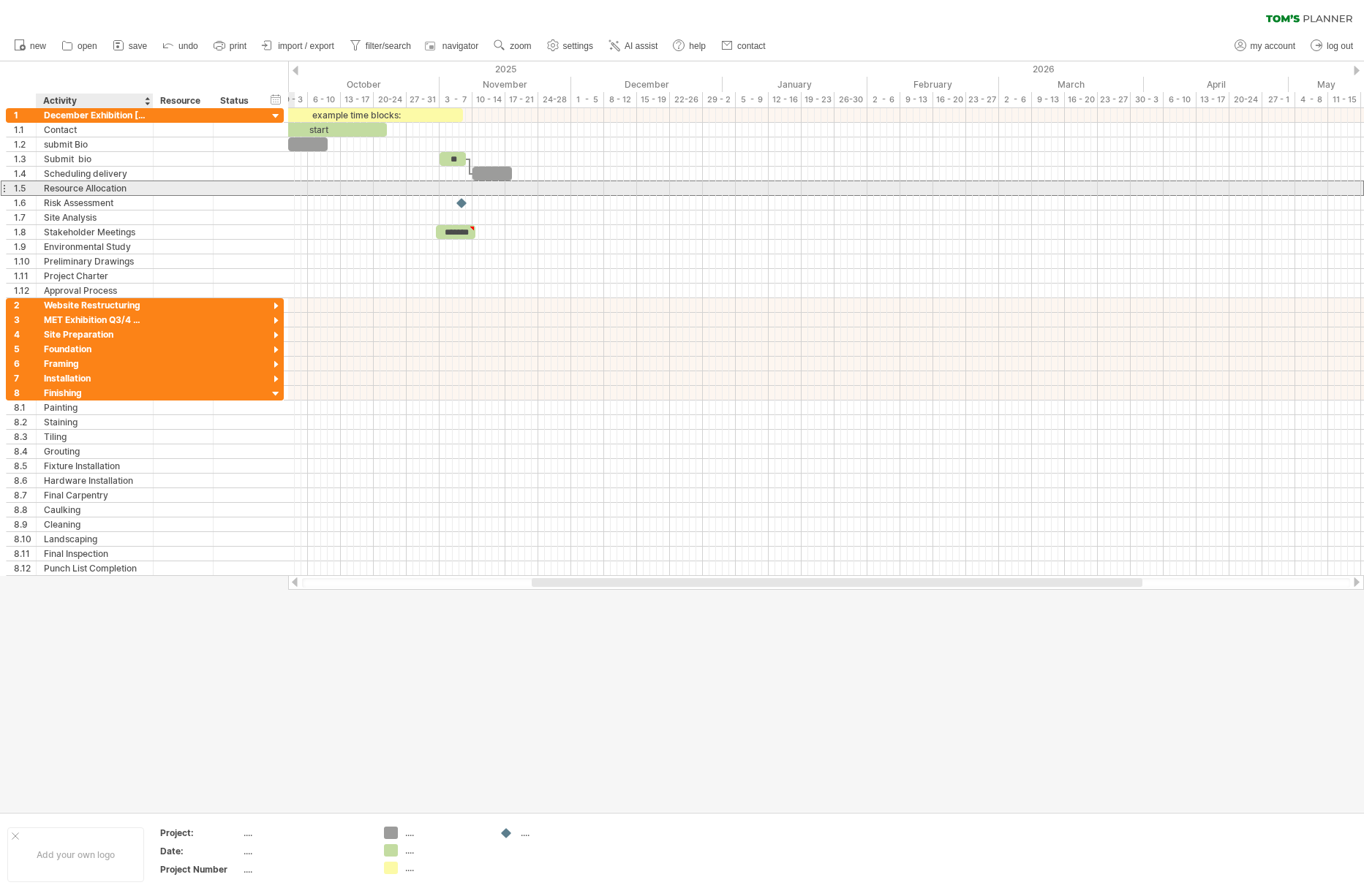
click at [94, 193] on div "Resource Allocation" at bounding box center [95, 188] width 101 height 14
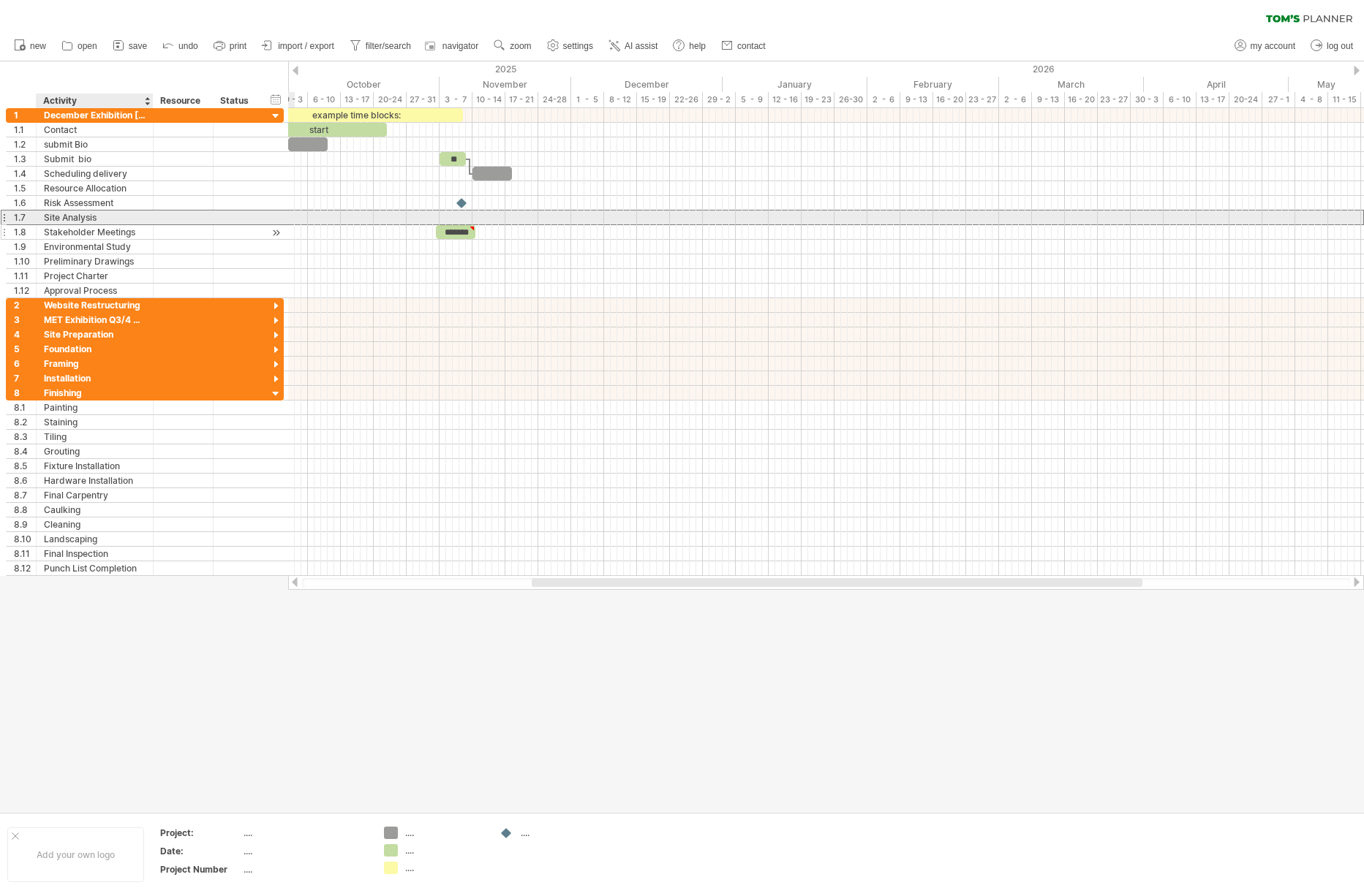
drag, startPoint x: 93, startPoint y: 218, endPoint x: 98, endPoint y: 234, distance: 16.8
click at [93, 218] on div "Site Analysis" at bounding box center [95, 217] width 101 height 14
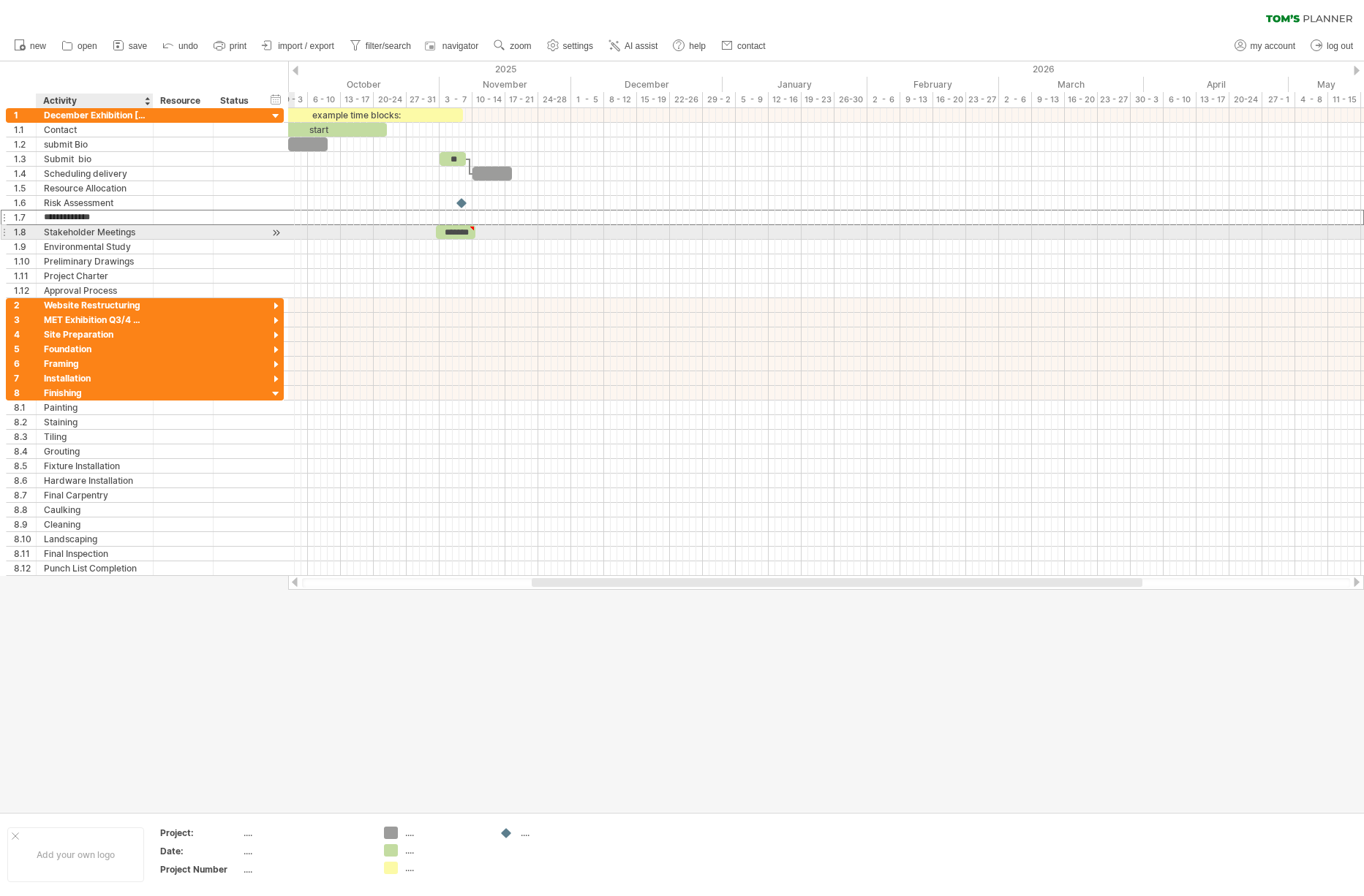
click at [98, 234] on div "Stakeholder Meetings" at bounding box center [95, 232] width 101 height 14
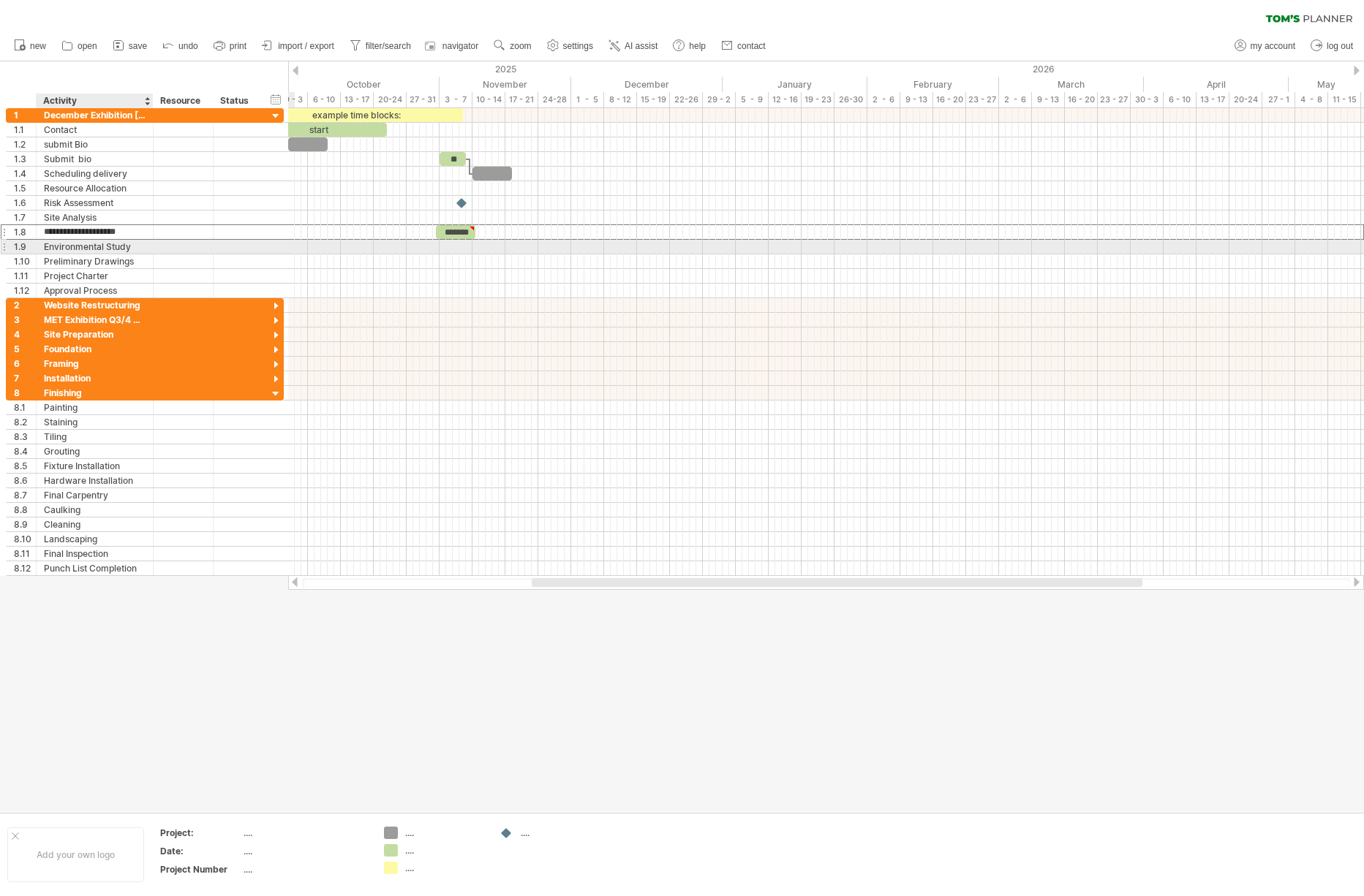
click at [98, 251] on div "Environmental Study" at bounding box center [95, 246] width 101 height 14
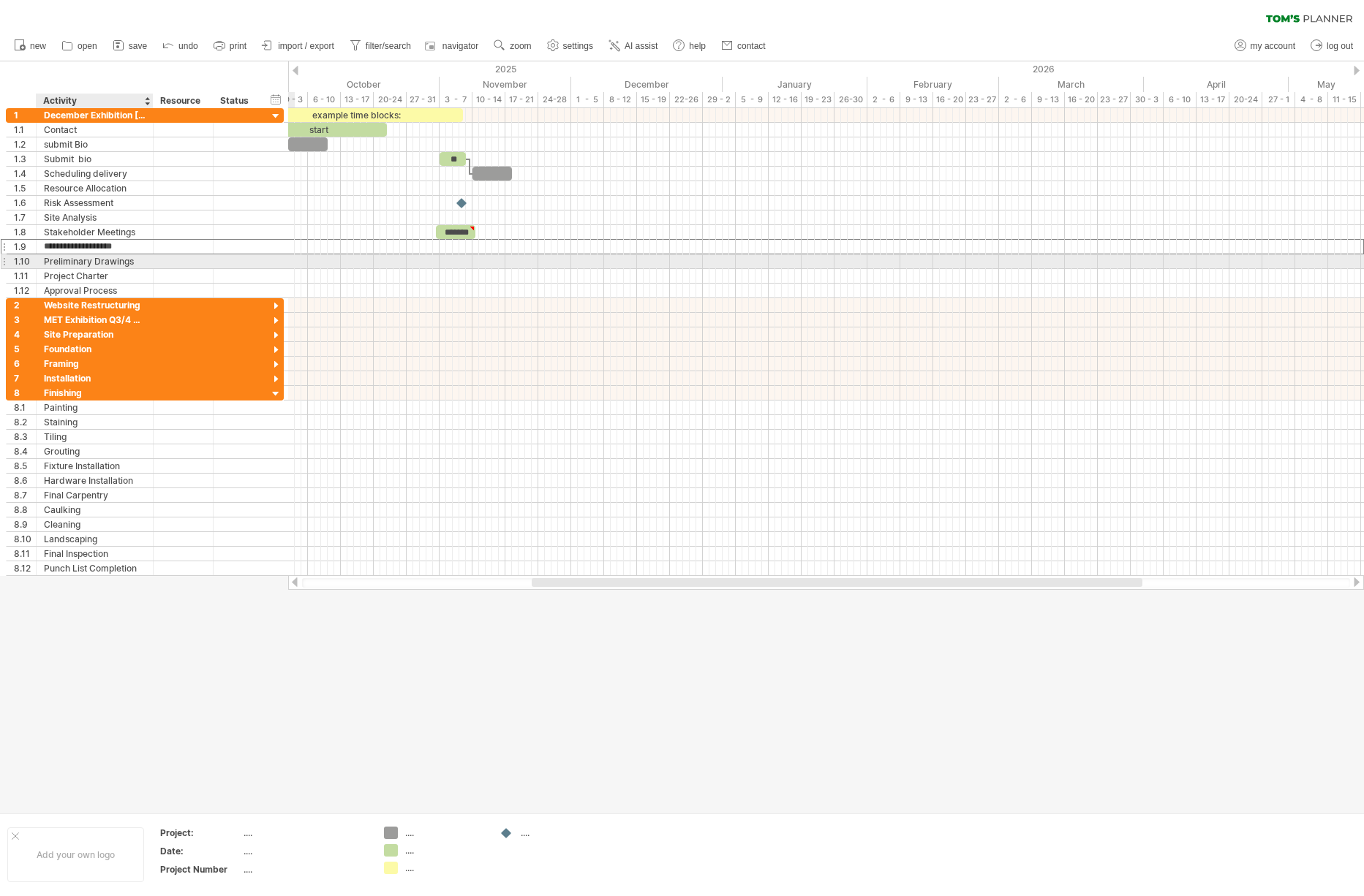
click at [100, 262] on div "Preliminary Drawings" at bounding box center [95, 261] width 101 height 14
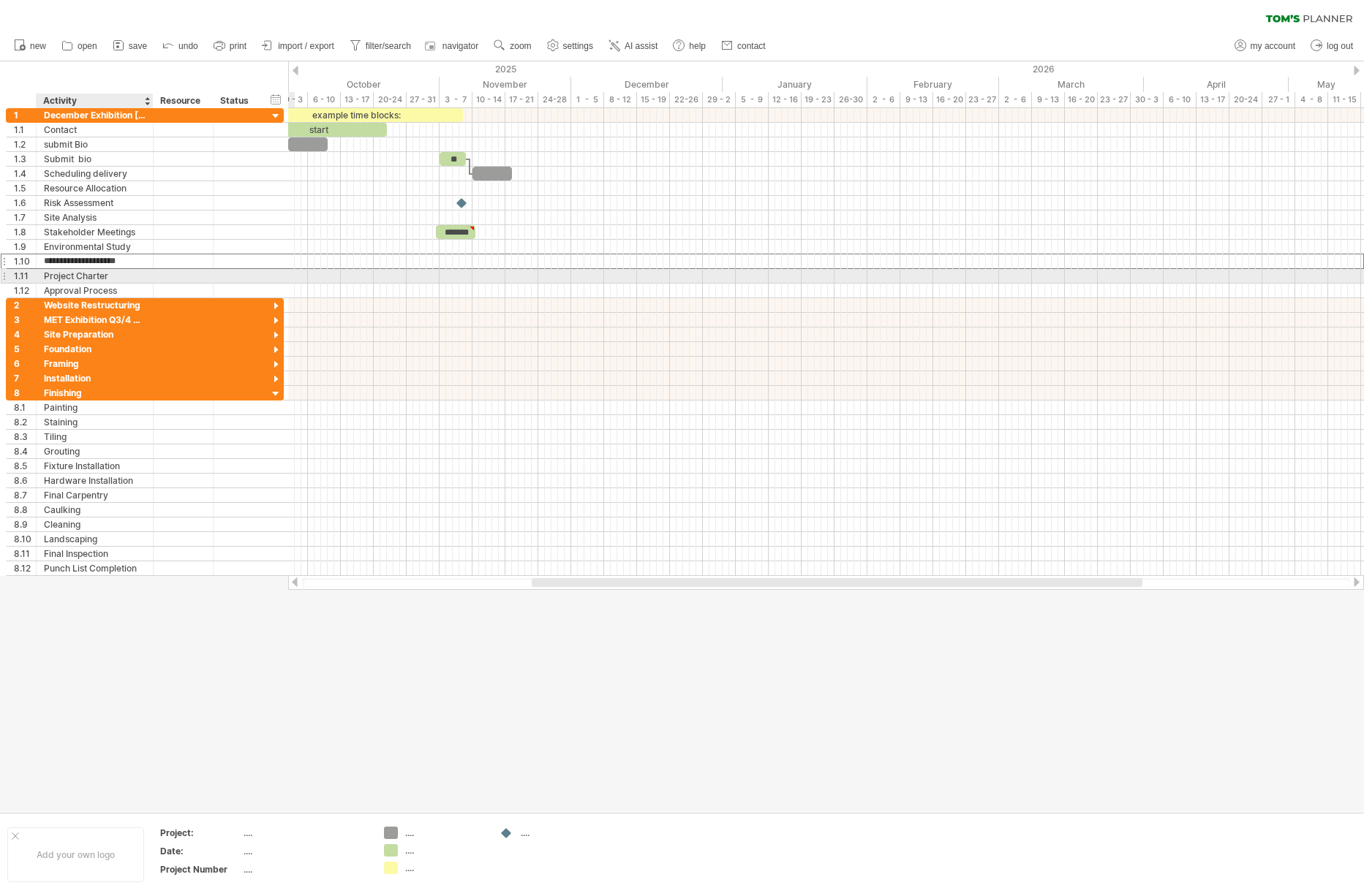
click at [101, 276] on div "Project Charter" at bounding box center [95, 276] width 101 height 14
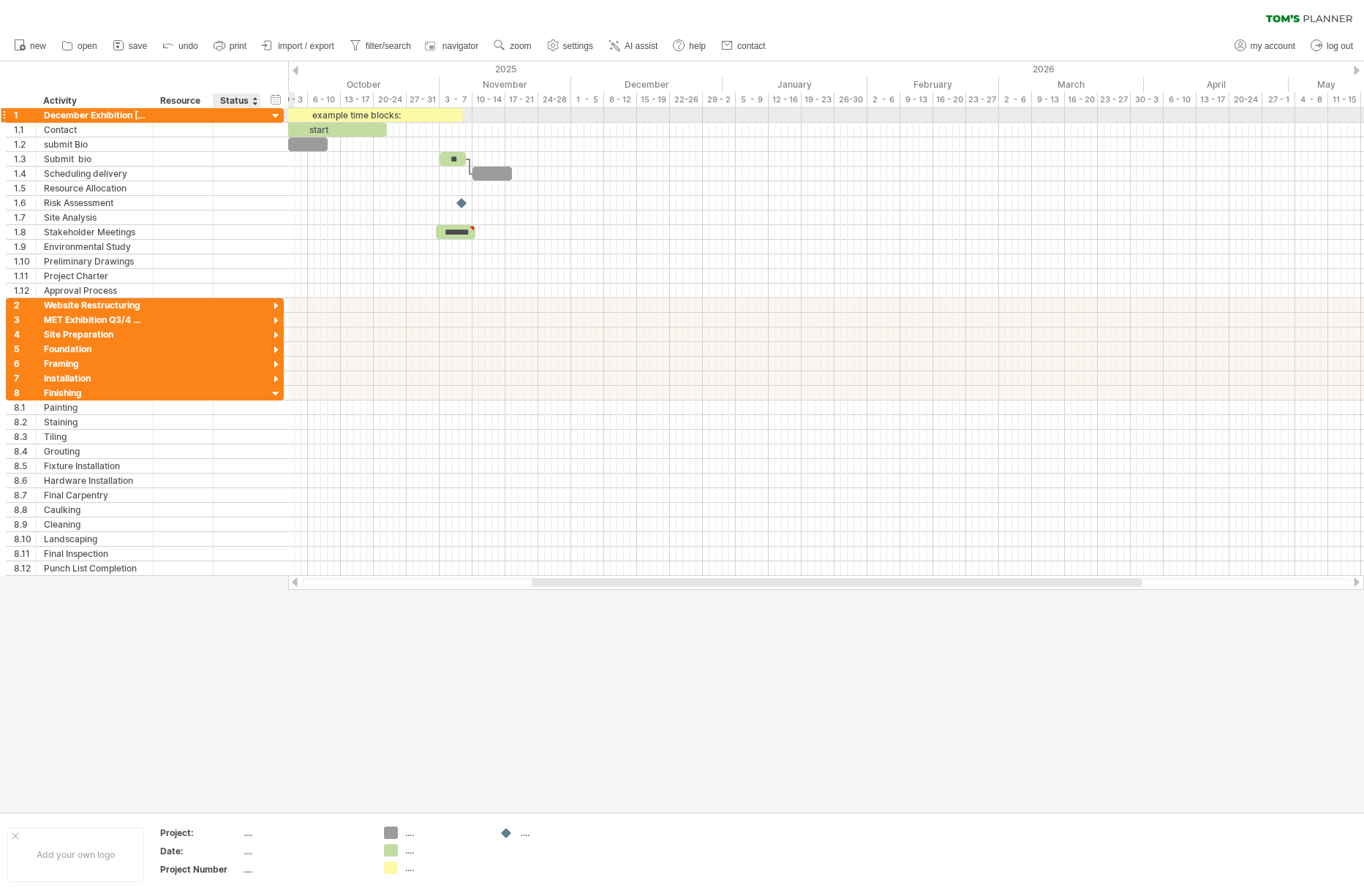
click at [279, 118] on div at bounding box center [276, 116] width 14 height 14
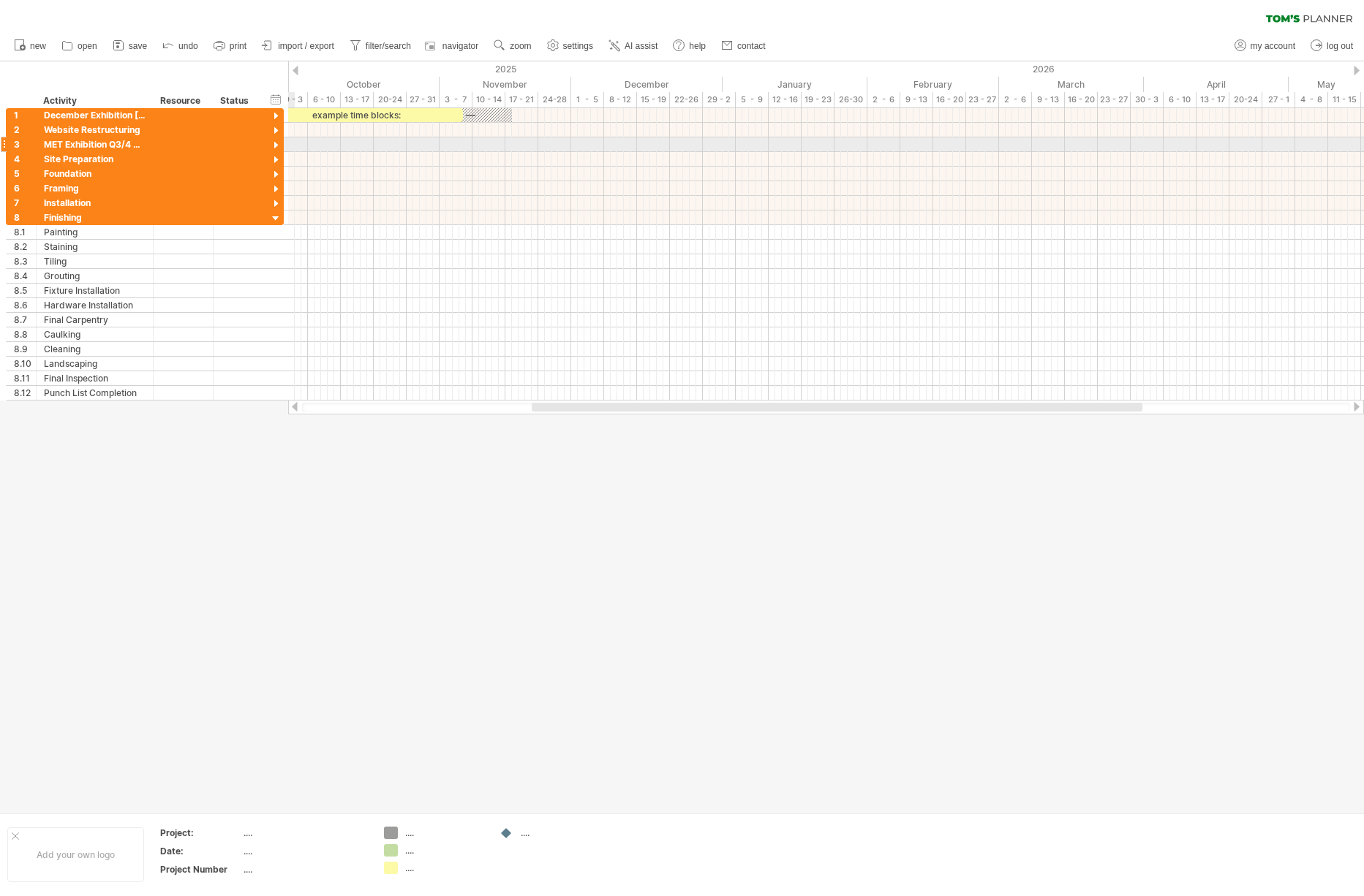
click at [277, 143] on div at bounding box center [276, 146] width 14 height 14
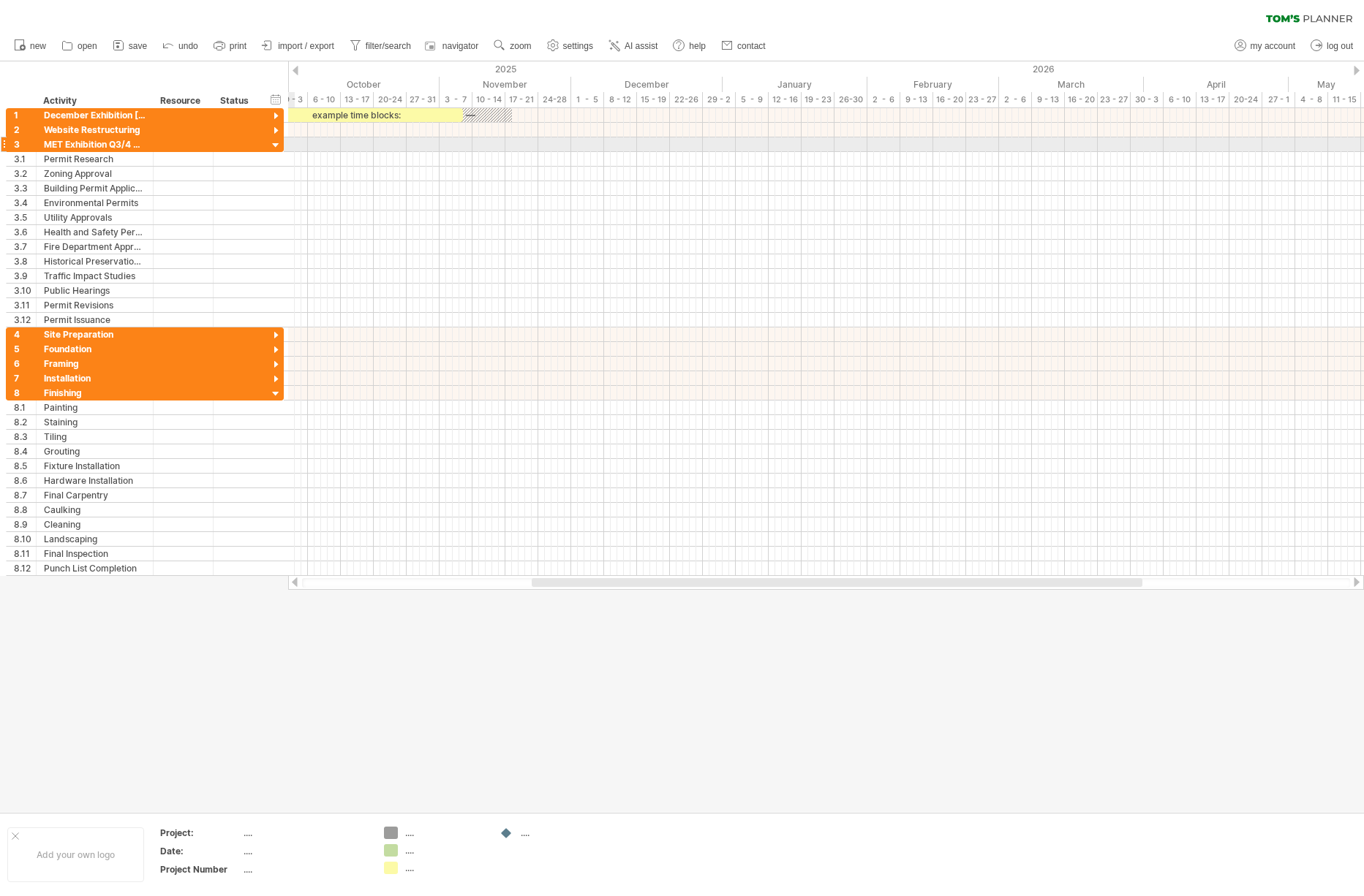
click at [277, 143] on div at bounding box center [276, 146] width 14 height 14
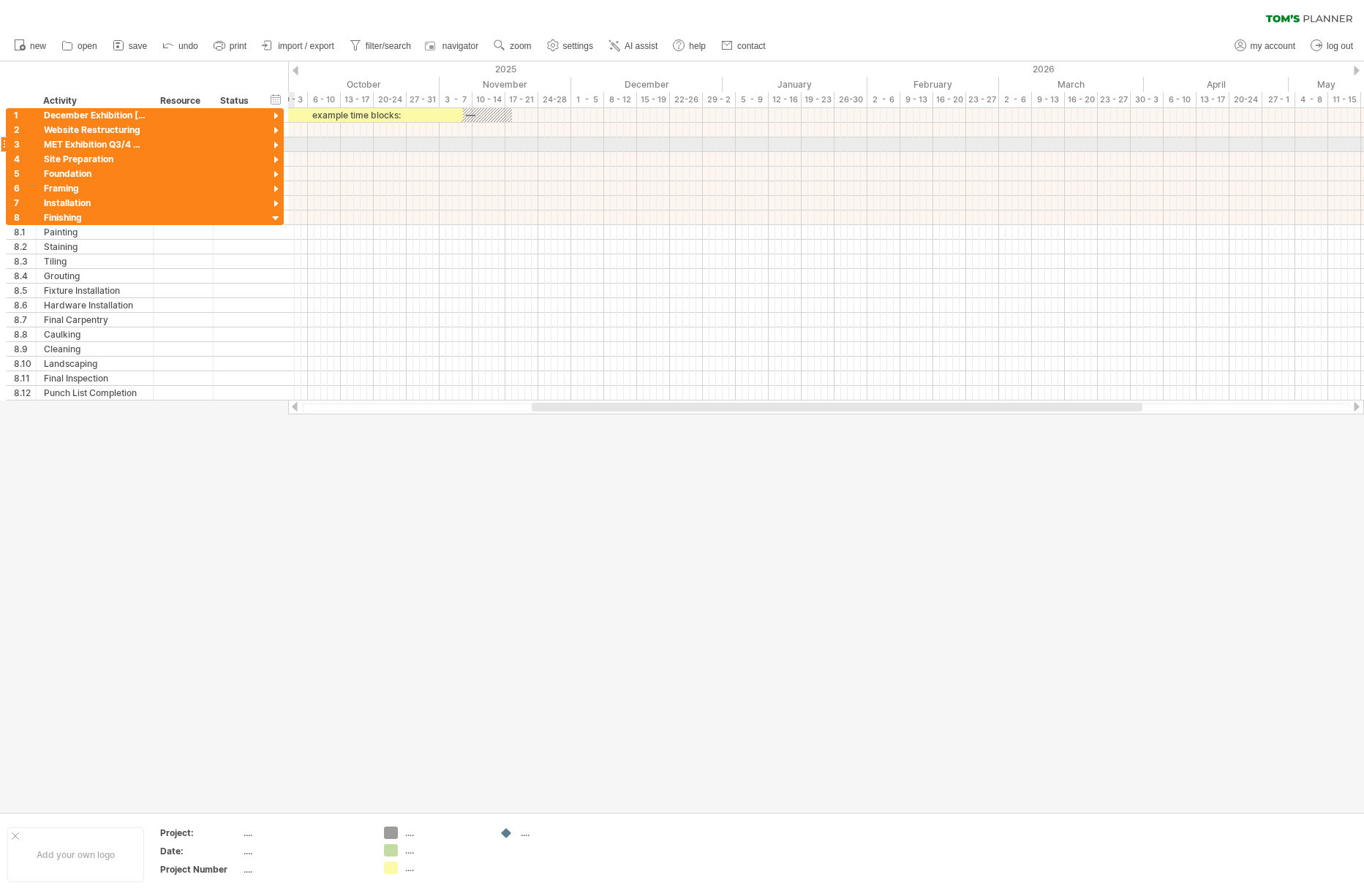
click at [277, 143] on div at bounding box center [276, 146] width 14 height 14
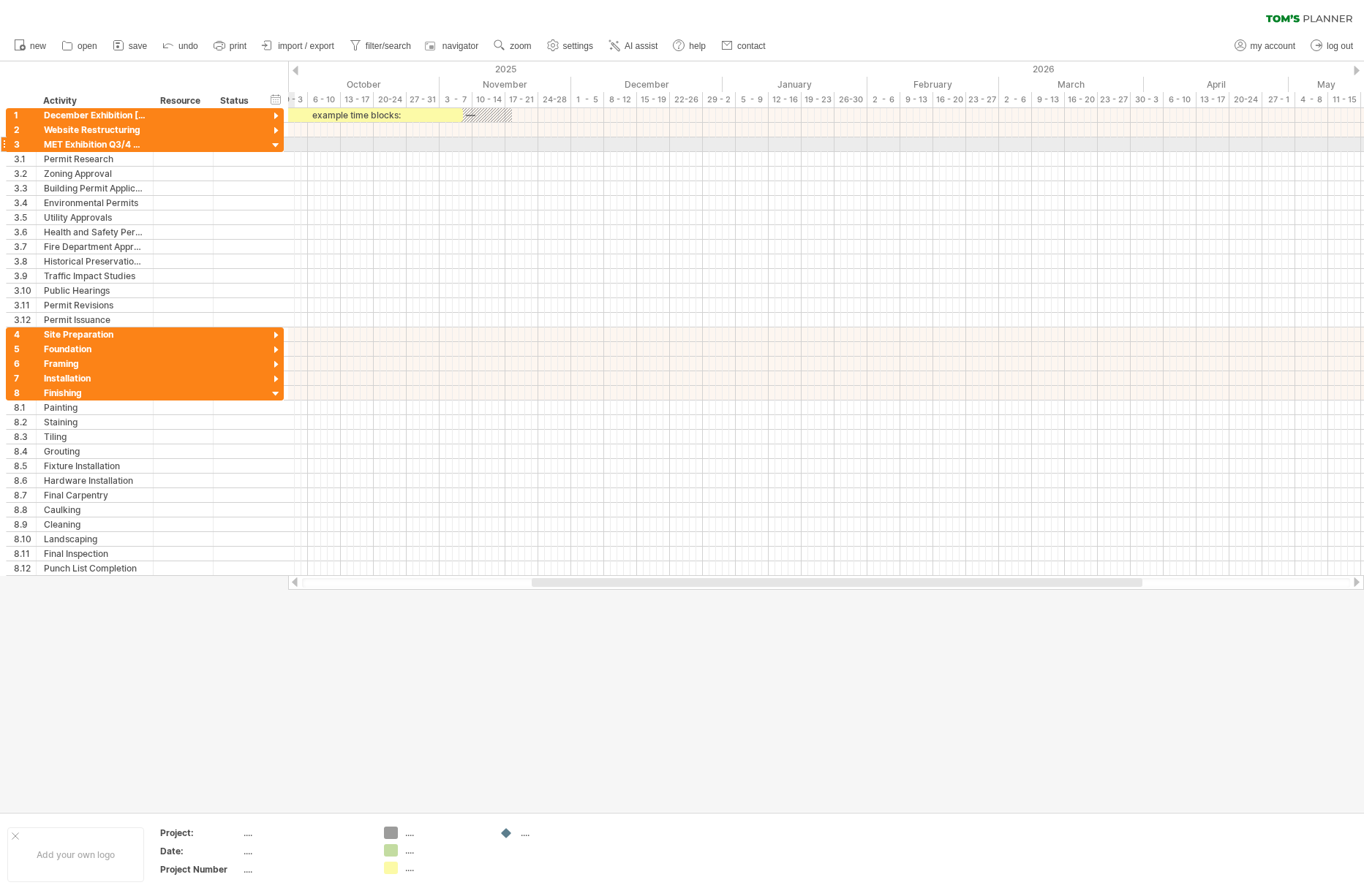
click at [277, 143] on div at bounding box center [276, 146] width 14 height 14
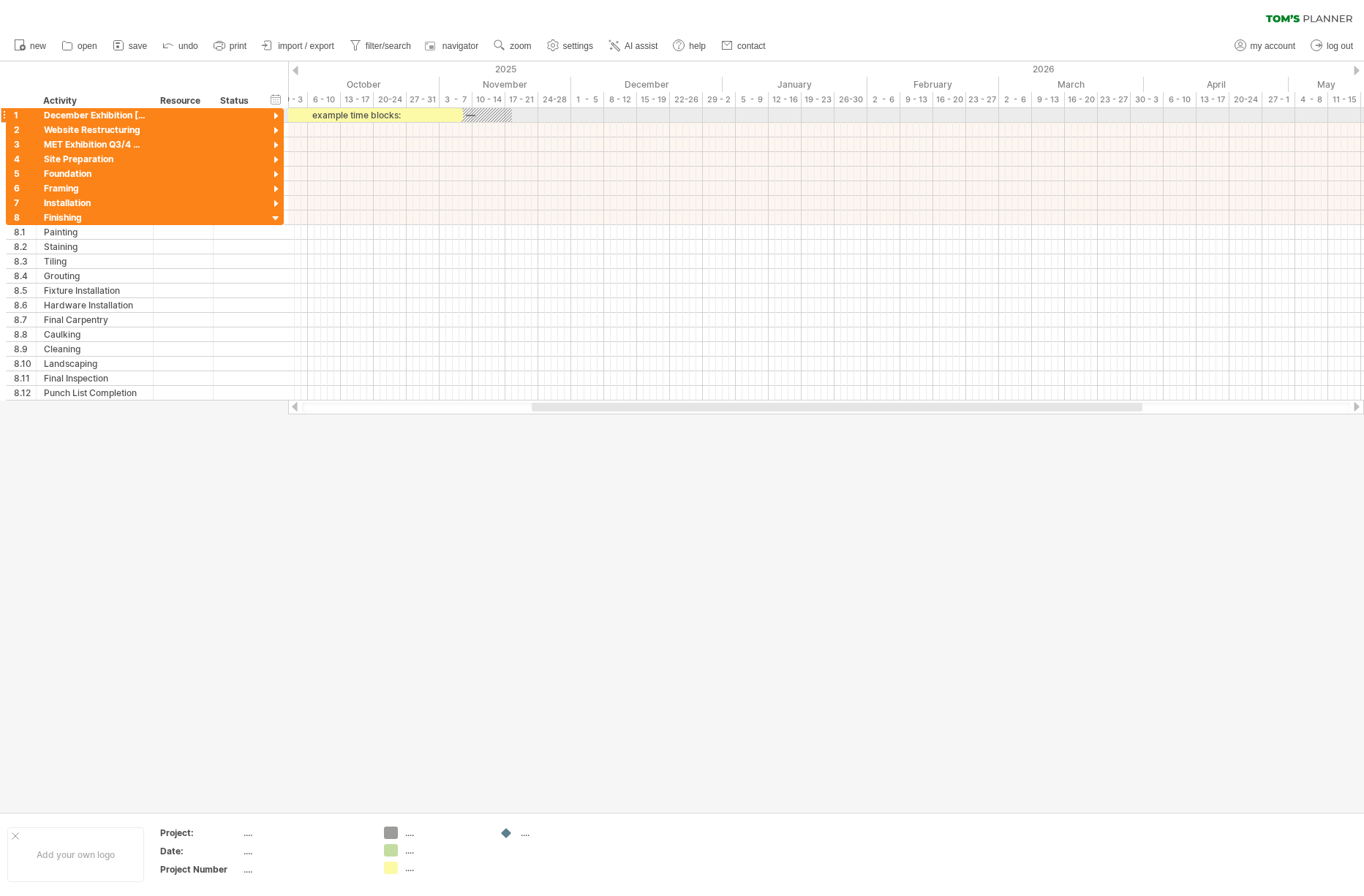
click at [276, 115] on div at bounding box center [276, 116] width 14 height 14
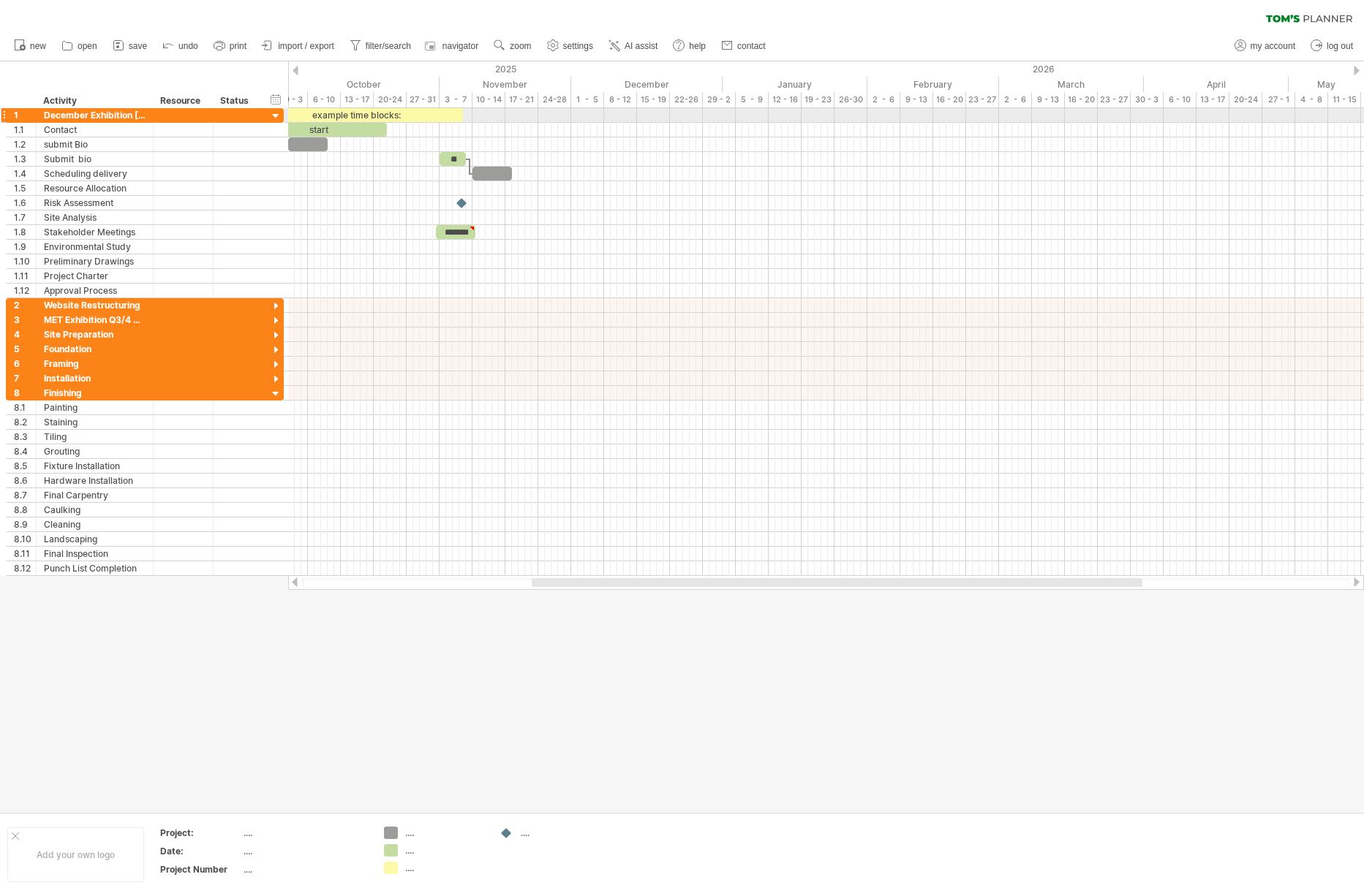
click at [276, 115] on div at bounding box center [276, 116] width 14 height 14
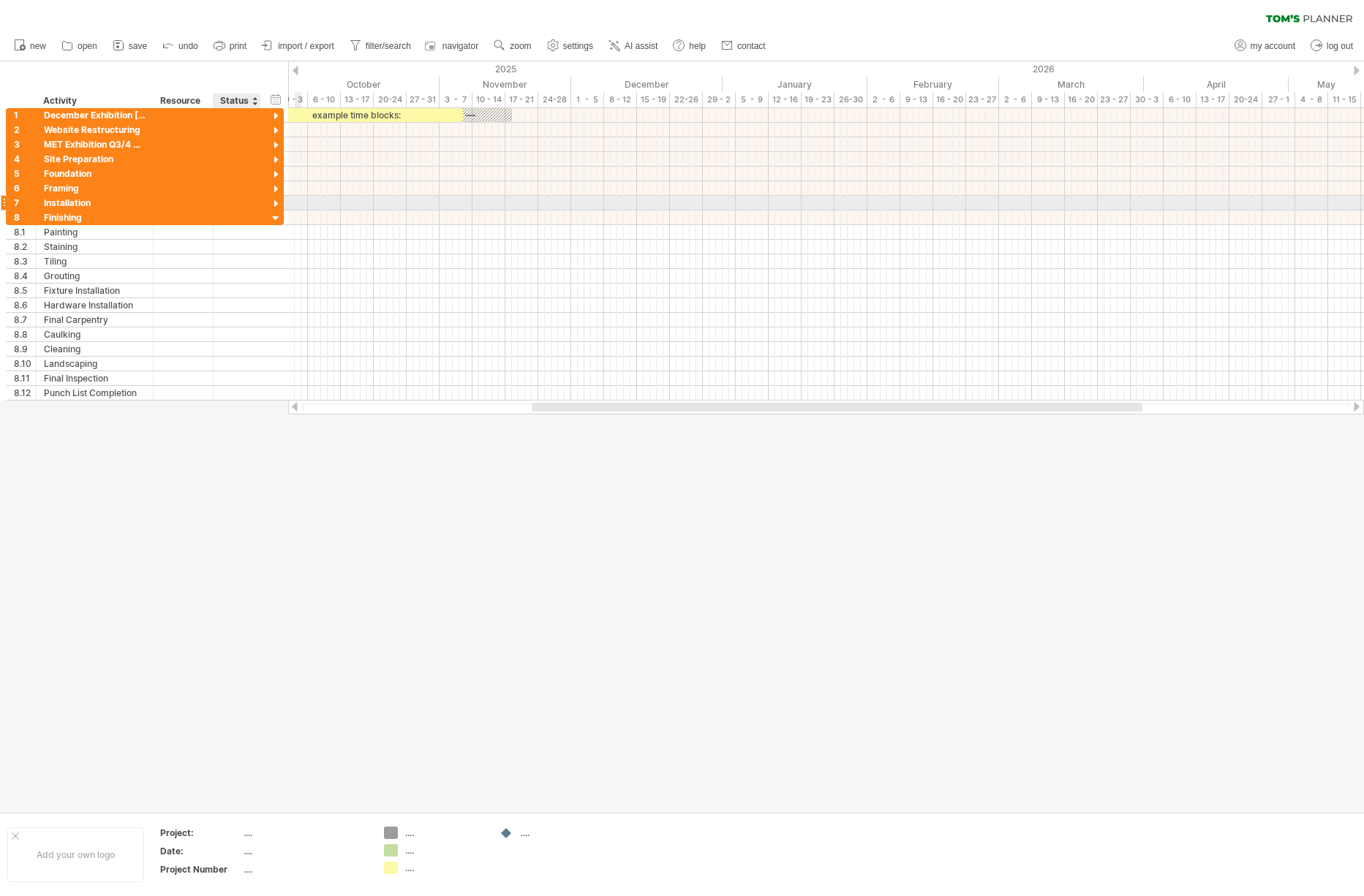
click at [277, 205] on div at bounding box center [276, 204] width 14 height 14
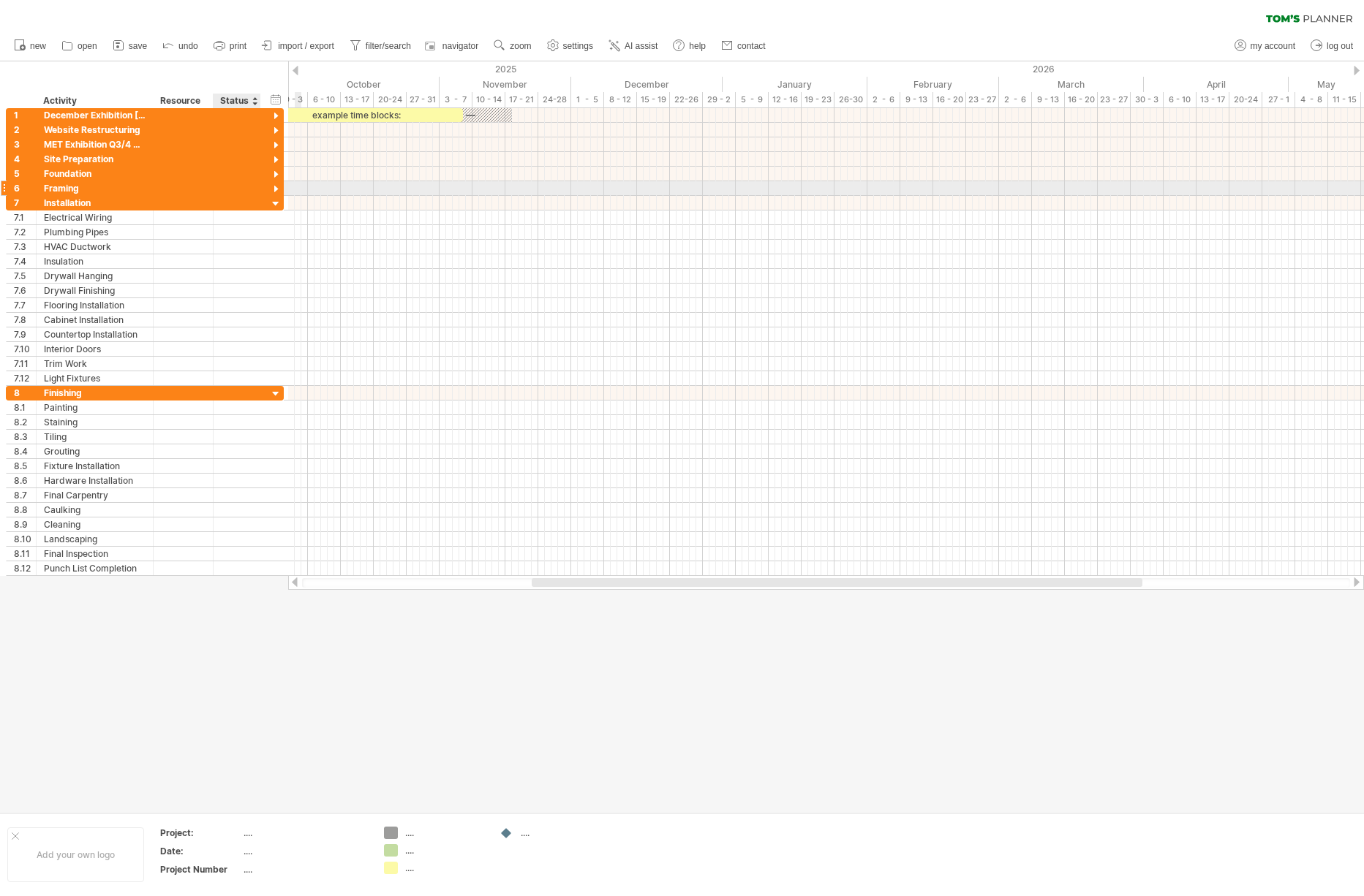
click at [274, 190] on div at bounding box center [276, 190] width 14 height 14
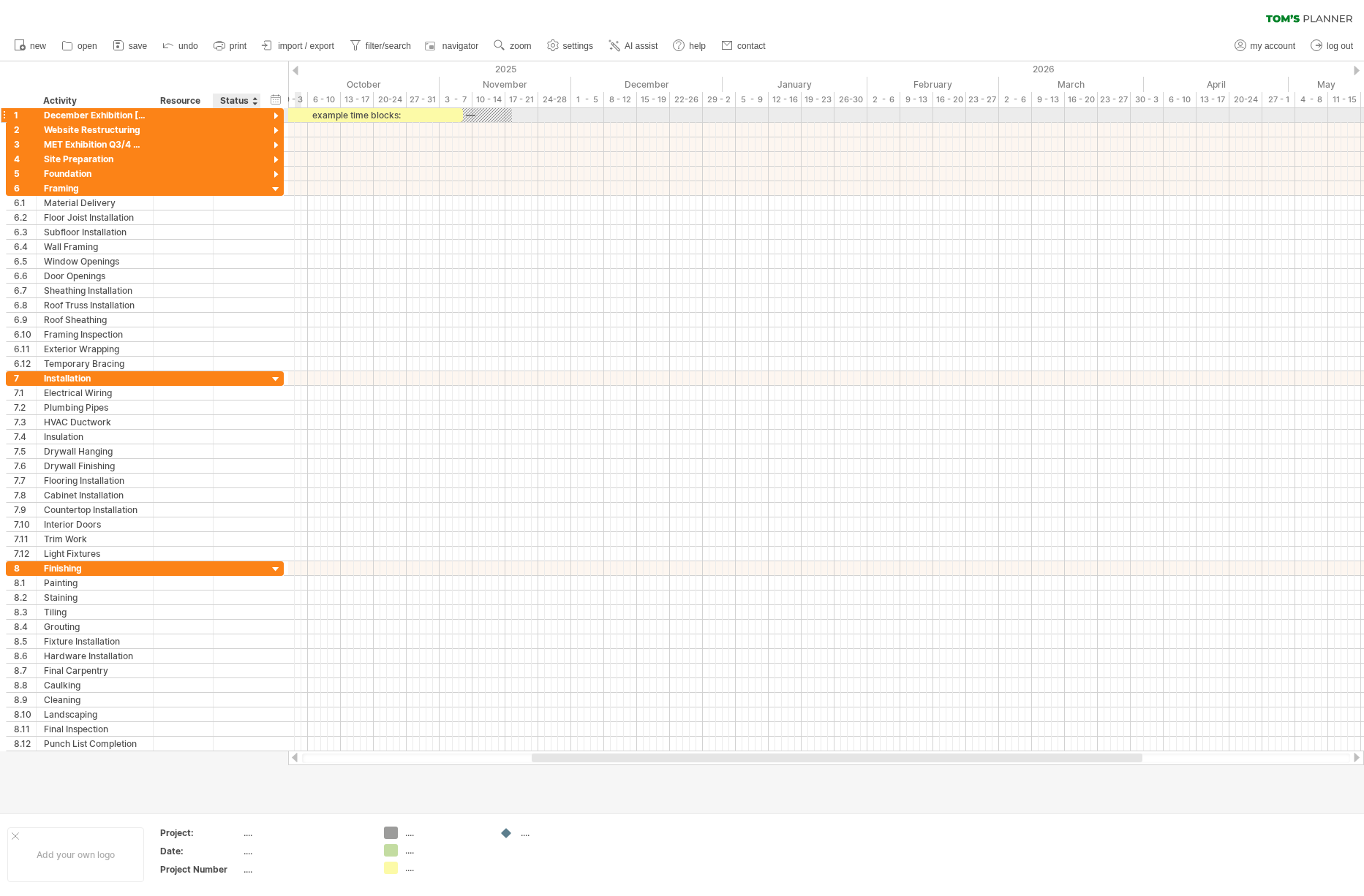
click at [275, 118] on div at bounding box center [276, 116] width 14 height 14
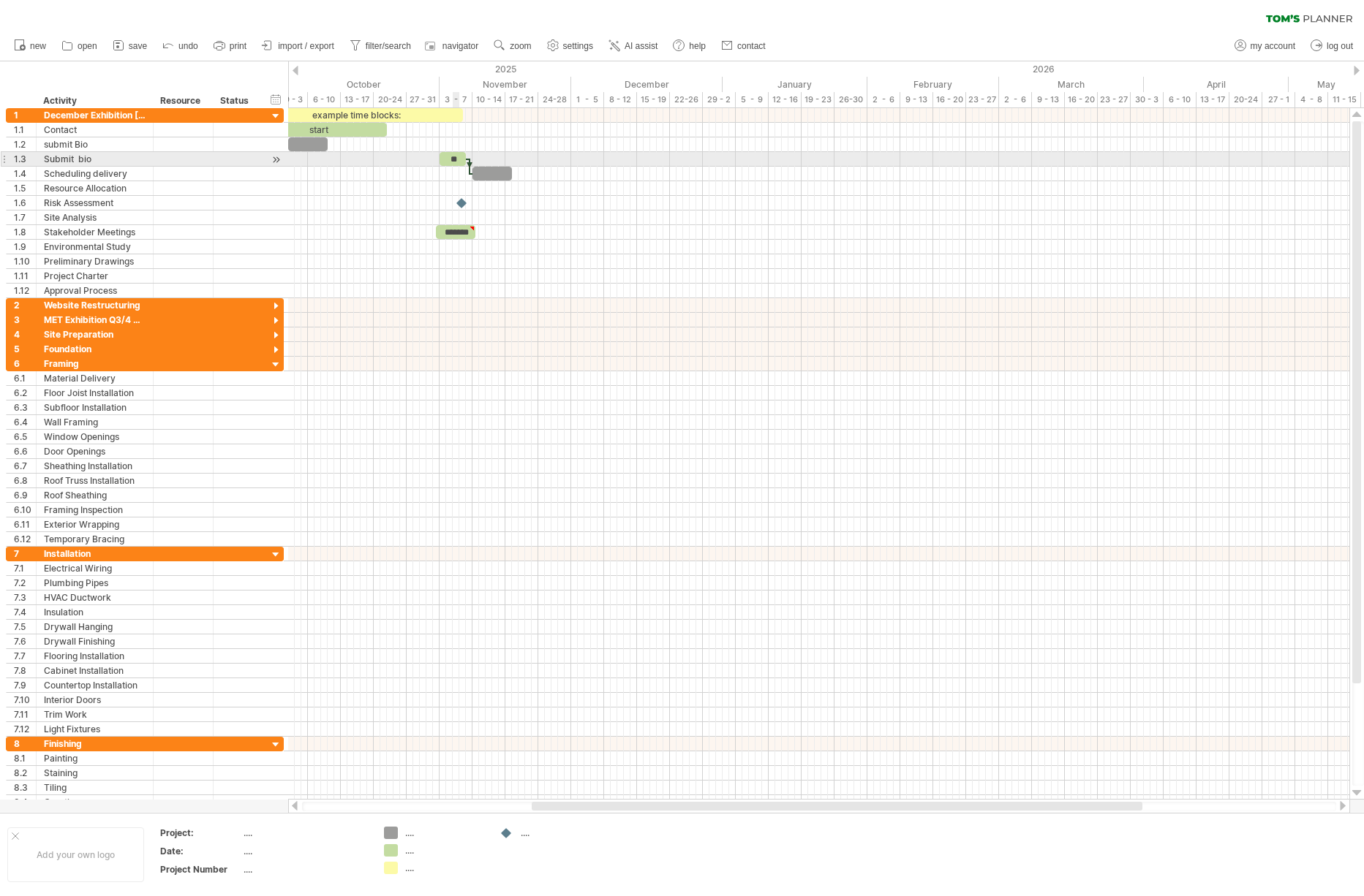
click at [454, 159] on div "**" at bounding box center [453, 159] width 26 height 14
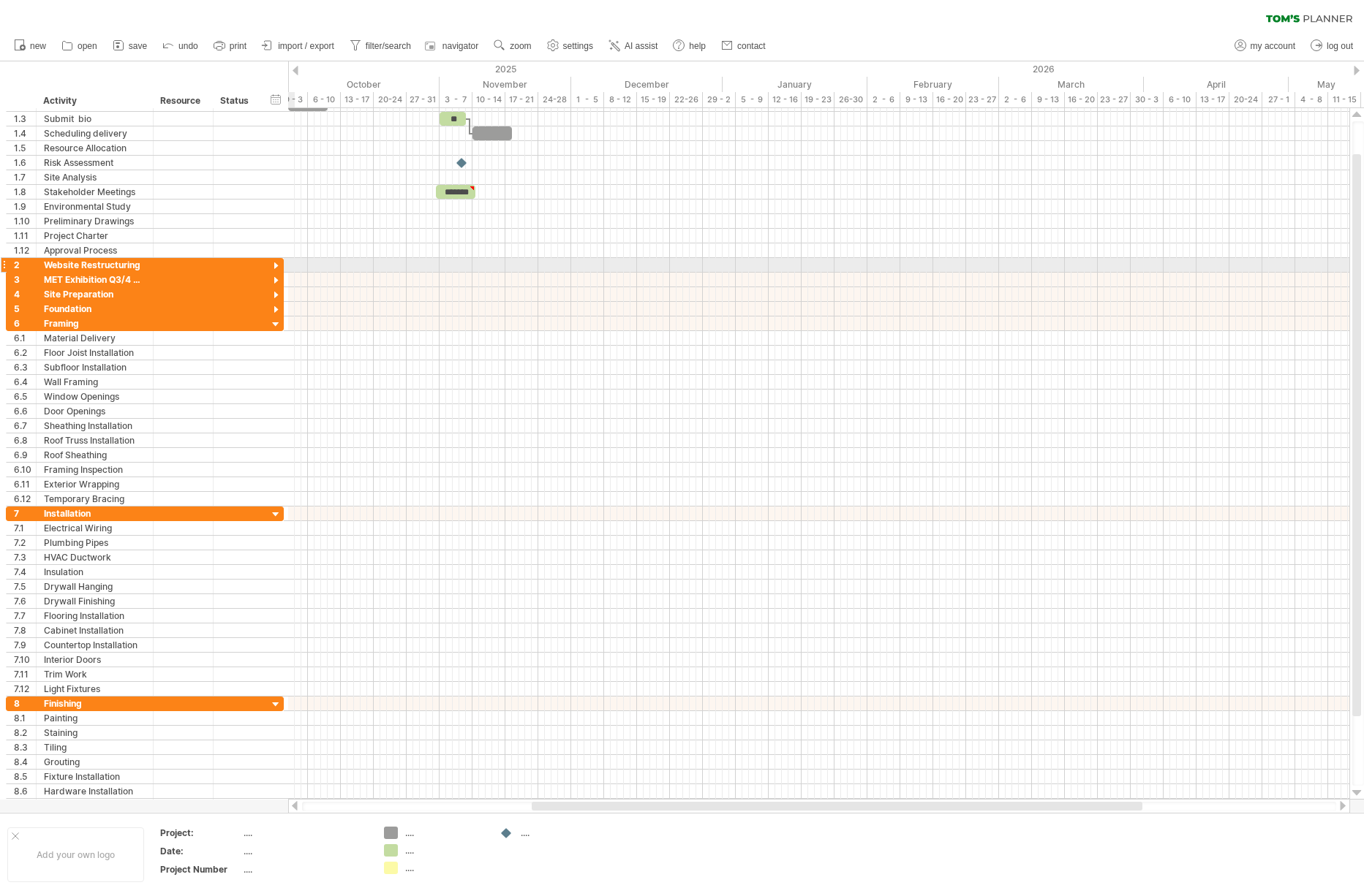
click at [279, 266] on div at bounding box center [276, 266] width 14 height 14
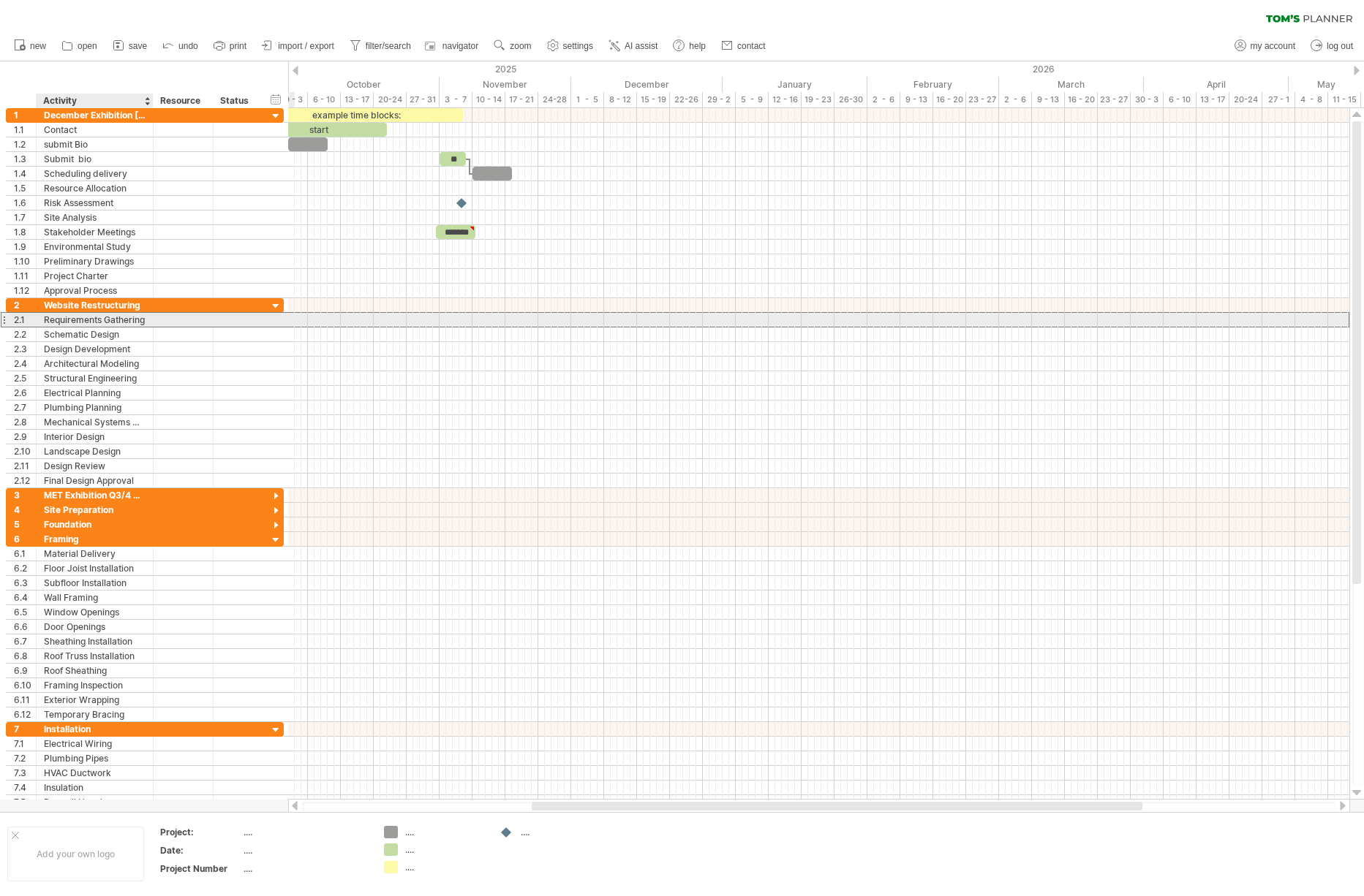
click at [78, 325] on div "Requirements Gathering" at bounding box center [95, 320] width 101 height 14
click at [78, 325] on input "**********" at bounding box center [95, 320] width 101 height 14
click at [47, 323] on input "**********" at bounding box center [95, 320] width 101 height 14
click at [454, 323] on div at bounding box center [818, 320] width 1061 height 15
click at [127, 322] on div "Requirements Gathering" at bounding box center [95, 320] width 101 height 14
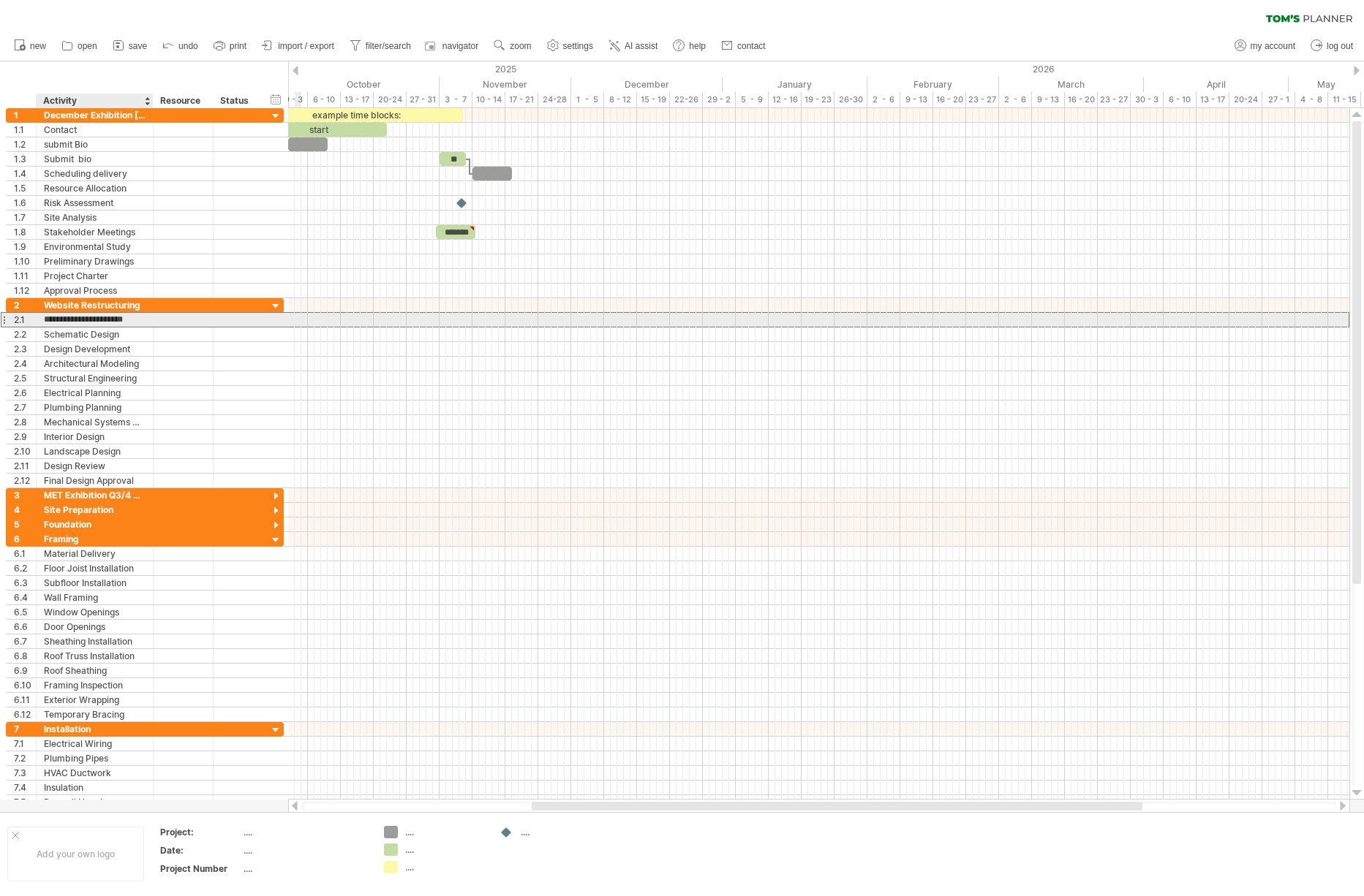
click at [127, 322] on input "**********" at bounding box center [95, 320] width 101 height 14
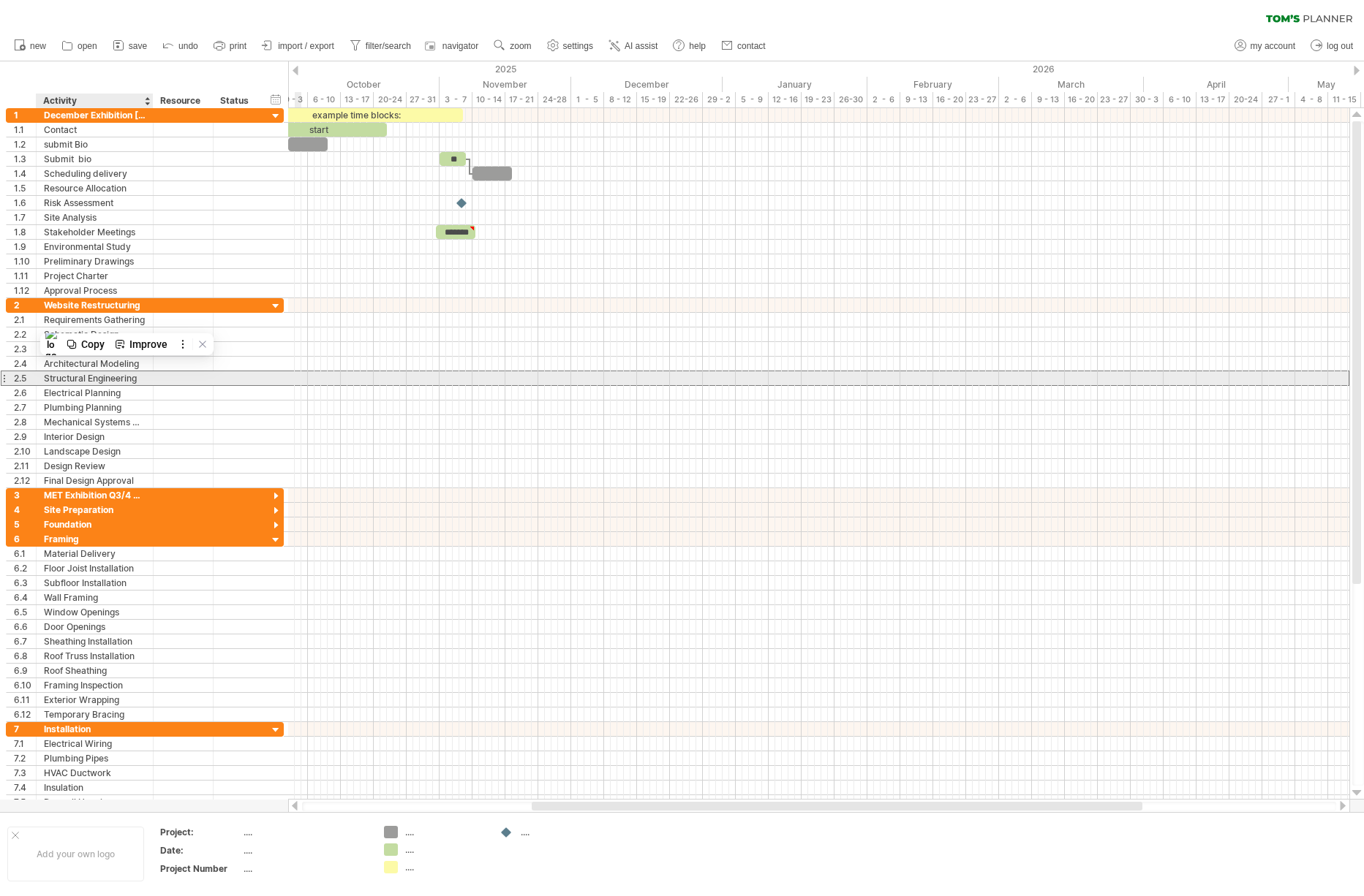
click at [138, 372] on div "Structural Engineering" at bounding box center [95, 378] width 101 height 14
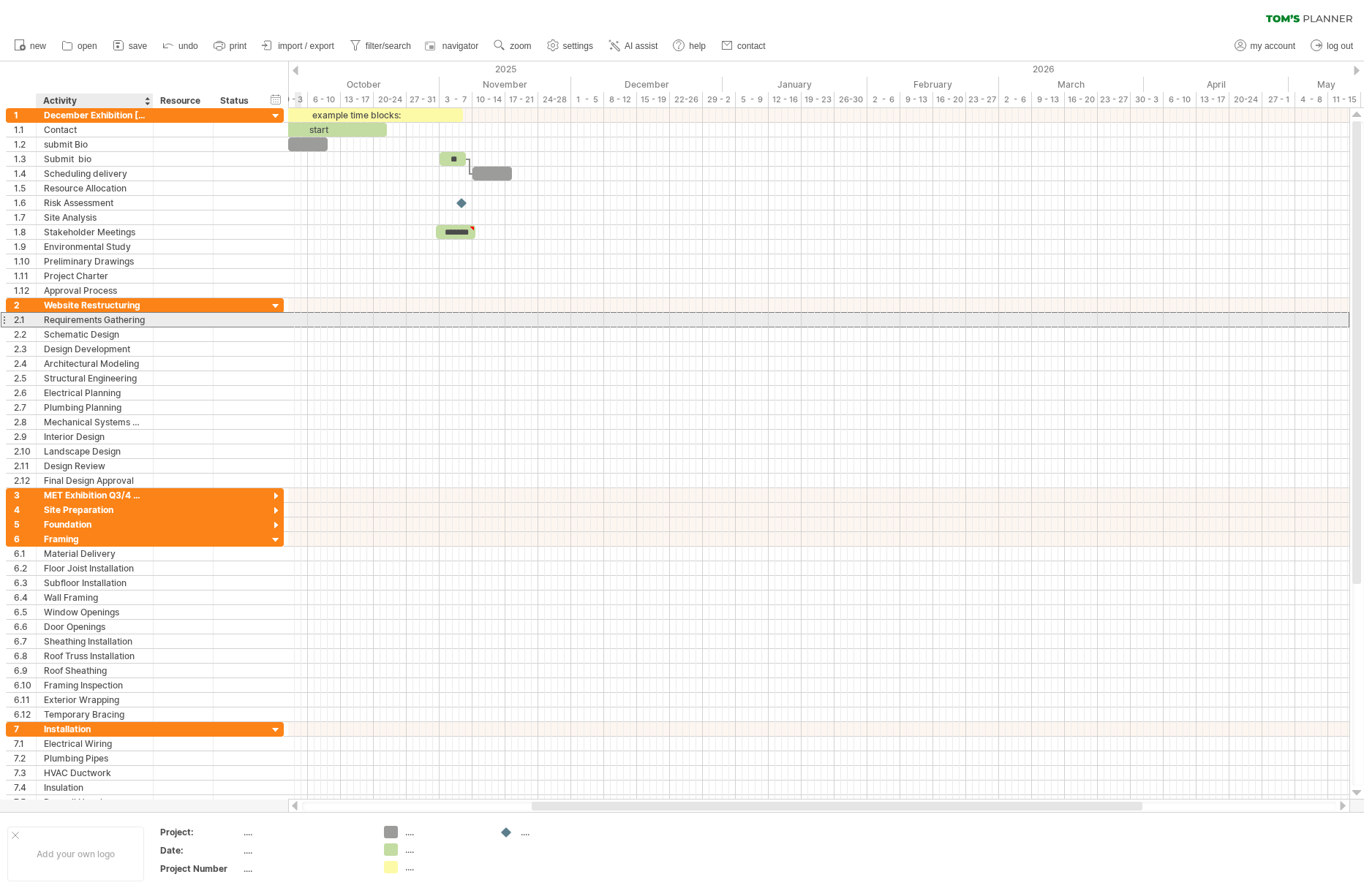
click at [146, 320] on div "**********" at bounding box center [95, 320] width 117 height 14
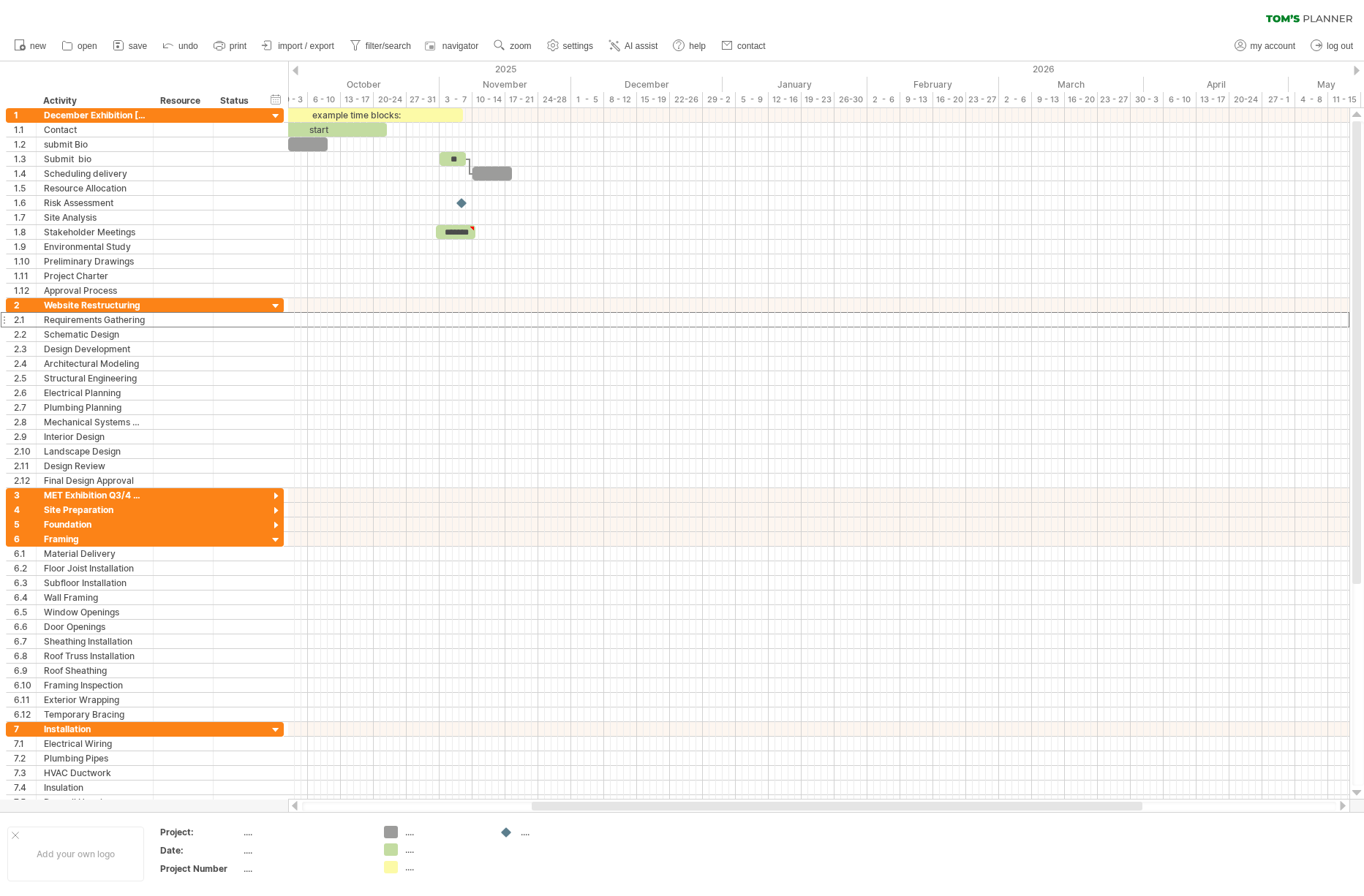
click at [914, 15] on div "clear filter reapply filter" at bounding box center [682, 15] width 1364 height 31
click at [55, 25] on div "clear filter reapply filter" at bounding box center [682, 15] width 1364 height 31
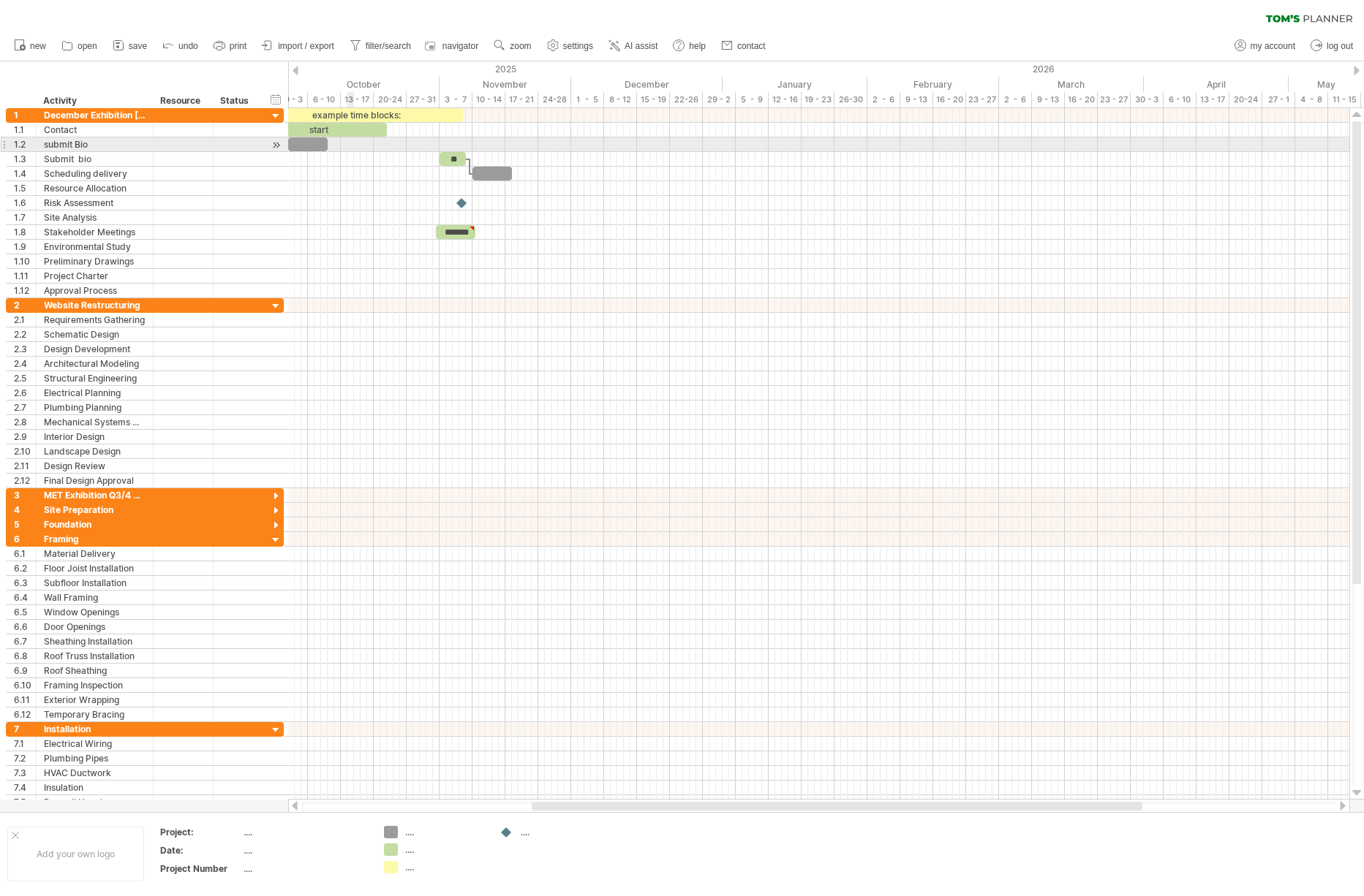
click at [352, 146] on div at bounding box center [818, 145] width 1061 height 15
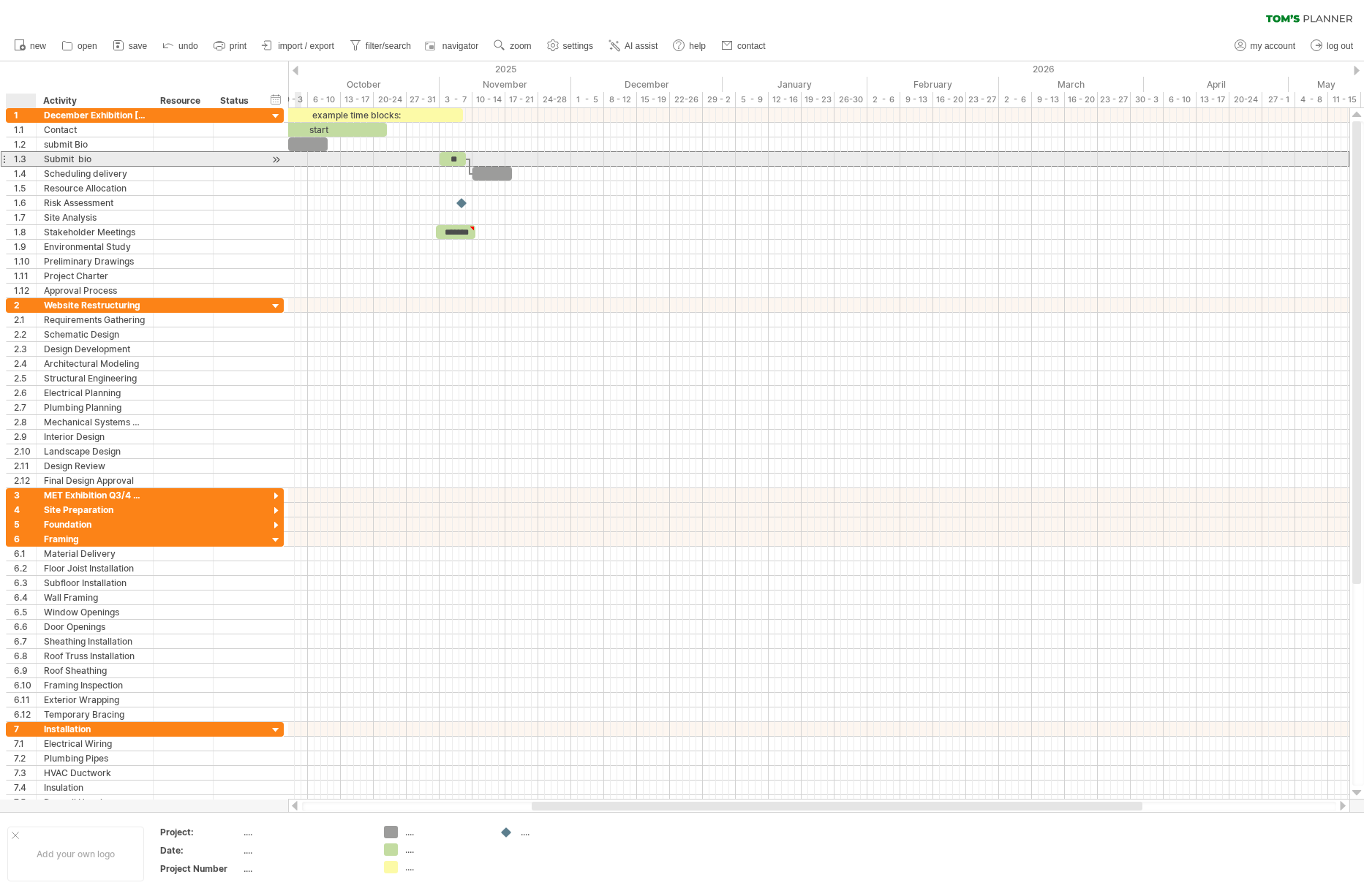
click at [19, 157] on div "1.3" at bounding box center [25, 159] width 22 height 14
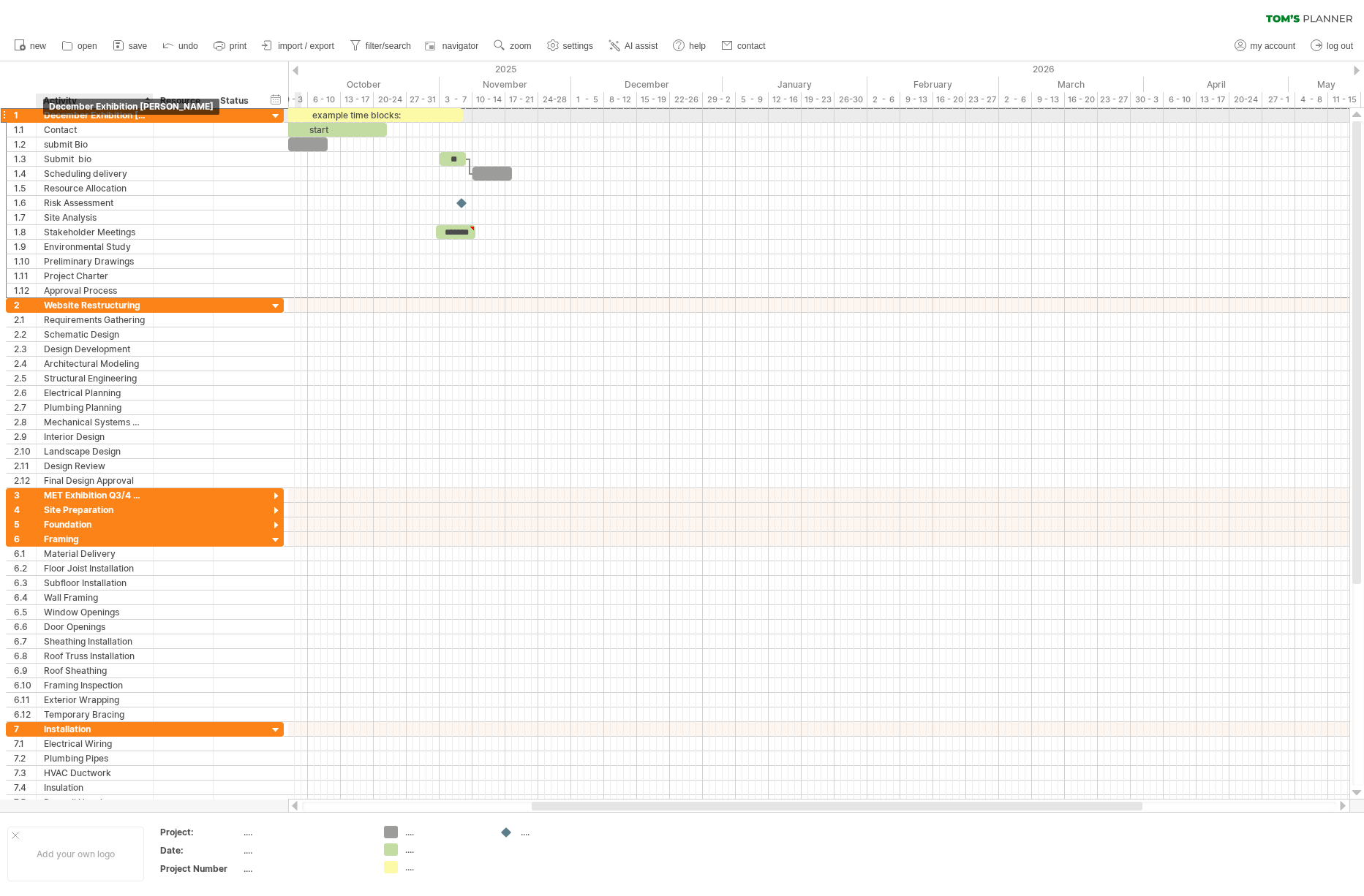
click at [54, 118] on div "December Exhibition [PERSON_NAME]" at bounding box center [95, 115] width 101 height 14
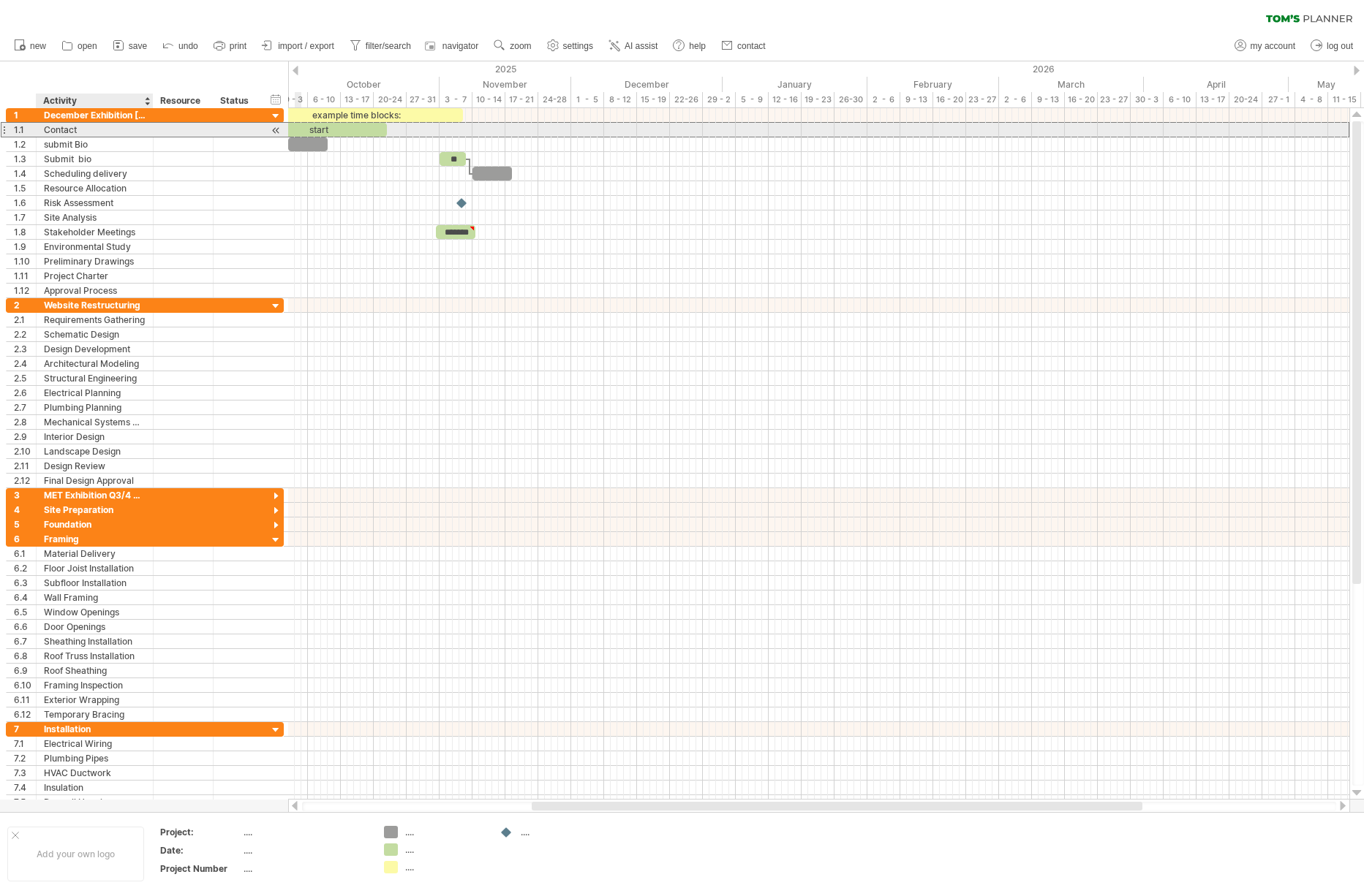
click at [50, 135] on div "Contact" at bounding box center [95, 129] width 101 height 14
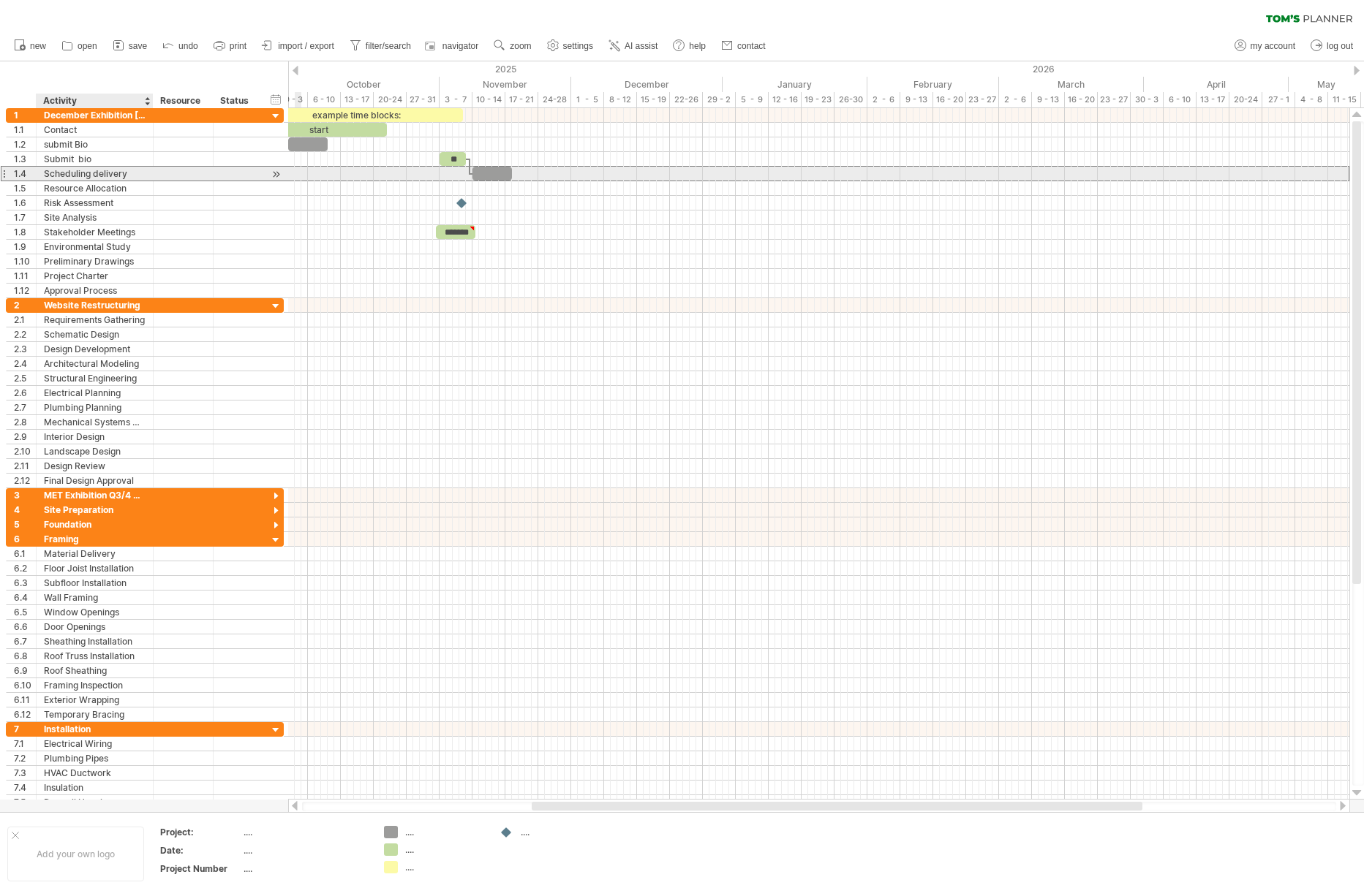
click at [64, 177] on div "Scheduling delivery" at bounding box center [95, 173] width 101 height 14
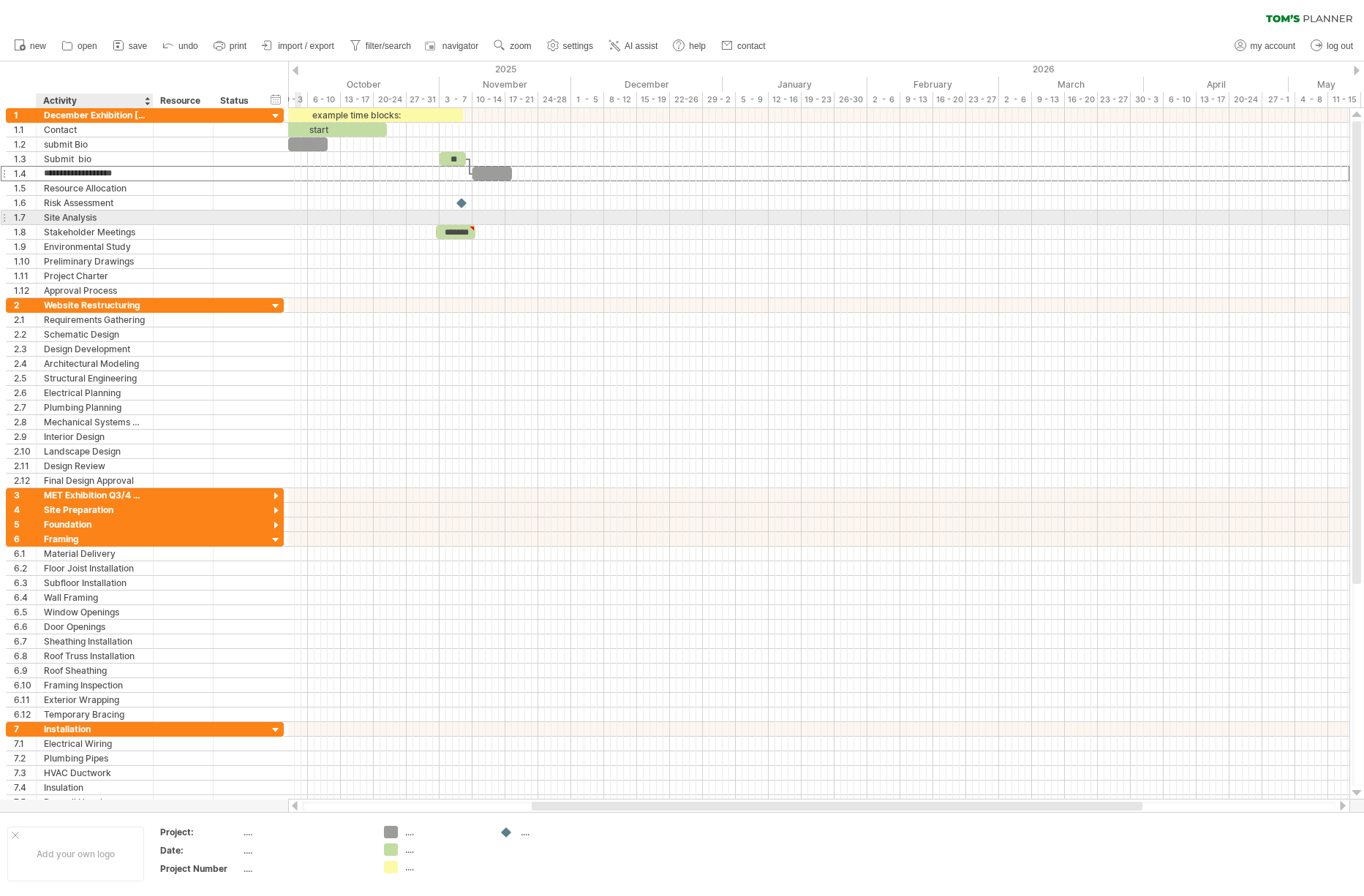
click at [73, 218] on div "Site Analysis" at bounding box center [95, 217] width 101 height 14
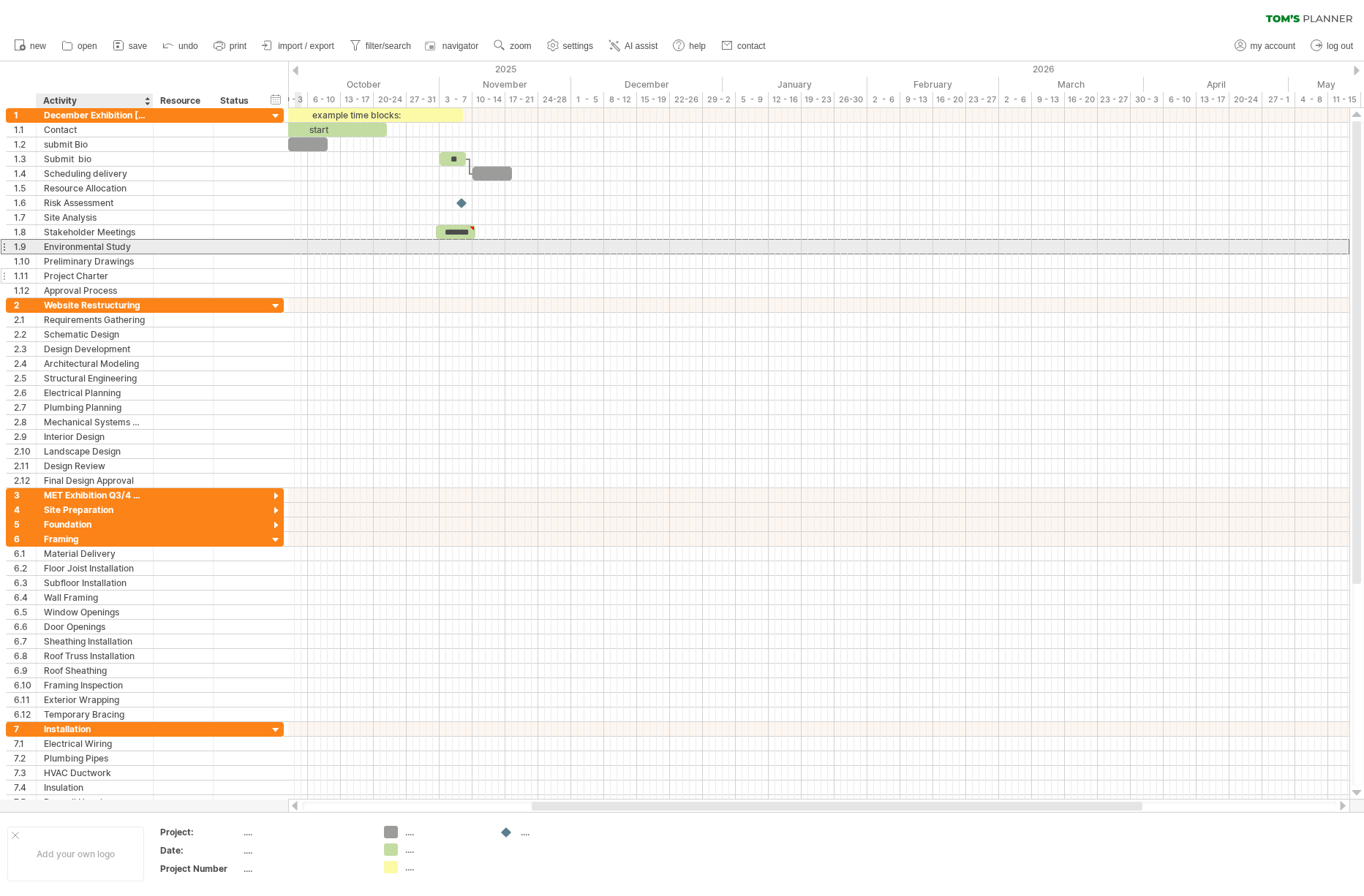
drag, startPoint x: 70, startPoint y: 249, endPoint x: 67, endPoint y: 271, distance: 22.2
click at [70, 249] on div "Environmental Study" at bounding box center [95, 246] width 101 height 14
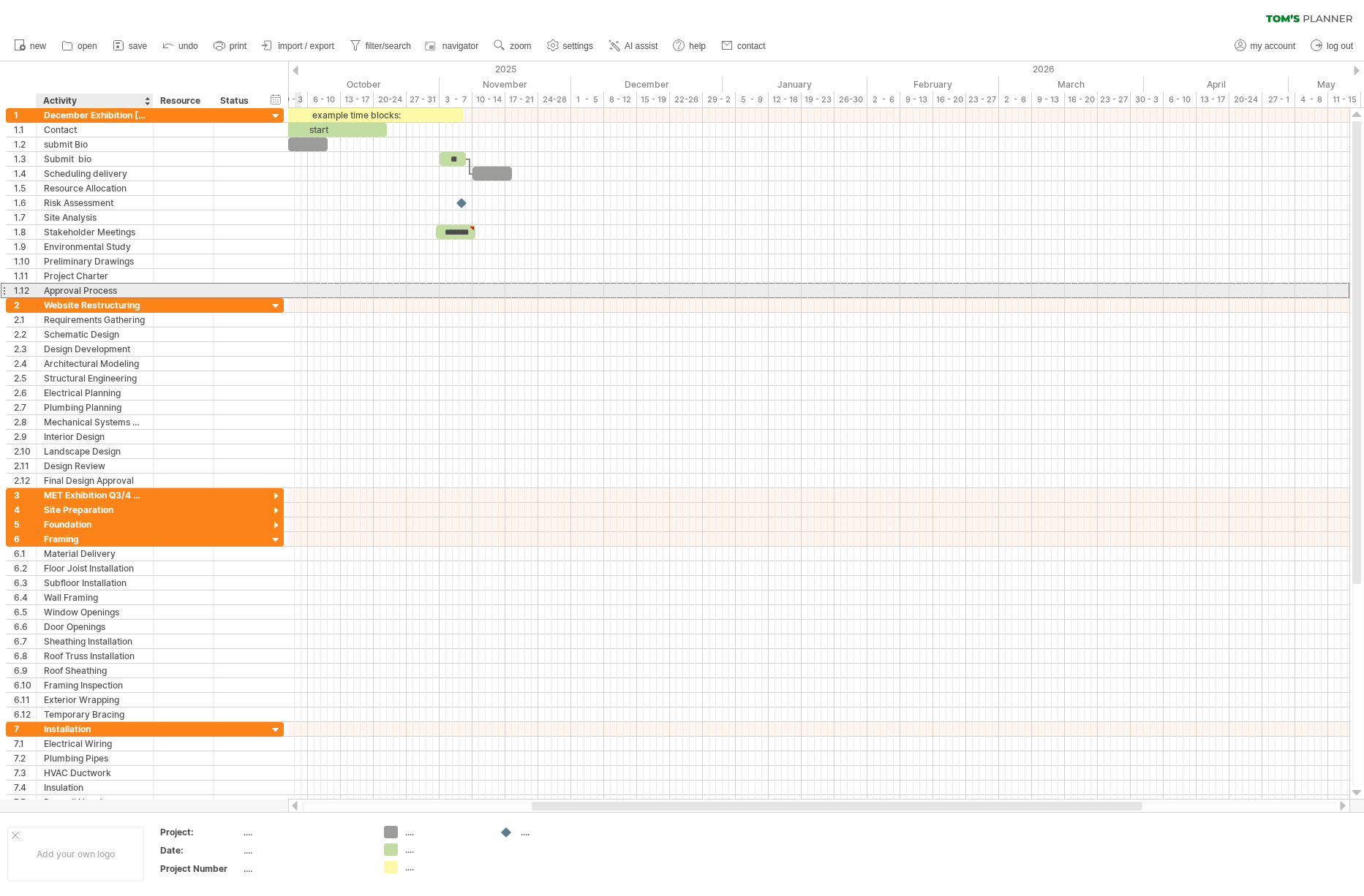
click at [68, 286] on div "Approval Process" at bounding box center [95, 290] width 101 height 14
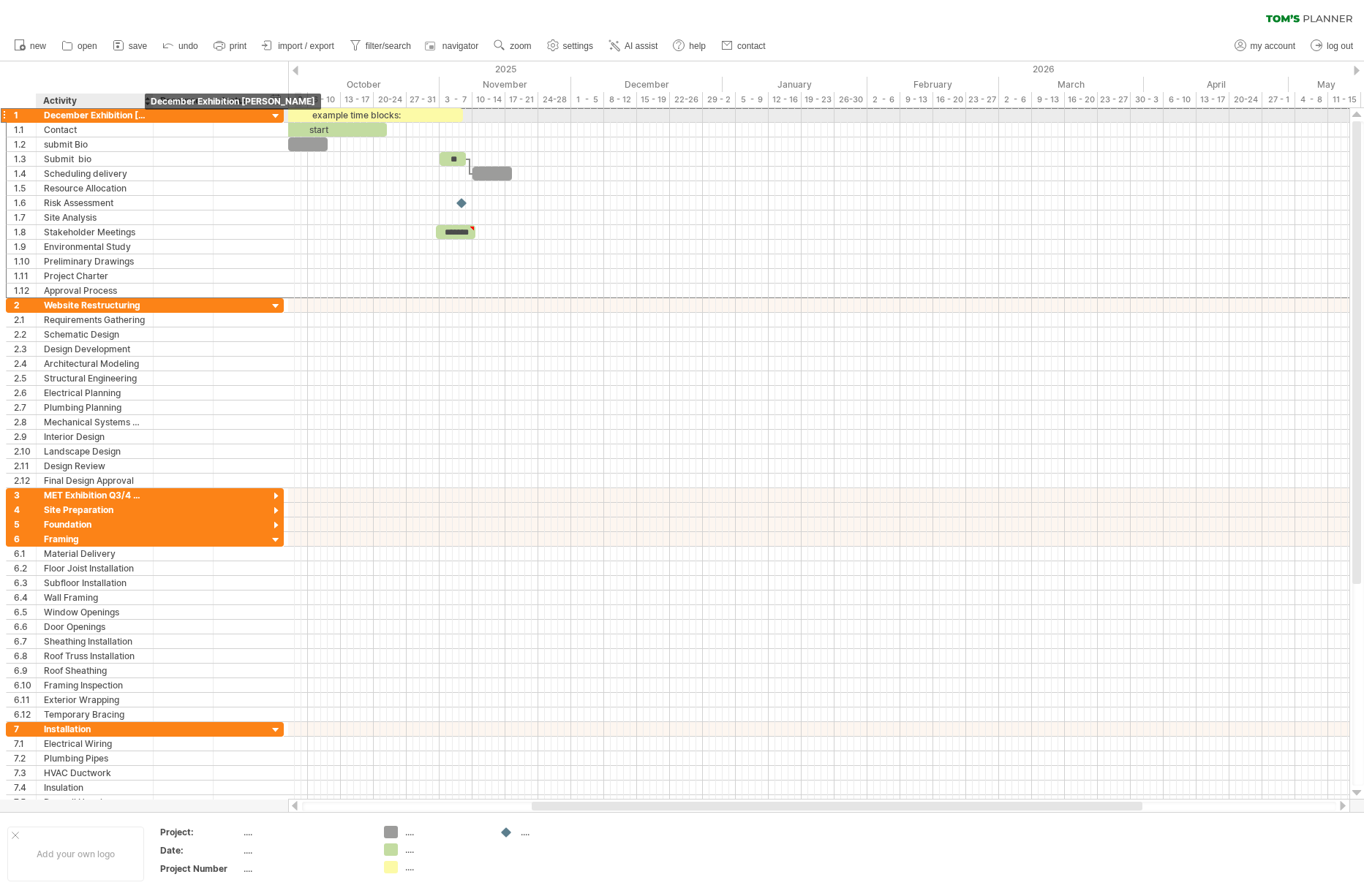
click at [97, 115] on div "December Exhibition [PERSON_NAME]" at bounding box center [95, 115] width 101 height 14
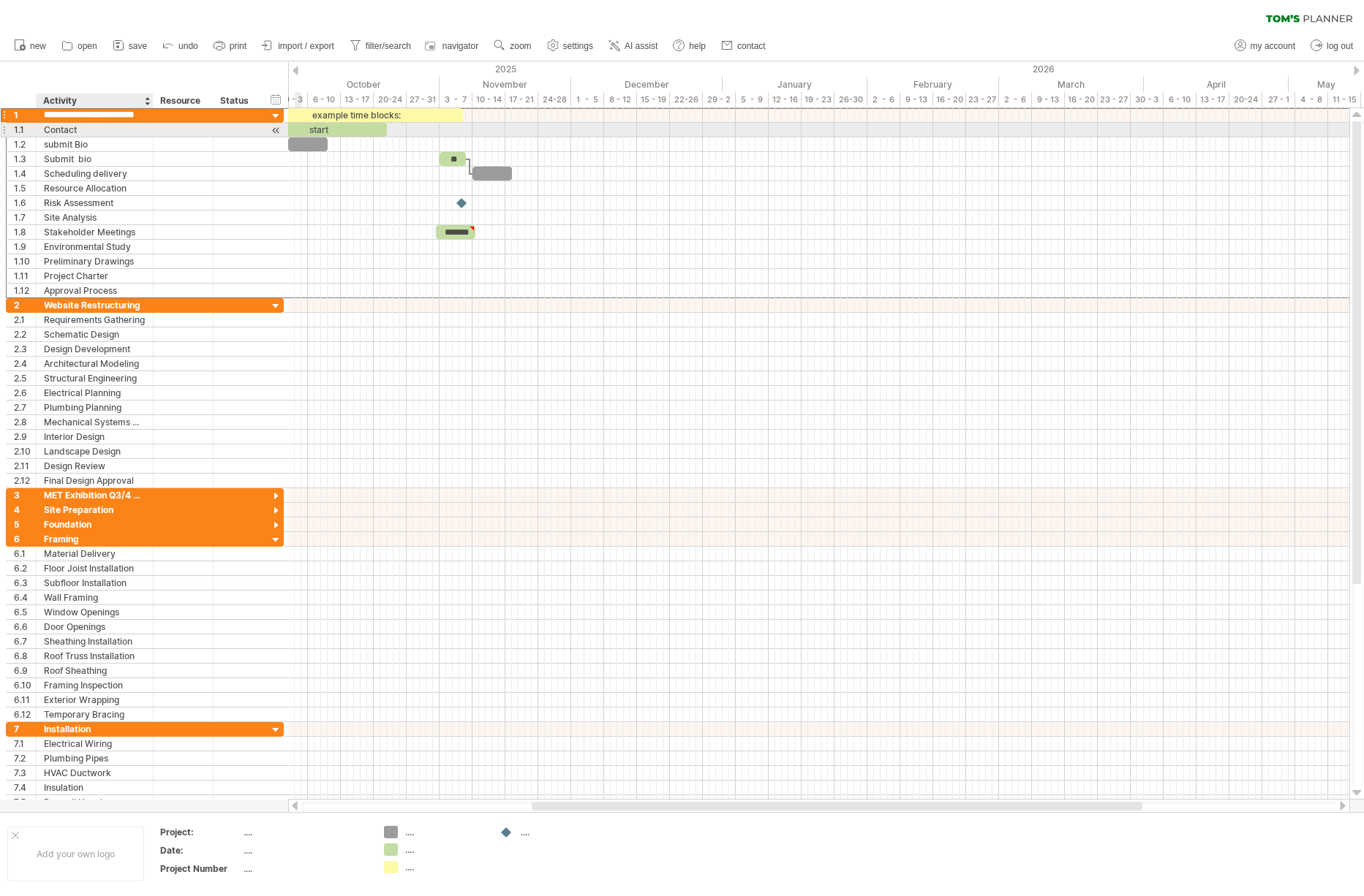
click at [53, 133] on div "Contact" at bounding box center [95, 129] width 101 height 14
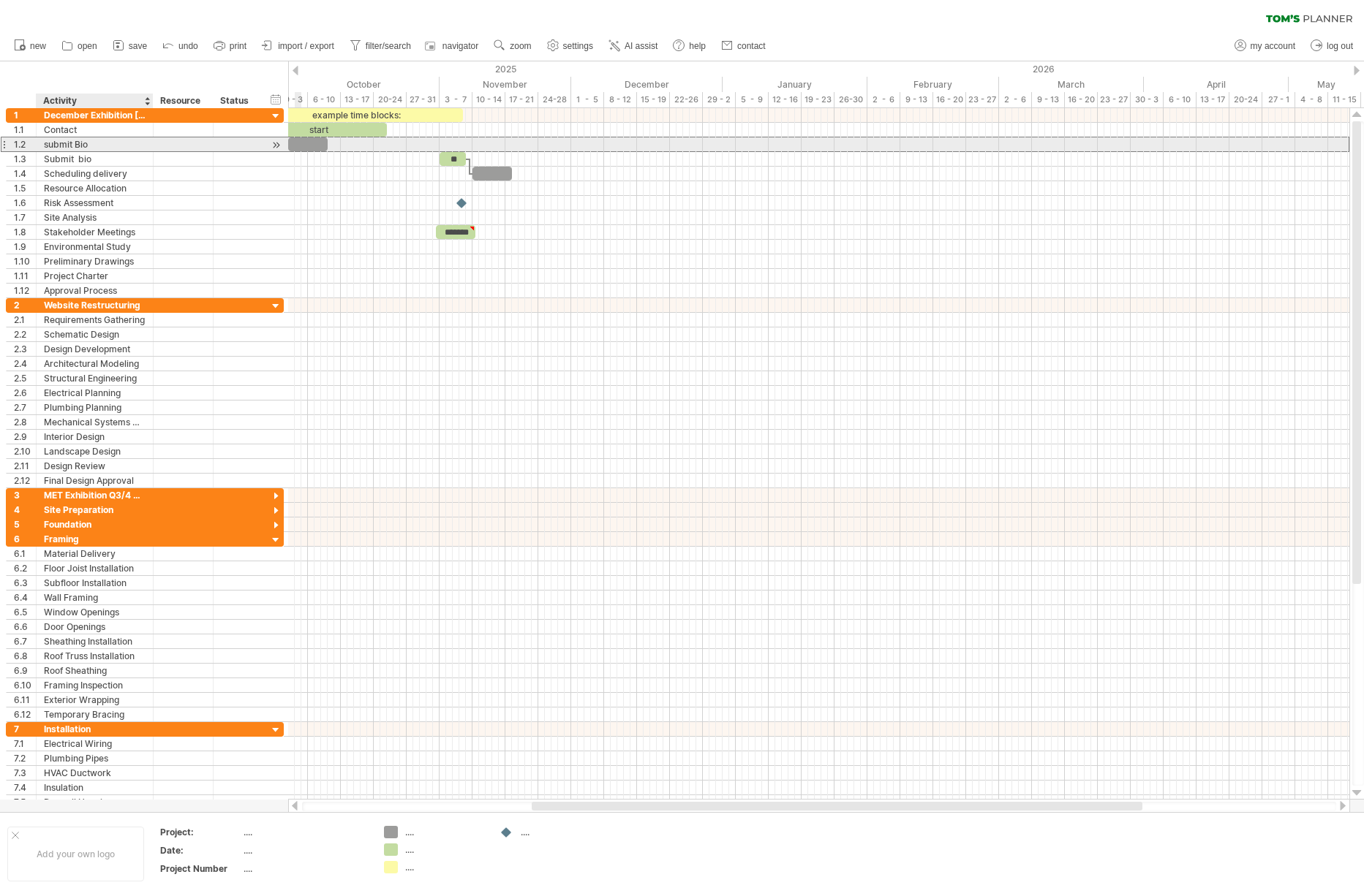
click at [57, 145] on div "submit Bio" at bounding box center [95, 144] width 101 height 14
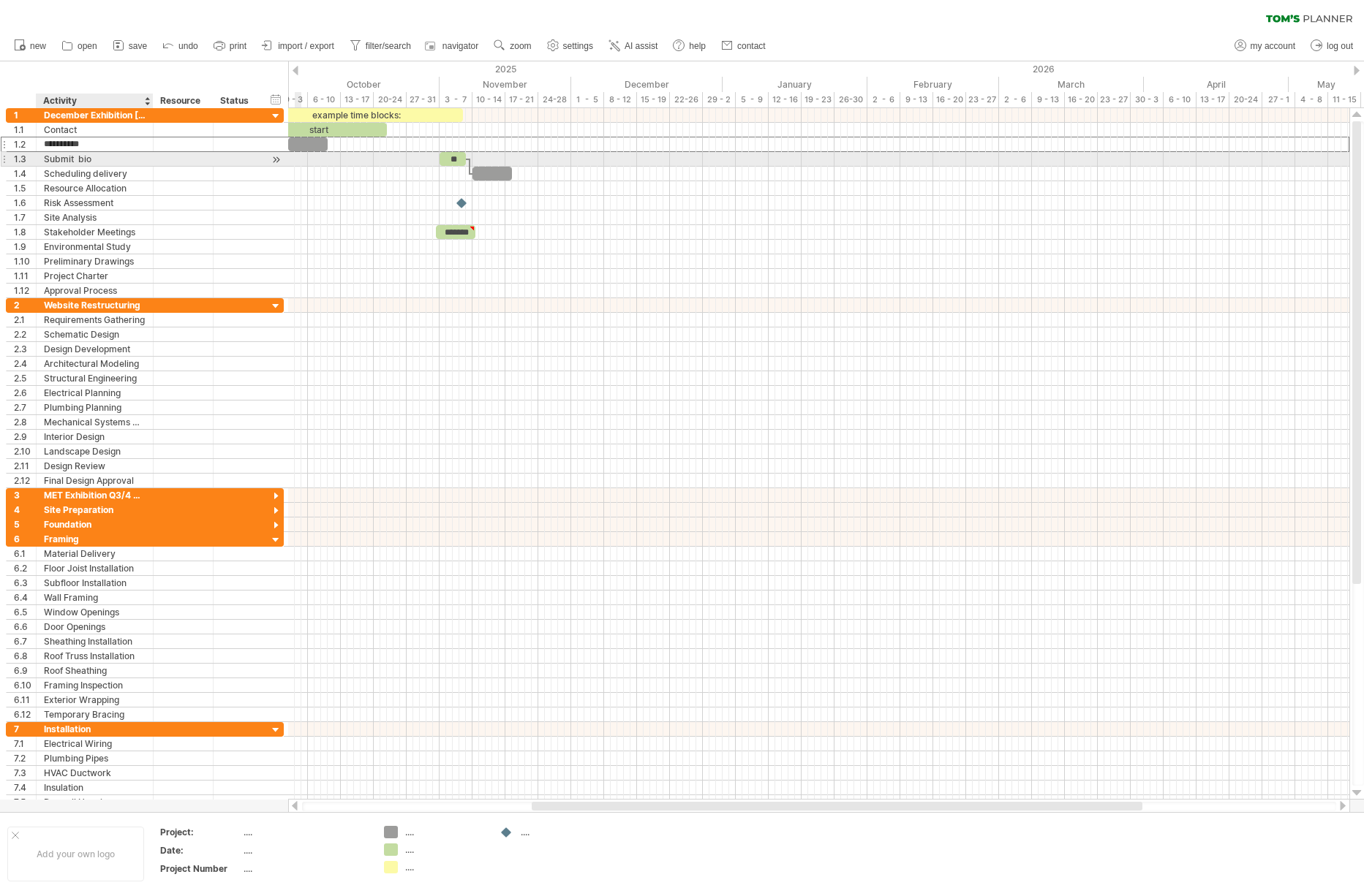
click at [58, 163] on div "Submit bio" at bounding box center [95, 159] width 101 height 14
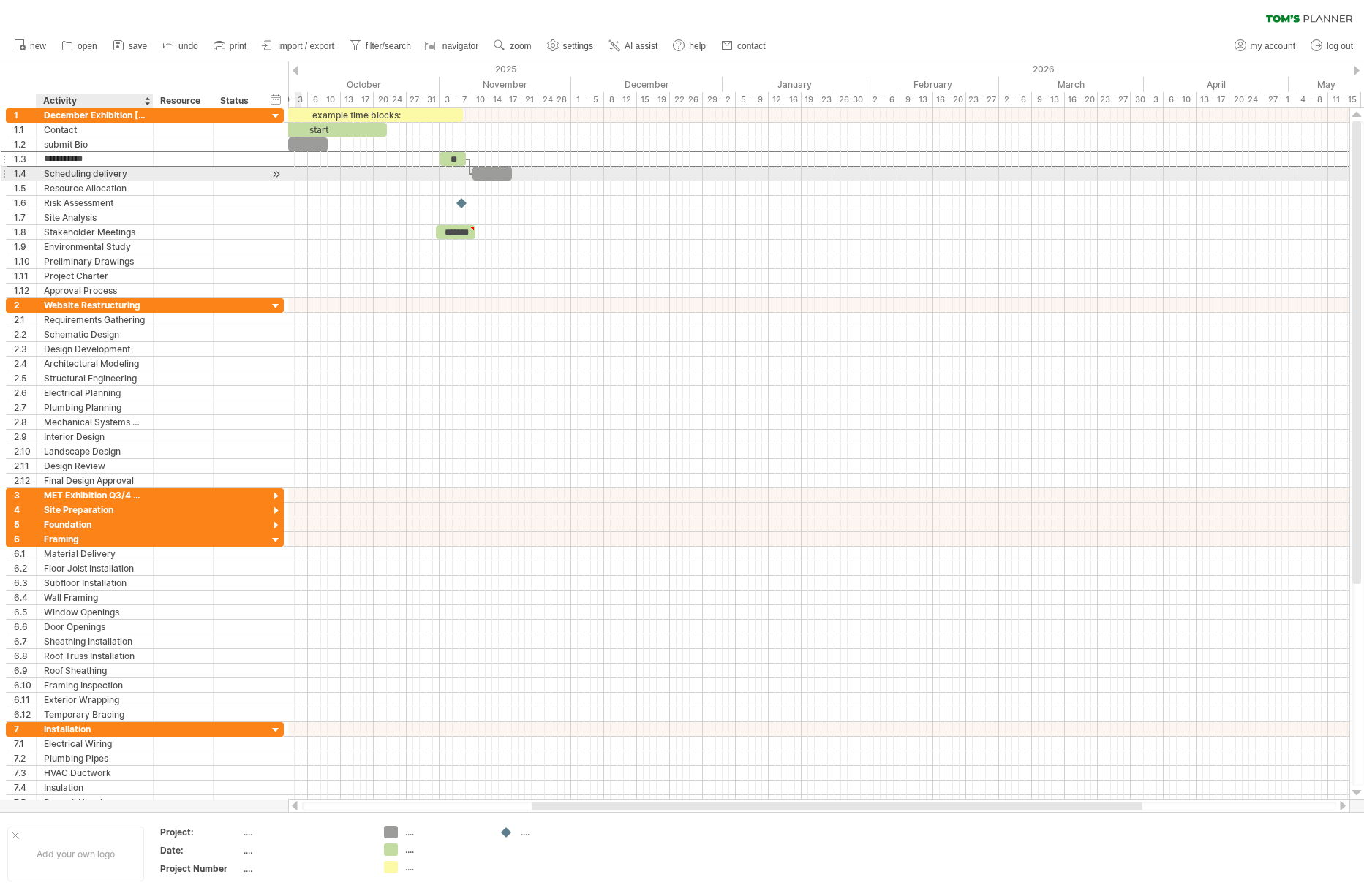
click at [63, 180] on div "Scheduling delivery" at bounding box center [95, 173] width 101 height 14
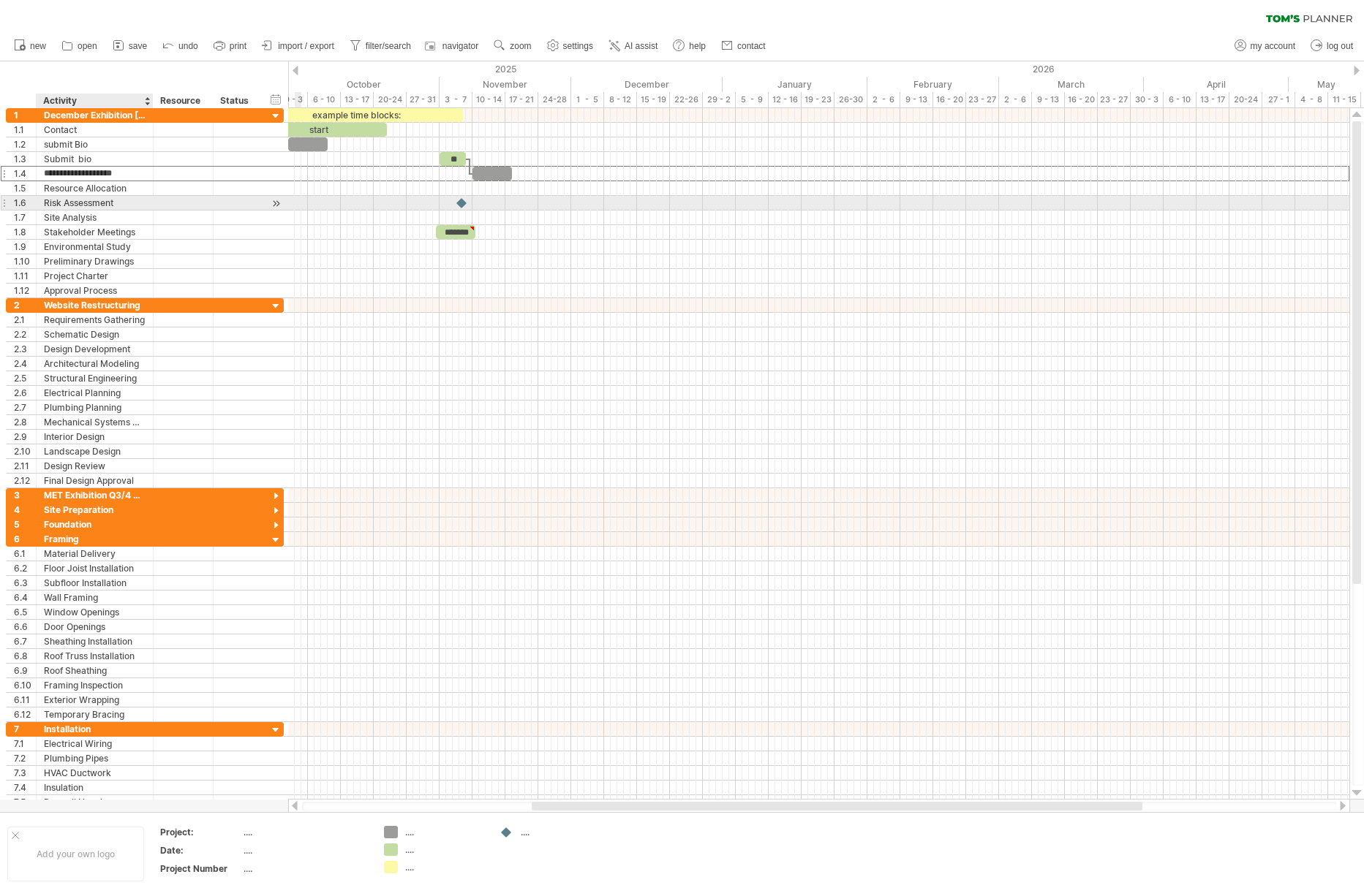
click at [64, 197] on div "Risk Assessment" at bounding box center [95, 203] width 101 height 14
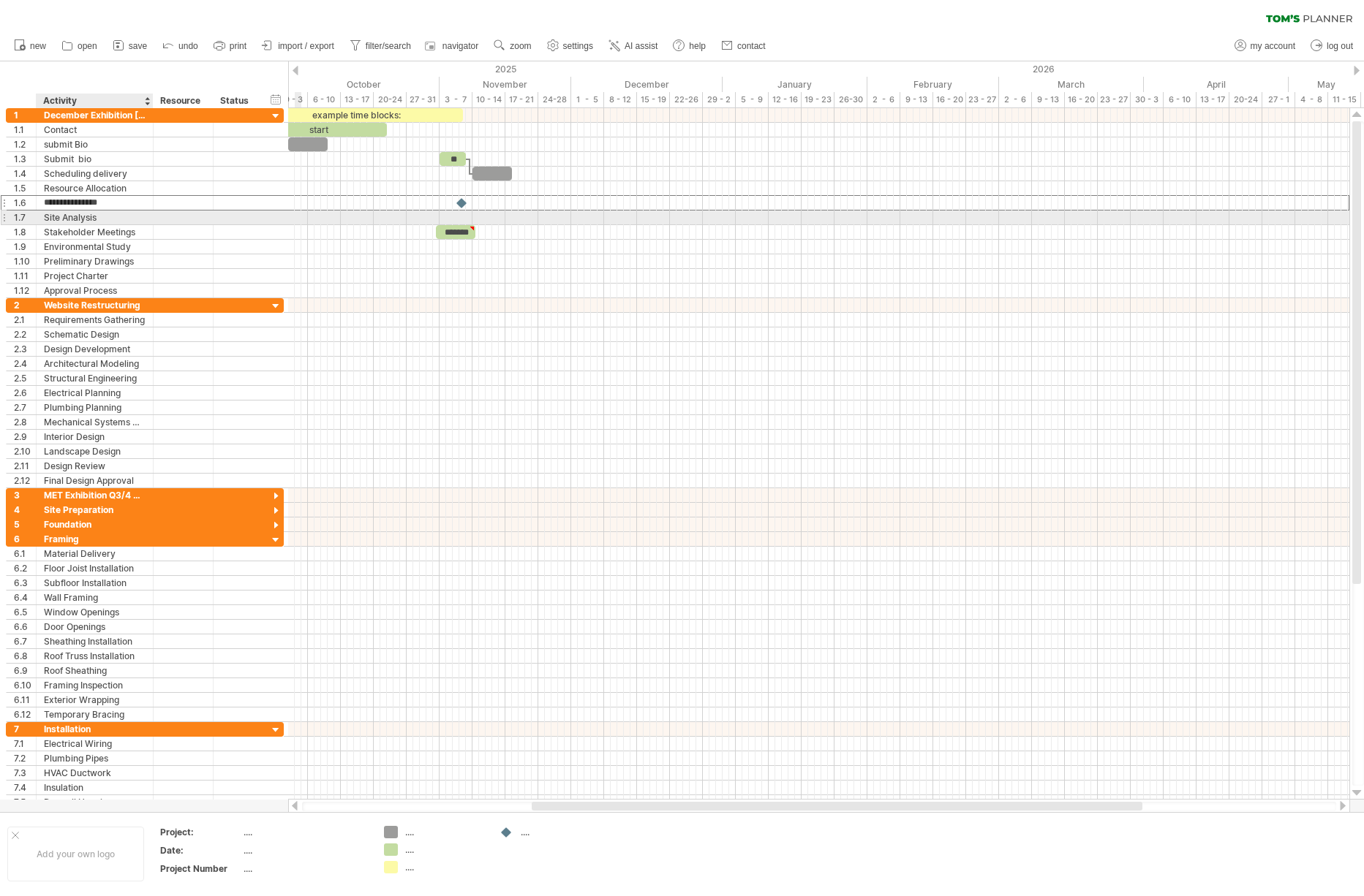
click at [67, 212] on div "Site Analysis" at bounding box center [95, 217] width 101 height 14
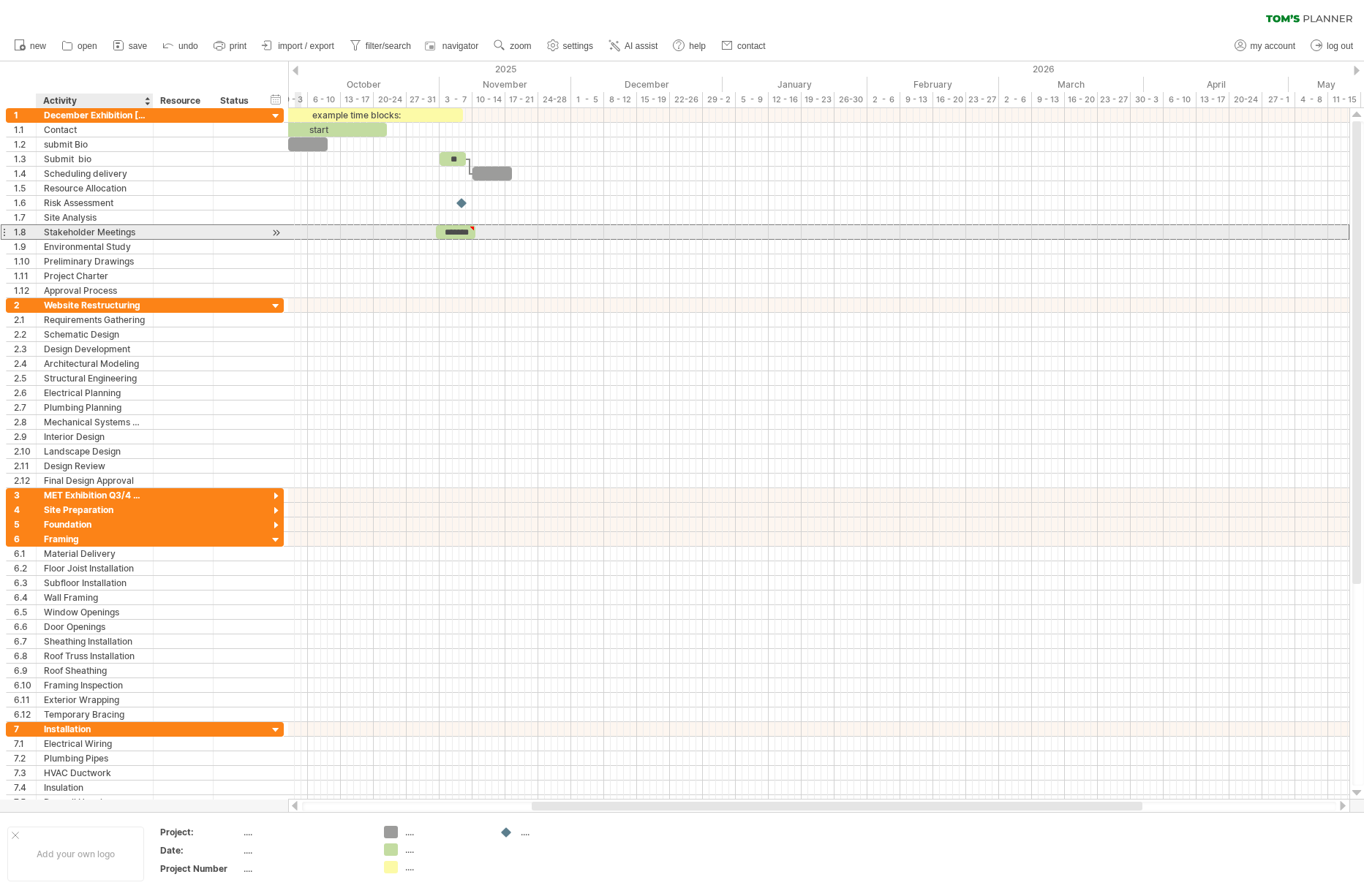
click at [71, 234] on div "Stakeholder Meetings" at bounding box center [95, 232] width 101 height 14
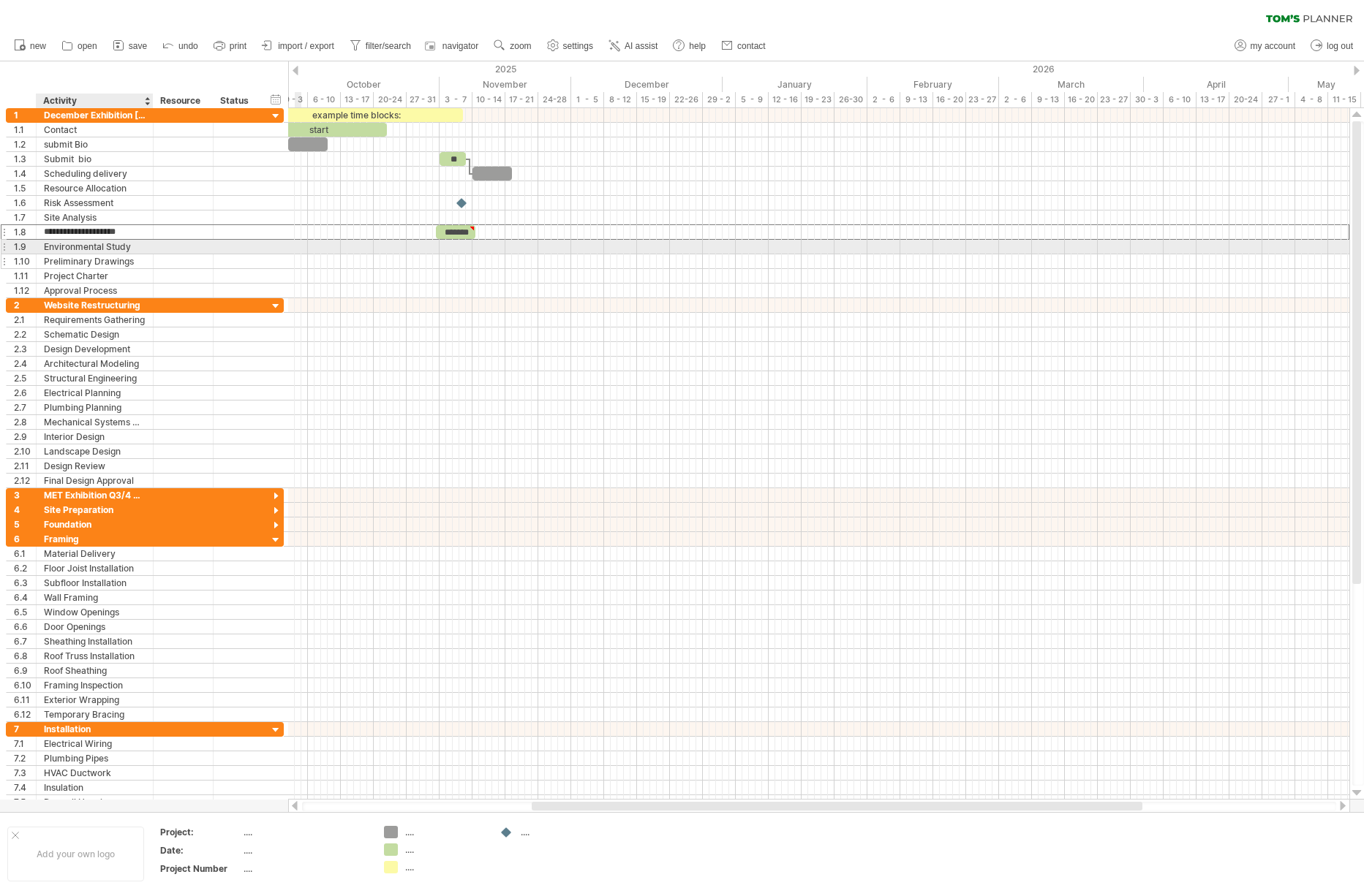
click at [77, 253] on div "Environmental Study" at bounding box center [95, 246] width 101 height 14
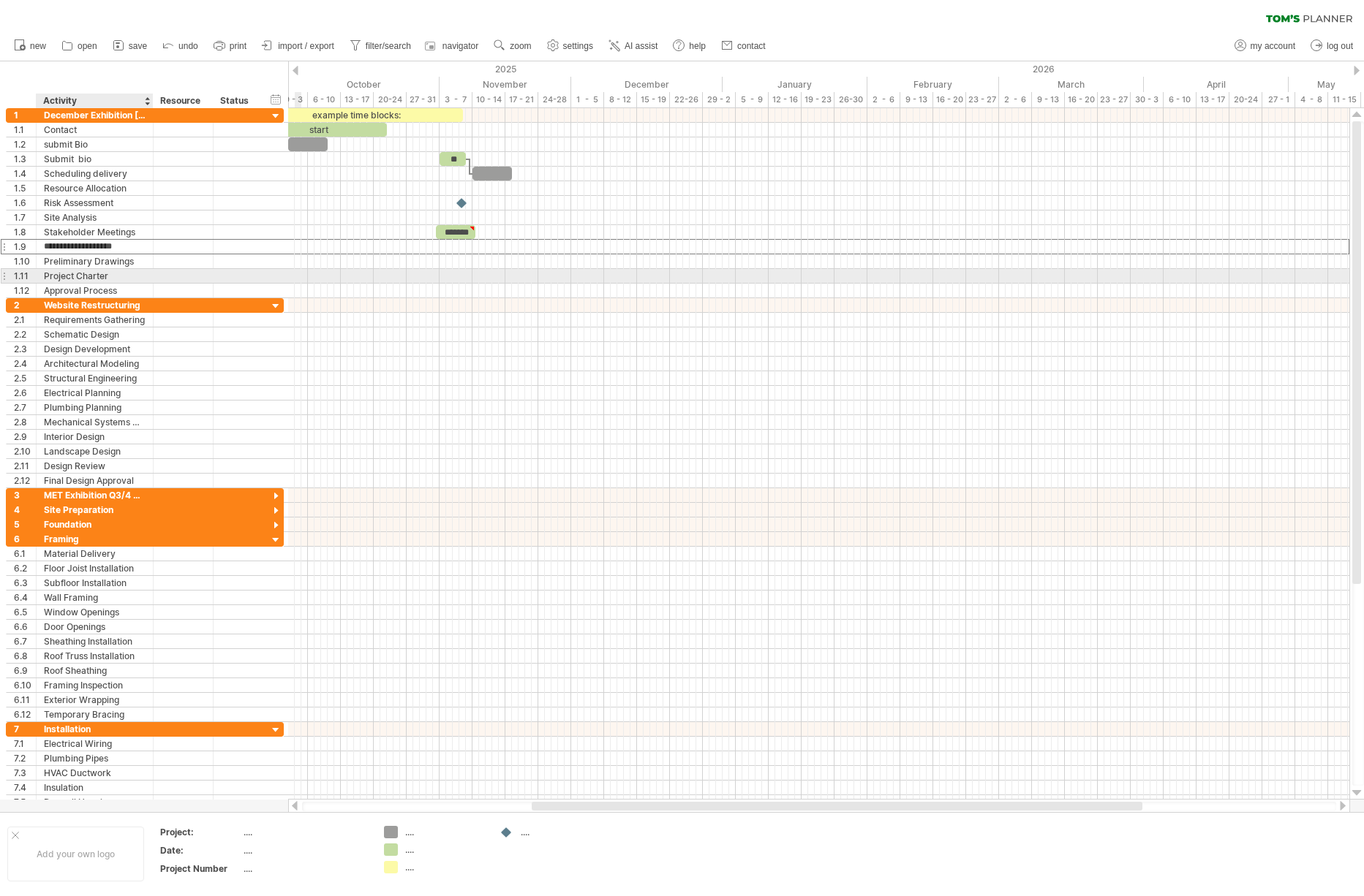
click at [76, 274] on div "Project Charter" at bounding box center [95, 276] width 101 height 14
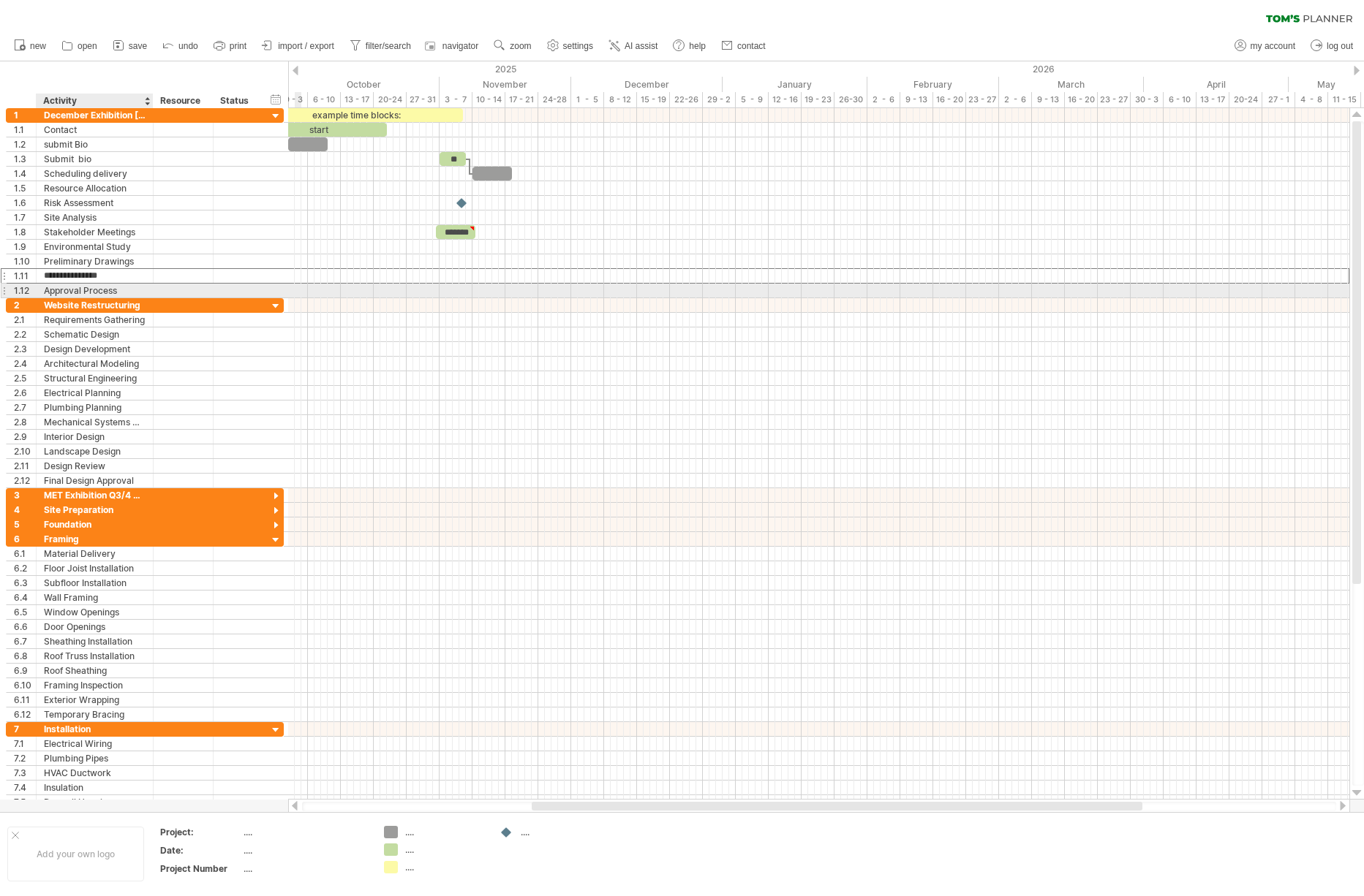
click at [75, 286] on div "Approval Process" at bounding box center [95, 290] width 101 height 14
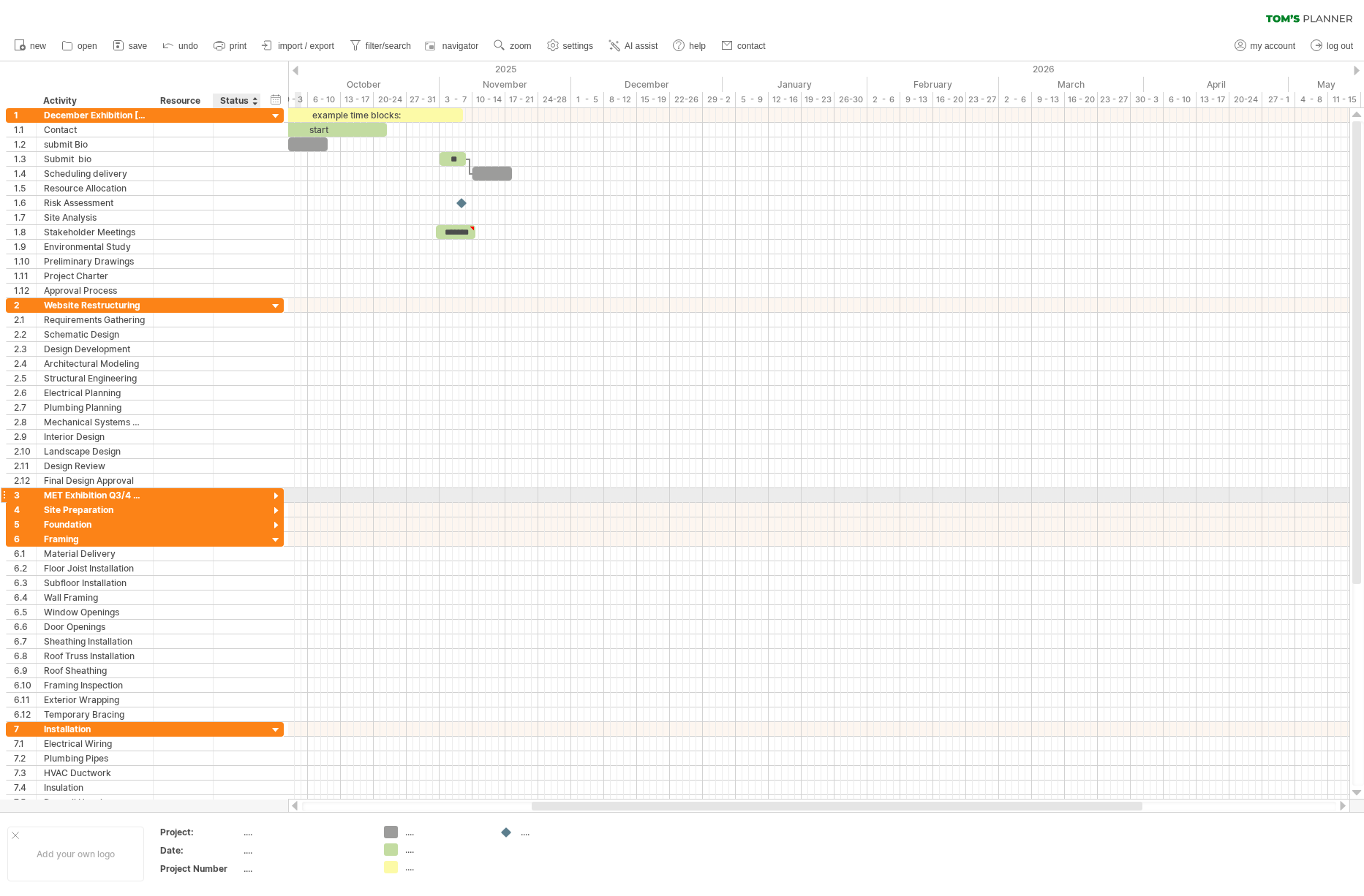
click at [276, 495] on div at bounding box center [276, 496] width 14 height 14
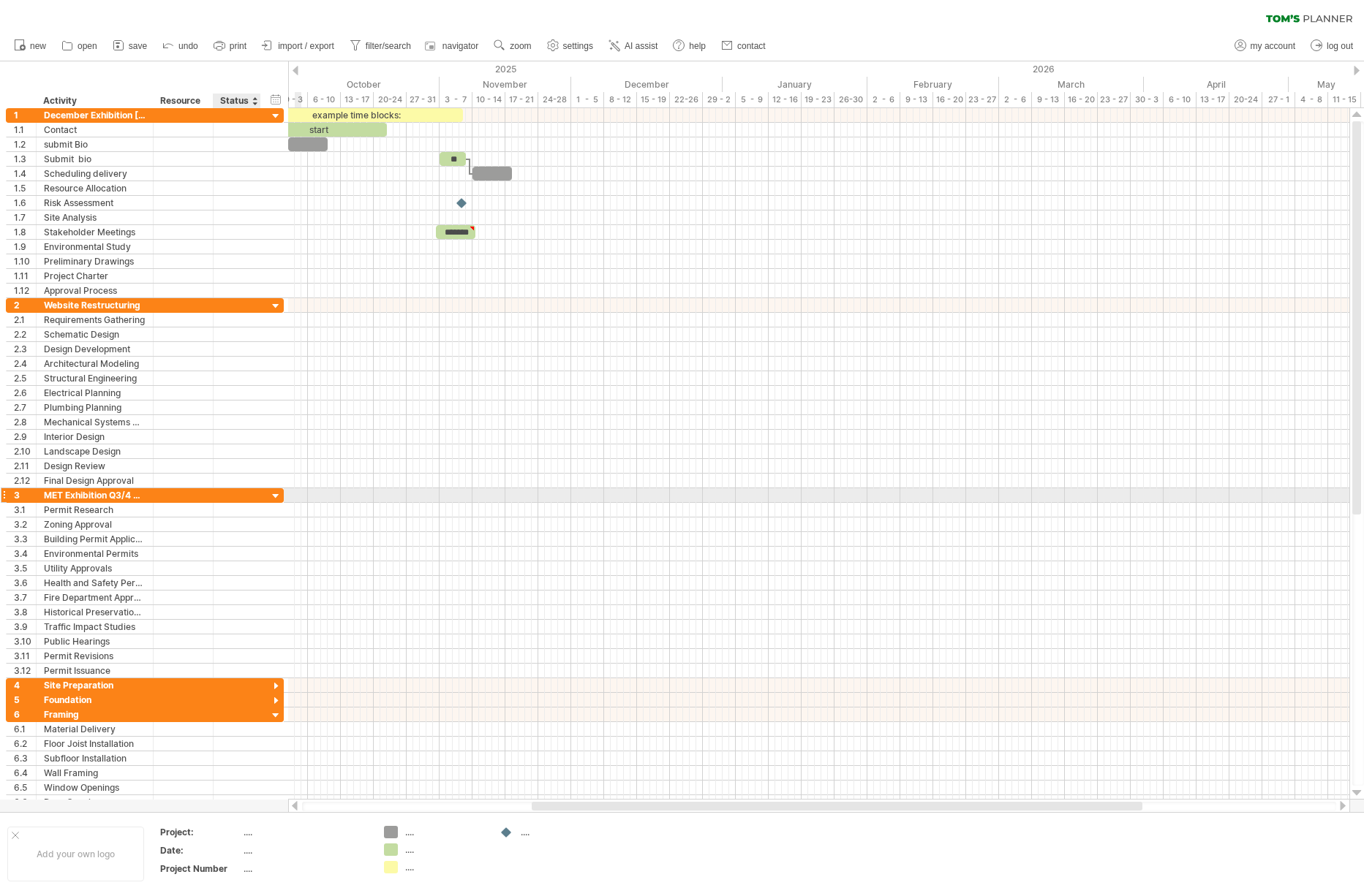
click at [276, 497] on div at bounding box center [276, 496] width 14 height 14
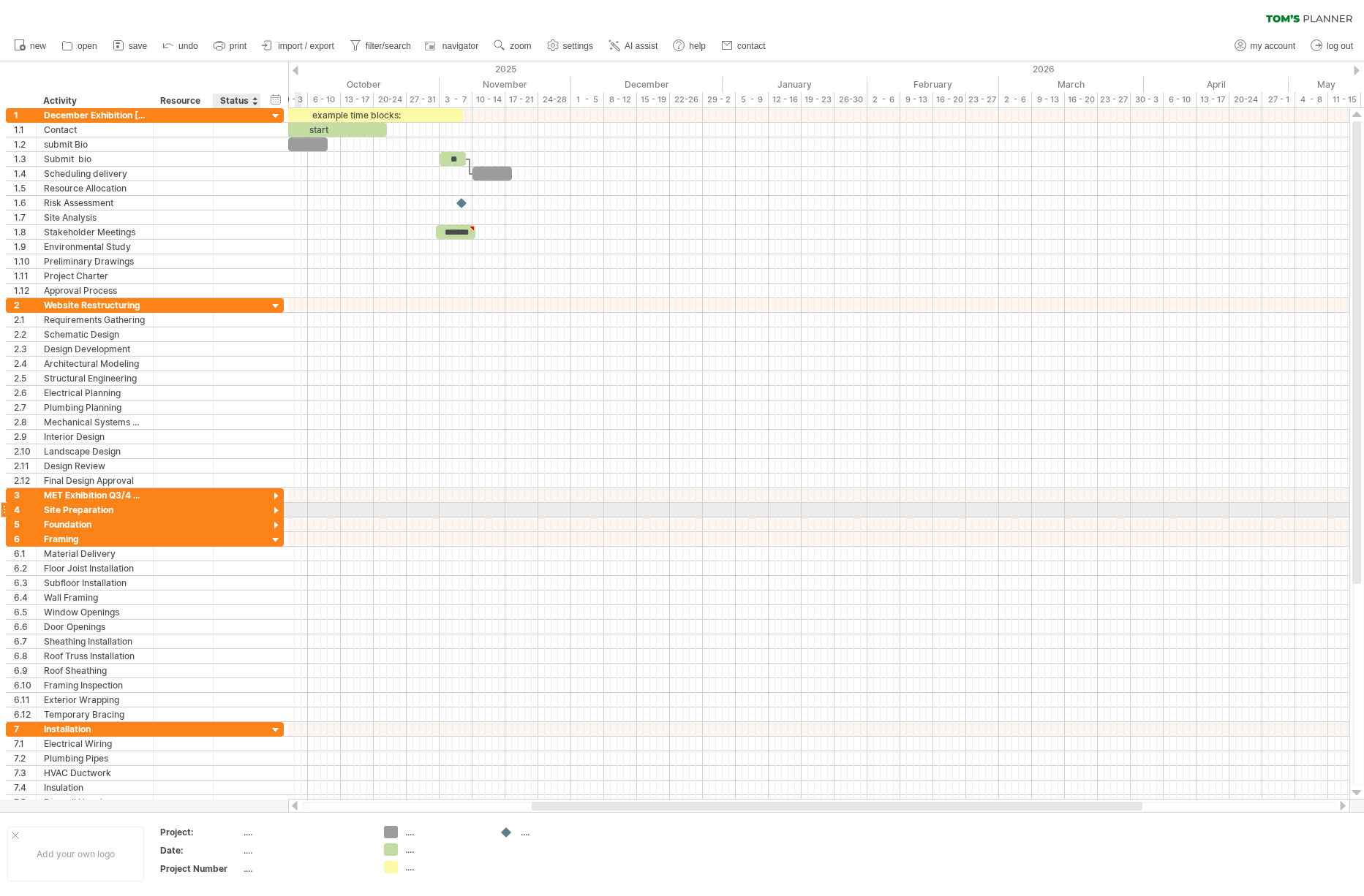
click at [274, 508] on div at bounding box center [276, 511] width 14 height 14
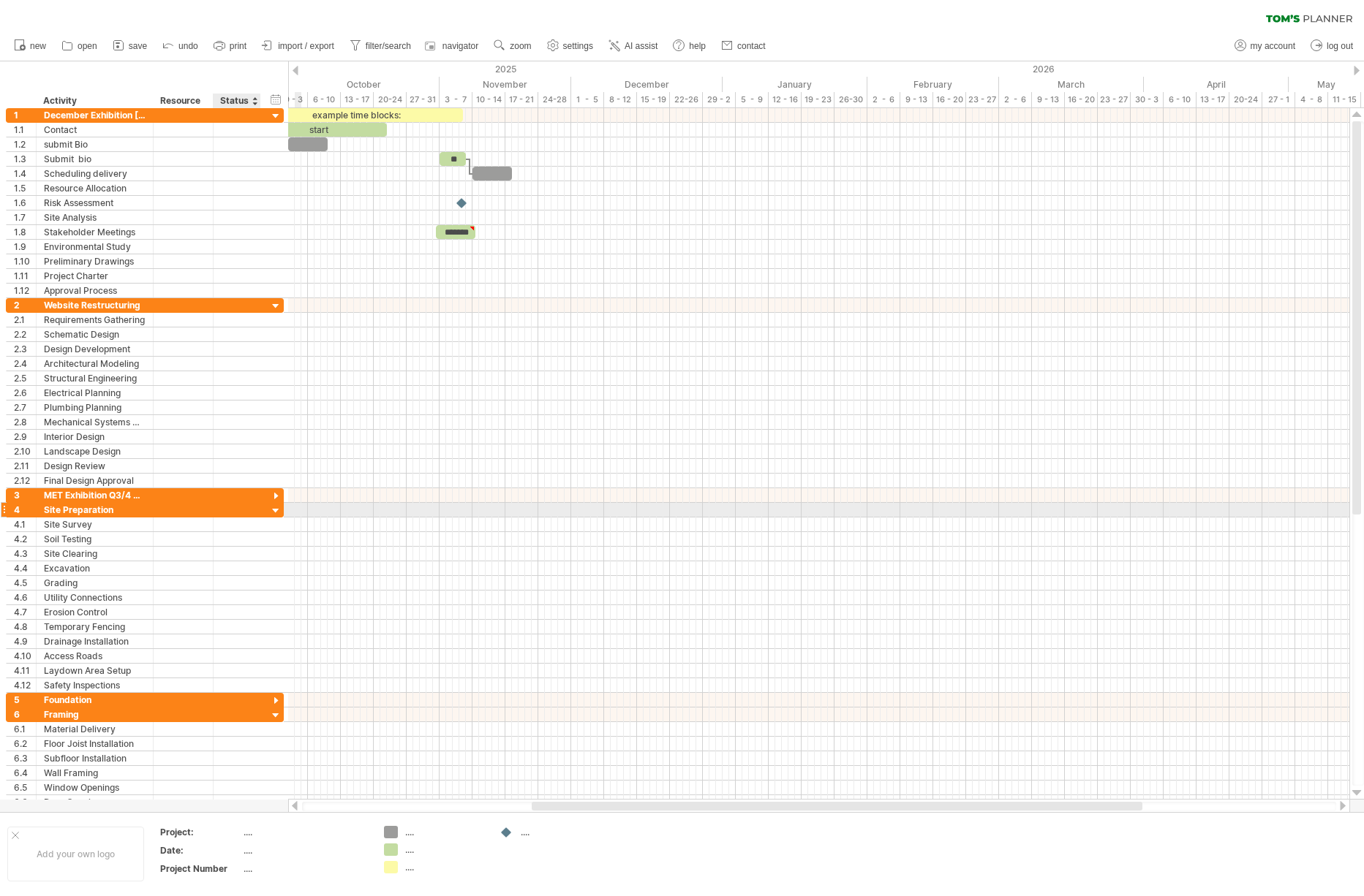
click at [274, 509] on div at bounding box center [276, 511] width 14 height 14
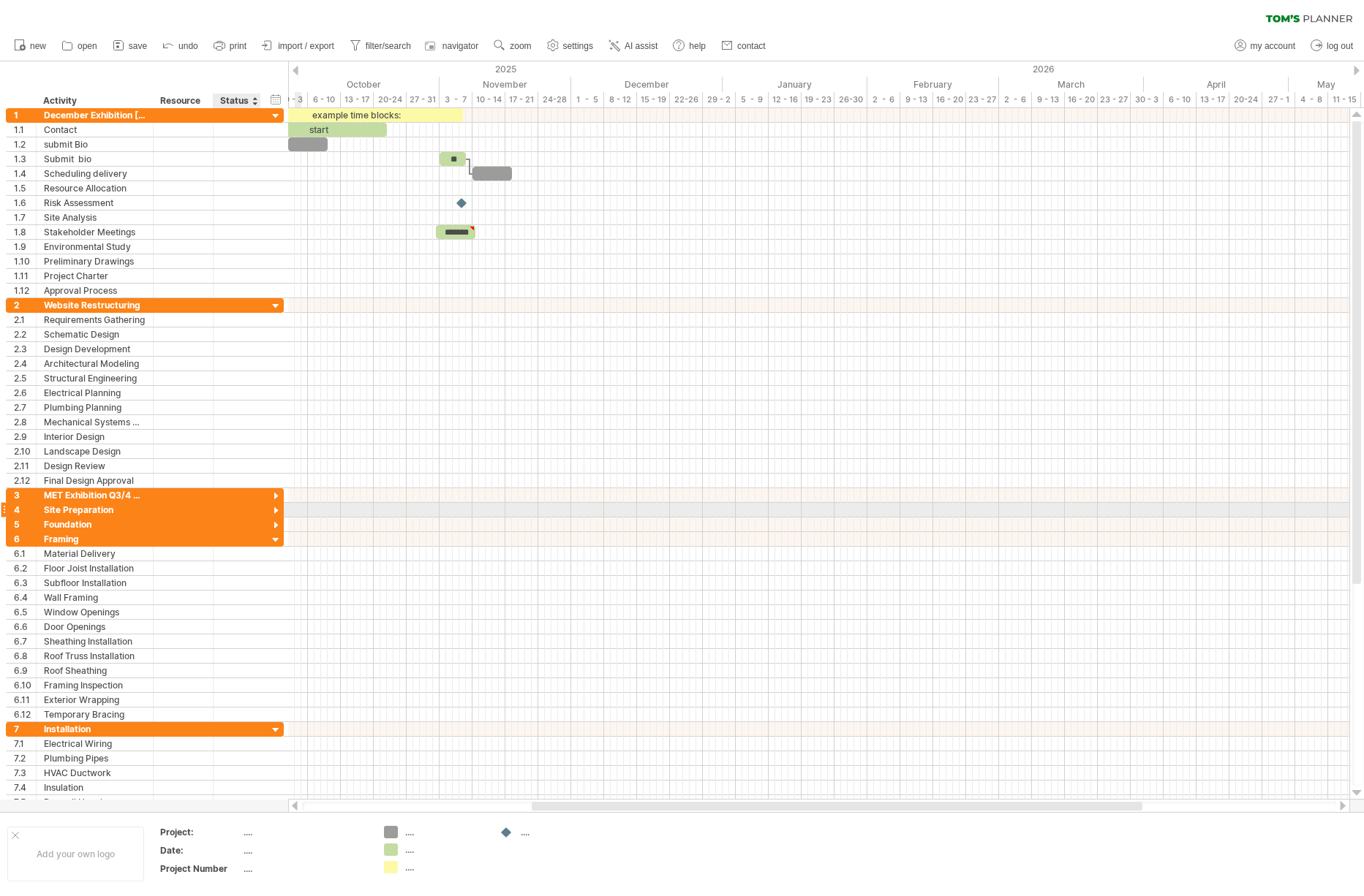
click at [274, 509] on div at bounding box center [276, 511] width 14 height 14
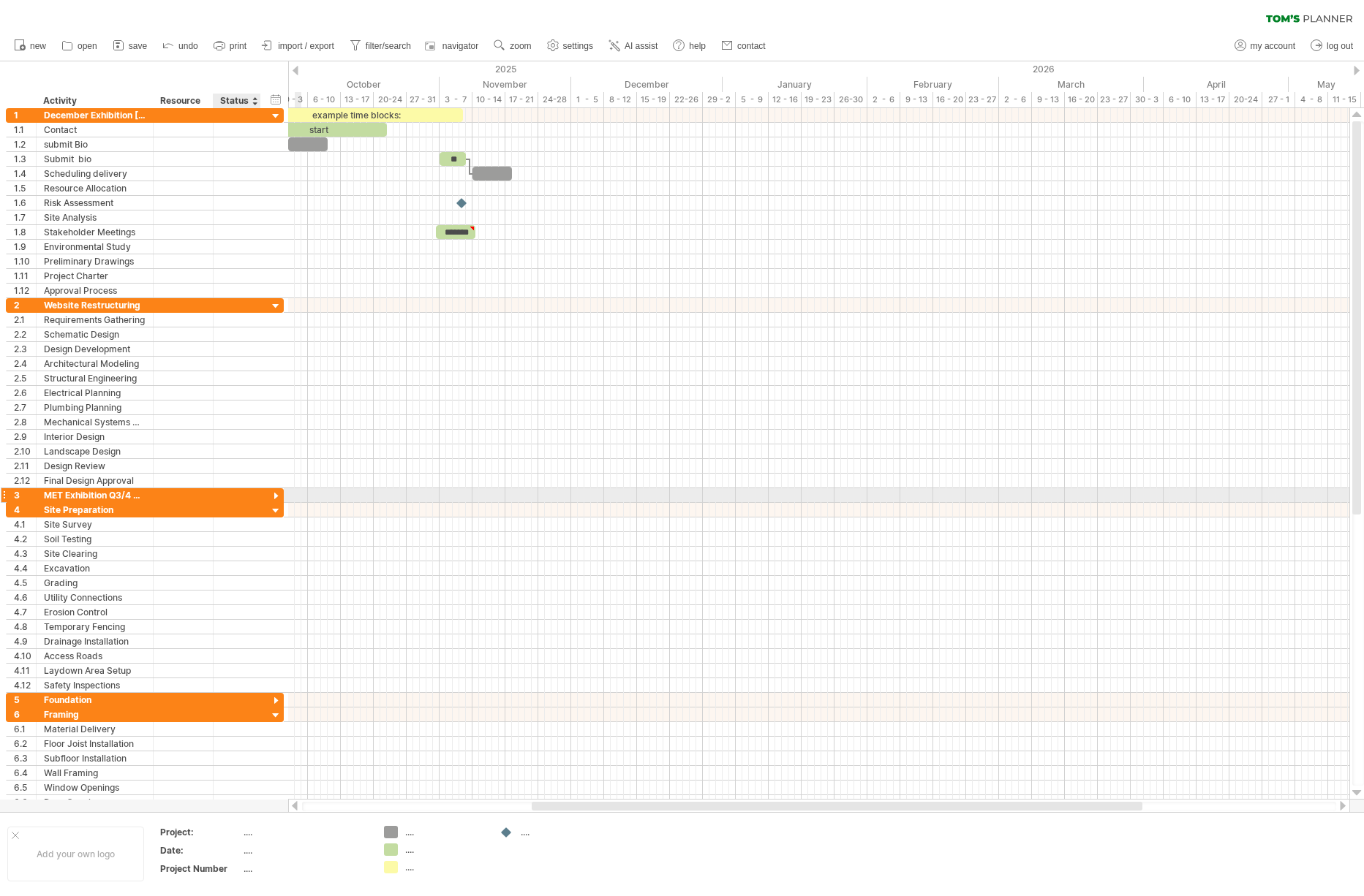
click at [278, 495] on div at bounding box center [276, 496] width 14 height 14
